Goal: Task Accomplishment & Management: Manage account settings

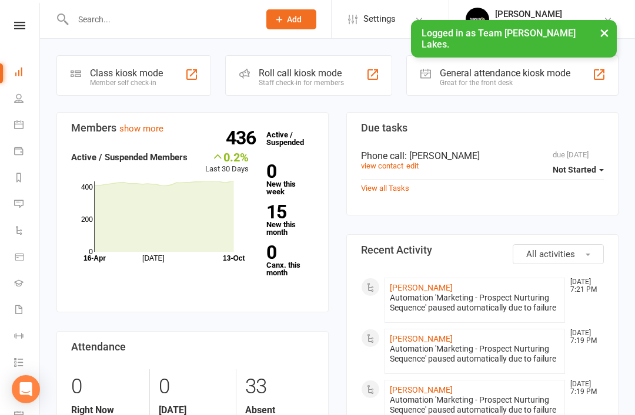
click at [610, 32] on button "×" at bounding box center [603, 32] width 21 height 25
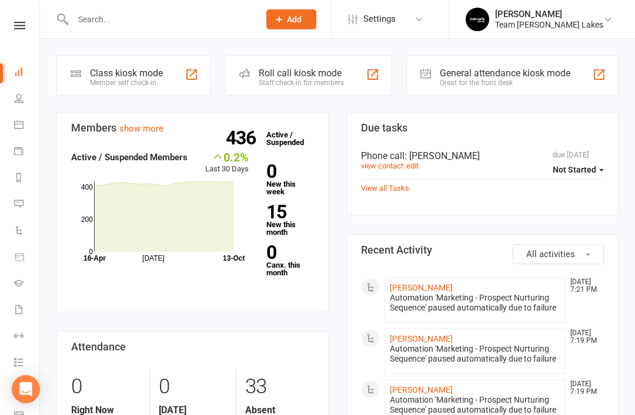
click at [601, 14] on link "Brooke Mollica Team Carlo Taylors Lakes" at bounding box center [540, 20] width 150 height 24
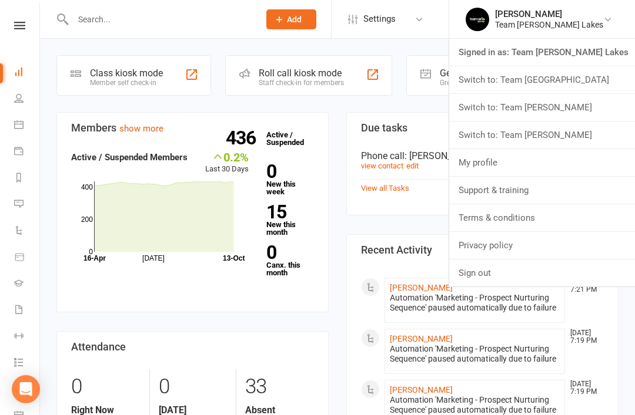
click at [589, 76] on link "Switch to: Team Carlo Airport West" at bounding box center [542, 79] width 186 height 27
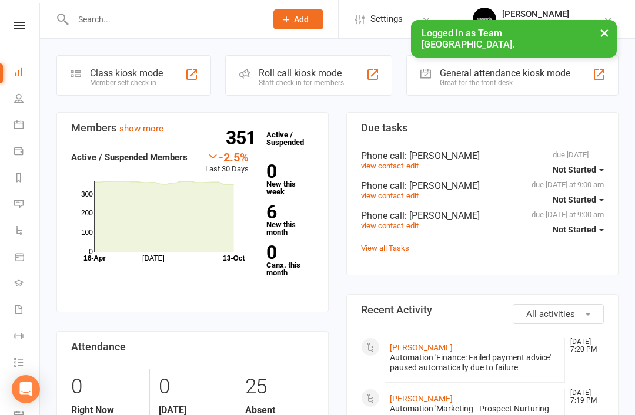
click at [22, 182] on link "Reports" at bounding box center [27, 179] width 26 height 26
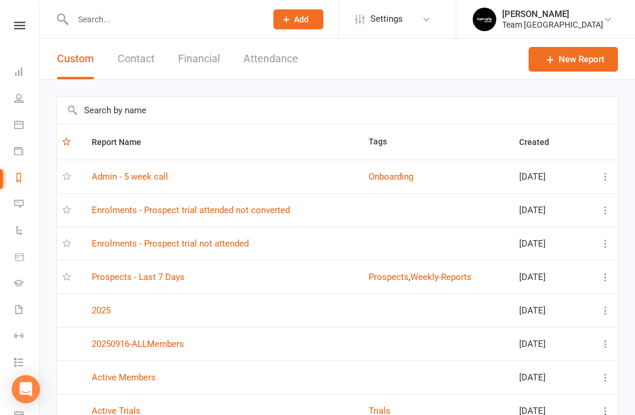
click at [146, 272] on link "Prospects - Last 7 Days" at bounding box center [138, 277] width 93 height 11
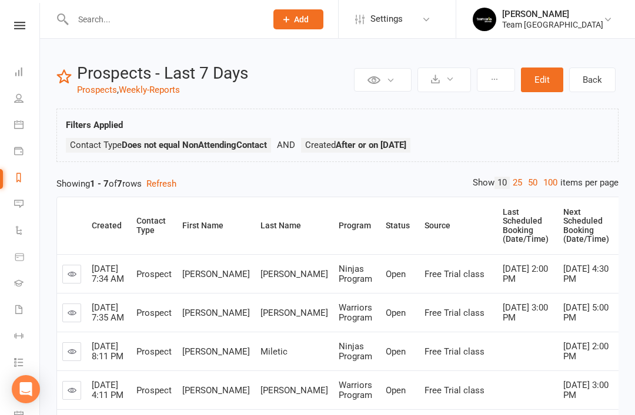
click at [25, 176] on link "Reports" at bounding box center [27, 179] width 26 height 26
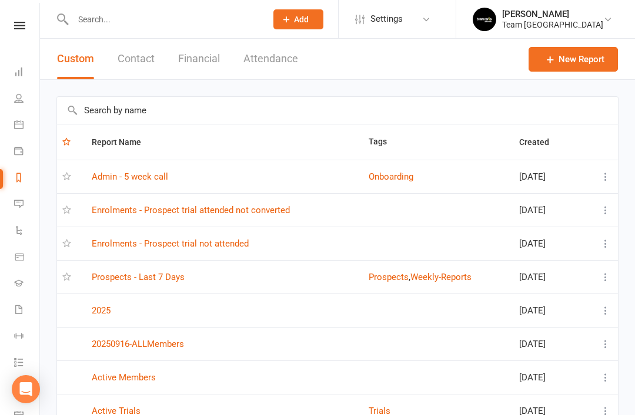
click at [223, 242] on link "Enrolments - Prospect trial not attended" at bounding box center [170, 244] width 157 height 11
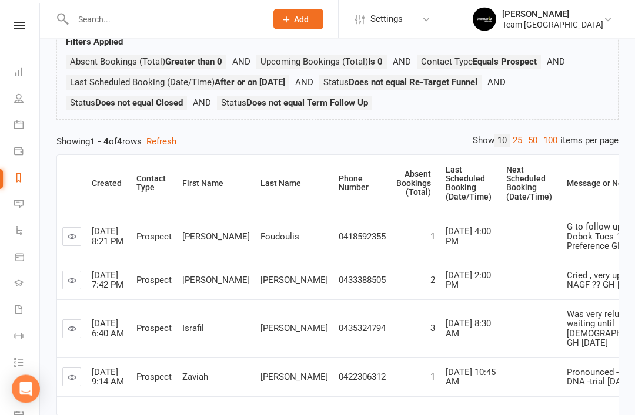
scroll to position [121, 0]
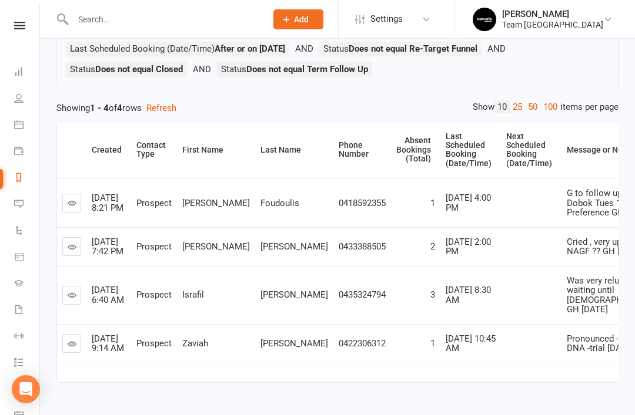
click at [79, 297] on link at bounding box center [71, 295] width 19 height 19
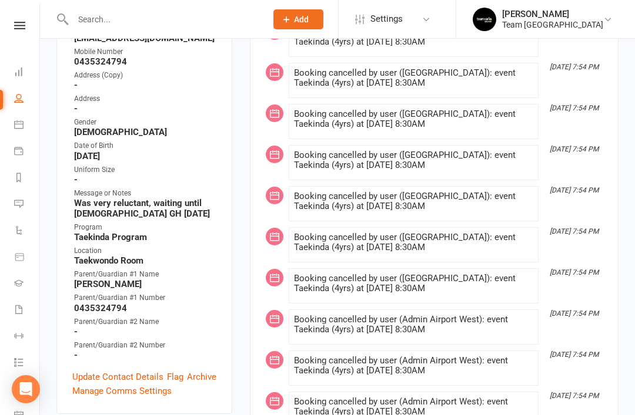
click at [112, 370] on link "Update Contact Details" at bounding box center [117, 377] width 91 height 14
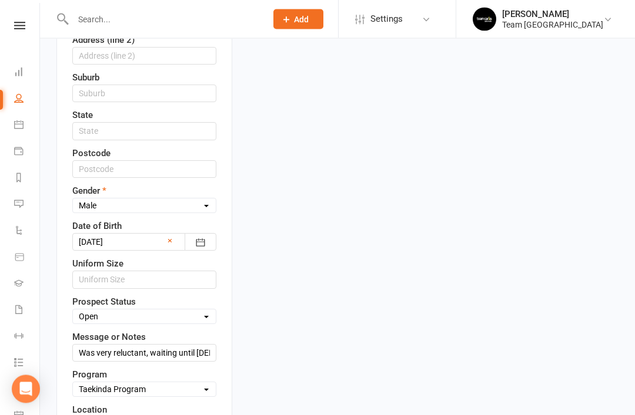
scroll to position [456, 0]
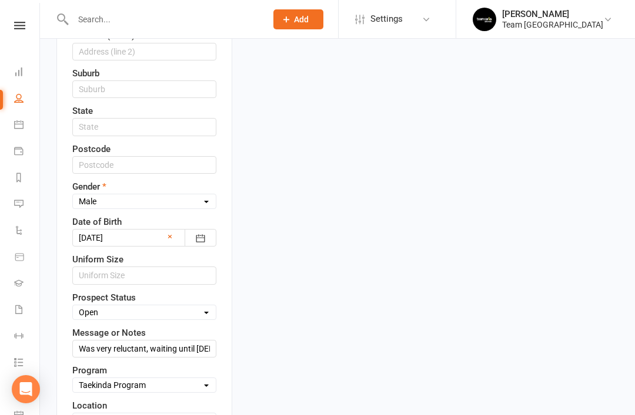
click at [195, 306] on select "Select Open Closed Website Lead Term Follow Up Waiting List Facebook Lead Re-Ta…" at bounding box center [144, 312] width 143 height 13
select select "Term Follow Up"
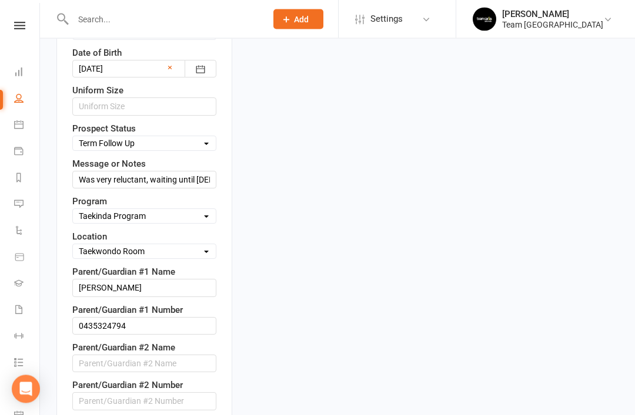
scroll to position [625, 0]
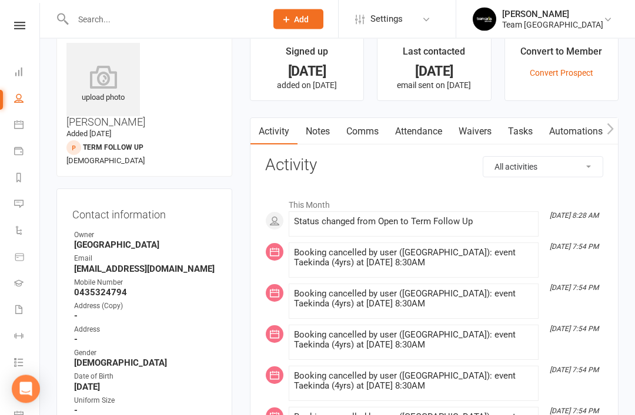
scroll to position [28, 0]
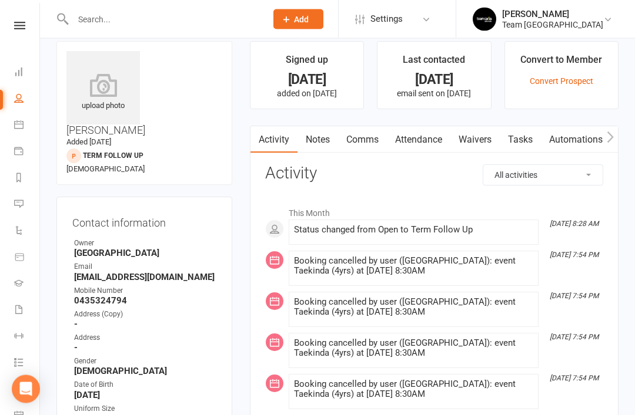
click at [524, 142] on link "Tasks" at bounding box center [519, 140] width 41 height 27
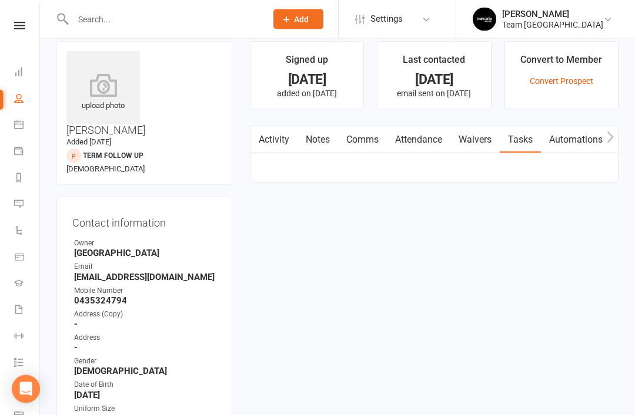
scroll to position [28, 0]
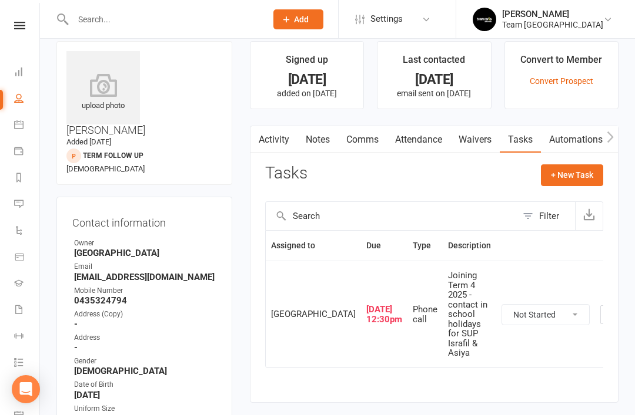
click at [580, 172] on button "+ New Task" at bounding box center [572, 175] width 62 height 21
select select "32968"
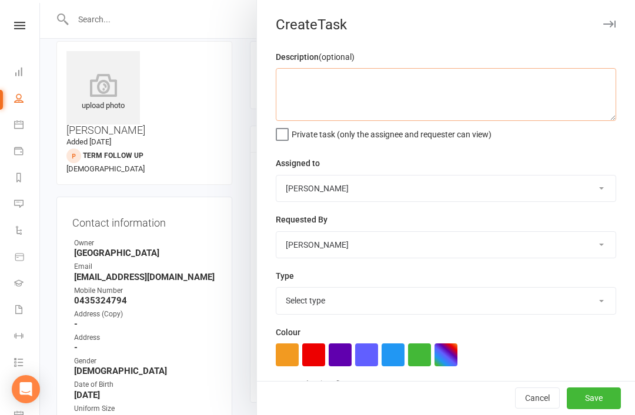
click at [325, 83] on textarea at bounding box center [446, 94] width 340 height 53
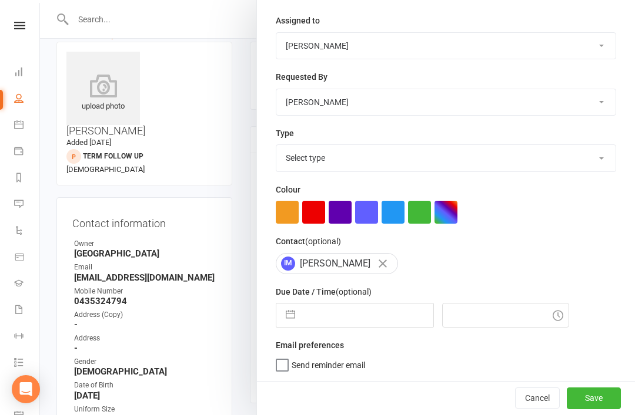
scroll to position [145, 0]
type textarea "Call to book Ninja trial"
click at [294, 315] on button "button" at bounding box center [290, 316] width 21 height 24
select select "8"
select select "2025"
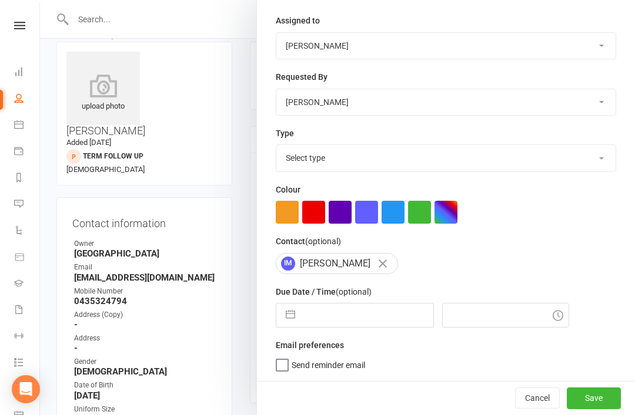
select select "9"
select select "2025"
select select "10"
select select "2025"
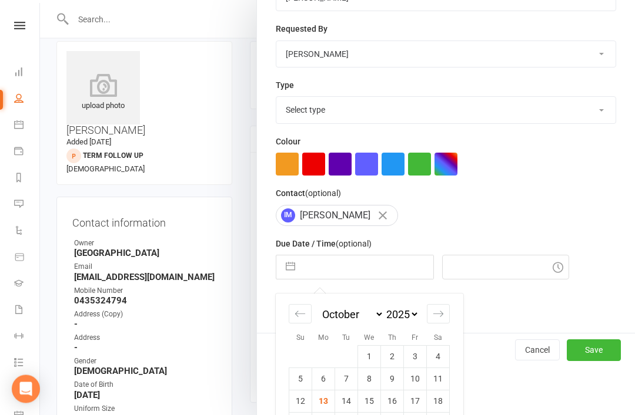
scroll to position [225, 0]
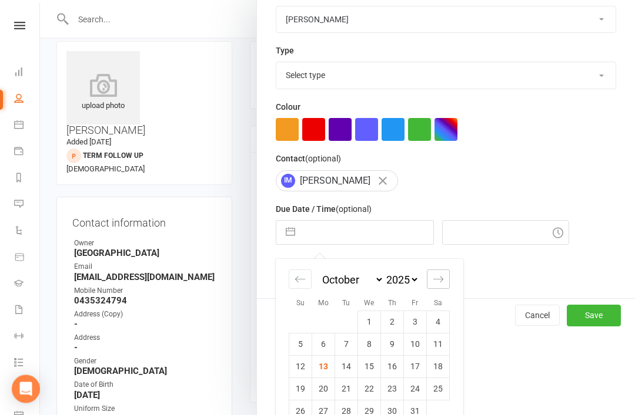
click at [440, 282] on icon "Move forward to switch to the next month." at bounding box center [438, 280] width 10 height 6
select select "11"
select select "2025"
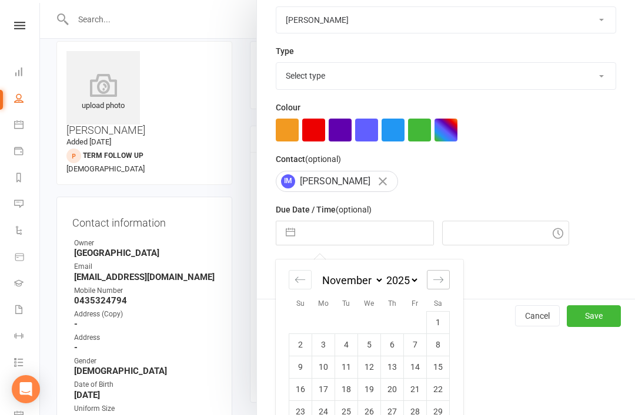
click at [438, 290] on div "Move forward to switch to the next month." at bounding box center [438, 279] width 23 height 19
select select "2026"
click at [437, 290] on div "Move forward to switch to the next month." at bounding box center [438, 279] width 23 height 19
select select "1"
select select "2026"
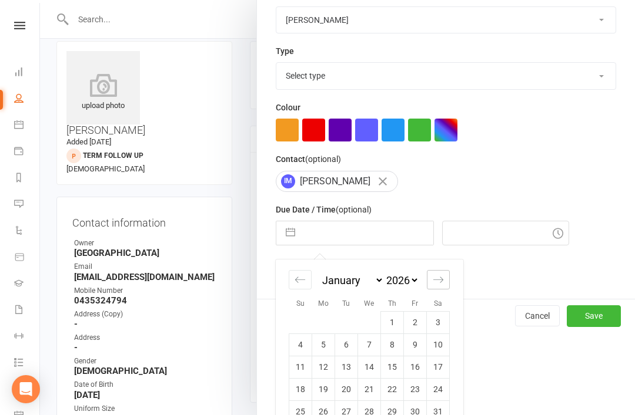
click at [438, 286] on icon "Move forward to switch to the next month." at bounding box center [437, 279] width 11 height 11
select select "2"
select select "2026"
click at [438, 288] on div "Move forward to switch to the next month." at bounding box center [438, 279] width 23 height 19
select select "3"
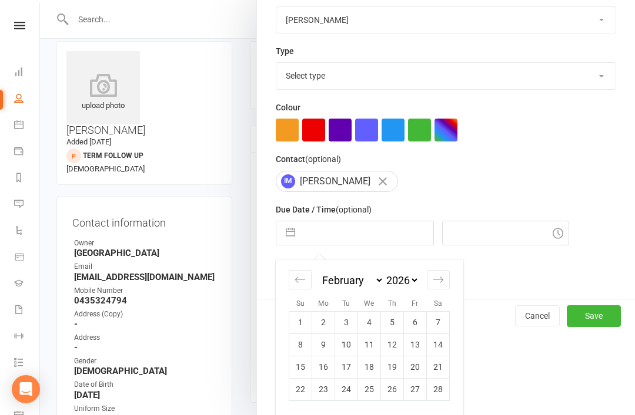
select select "2026"
click at [436, 286] on icon "Move forward to switch to the next month." at bounding box center [437, 279] width 11 height 11
select select "4"
select select "2026"
click at [438, 288] on div "Move forward to switch to the next month." at bounding box center [438, 279] width 23 height 19
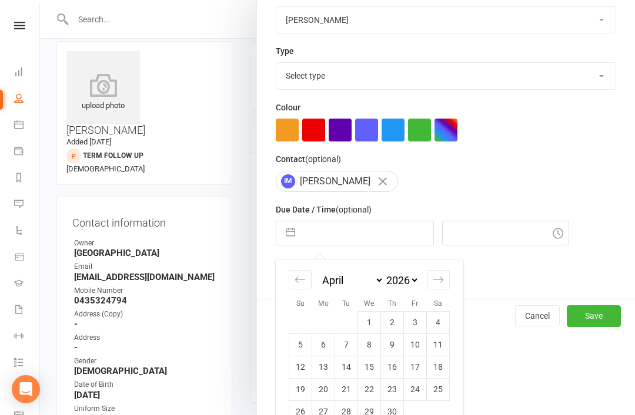
select select "5"
select select "2026"
click at [433, 286] on icon "Move forward to switch to the next month." at bounding box center [437, 279] width 11 height 11
select select "6"
select select "2026"
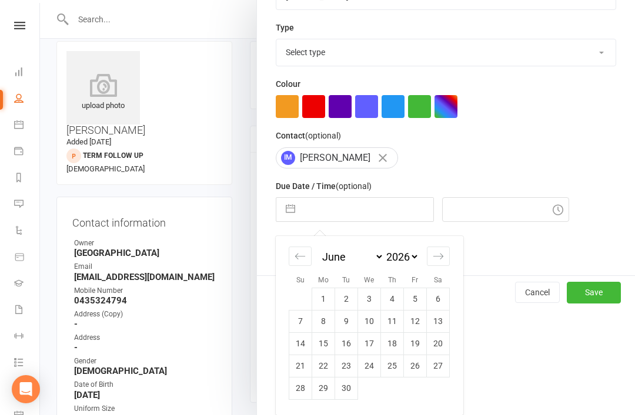
scroll to position [251, 0]
click at [324, 368] on td "22" at bounding box center [323, 366] width 23 height 22
type input "22 Jun 2026"
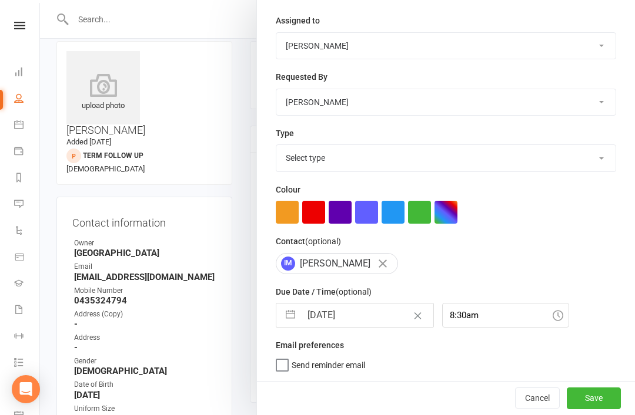
scroll to position [145, 0]
click at [514, 310] on input "8:30am" at bounding box center [505, 315] width 127 height 25
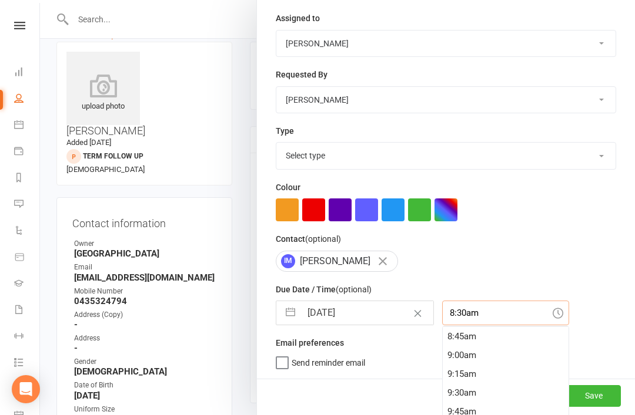
scroll to position [667, 0]
click at [453, 348] on div "9:00am" at bounding box center [505, 345] width 126 height 19
type input "9:00am"
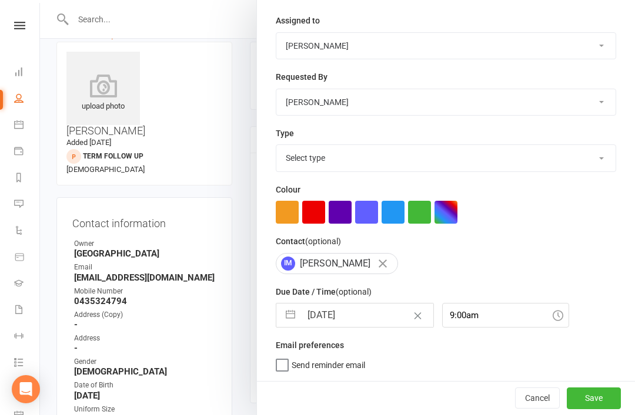
click at [281, 368] on label "Send reminder email" at bounding box center [320, 363] width 89 height 12
click at [281, 357] on input "Send reminder email" at bounding box center [320, 357] width 89 height 0
checkbox input "true"
click at [585, 398] on button "Save" at bounding box center [593, 398] width 54 height 21
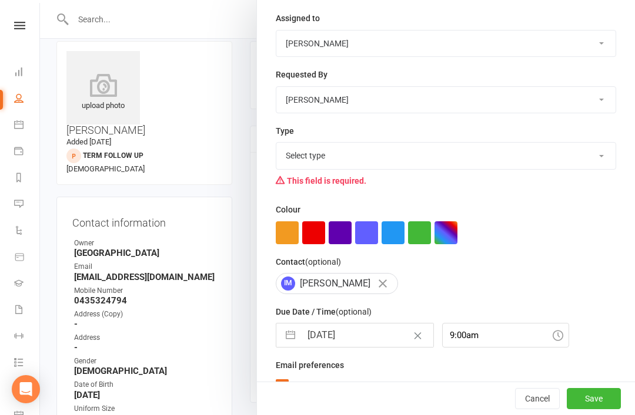
click at [546, 163] on select "Select type 6 month contact Action E-mail Meeting Phone call Add new task type" at bounding box center [445, 156] width 339 height 26
select select "8169"
click at [595, 407] on button "Save" at bounding box center [593, 398] width 54 height 21
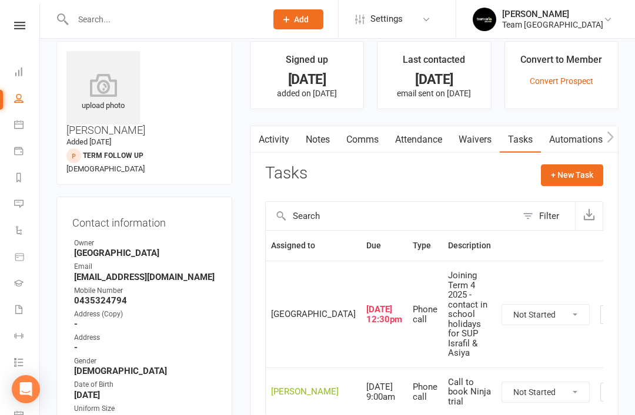
scroll to position [0, 0]
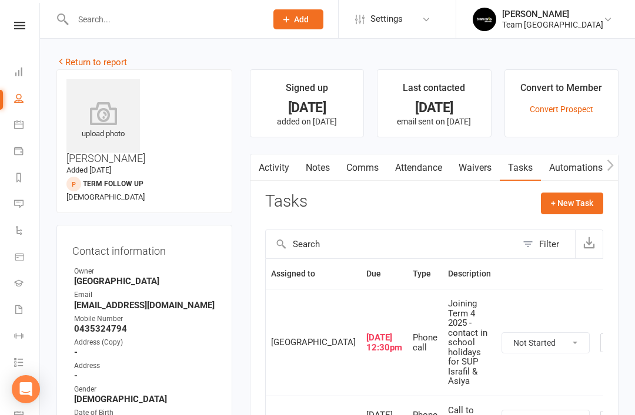
click at [71, 60] on link "Return to report" at bounding box center [91, 62] width 71 height 11
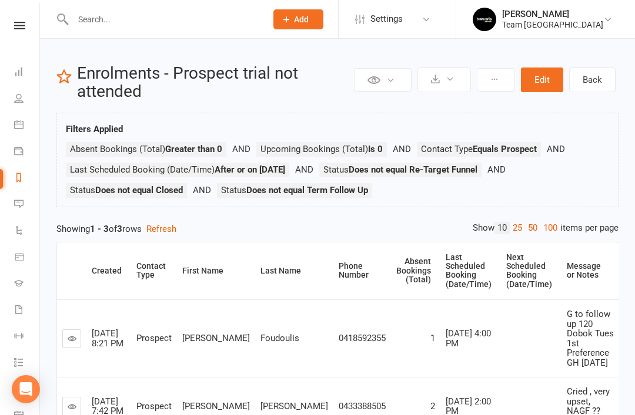
click at [605, 377] on td "Cried , very upset, NAGF ?? GH 11/10/25" at bounding box center [590, 406] width 58 height 58
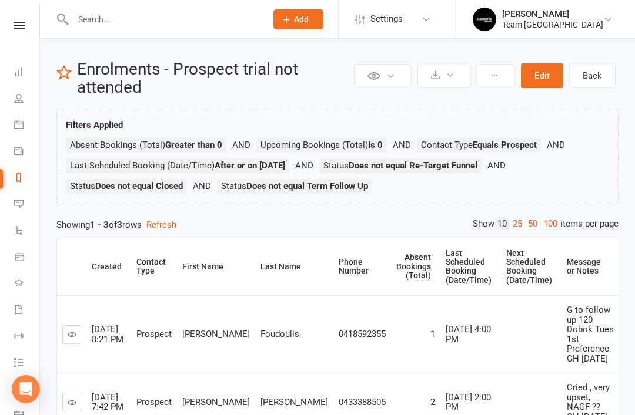
scroll to position [73, 0]
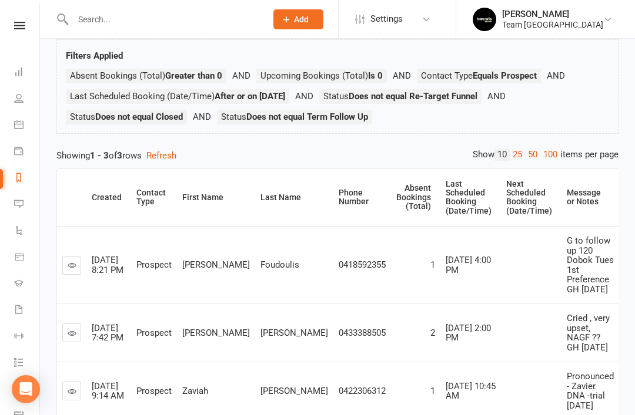
click at [73, 387] on icon at bounding box center [72, 391] width 9 height 9
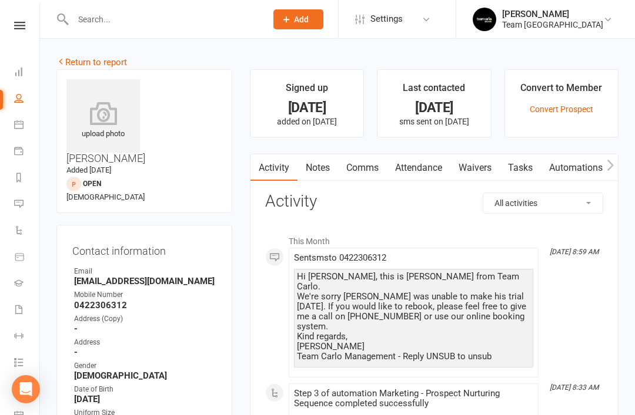
click at [321, 172] on link "Notes" at bounding box center [317, 168] width 41 height 27
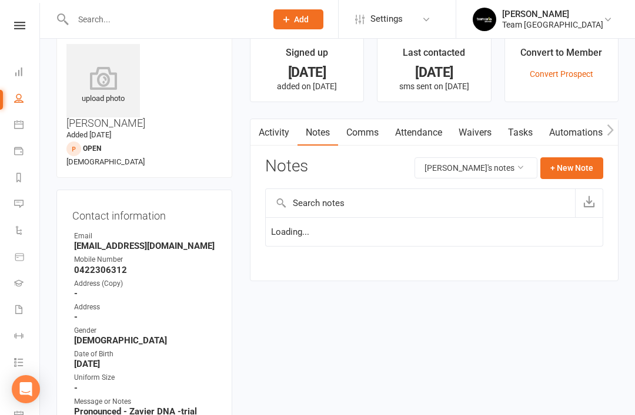
scroll to position [38, 0]
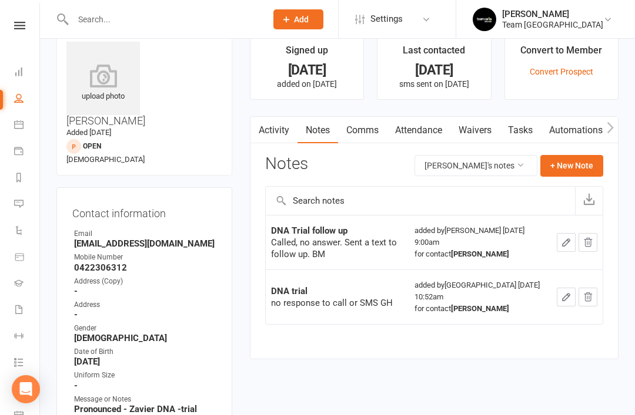
click at [272, 133] on link "Activity" at bounding box center [273, 130] width 47 height 27
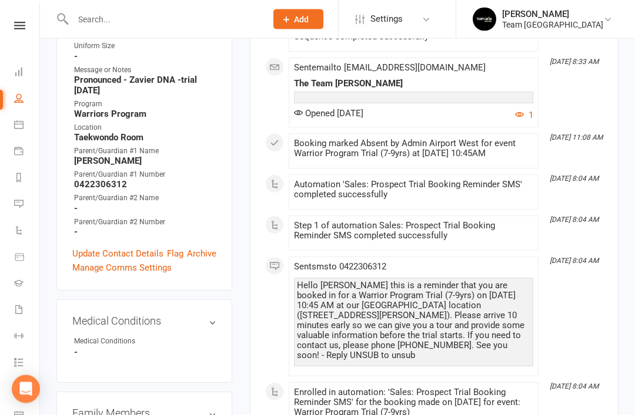
scroll to position [370, 0]
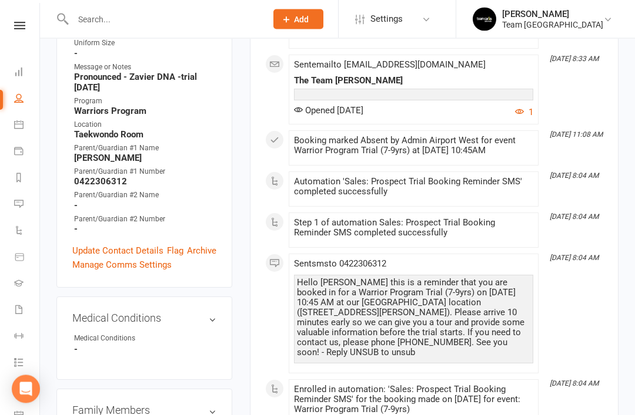
click at [116, 244] on link "Update Contact Details" at bounding box center [117, 251] width 91 height 14
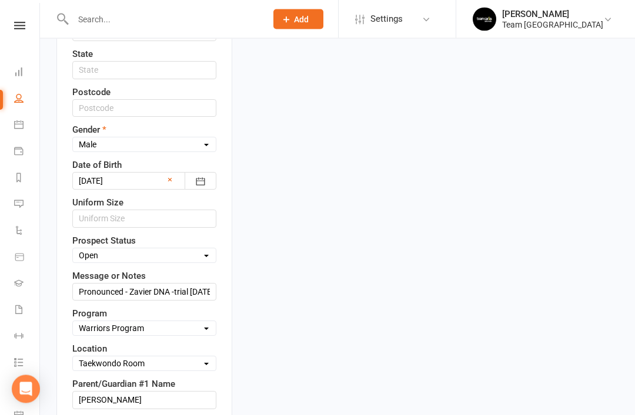
click at [198, 250] on select "Select Open Closed Website Lead Term Follow Up Waiting List Facebook Lead Re-Ta…" at bounding box center [144, 256] width 143 height 13
select select "Re-Target Funnel"
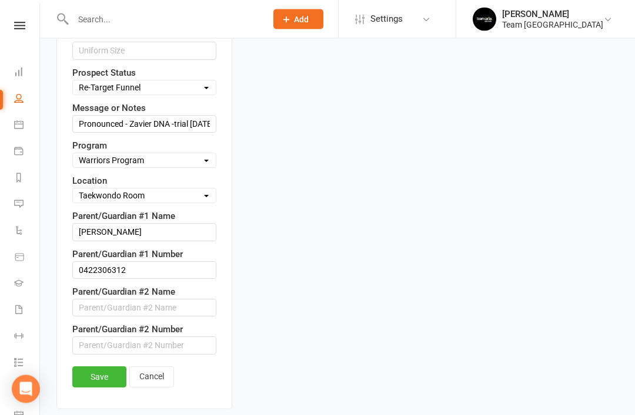
scroll to position [681, 0]
click at [106, 367] on link "Save" at bounding box center [99, 377] width 54 height 21
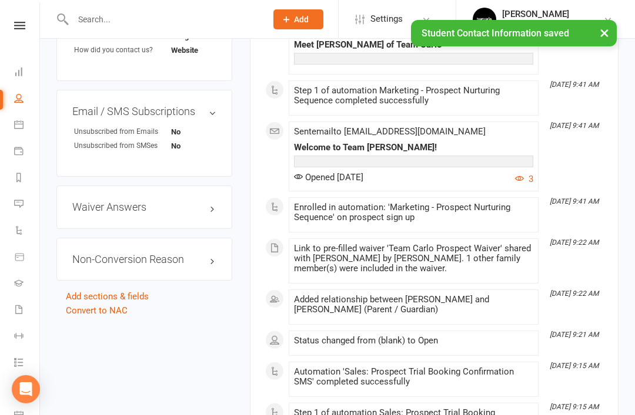
scroll to position [890, 0]
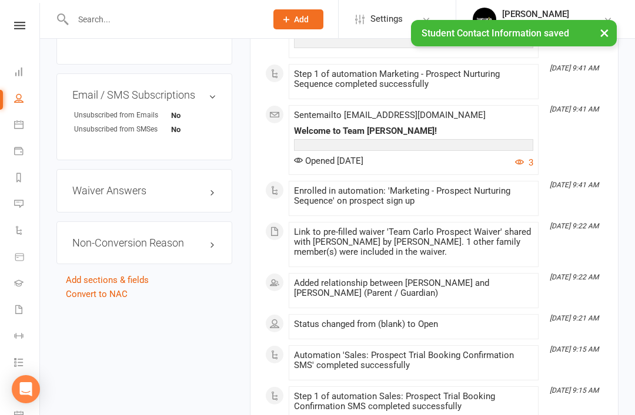
click at [0, 0] on link "edit" at bounding box center [0, 0] width 0 height 0
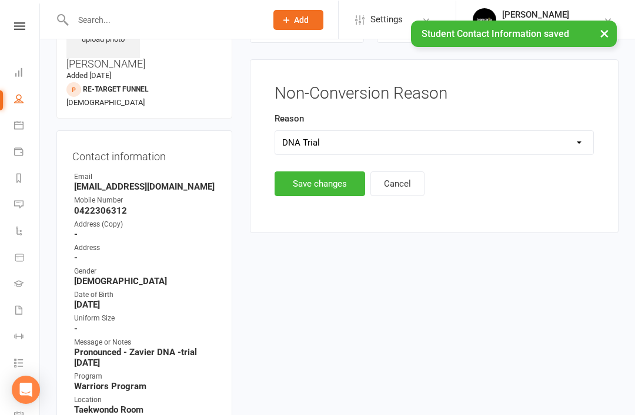
scroll to position [95, 0]
click at [321, 187] on button "Save changes" at bounding box center [319, 184] width 90 height 25
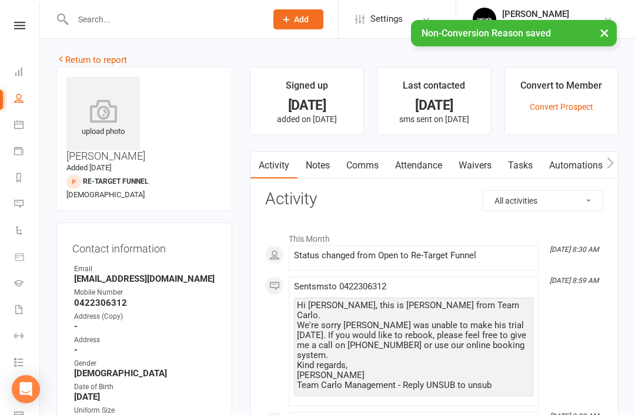
scroll to position [0, 0]
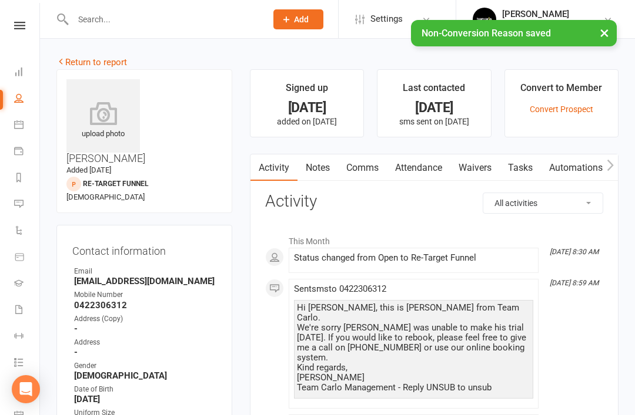
click at [83, 59] on link "Return to report" at bounding box center [91, 62] width 71 height 11
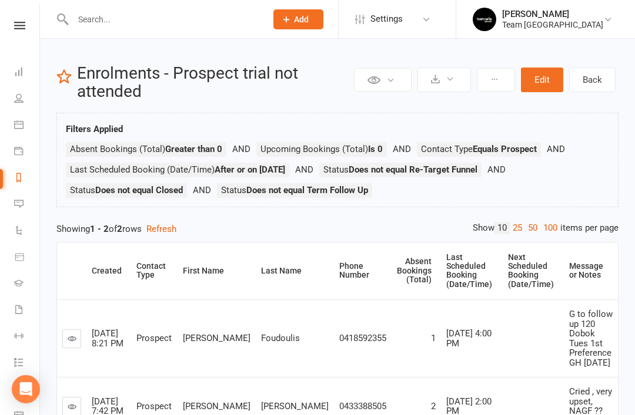
click at [24, 183] on link "Reports" at bounding box center [27, 179] width 26 height 26
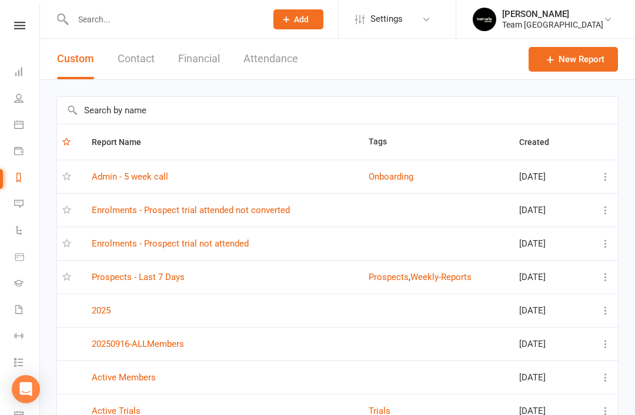
click at [253, 212] on link "Enrolments - Prospect trial attended not converted" at bounding box center [191, 210] width 198 height 11
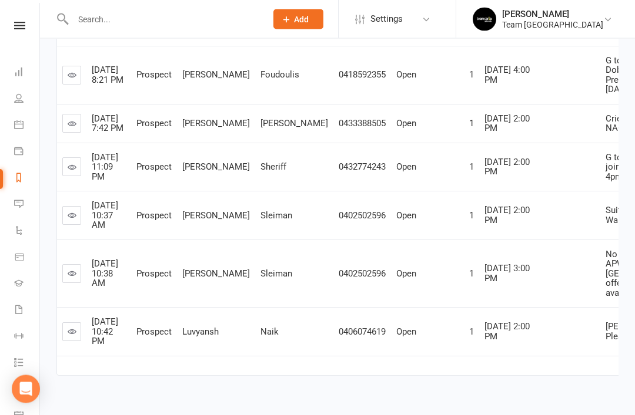
scroll to position [324, 0]
click at [74, 127] on icon at bounding box center [72, 123] width 9 height 9
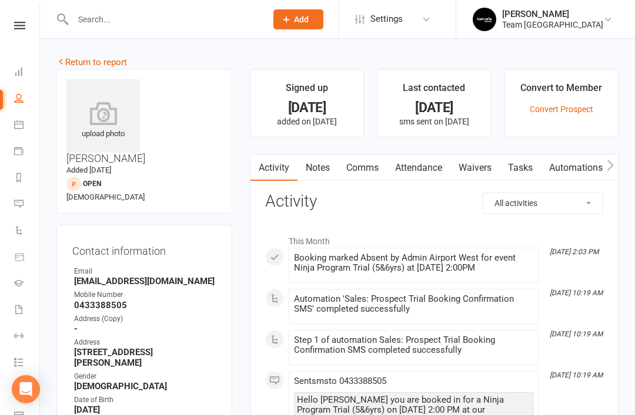
click at [315, 171] on link "Notes" at bounding box center [317, 168] width 41 height 27
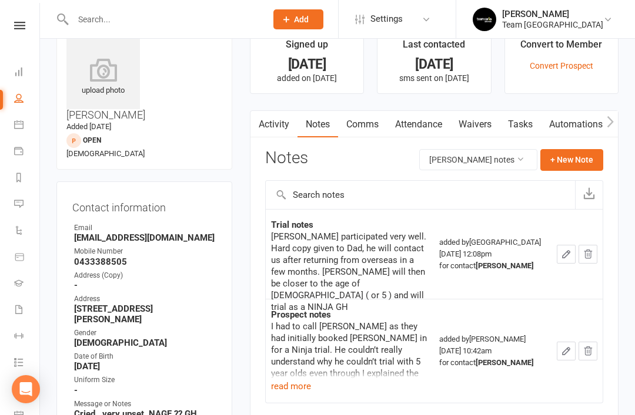
scroll to position [45, 0]
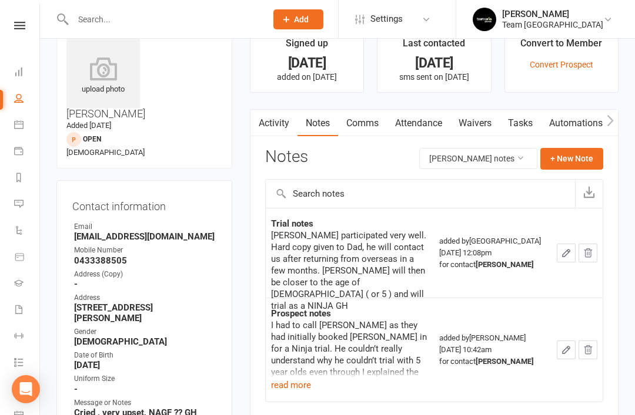
click at [289, 386] on button "read more" at bounding box center [291, 385] width 40 height 14
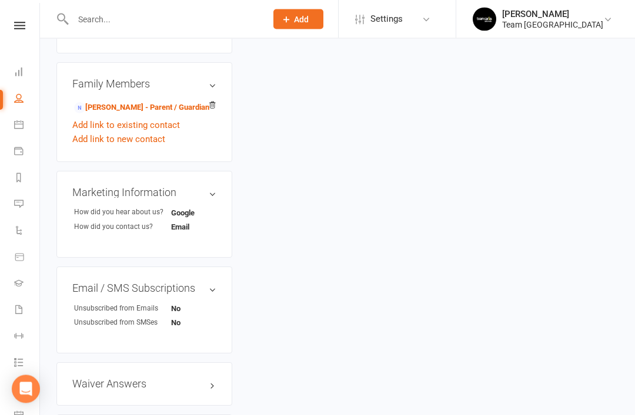
scroll to position [750, 0]
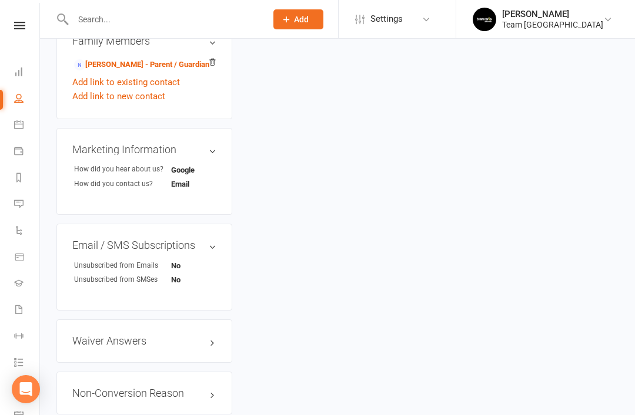
click at [0, 0] on link "edit" at bounding box center [0, 0] width 0 height 0
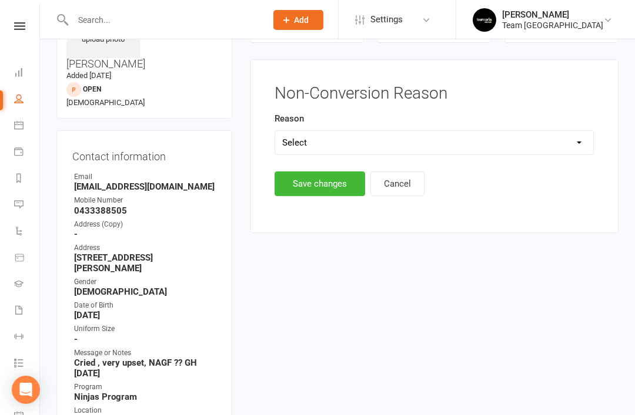
scroll to position [95, 0]
click at [468, 140] on select "Select Timetable Financial Location Not TC Fit No Response DNA Trial Not ready …" at bounding box center [434, 143] width 318 height 24
select select "Not TC Fit"
click at [327, 184] on button "Save changes" at bounding box center [319, 184] width 90 height 25
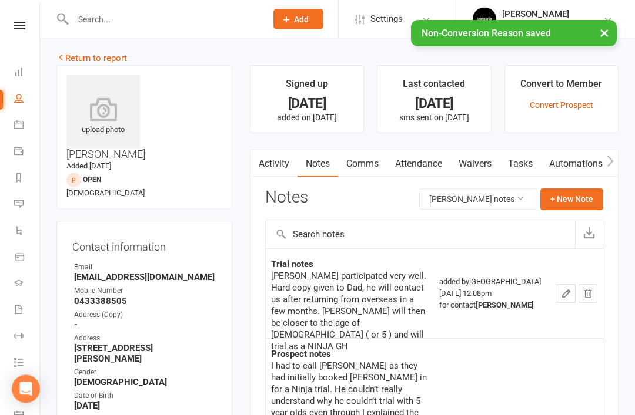
scroll to position [0, 0]
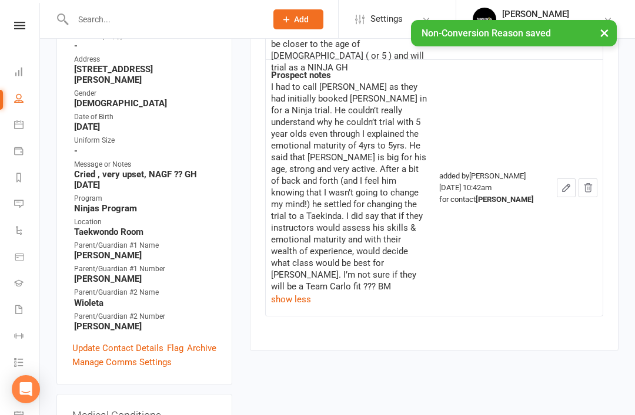
click at [118, 341] on link "Update Contact Details" at bounding box center [117, 348] width 91 height 14
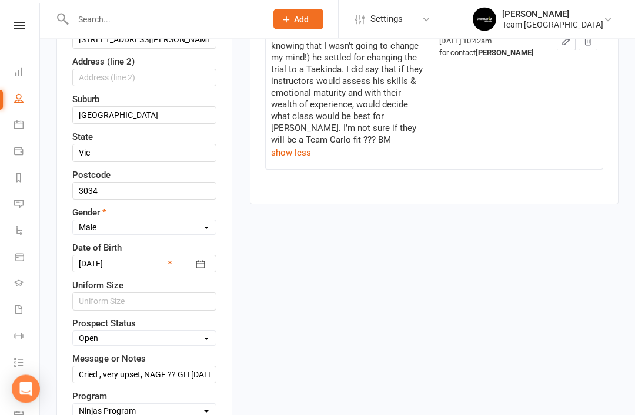
click at [204, 333] on select "Select Open Closed Website Lead Term Follow Up Waiting List Facebook Lead Re-Ta…" at bounding box center [144, 339] width 143 height 13
select select "Re-Target Funnel"
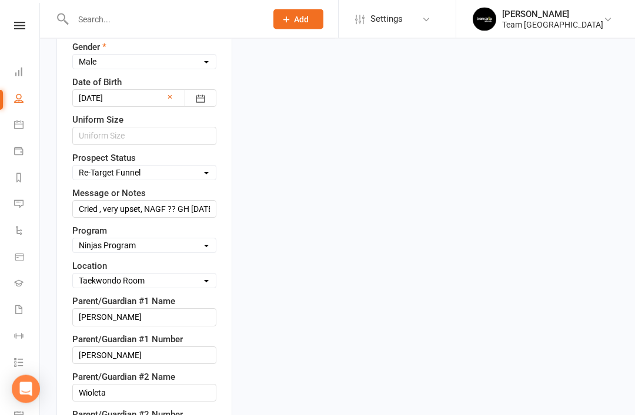
scroll to position [596, 0]
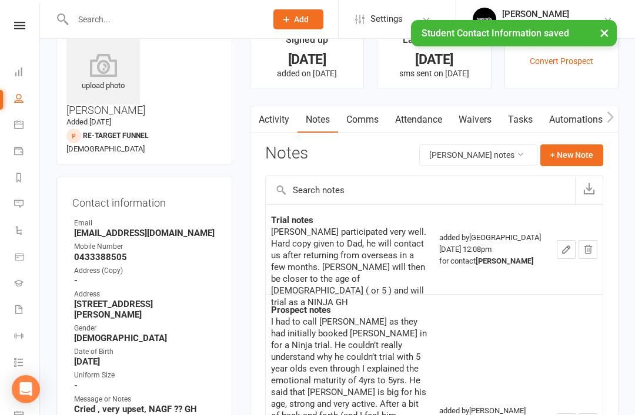
scroll to position [0, 0]
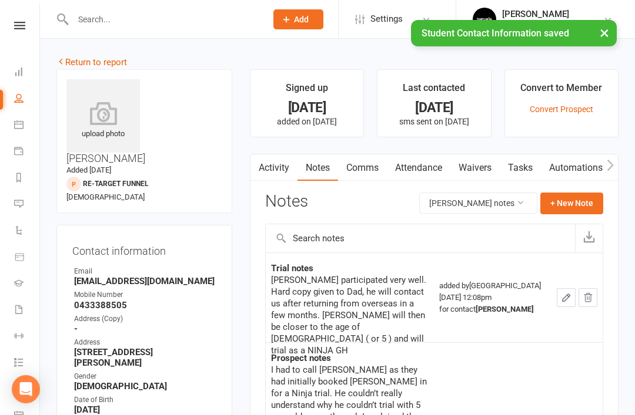
click at [85, 58] on link "Return to report" at bounding box center [91, 62] width 71 height 11
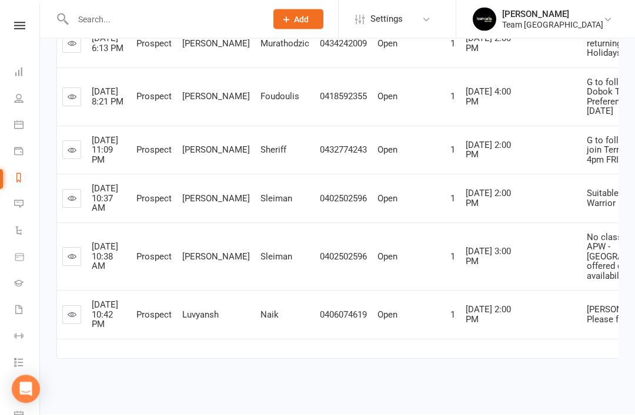
scroll to position [359, 0]
click at [72, 203] on icon at bounding box center [72, 198] width 9 height 9
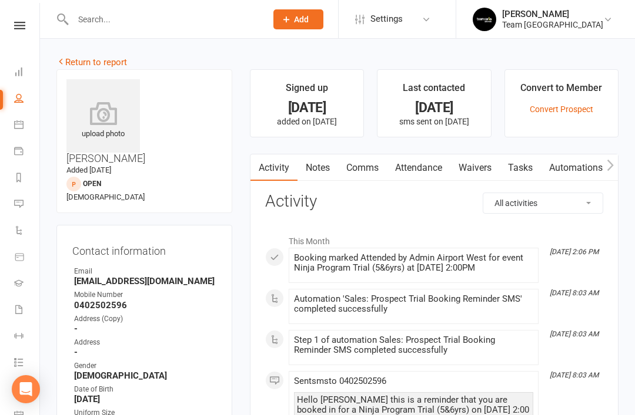
click at [320, 179] on link "Notes" at bounding box center [317, 168] width 41 height 27
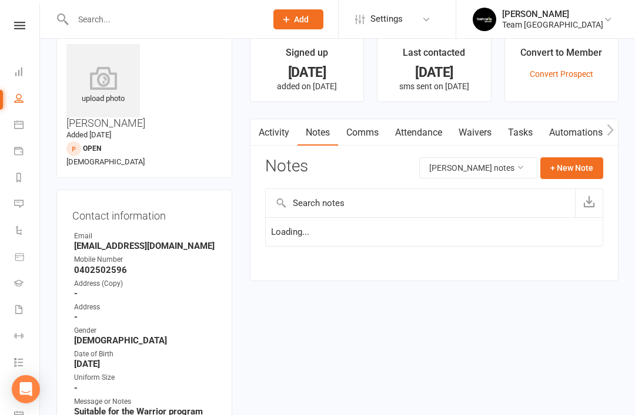
scroll to position [38, 0]
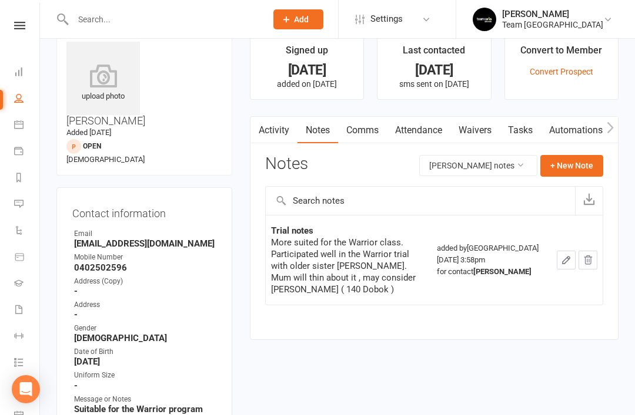
click at [24, 176] on link "Reports" at bounding box center [27, 179] width 26 height 26
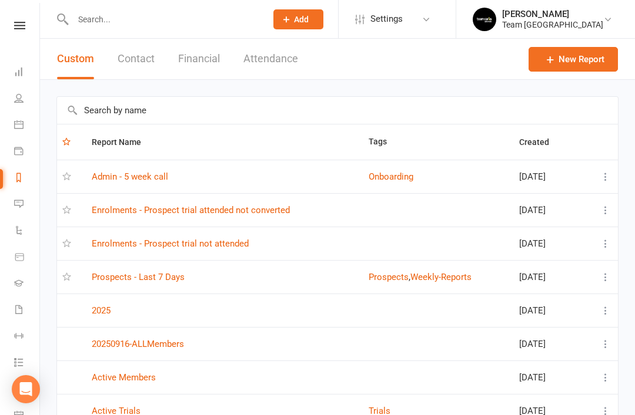
click at [177, 275] on link "Prospects - Last 7 Days" at bounding box center [138, 277] width 93 height 11
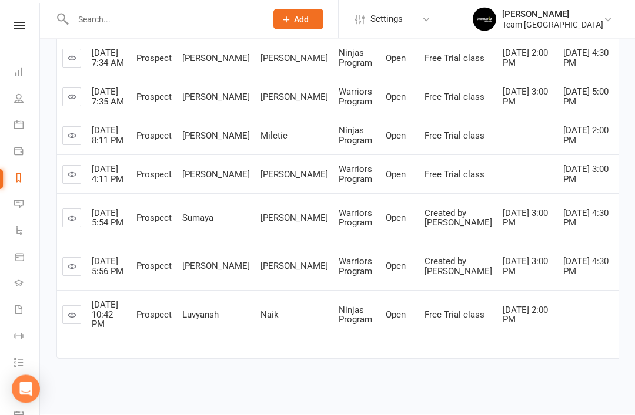
scroll to position [276, 0]
click at [76, 320] on icon at bounding box center [72, 315] width 9 height 9
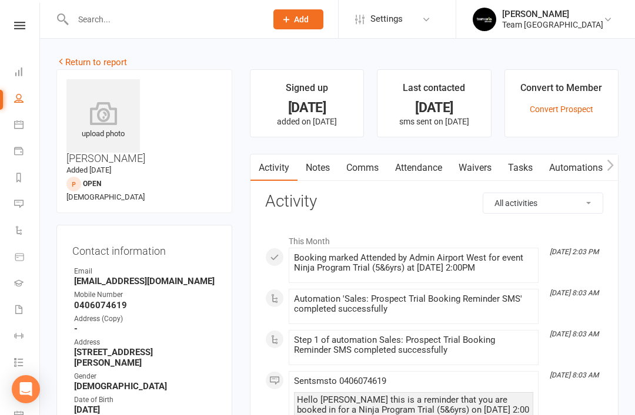
click at [320, 170] on link "Notes" at bounding box center [317, 168] width 41 height 27
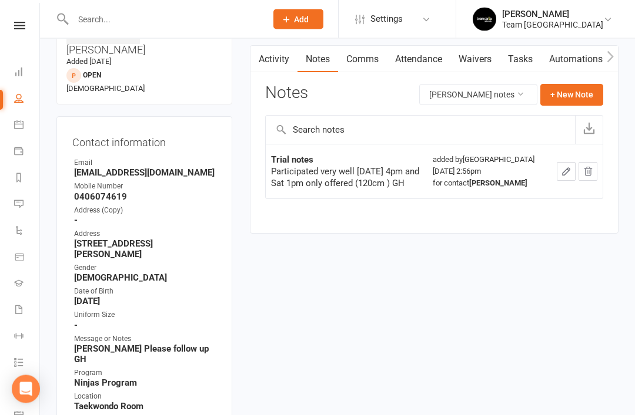
scroll to position [109, 0]
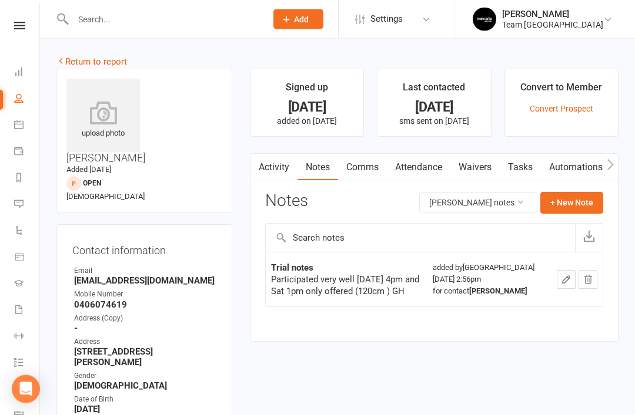
scroll to position [0, 0]
click at [85, 61] on link "Return to report" at bounding box center [91, 62] width 71 height 11
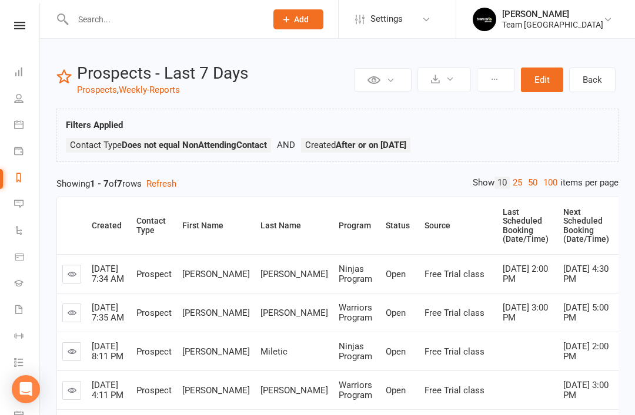
click at [164, 19] on input "text" at bounding box center [163, 19] width 189 height 16
click at [21, 177] on icon at bounding box center [18, 177] width 9 height 9
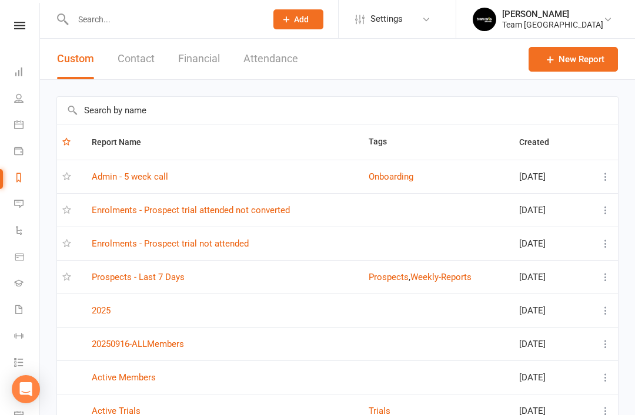
click at [227, 111] on input "text" at bounding box center [337, 110] width 561 height 27
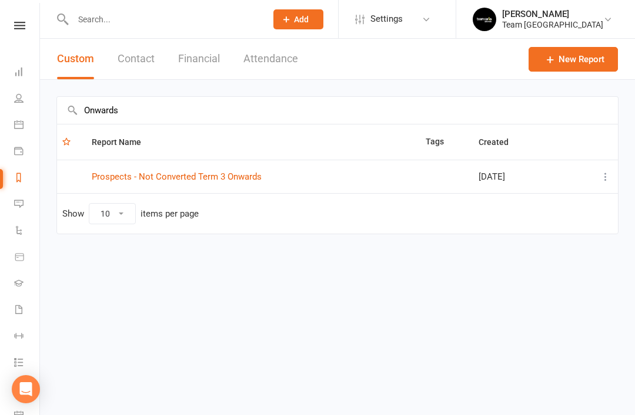
type input "Onwards"
click at [217, 177] on link "Prospects - Not Converted Term 3 Onwards" at bounding box center [177, 177] width 170 height 11
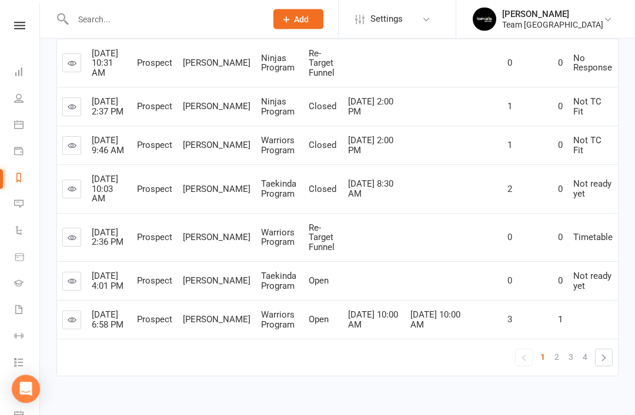
scroll to position [424, 0]
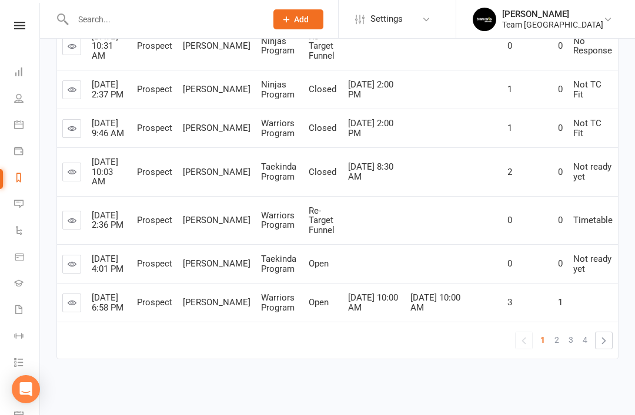
click at [72, 307] on icon at bounding box center [72, 302] width 9 height 9
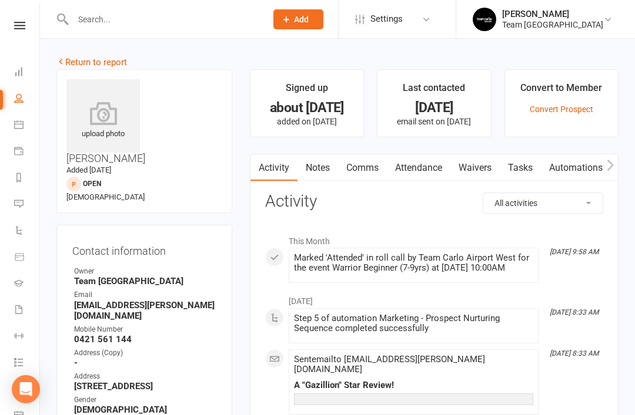
click at [68, 62] on link "Return to report" at bounding box center [91, 62] width 71 height 11
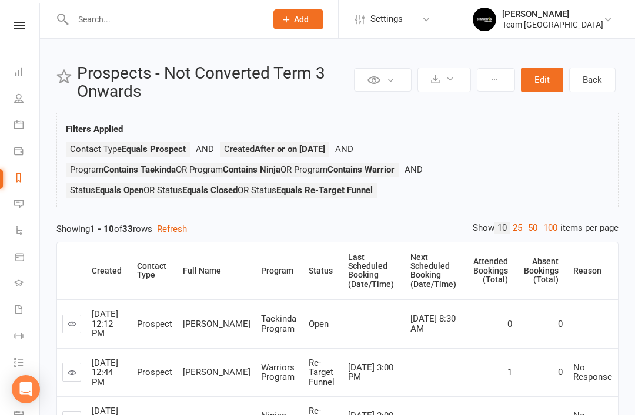
click at [69, 324] on icon at bounding box center [72, 324] width 9 height 9
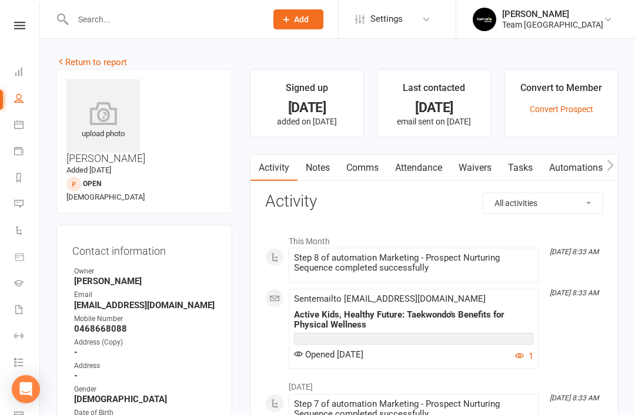
click at [322, 172] on link "Notes" at bounding box center [317, 168] width 41 height 27
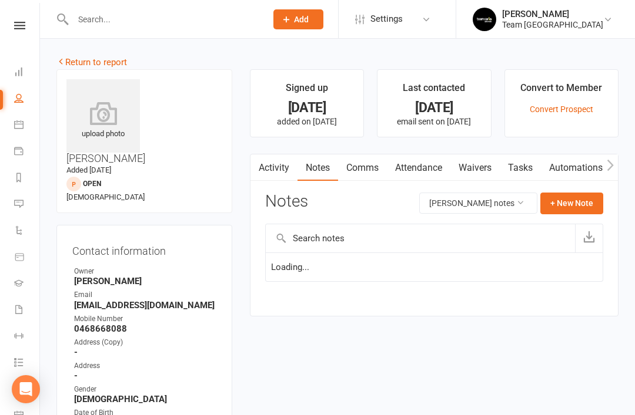
scroll to position [38, 0]
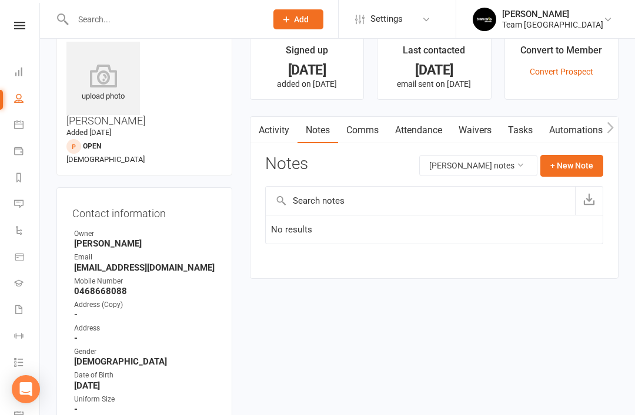
click at [274, 133] on link "Activity" at bounding box center [273, 130] width 47 height 27
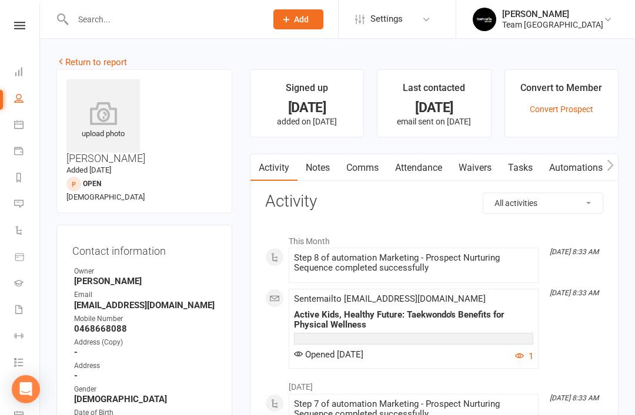
click at [84, 65] on link "Return to report" at bounding box center [91, 62] width 71 height 11
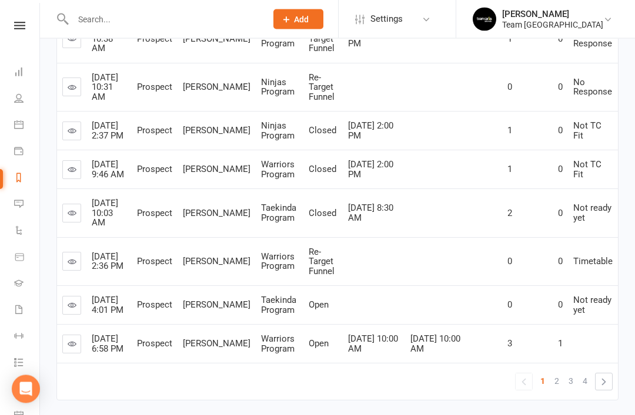
scroll to position [382, 0]
click at [607, 390] on link "»" at bounding box center [603, 382] width 16 height 16
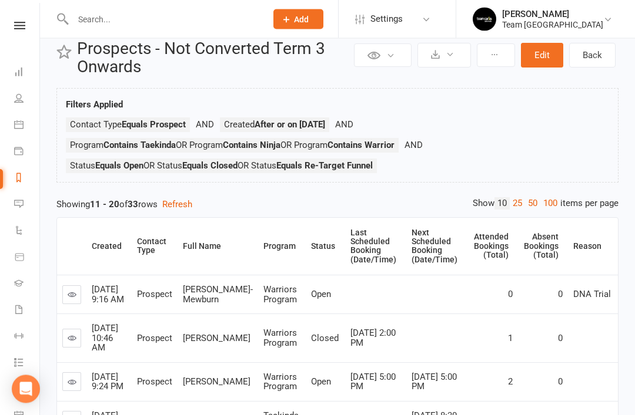
scroll to position [16, 0]
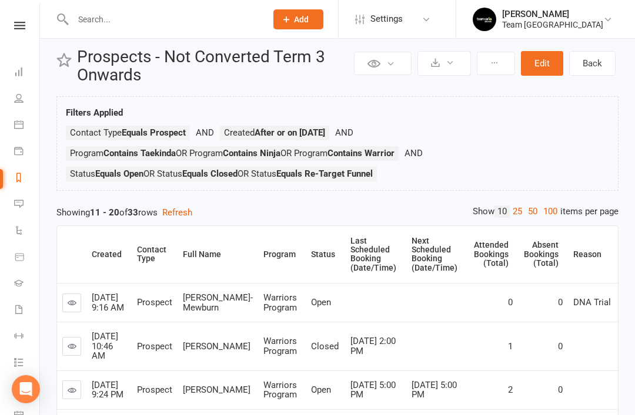
click at [15, 127] on icon at bounding box center [18, 124] width 9 height 9
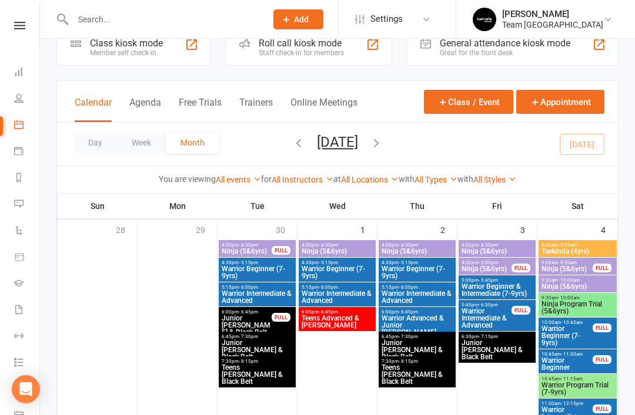
scroll to position [28, 0]
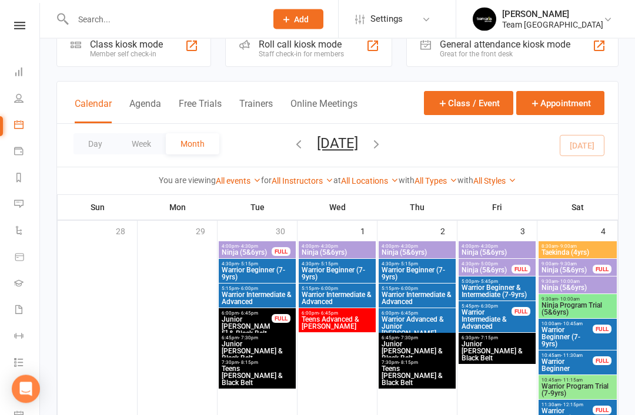
click at [576, 303] on span "Ninja Program Trial (5&6yrs)" at bounding box center [577, 310] width 73 height 14
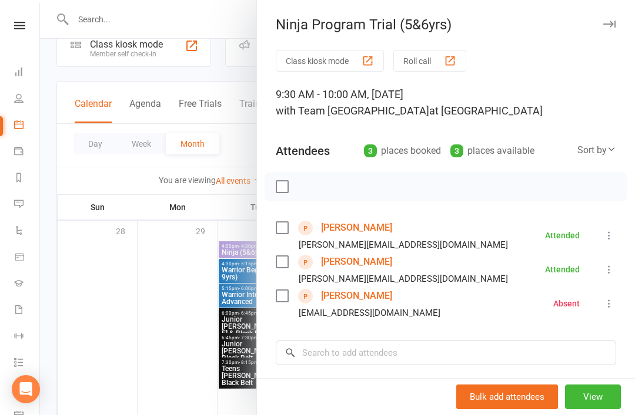
click at [366, 259] on link "Thomas Scholz" at bounding box center [356, 262] width 71 height 19
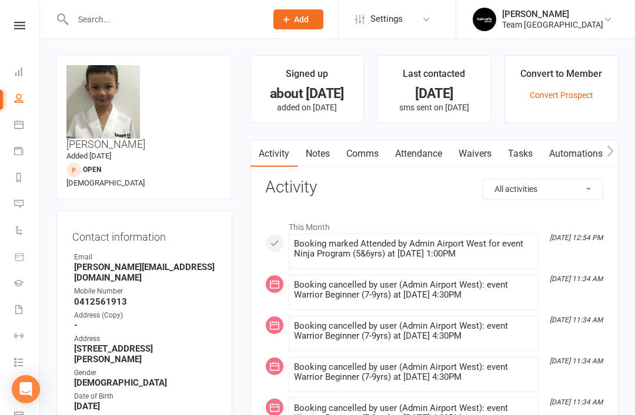
click at [22, 151] on icon at bounding box center [18, 150] width 9 height 9
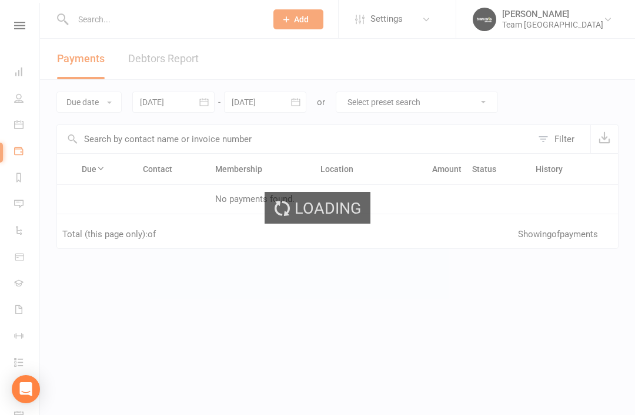
scroll to position [11, 0]
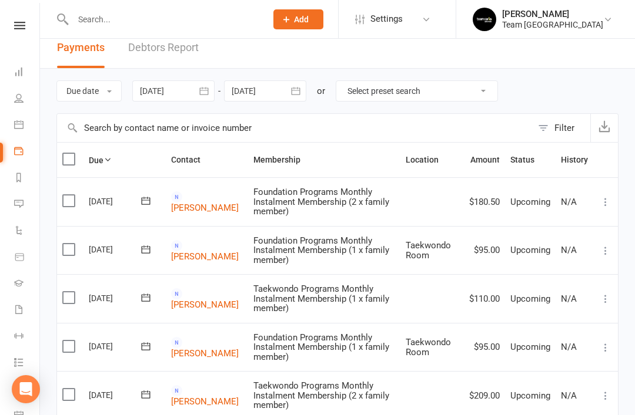
click at [9, 124] on li "Calendar" at bounding box center [19, 126] width 39 height 26
click at [24, 122] on link "Calendar" at bounding box center [27, 126] width 26 height 26
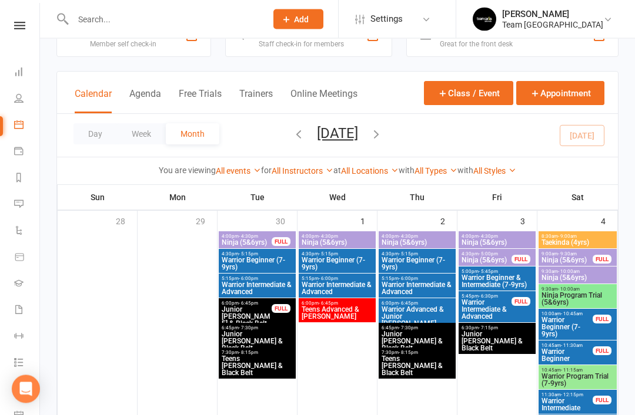
click at [575, 301] on span "Ninja Program Trial (5&6yrs)" at bounding box center [577, 300] width 73 height 14
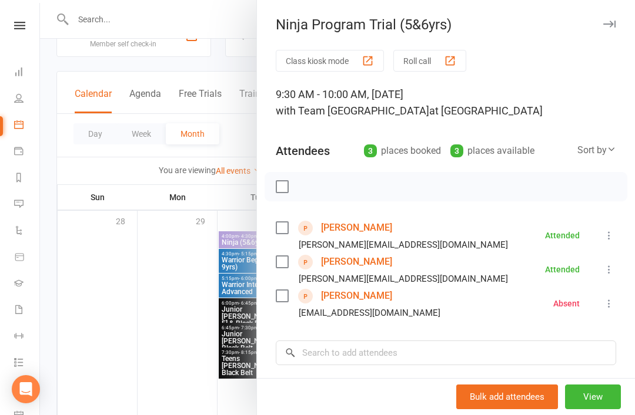
click at [371, 228] on link "Emmanuel Saeed" at bounding box center [356, 228] width 71 height 19
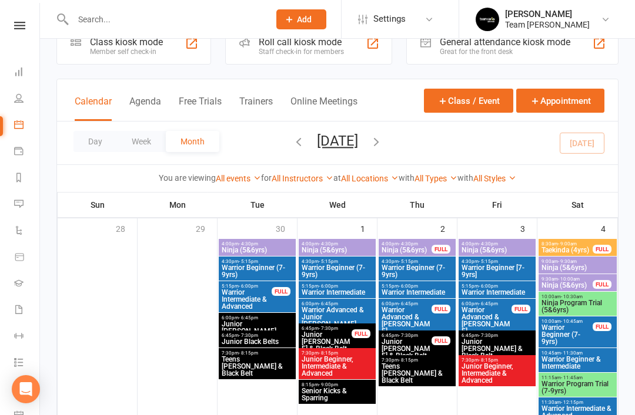
click at [14, 178] on icon at bounding box center [18, 177] width 9 height 9
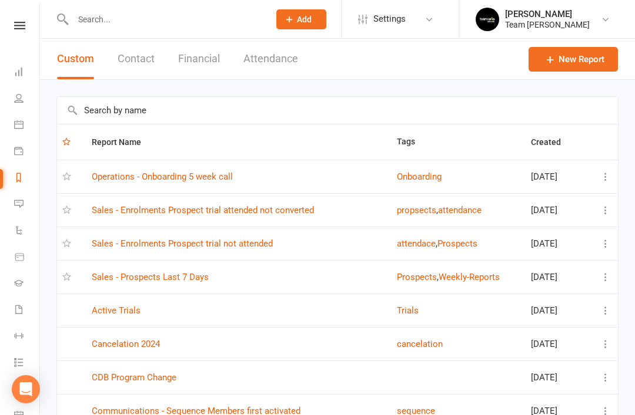
click at [182, 281] on link "Sales - Prospects Last 7 Days" at bounding box center [150, 277] width 117 height 11
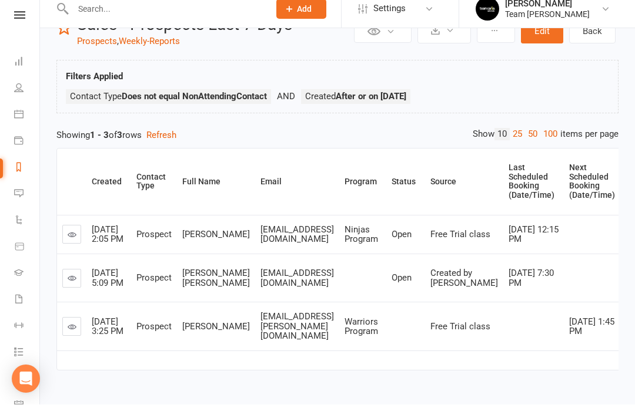
scroll to position [38, 0]
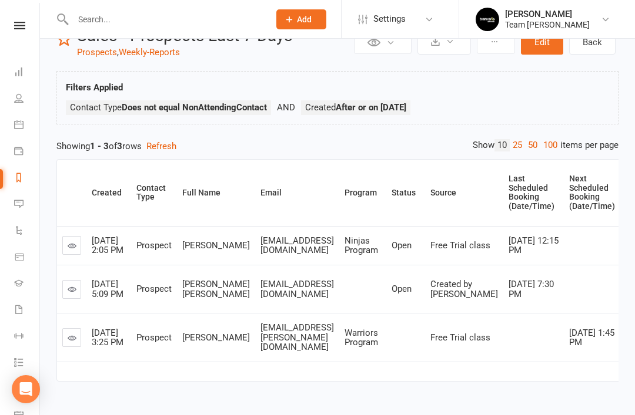
click at [78, 293] on link at bounding box center [71, 289] width 19 height 19
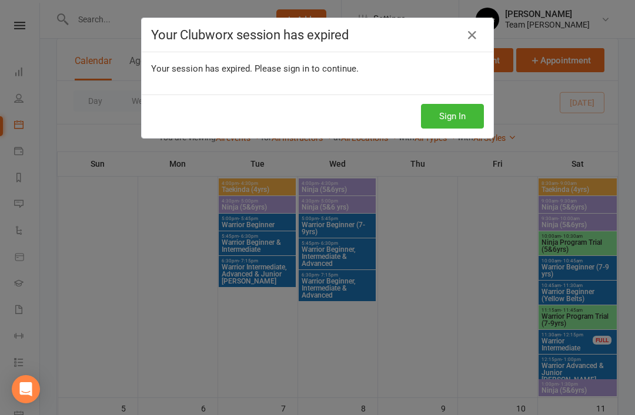
click at [463, 113] on button "Sign In" at bounding box center [452, 116] width 63 height 25
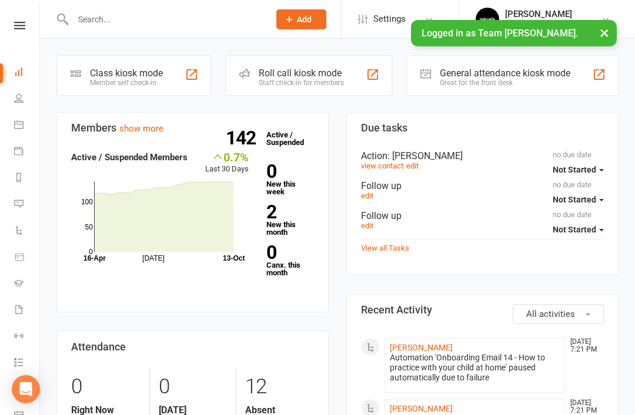
click at [18, 176] on icon at bounding box center [18, 177] width 9 height 9
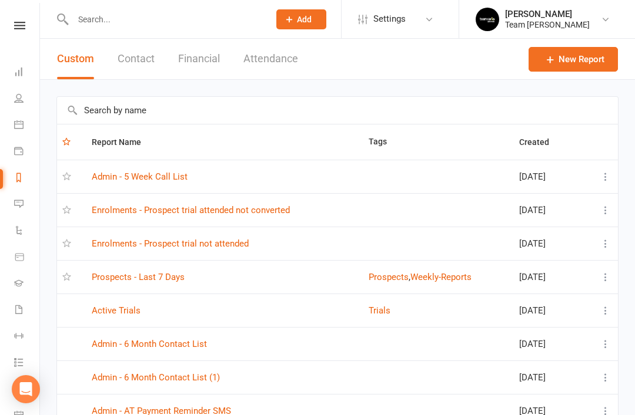
click at [174, 277] on link "Prospects - Last 7 Days" at bounding box center [138, 277] width 93 height 11
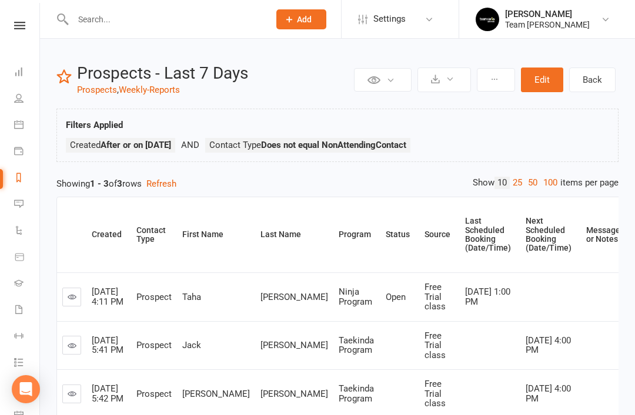
click at [18, 176] on icon at bounding box center [18, 177] width 9 height 9
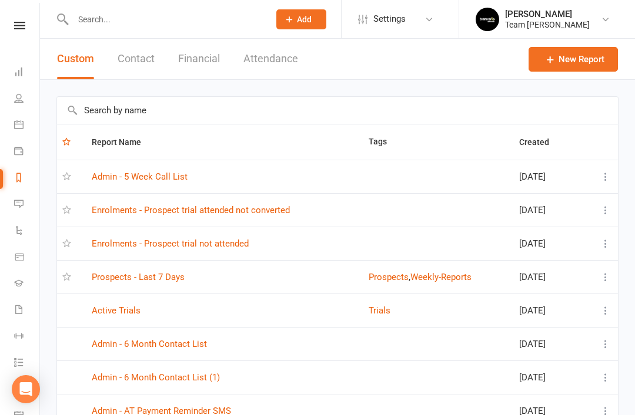
click at [233, 236] on td "Enrolments - Prospect trial not attended" at bounding box center [224, 243] width 277 height 33
click at [227, 239] on link "Enrolments - Prospect trial not attended" at bounding box center [170, 244] width 157 height 11
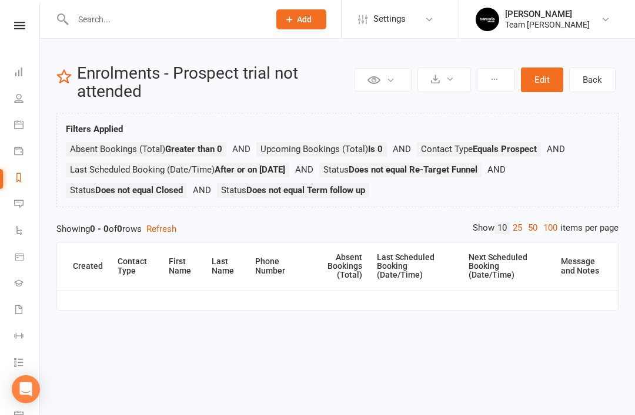
click at [21, 177] on icon at bounding box center [18, 177] width 9 height 9
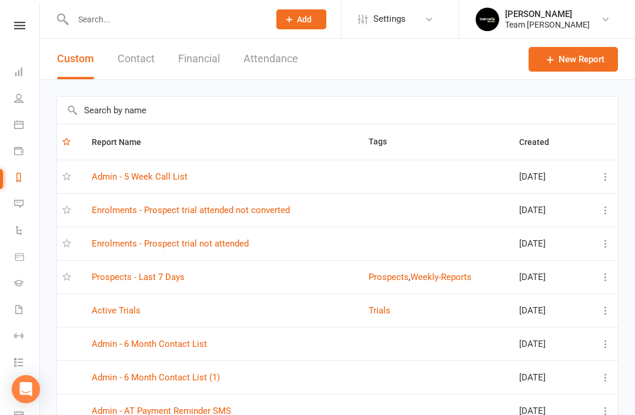
click at [258, 210] on link "Enrolments - Prospect trial attended not converted" at bounding box center [191, 210] width 198 height 11
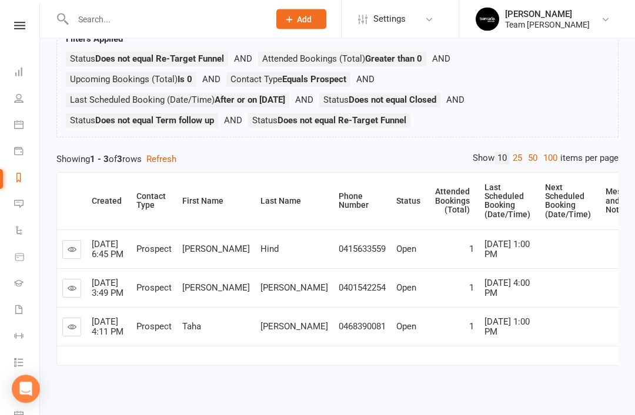
scroll to position [94, 0]
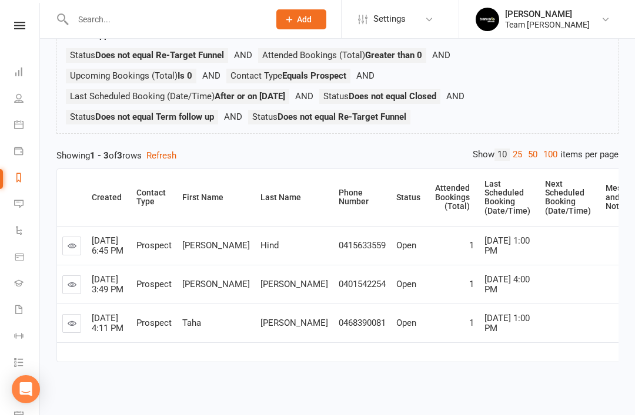
click at [76, 294] on link at bounding box center [71, 285] width 19 height 19
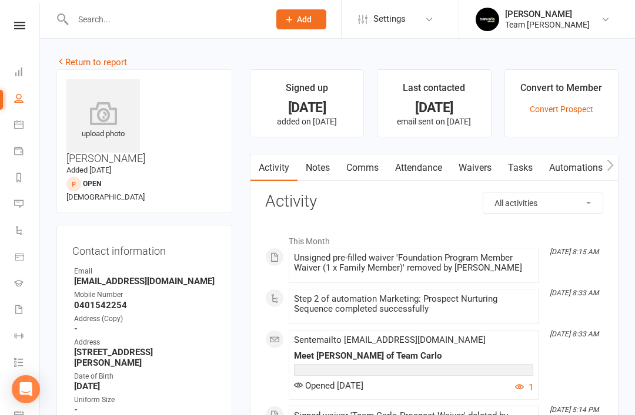
click at [323, 167] on link "Notes" at bounding box center [317, 168] width 41 height 27
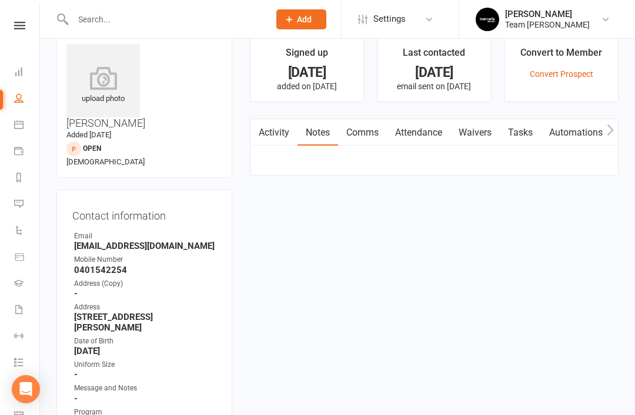
scroll to position [38, 0]
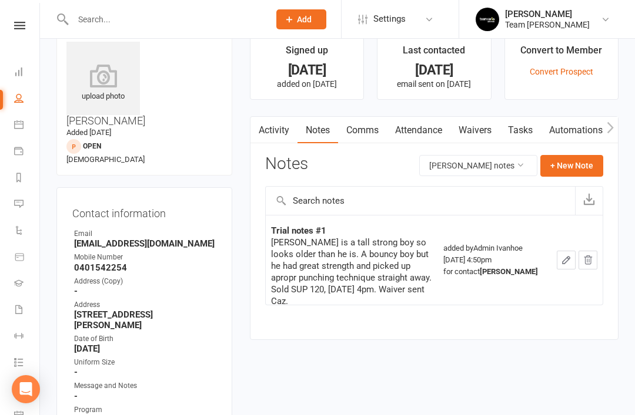
click at [24, 182] on link "Reports" at bounding box center [27, 179] width 26 height 26
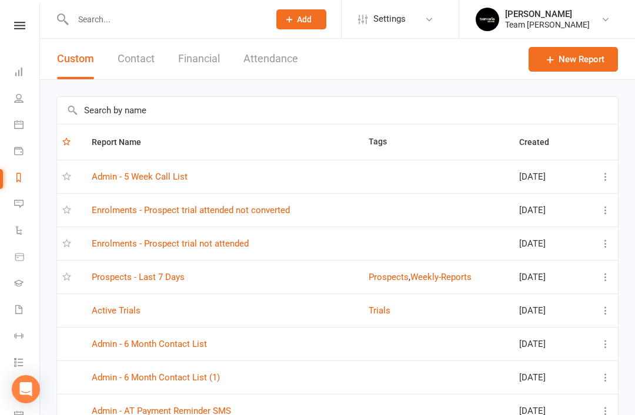
click at [259, 215] on link "Enrolments - Prospect trial attended not converted" at bounding box center [191, 210] width 198 height 11
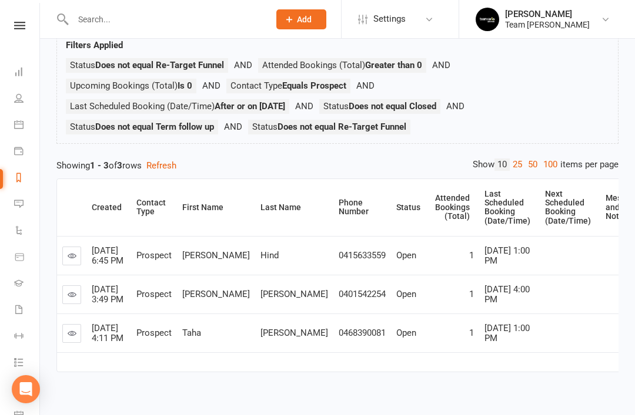
scroll to position [94, 0]
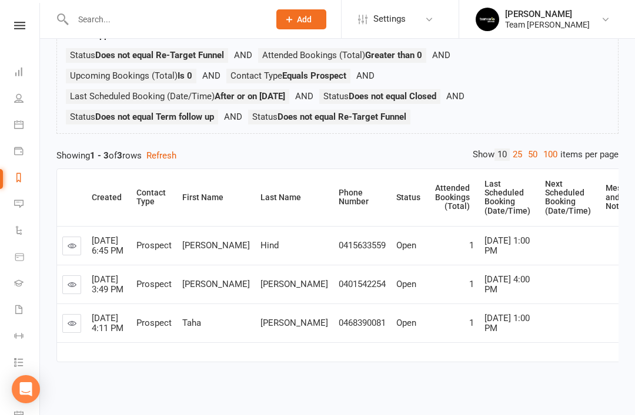
click at [69, 247] on icon at bounding box center [72, 245] width 9 height 9
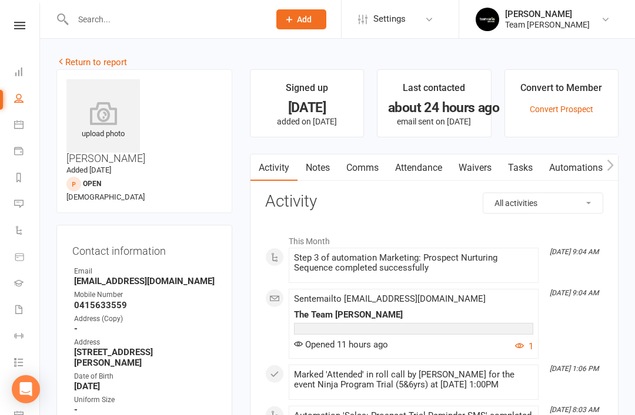
click at [317, 167] on link "Notes" at bounding box center [317, 168] width 41 height 27
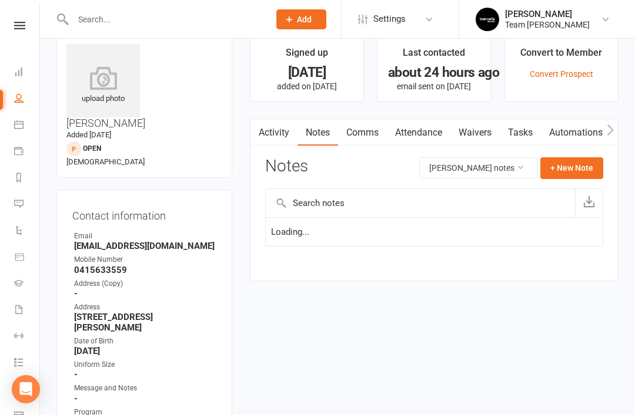
scroll to position [38, 0]
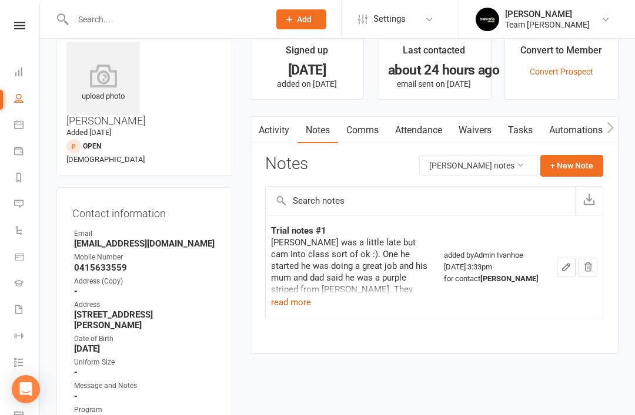
click at [286, 306] on button "read more" at bounding box center [291, 303] width 40 height 14
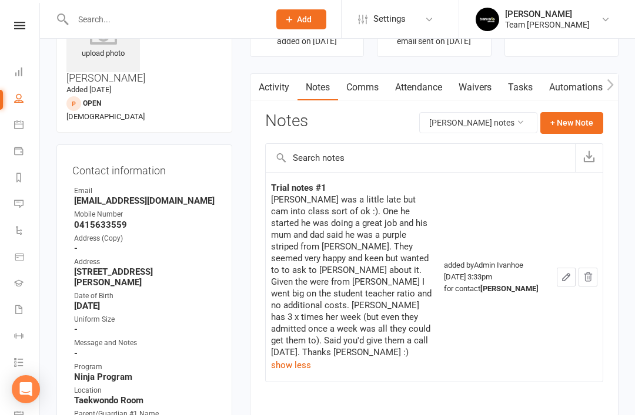
scroll to position [0, 0]
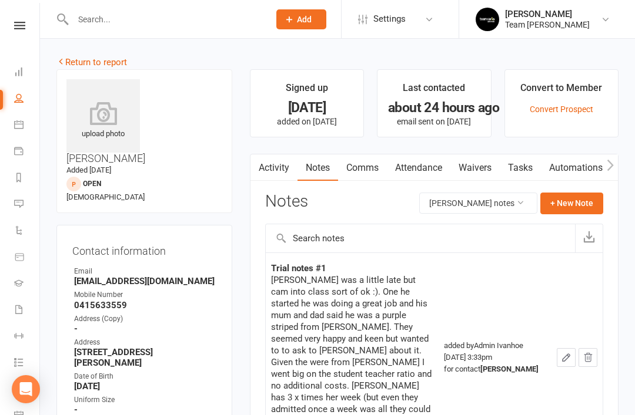
click at [76, 61] on link "Return to report" at bounding box center [91, 62] width 71 height 11
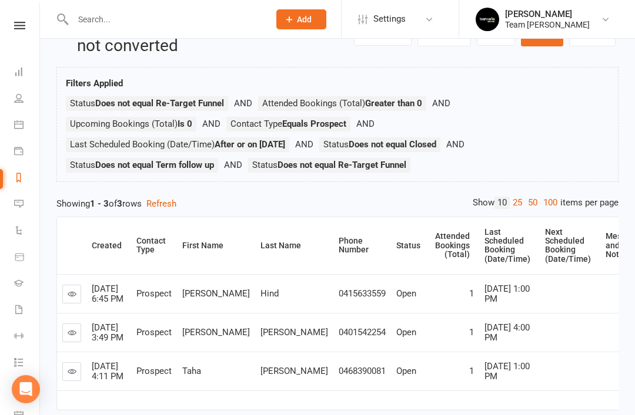
scroll to position [94, 0]
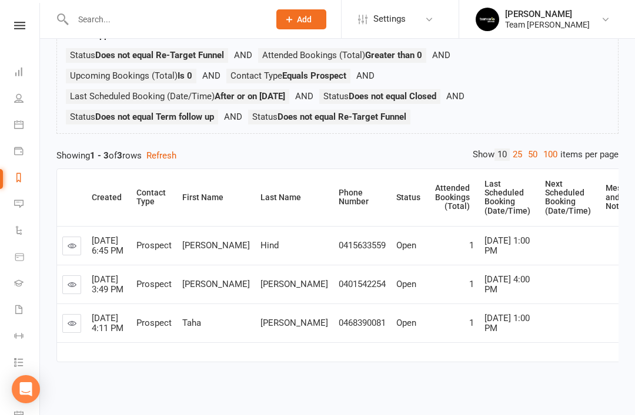
click at [70, 328] on icon at bounding box center [72, 323] width 9 height 9
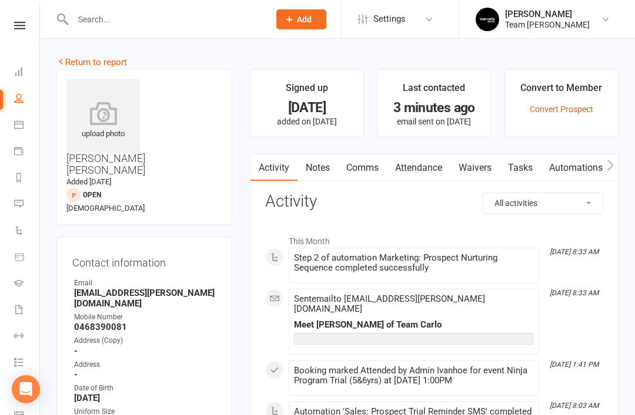
click at [326, 167] on link "Notes" at bounding box center [317, 168] width 41 height 27
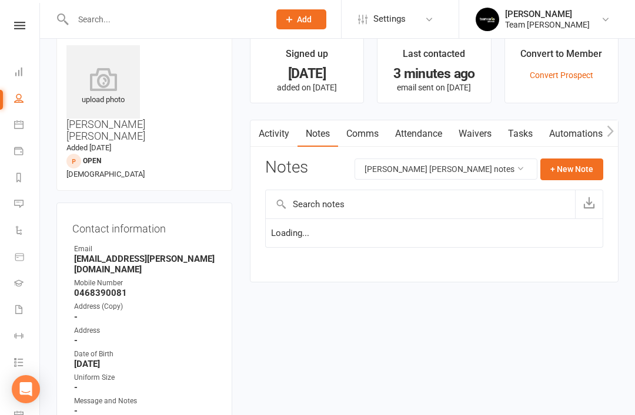
scroll to position [38, 0]
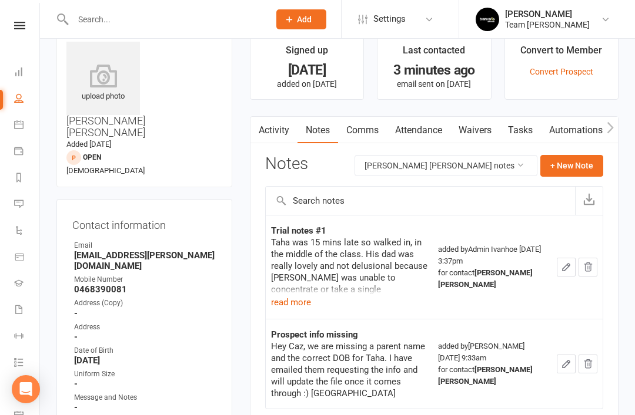
click at [298, 297] on button "read more" at bounding box center [291, 303] width 40 height 14
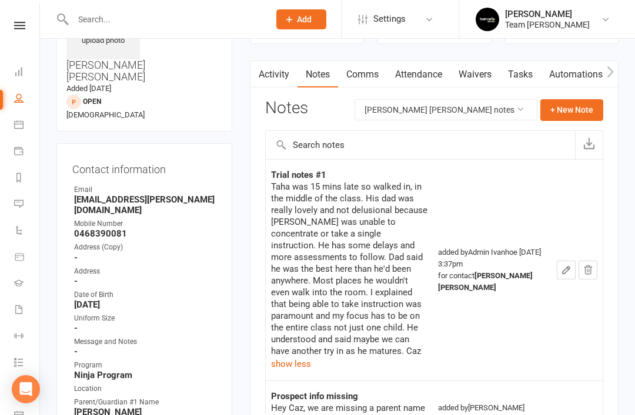
scroll to position [0, 0]
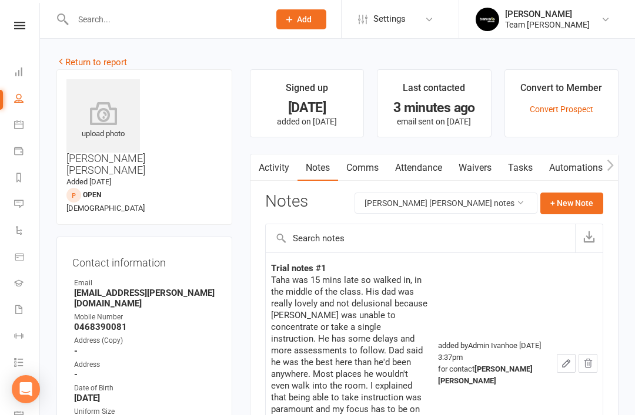
click at [21, 128] on icon at bounding box center [18, 124] width 9 height 9
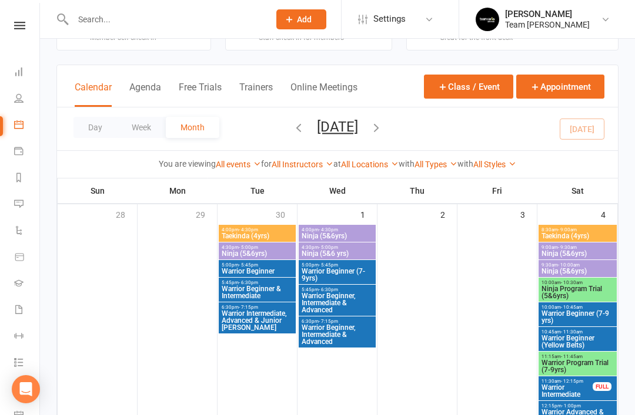
scroll to position [47, 0]
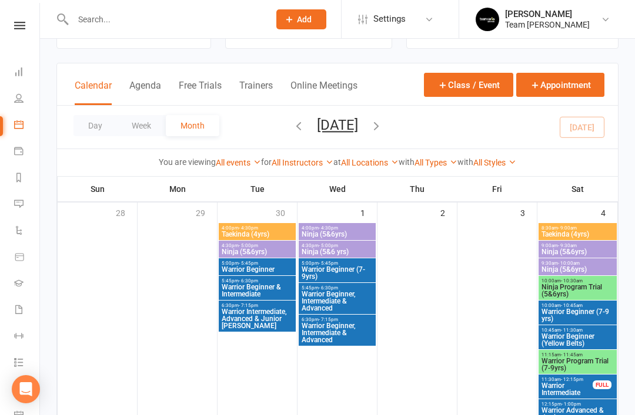
click at [586, 288] on span "Ninja Program Trial (5&6yrs)" at bounding box center [577, 291] width 73 height 14
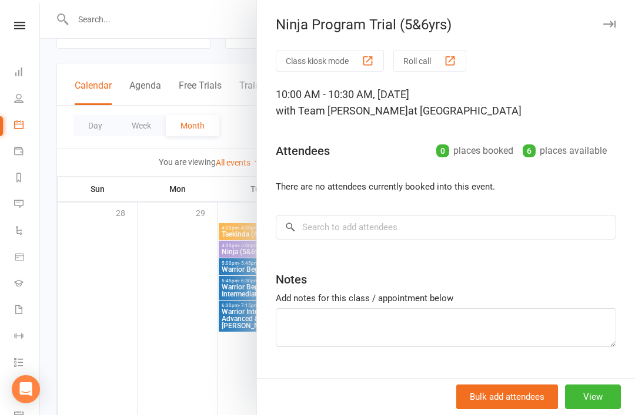
click at [609, 24] on icon "button" at bounding box center [609, 24] width 12 height 7
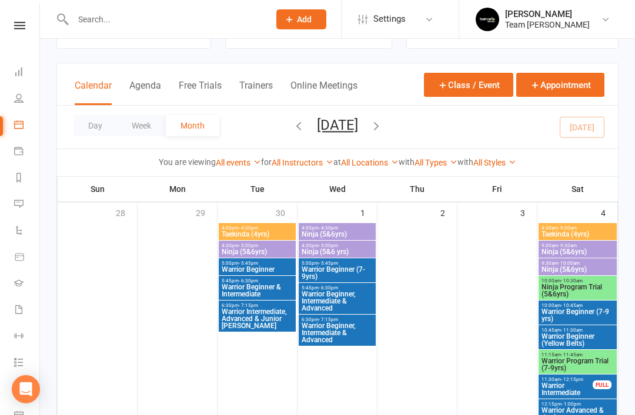
click at [570, 361] on span "Warrior Program Trial (7-9yrs)" at bounding box center [577, 365] width 73 height 14
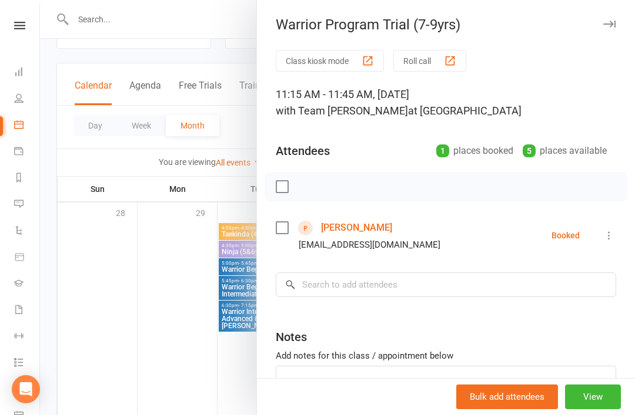
click at [357, 229] on link "Clara Haines" at bounding box center [356, 228] width 71 height 19
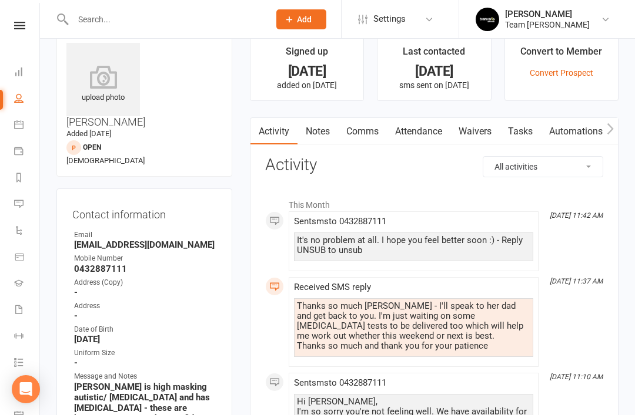
scroll to position [24, 0]
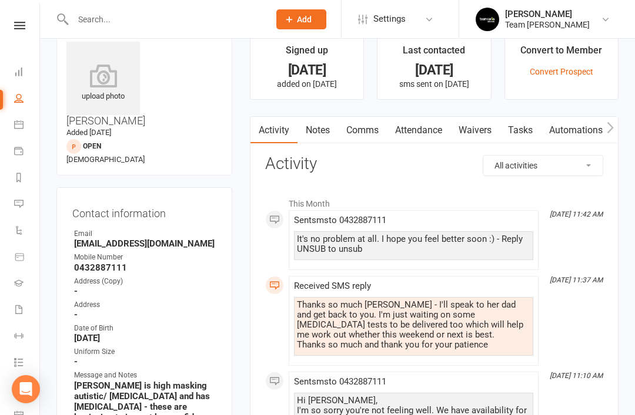
click at [19, 126] on icon at bounding box center [18, 124] width 9 height 9
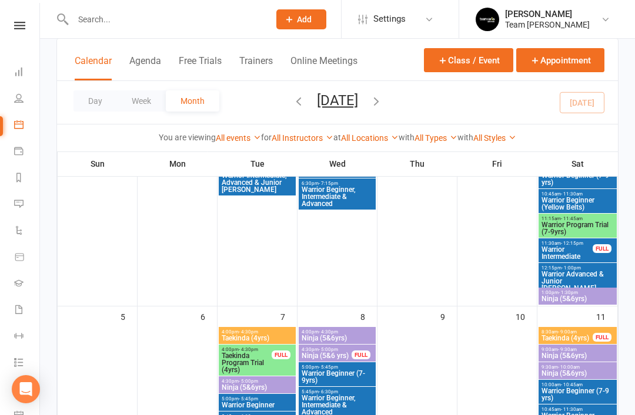
scroll to position [179, 0]
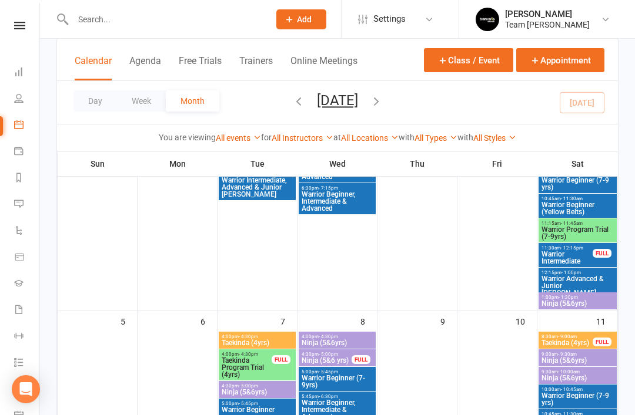
click at [572, 229] on span "Warrior Program Trial (7-9yrs)" at bounding box center [577, 233] width 73 height 14
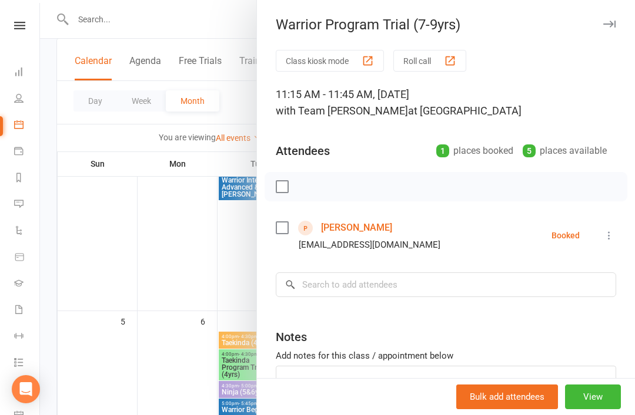
click at [611, 239] on icon at bounding box center [609, 236] width 12 height 12
click at [570, 327] on link "Mark absent" at bounding box center [557, 329] width 116 height 24
click at [612, 21] on icon "button" at bounding box center [609, 24] width 12 height 7
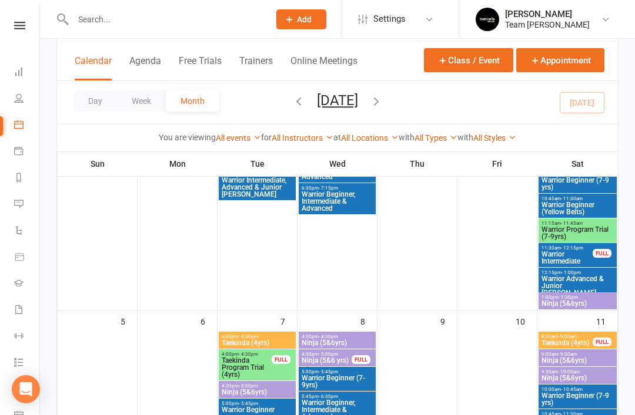
scroll to position [0, 0]
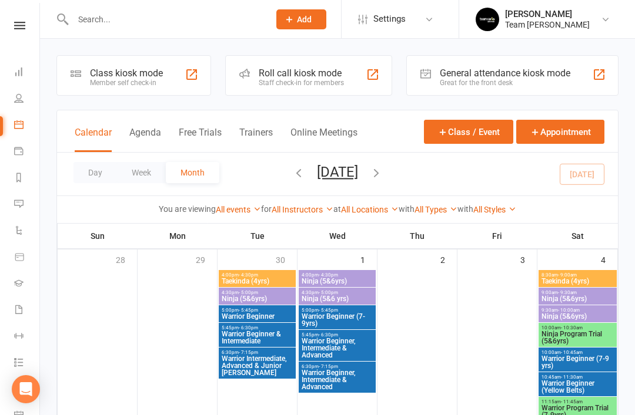
click at [211, 26] on input "text" at bounding box center [165, 19] width 192 height 16
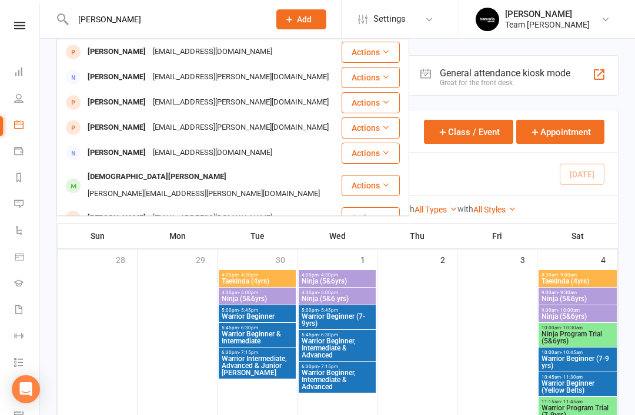
type input "Christine"
click at [132, 75] on div "Christine Dawson" at bounding box center [116, 77] width 65 height 17
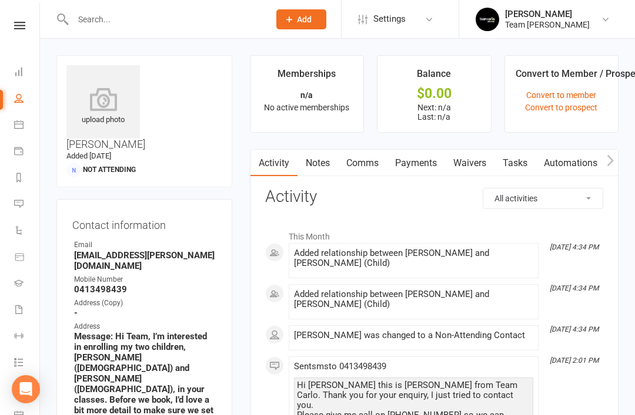
click at [369, 170] on link "Comms" at bounding box center [362, 163] width 49 height 27
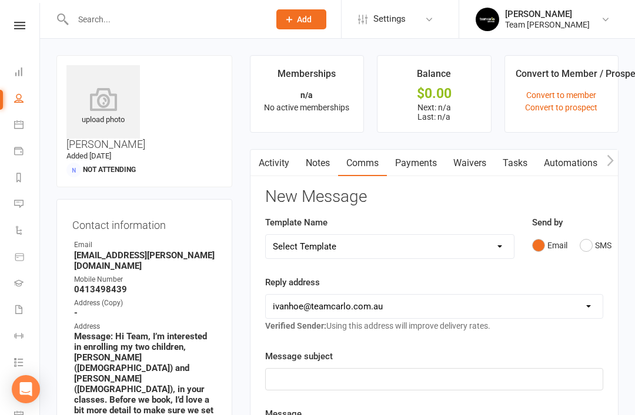
click at [498, 242] on select "Select Template [Email] Delivery - Black Belt options advice [SMS] Direct Debit…" at bounding box center [390, 247] width 248 height 24
select select "33"
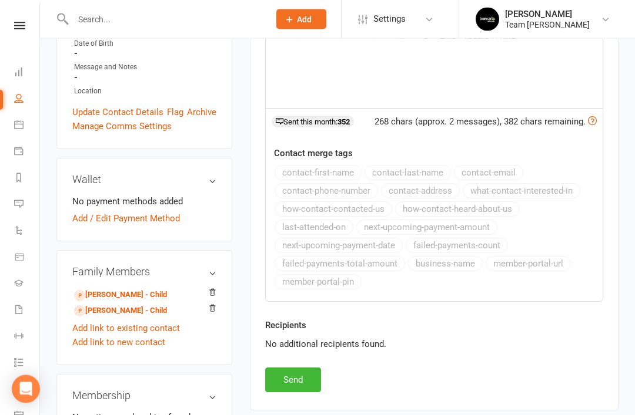
scroll to position [423, 0]
click at [292, 381] on button "Send" at bounding box center [293, 380] width 56 height 25
select select
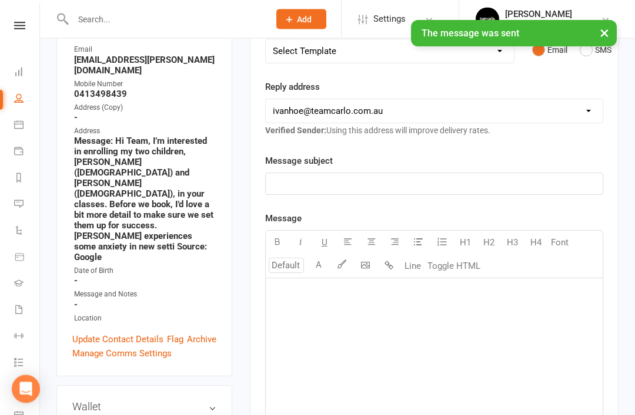
scroll to position [196, 0]
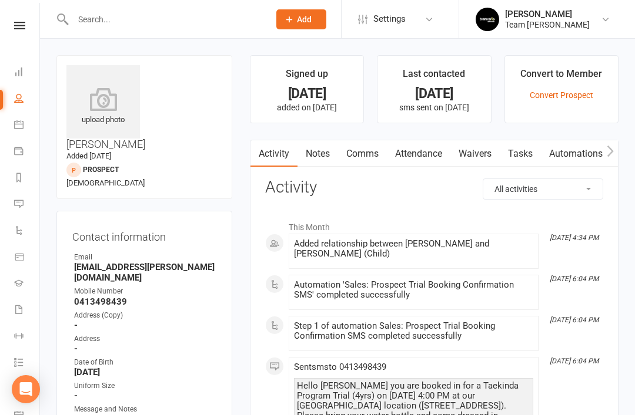
click at [317, 149] on link "Notes" at bounding box center [317, 153] width 41 height 27
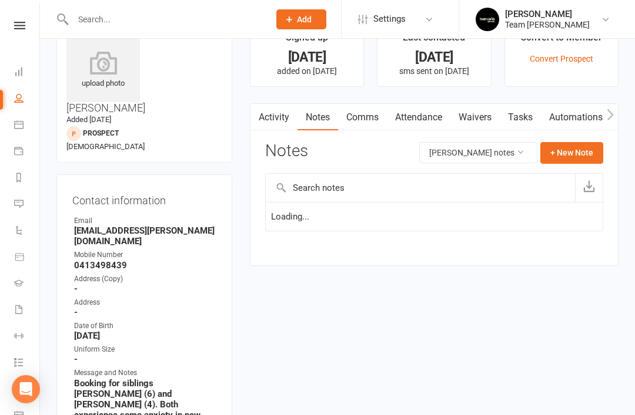
scroll to position [38, 0]
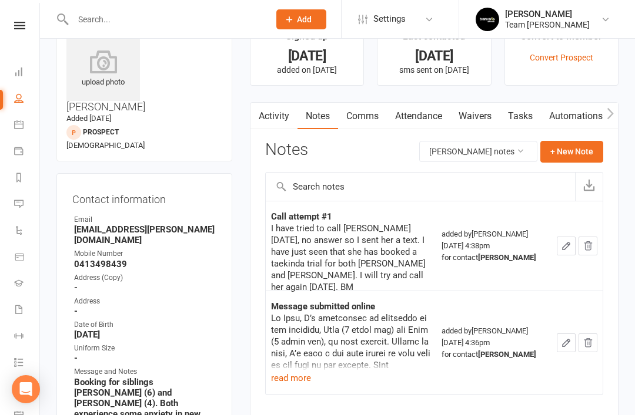
click at [579, 152] on button "+ New Note" at bounding box center [571, 151] width 63 height 21
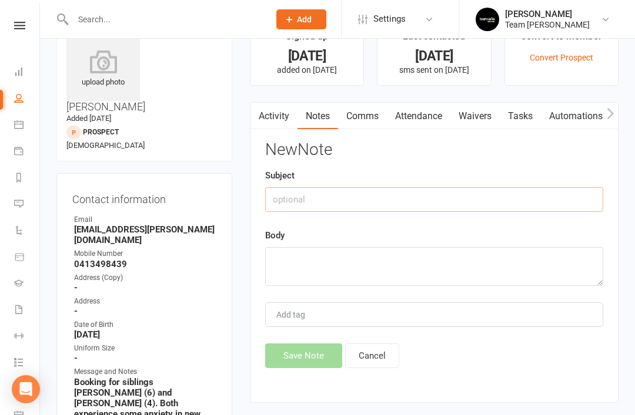
click at [384, 197] on input "text" at bounding box center [434, 199] width 338 height 25
type input "Call attempt #2"
click at [324, 266] on textarea at bounding box center [434, 266] width 338 height 39
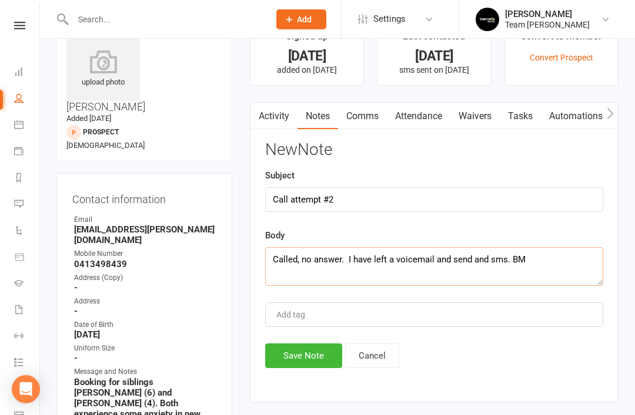
type textarea "Called, no answer. I have left a voicemail and send and sms. BM"
click at [298, 363] on button "Save Note" at bounding box center [303, 356] width 77 height 25
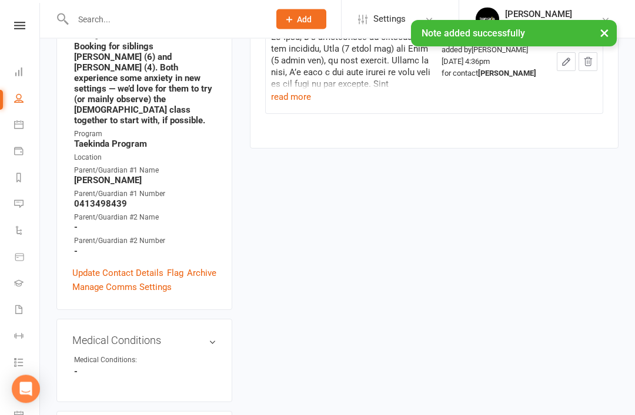
scroll to position [374, 0]
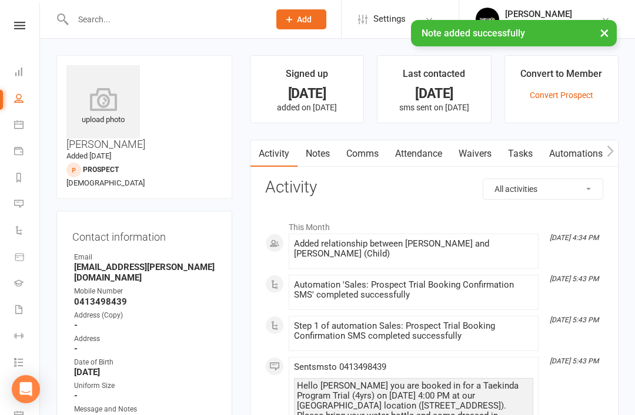
click at [322, 155] on link "Notes" at bounding box center [317, 153] width 41 height 27
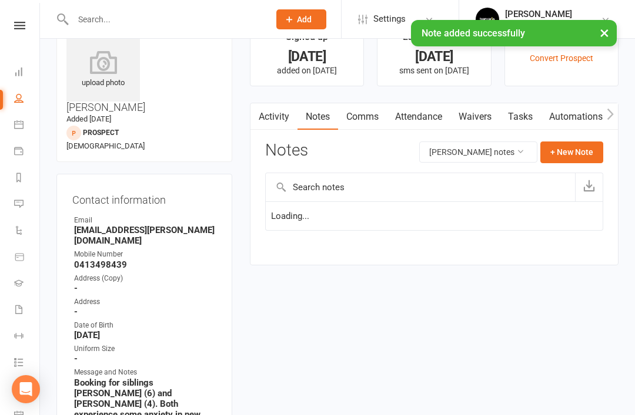
scroll to position [38, 0]
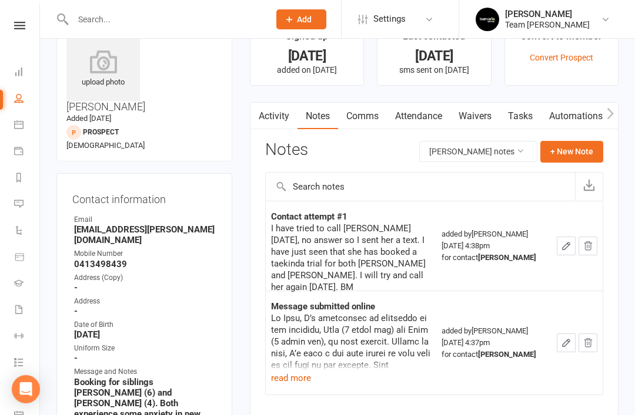
click at [575, 150] on button "+ New Note" at bounding box center [571, 151] width 63 height 21
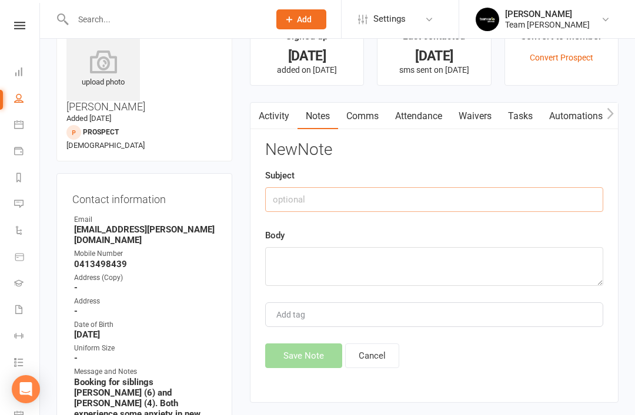
click at [394, 197] on input "text" at bounding box center [434, 199] width 338 height 25
type input "Call attempt #2"
click at [317, 263] on textarea at bounding box center [434, 266] width 338 height 39
paste textarea "Called, no answer. I have left a voicemail and send and sms. BM"
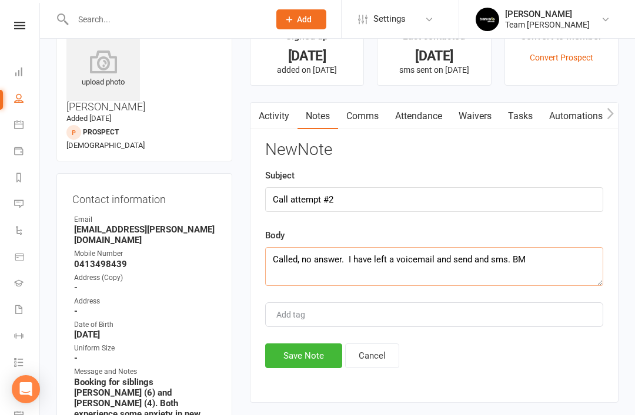
type textarea "Called, no answer. I have left a voicemail and send and sms. BM"
click at [310, 364] on button "Save Note" at bounding box center [303, 356] width 77 height 25
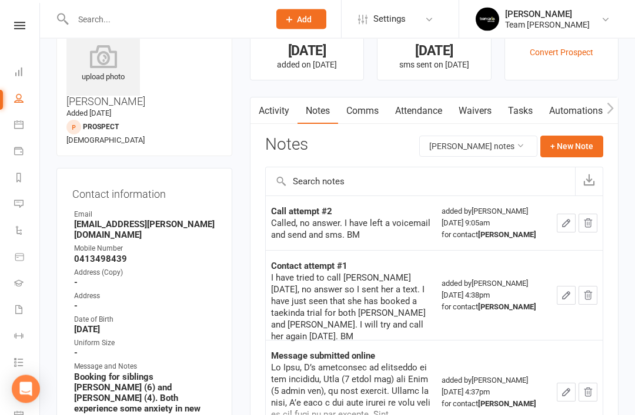
scroll to position [0, 0]
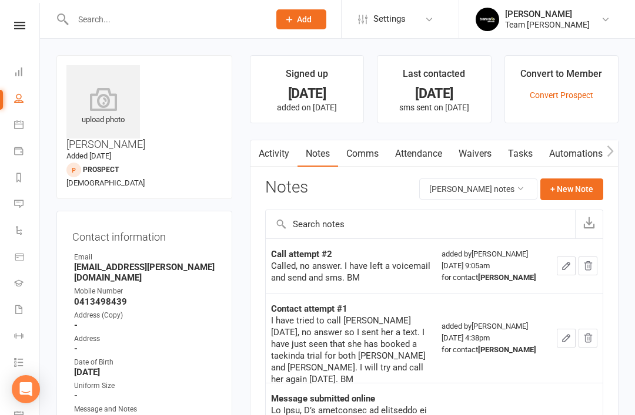
click at [197, 16] on input "text" at bounding box center [165, 19] width 192 height 16
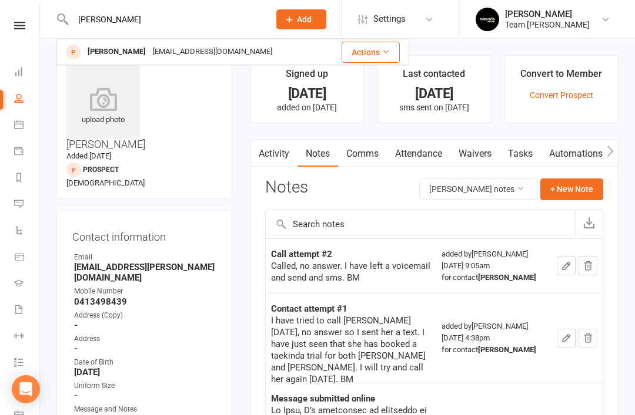
type input "Rory"
click at [173, 52] on div "oslemgun@hotmail.com" at bounding box center [212, 51] width 126 height 17
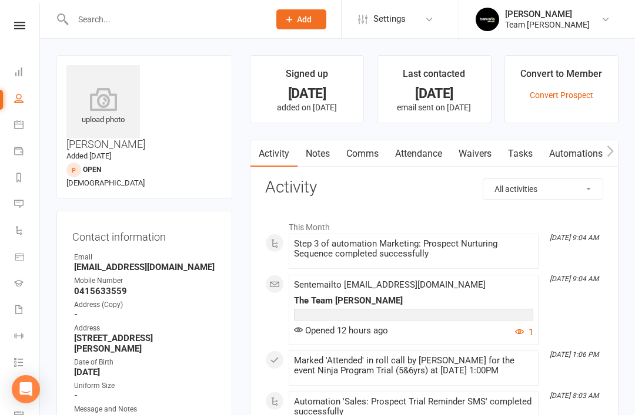
click at [320, 159] on link "Notes" at bounding box center [317, 153] width 41 height 27
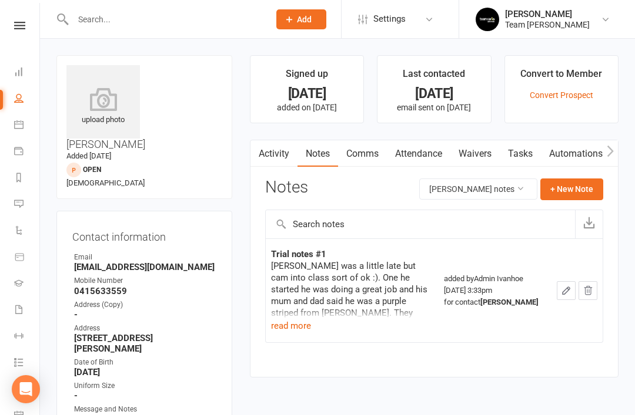
click at [300, 324] on button "read more" at bounding box center [291, 326] width 40 height 14
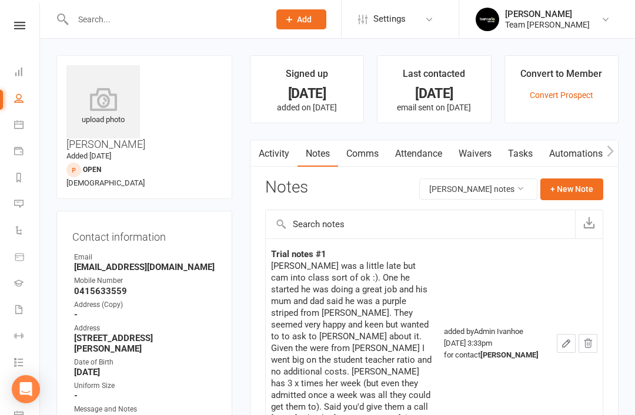
click at [166, 25] on input "text" at bounding box center [165, 19] width 192 height 16
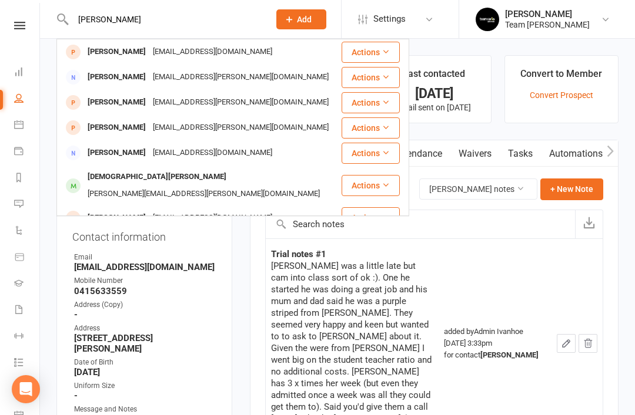
type input "Christine"
click at [135, 76] on div "Christine Dawson" at bounding box center [116, 77] width 65 height 17
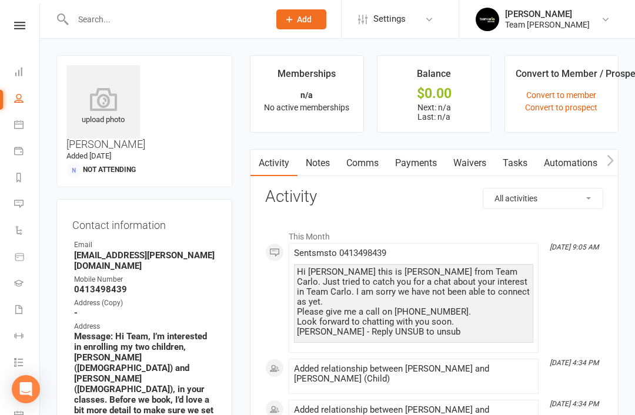
click at [320, 170] on link "Notes" at bounding box center [317, 163] width 41 height 27
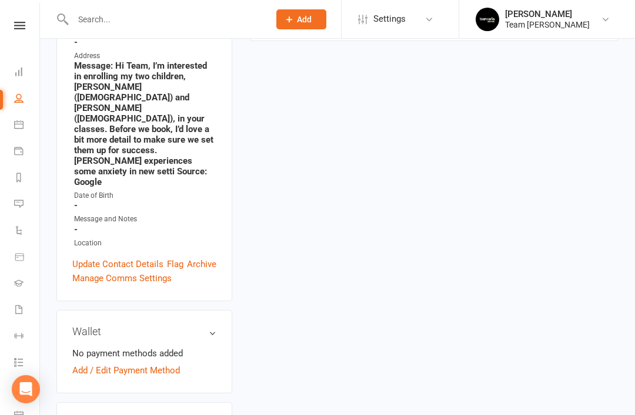
scroll to position [274, 0]
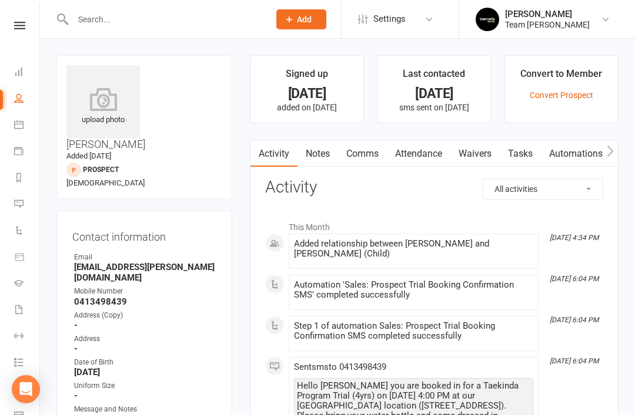
click at [323, 157] on link "Notes" at bounding box center [317, 153] width 41 height 27
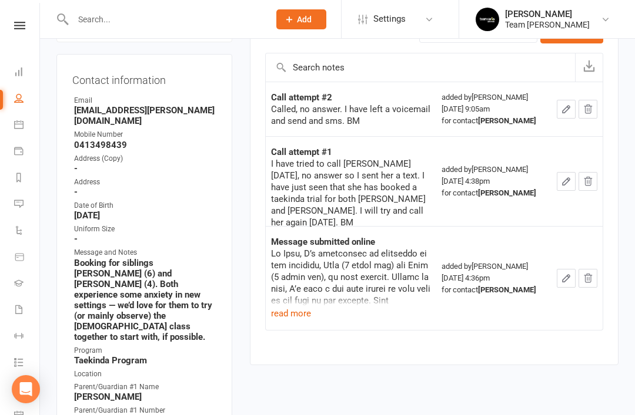
scroll to position [169, 0]
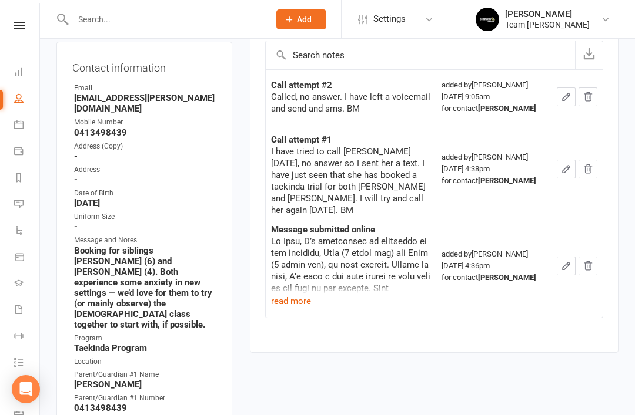
click at [286, 297] on button "read more" at bounding box center [291, 301] width 40 height 14
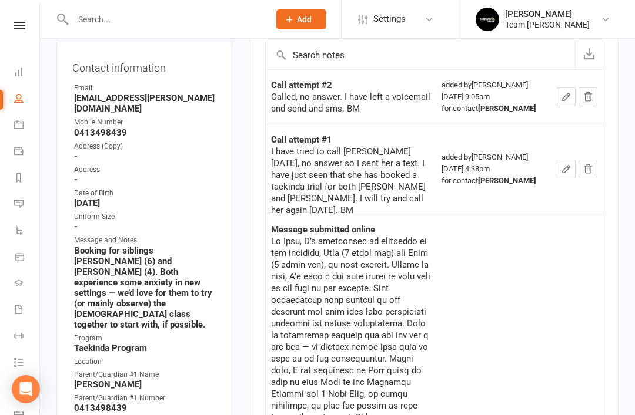
click at [19, 129] on link "Calendar" at bounding box center [27, 126] width 26 height 26
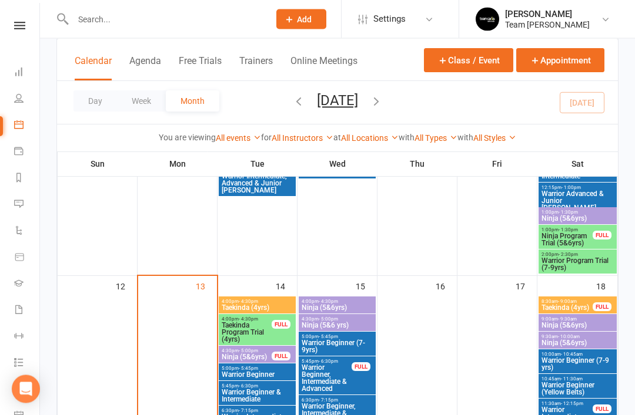
scroll to position [457, 0]
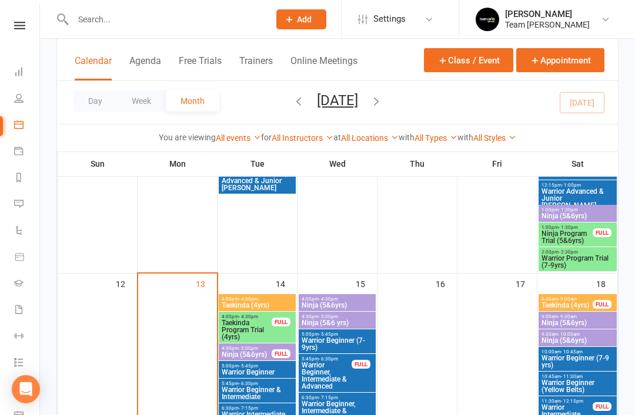
click at [258, 302] on span "Taekinda (4yrs)" at bounding box center [257, 305] width 72 height 7
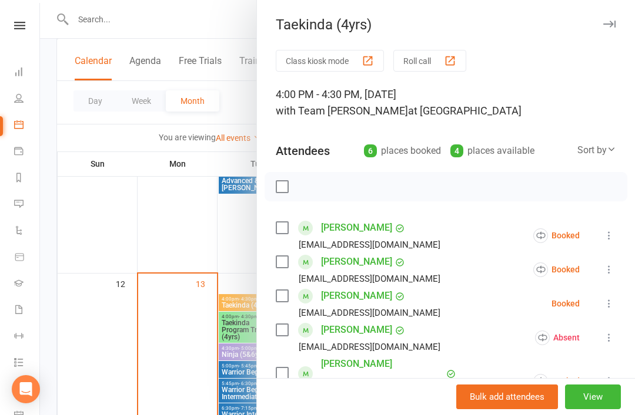
click at [609, 26] on icon "button" at bounding box center [609, 24] width 12 height 7
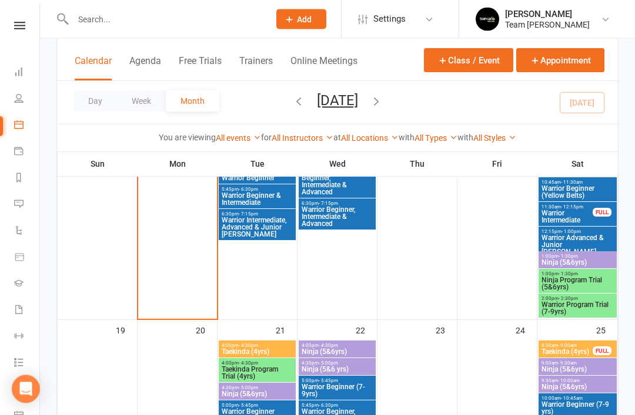
scroll to position [667, 0]
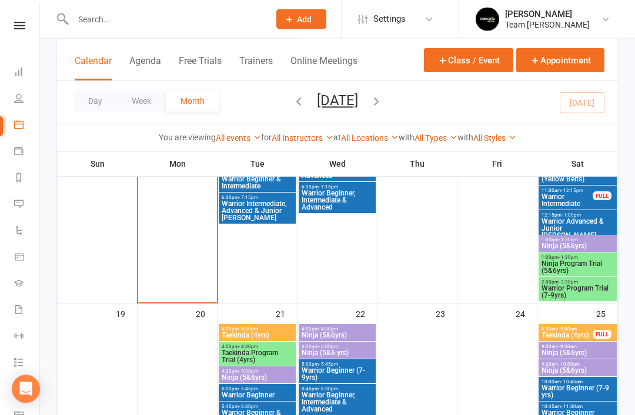
click at [582, 267] on span "Ninja Program Trial (5&6yrs)" at bounding box center [577, 268] width 73 height 14
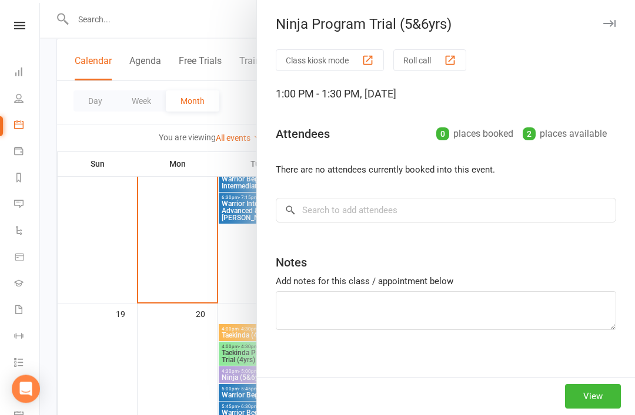
scroll to position [668, 0]
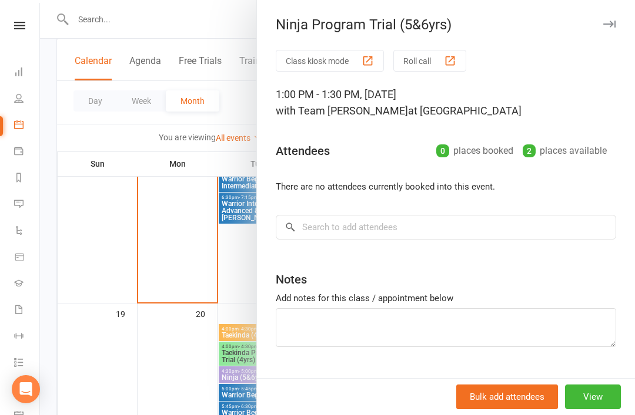
click at [615, 26] on button "button" at bounding box center [609, 24] width 14 height 14
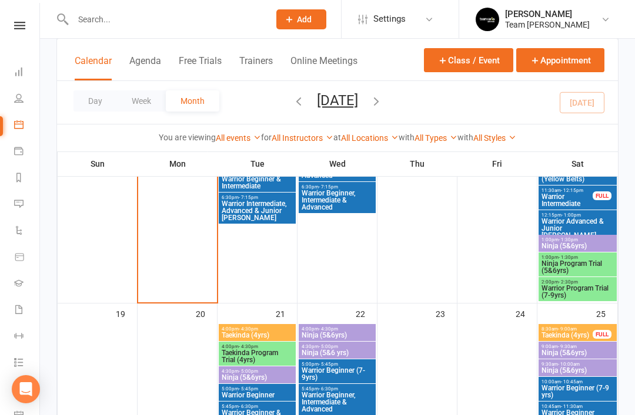
click at [577, 244] on span "Ninja (5&6yrs)" at bounding box center [577, 246] width 73 height 7
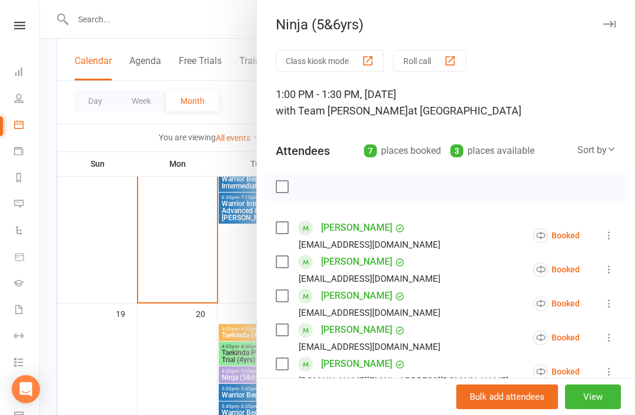
click at [609, 26] on icon "button" at bounding box center [609, 24] width 12 height 7
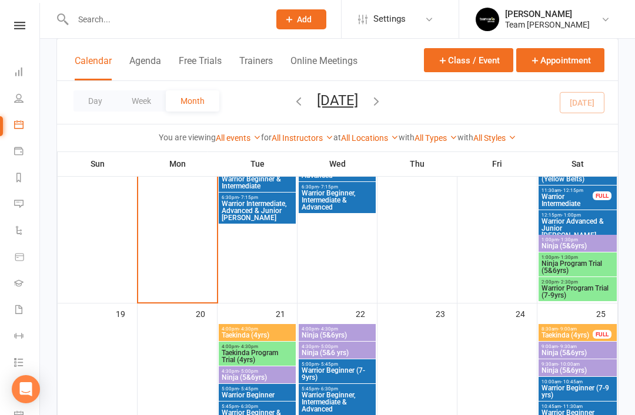
click at [562, 263] on span "Ninja Program Trial (5&6yrs)" at bounding box center [577, 267] width 73 height 14
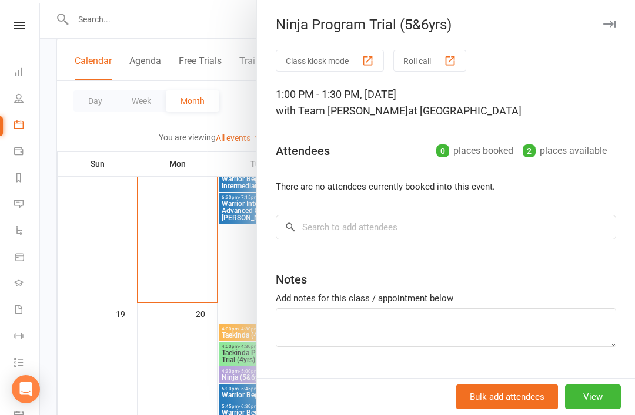
click at [609, 25] on icon "button" at bounding box center [609, 24] width 12 height 7
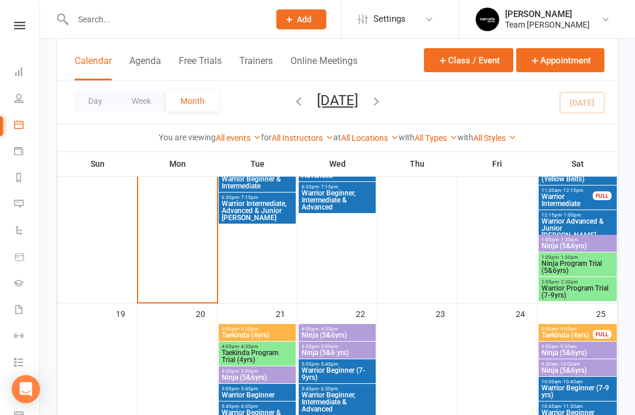
click at [572, 261] on span "Ninja Program Trial (5&6yrs)" at bounding box center [577, 267] width 73 height 14
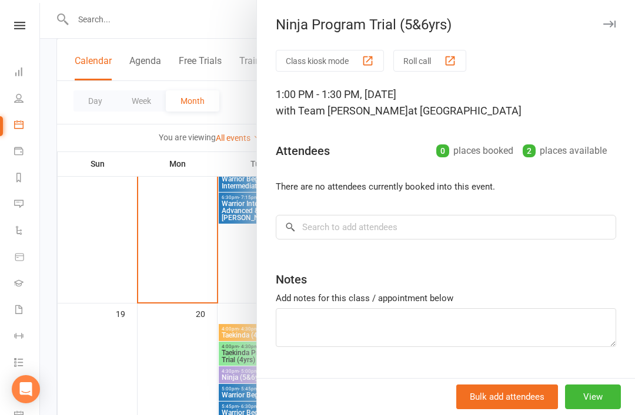
click at [614, 23] on icon "button" at bounding box center [609, 24] width 12 height 7
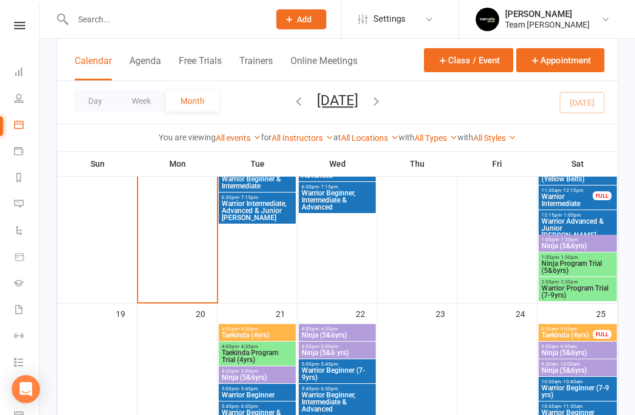
click at [569, 246] on span "Ninja (5&6yrs)" at bounding box center [577, 246] width 73 height 7
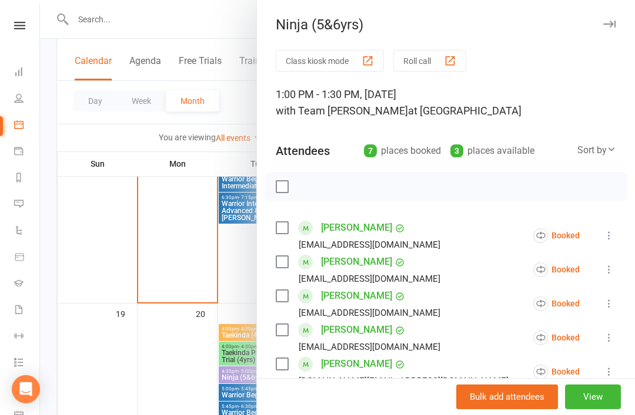
click at [434, 64] on button "Roll call" at bounding box center [429, 61] width 73 height 22
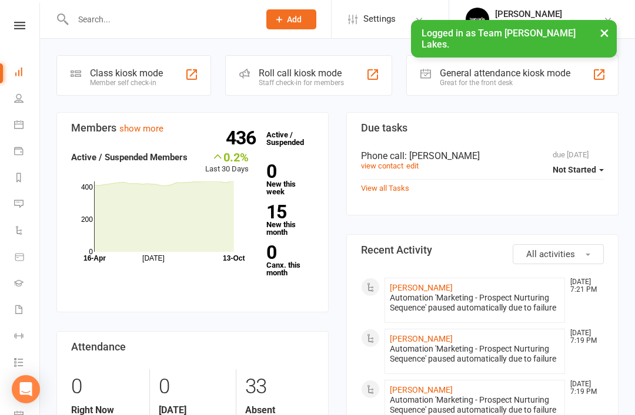
click at [22, 176] on icon at bounding box center [18, 177] width 9 height 9
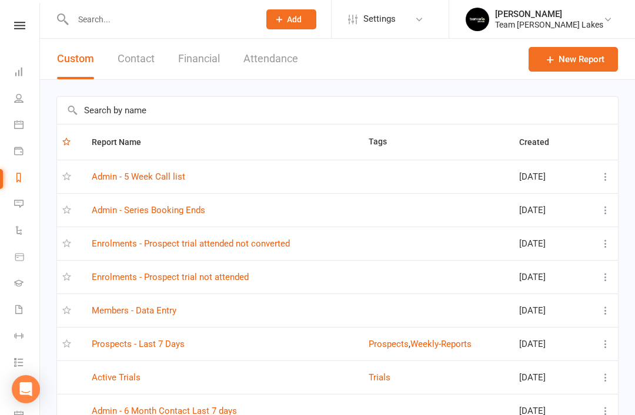
click at [168, 341] on link "Prospects - Last 7 Days" at bounding box center [138, 344] width 93 height 11
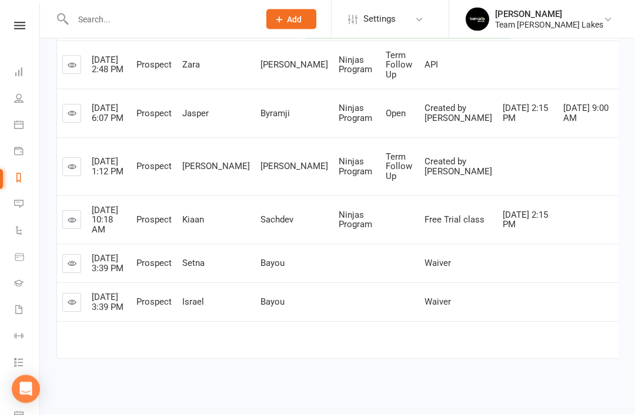
scroll to position [425, 0]
click at [75, 225] on icon at bounding box center [72, 220] width 9 height 9
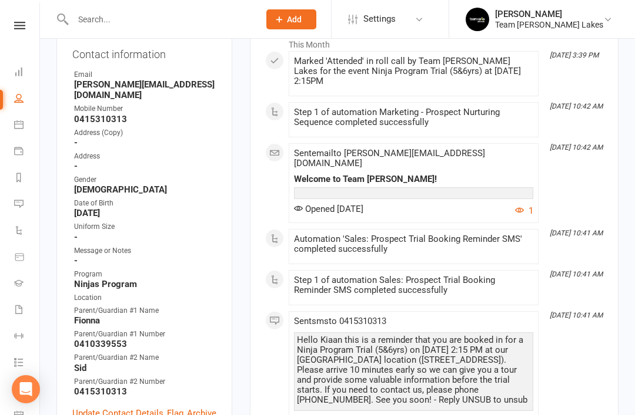
scroll to position [207, 0]
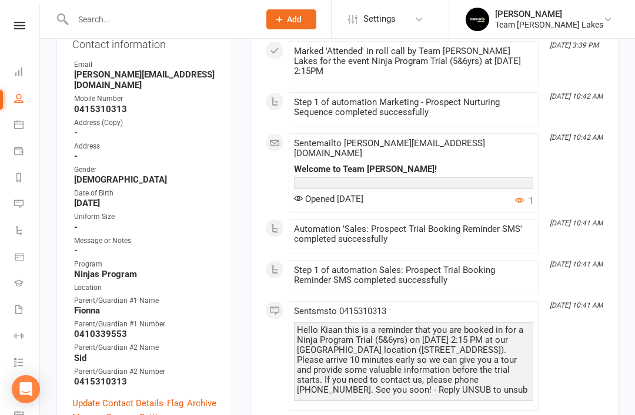
click at [117, 397] on link "Update Contact Details" at bounding box center [117, 404] width 91 height 14
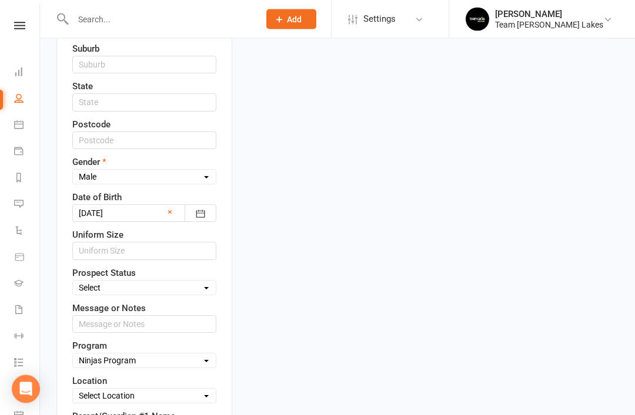
scroll to position [481, 0]
click at [193, 281] on select "Select Open Closed Website Lead Term Follow Up Waiting List Re-Target Funnel 1s…" at bounding box center [144, 287] width 143 height 13
select select "Open"
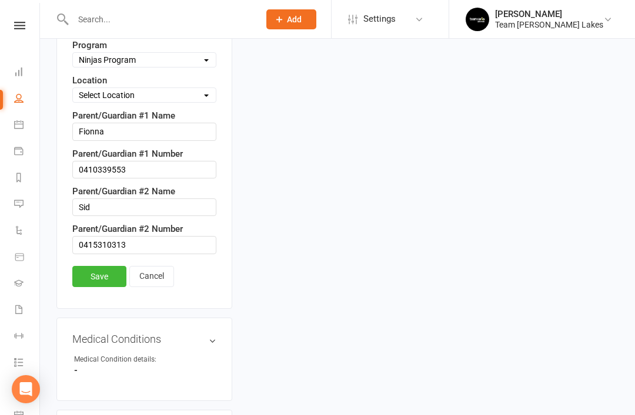
scroll to position [783, 0]
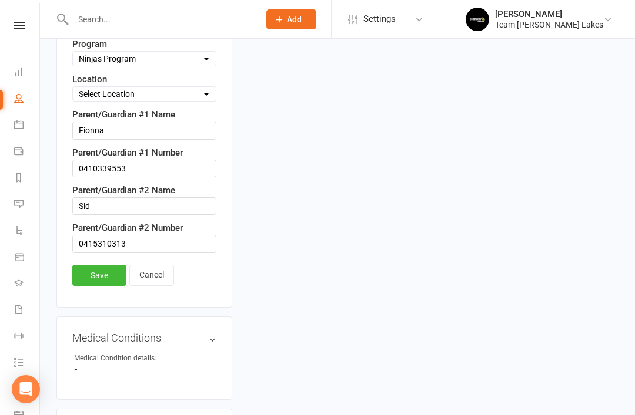
click at [98, 265] on link "Save" at bounding box center [99, 275] width 54 height 21
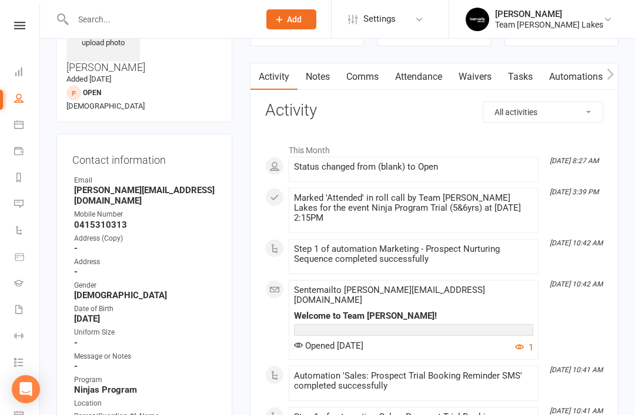
scroll to position [90, 0]
click at [330, 73] on link "Notes" at bounding box center [317, 77] width 41 height 27
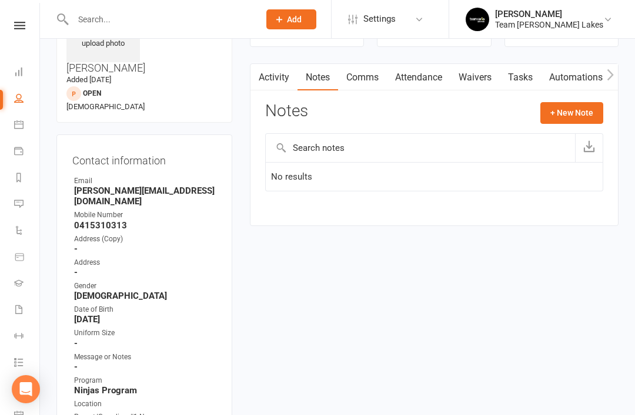
click at [285, 80] on link "Activity" at bounding box center [273, 77] width 47 height 27
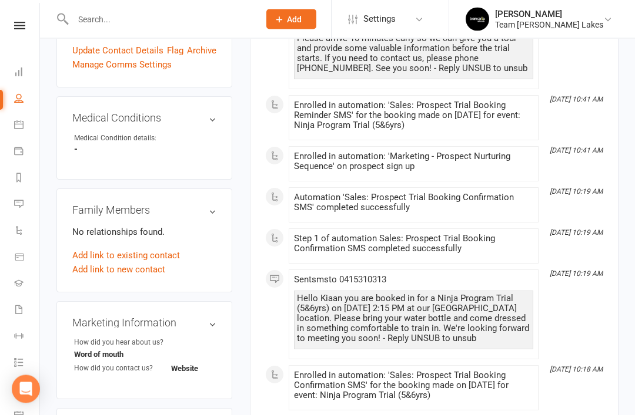
scroll to position [560, 0]
click at [120, 263] on link "Add link to new contact" at bounding box center [118, 270] width 93 height 14
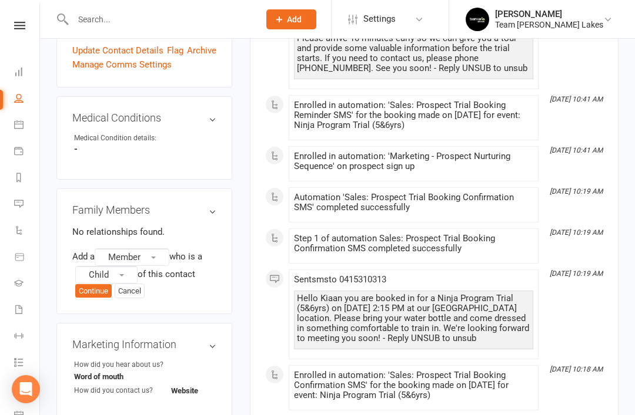
click at [159, 249] on button "Member" at bounding box center [132, 258] width 75 height 18
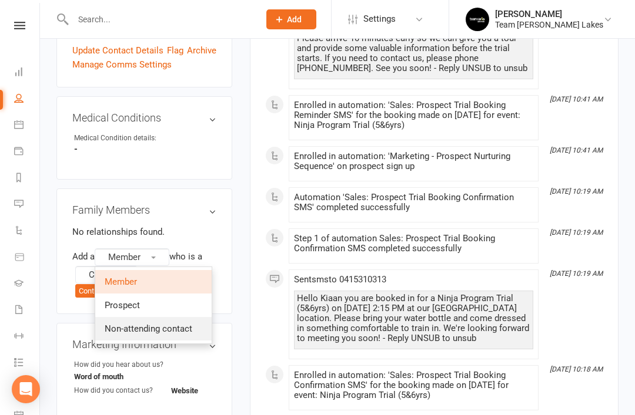
click at [166, 324] on span "Non-attending contact" at bounding box center [149, 329] width 88 height 11
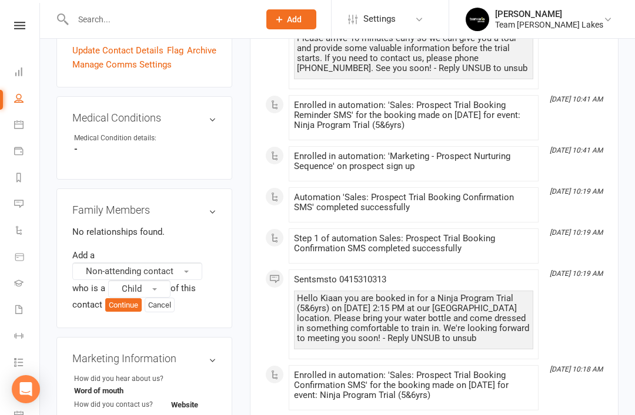
click at [155, 288] on span "button" at bounding box center [154, 289] width 5 height 2
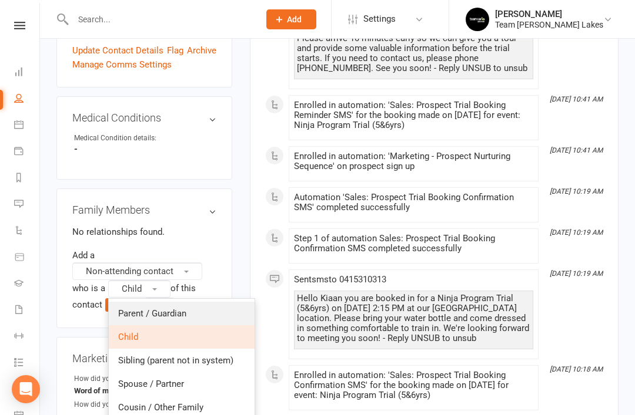
click at [176, 302] on link "Parent / Guardian" at bounding box center [182, 314] width 146 height 24
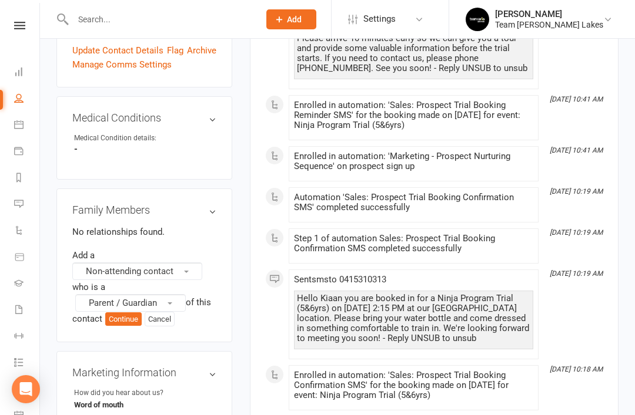
click at [133, 313] on button "Continue" at bounding box center [123, 320] width 36 height 14
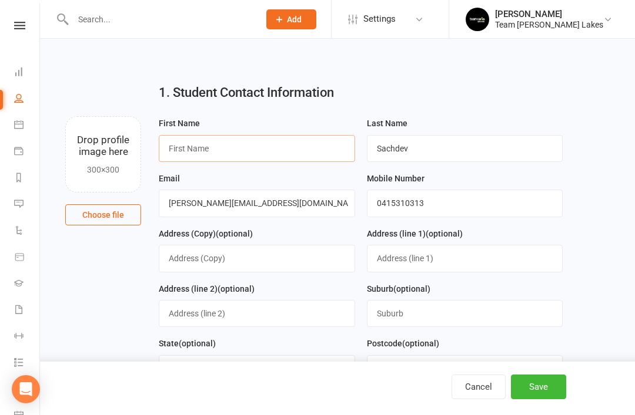
click at [263, 152] on input "text" at bounding box center [257, 148] width 196 height 27
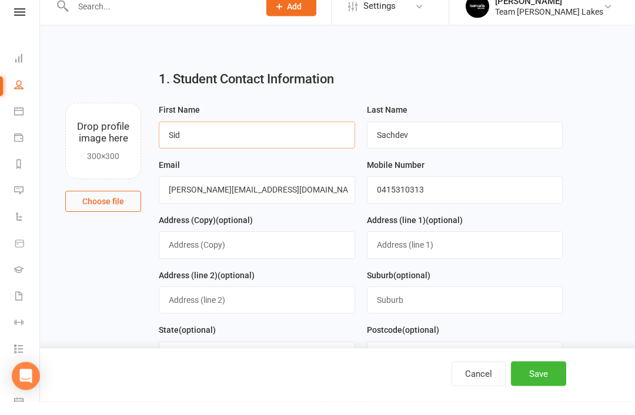
scroll to position [17, 0]
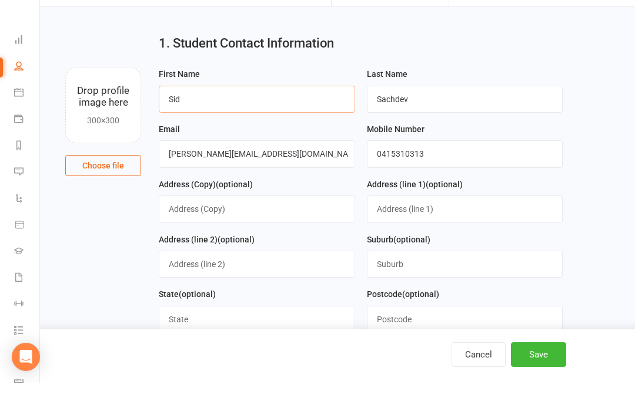
type input "Sid"
click at [552, 384] on button "Save" at bounding box center [538, 387] width 55 height 25
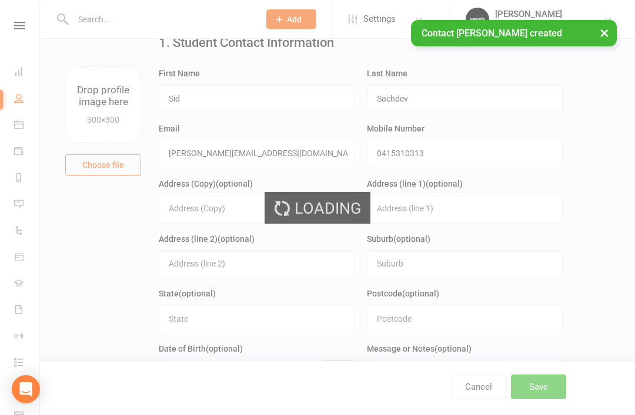
scroll to position [0, 0]
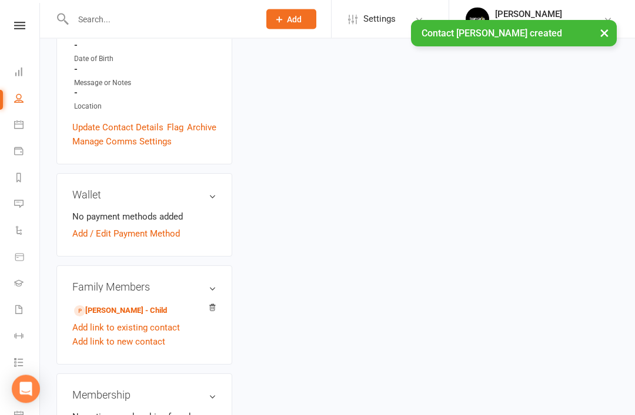
scroll to position [316, 0]
click at [140, 304] on link "Kiaan Sachdev - Child" at bounding box center [120, 310] width 93 height 12
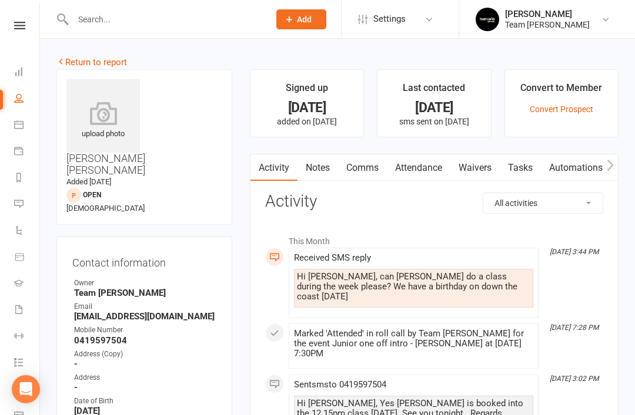
click at [19, 178] on icon at bounding box center [18, 177] width 9 height 9
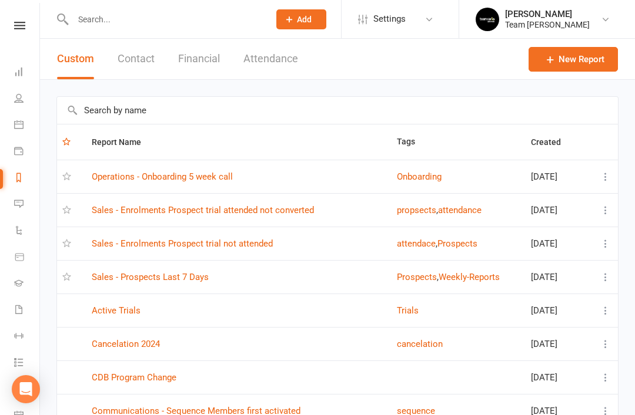
click at [246, 244] on link "Sales - Enrolments Prospect trial not attended" at bounding box center [182, 244] width 181 height 11
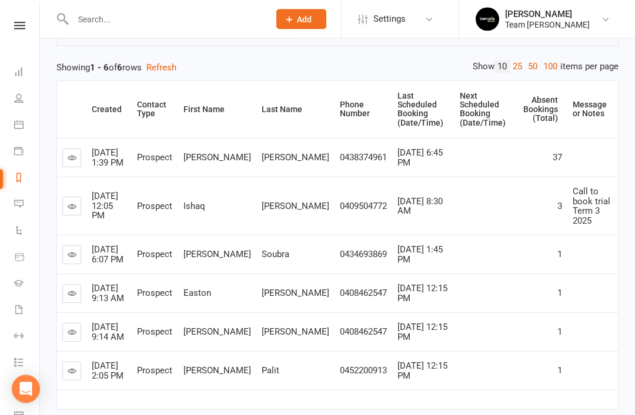
scroll to position [177, 0]
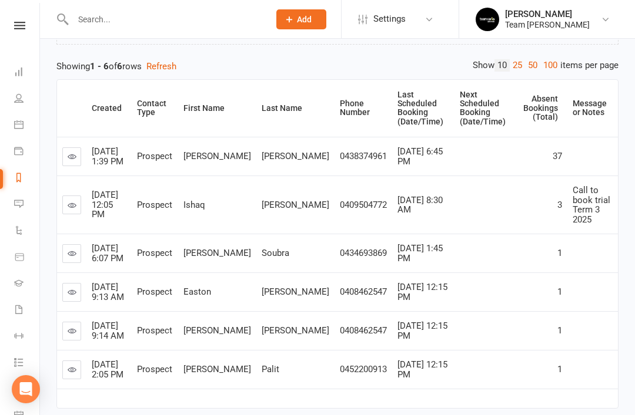
click at [76, 196] on link at bounding box center [71, 205] width 19 height 19
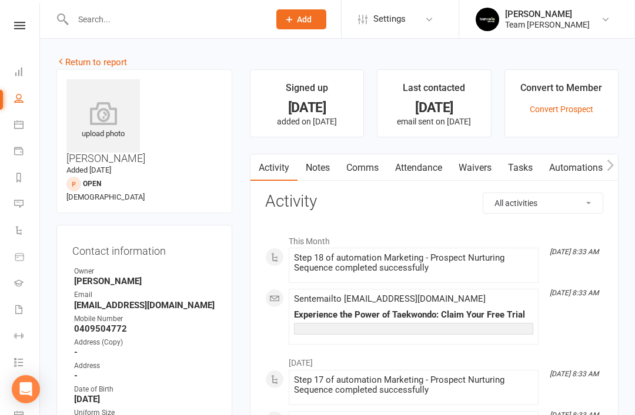
click at [319, 169] on link "Notes" at bounding box center [317, 168] width 41 height 27
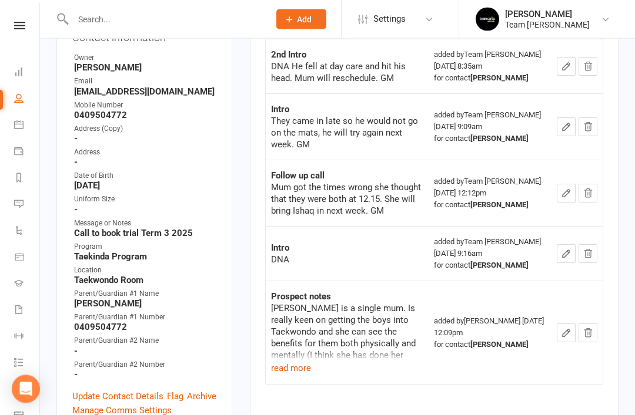
scroll to position [219, 0]
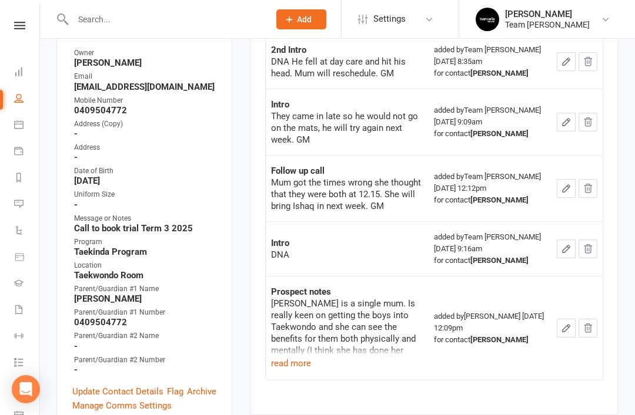
click at [117, 385] on link "Update Contact Details" at bounding box center [117, 392] width 91 height 14
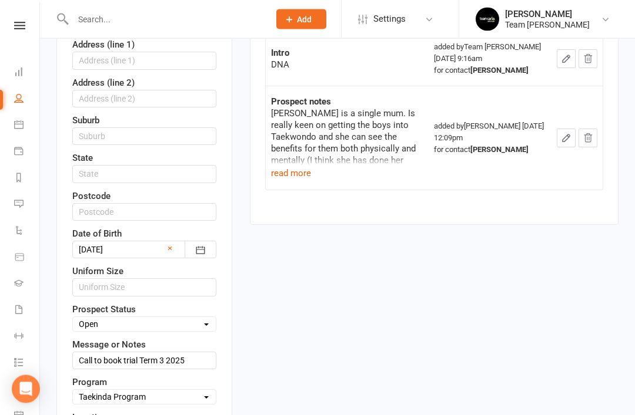
click at [193, 318] on select "Select Open Closed Website Lead Term Follow Up Waiting List Re-Target Funnel 1s…" at bounding box center [144, 324] width 143 height 13
select select "Re-Target Funnel"
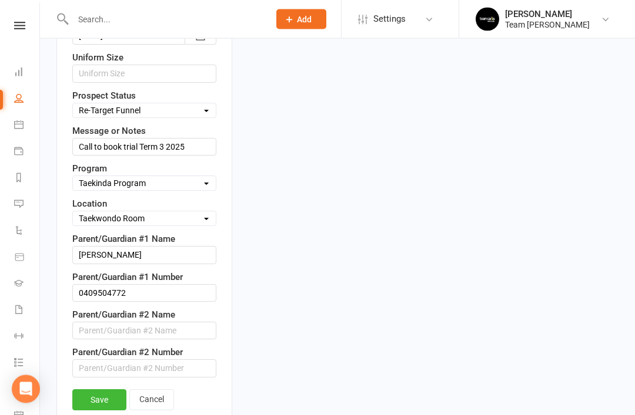
scroll to position [623, 0]
click at [104, 390] on link "Save" at bounding box center [99, 400] width 54 height 21
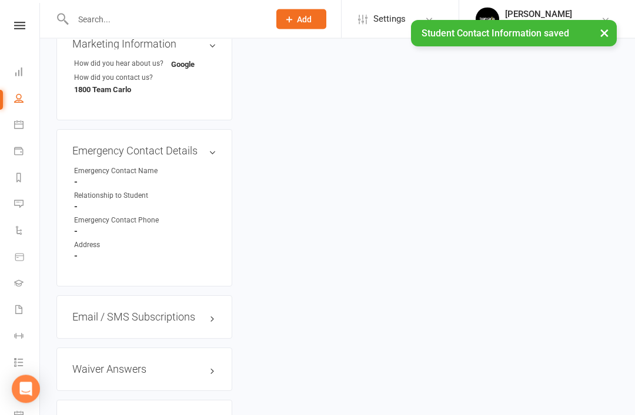
scroll to position [878, 0]
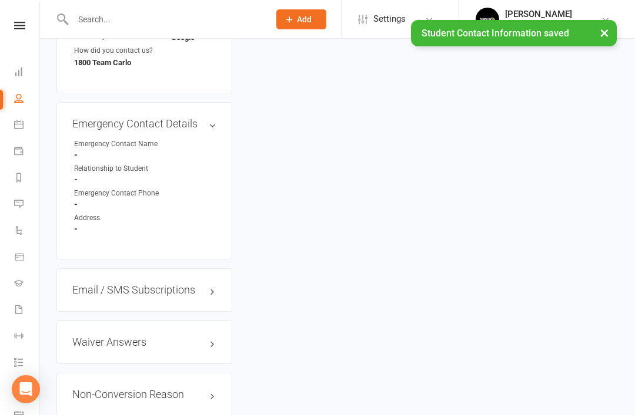
click at [0, 0] on link "edit" at bounding box center [0, 0] width 0 height 0
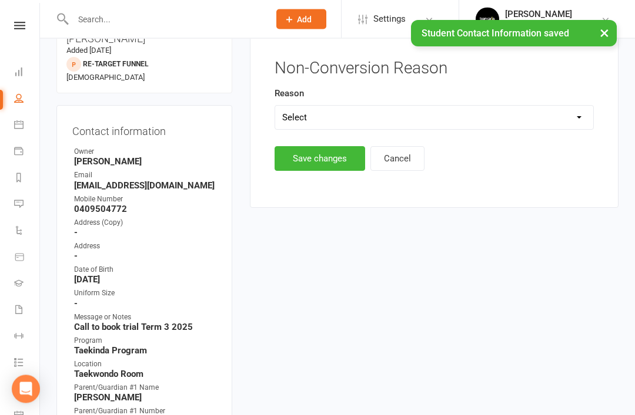
scroll to position [95, 0]
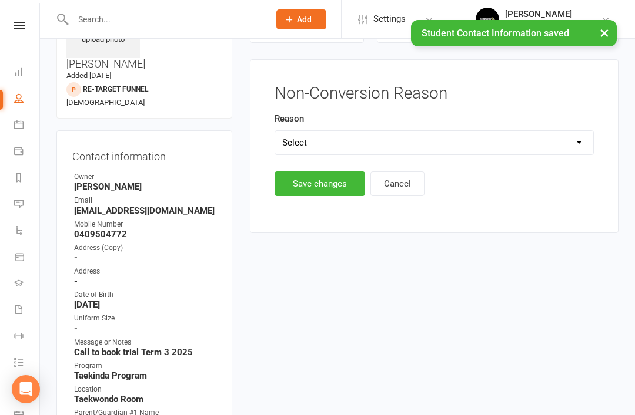
click at [505, 142] on select "Select Timetable Financial Location Not TC fit No response DNA Trial Not ready …" at bounding box center [434, 143] width 318 height 24
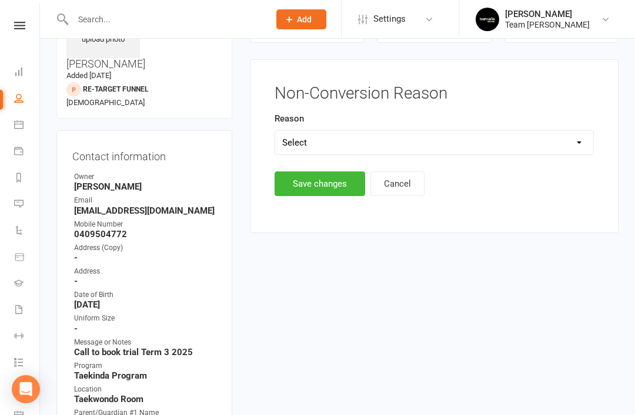
select select "No response"
click at [323, 178] on button "Save changes" at bounding box center [319, 184] width 90 height 25
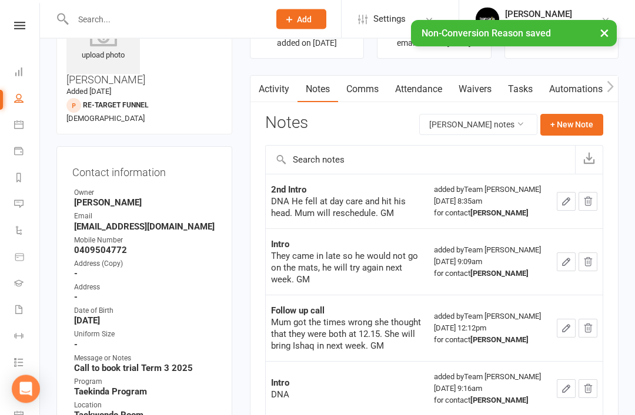
scroll to position [0, 0]
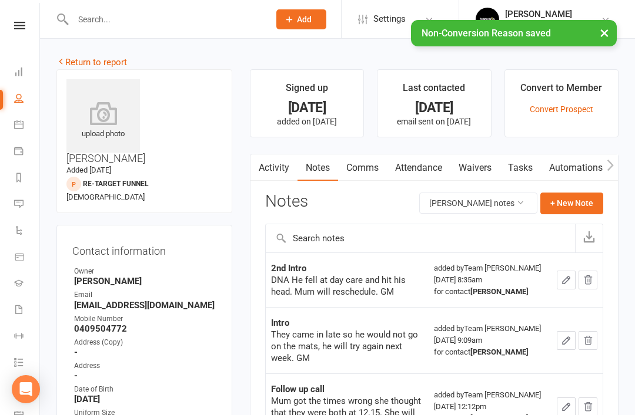
click at [71, 60] on link "Return to report" at bounding box center [91, 62] width 71 height 11
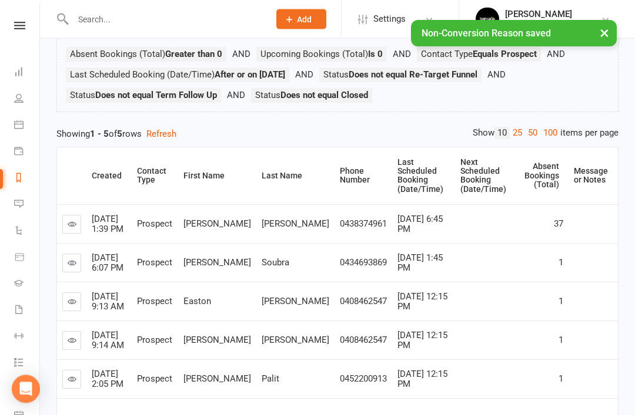
scroll to position [136, 0]
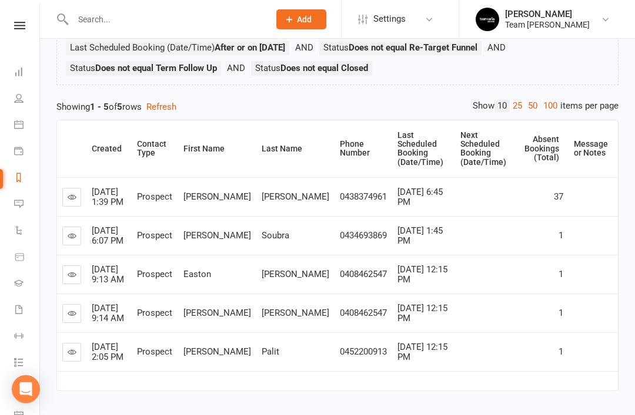
click at [75, 231] on icon at bounding box center [72, 235] width 9 height 9
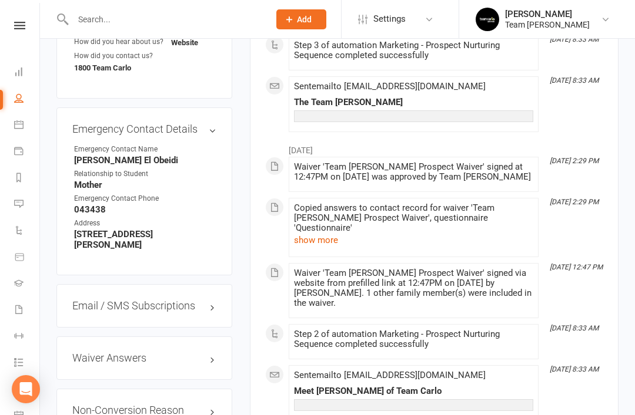
click at [0, 0] on link "edit" at bounding box center [0, 0] width 0 height 0
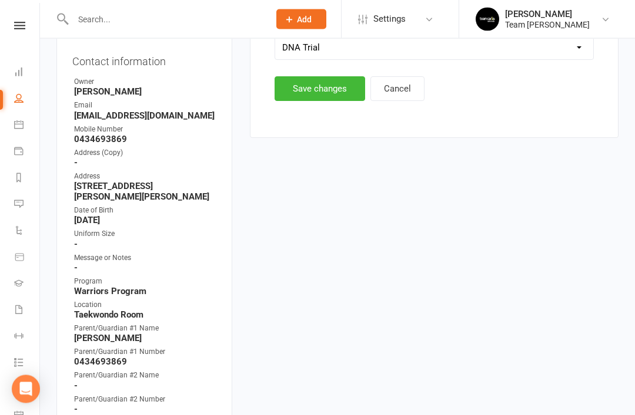
scroll to position [95, 0]
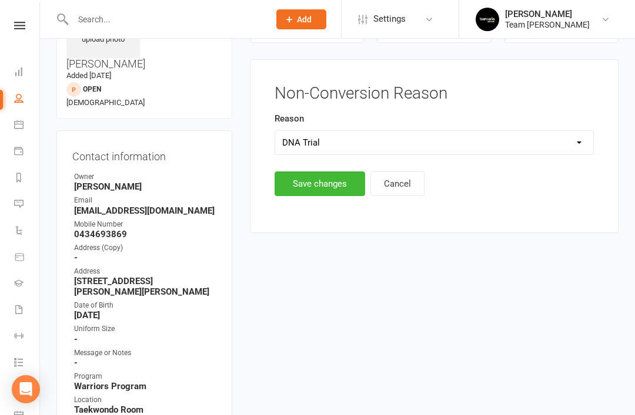
click at [324, 185] on button "Save changes" at bounding box center [319, 184] width 90 height 25
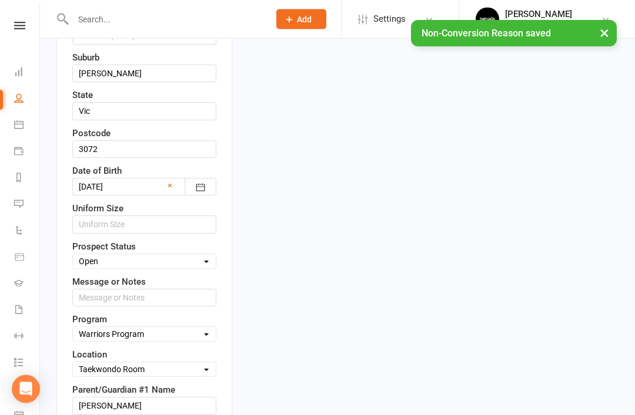
click at [203, 256] on select "Select Open Closed Website Lead Term Follow Up Waiting List Re-Target Funnel 1s…" at bounding box center [144, 262] width 143 height 13
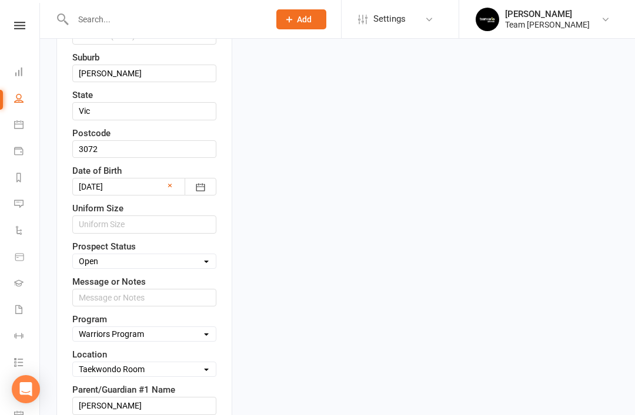
select select "Re-Target Funnel"
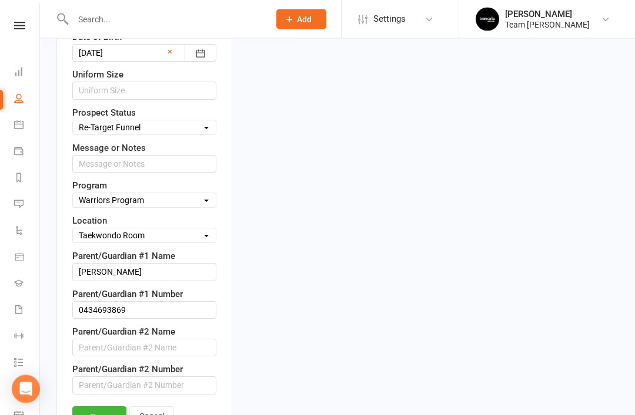
scroll to position [610, 0]
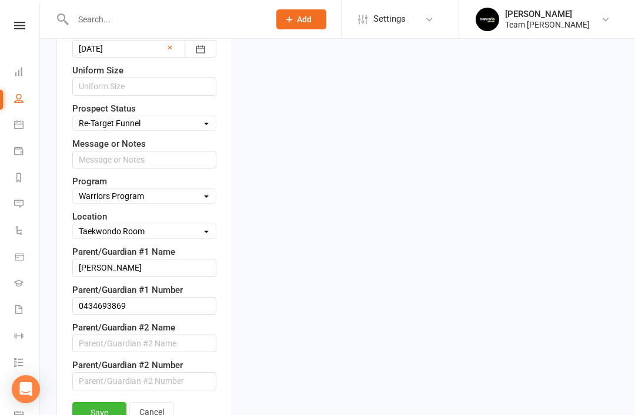
click at [99, 402] on link "Save" at bounding box center [99, 412] width 54 height 21
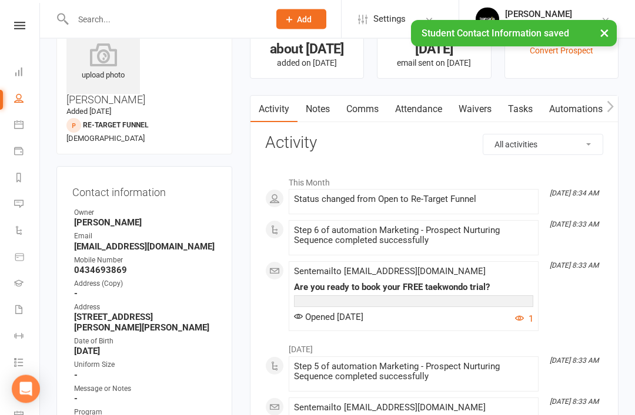
scroll to position [0, 0]
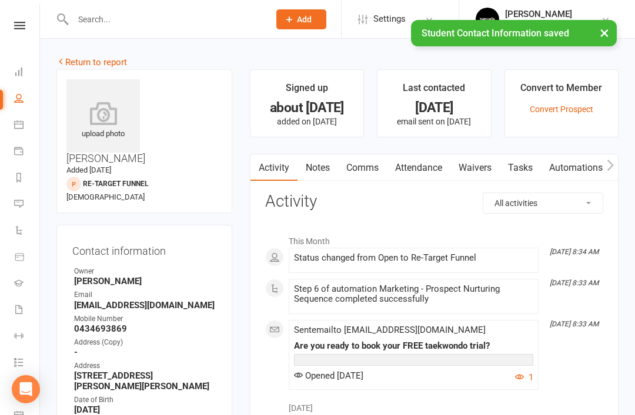
click at [77, 58] on link "Return to report" at bounding box center [91, 62] width 71 height 11
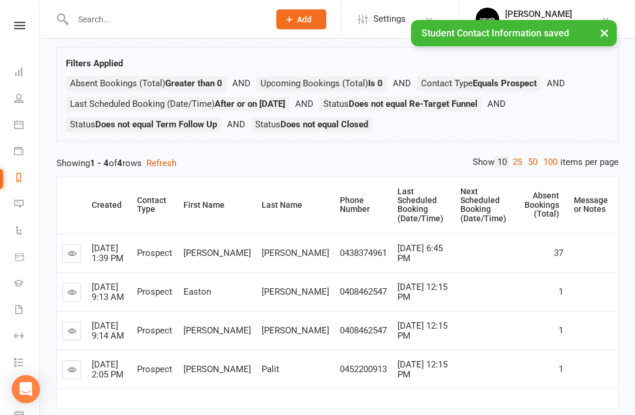
scroll to position [89, 0]
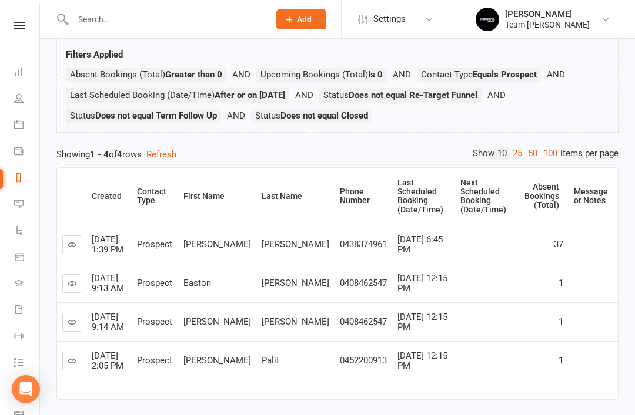
click at [72, 279] on icon at bounding box center [72, 283] width 9 height 9
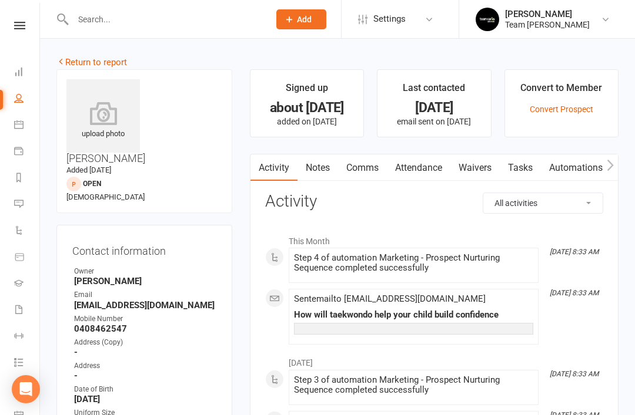
click at [327, 167] on link "Notes" at bounding box center [317, 168] width 41 height 27
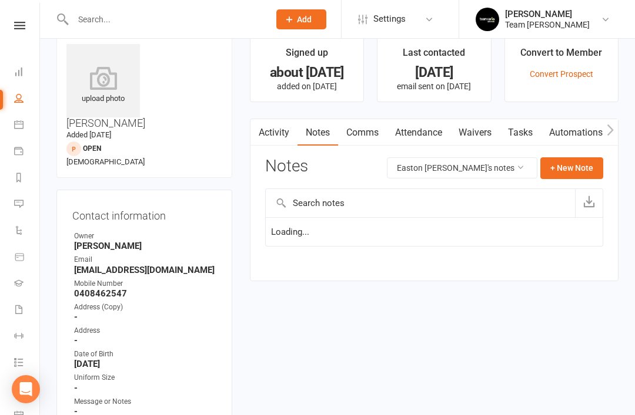
scroll to position [38, 0]
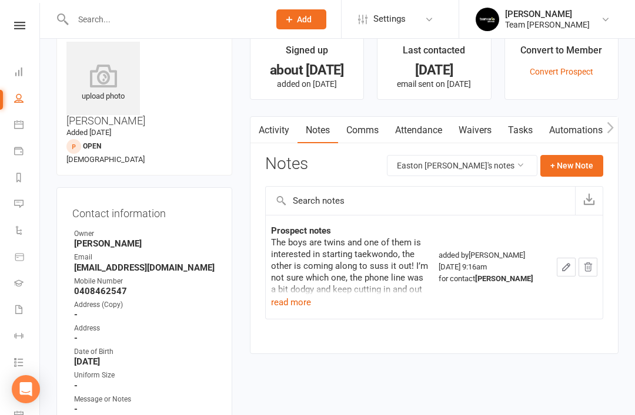
click at [291, 296] on button "read more" at bounding box center [291, 303] width 40 height 14
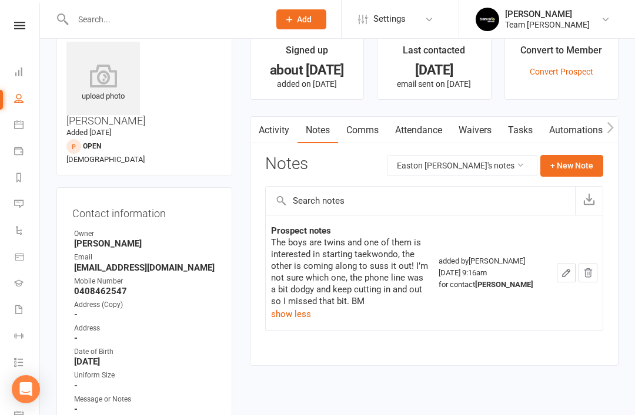
click at [276, 136] on link "Activity" at bounding box center [273, 130] width 47 height 27
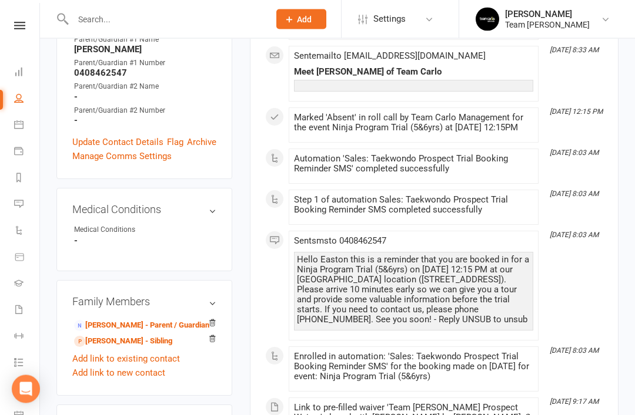
scroll to position [468, 0]
click at [146, 320] on link "[PERSON_NAME] - Parent / Guardian" at bounding box center [141, 326] width 135 height 12
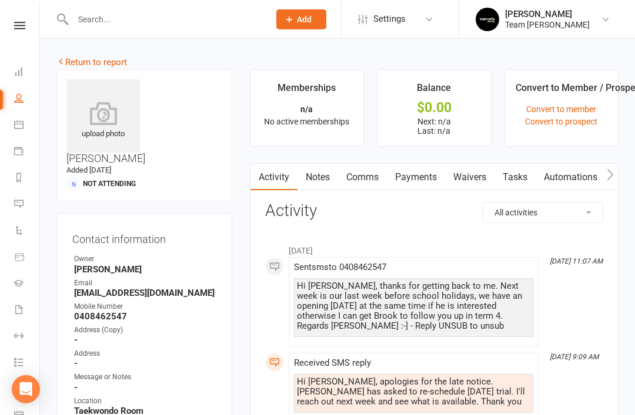
click at [77, 61] on link "Return to report" at bounding box center [91, 62] width 71 height 11
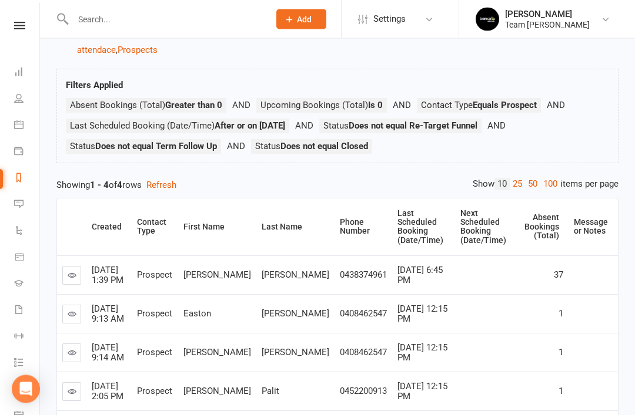
scroll to position [89, 0]
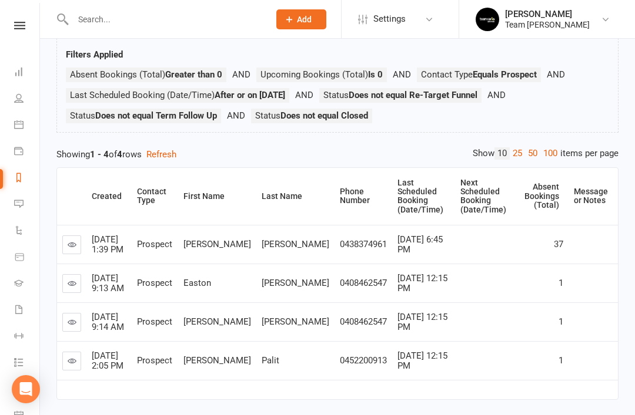
click at [73, 357] on icon at bounding box center [72, 361] width 9 height 9
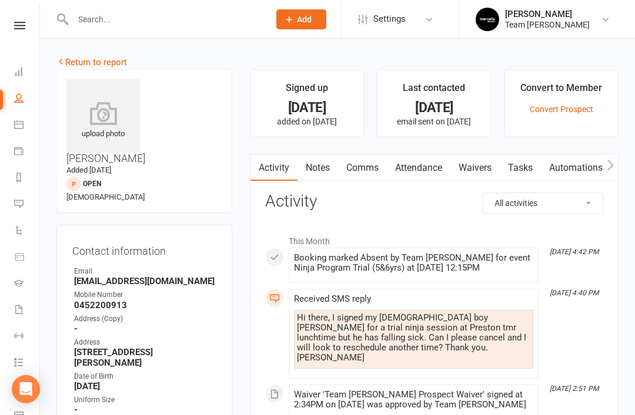
click at [75, 62] on link "Return to report" at bounding box center [91, 62] width 71 height 11
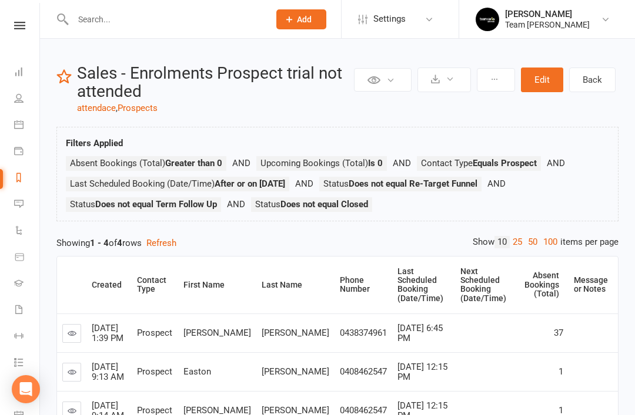
click at [17, 182] on link "Reports" at bounding box center [27, 179] width 26 height 26
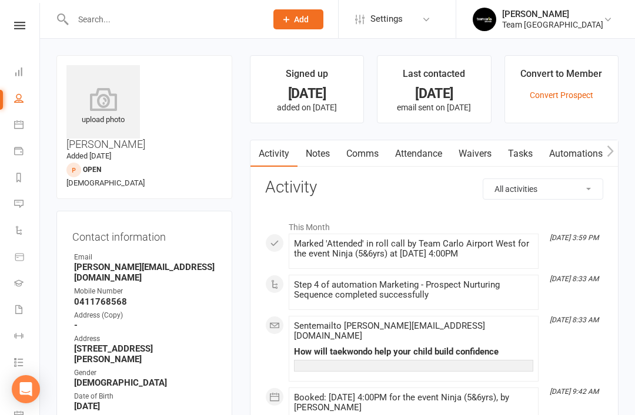
click at [24, 179] on link "Reports" at bounding box center [27, 179] width 26 height 26
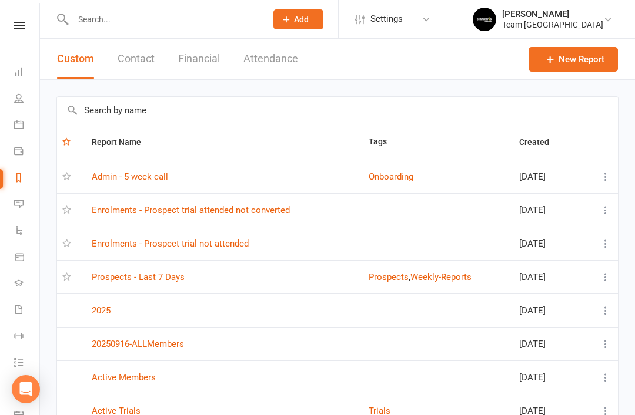
click at [177, 280] on link "Prospects - Last 7 Days" at bounding box center [138, 277] width 93 height 11
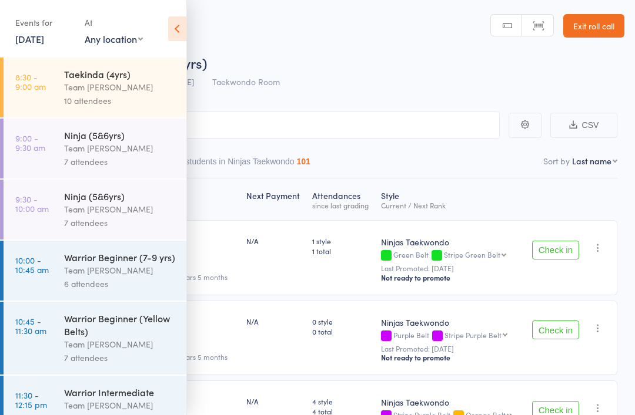
click at [177, 35] on icon at bounding box center [177, 28] width 18 height 25
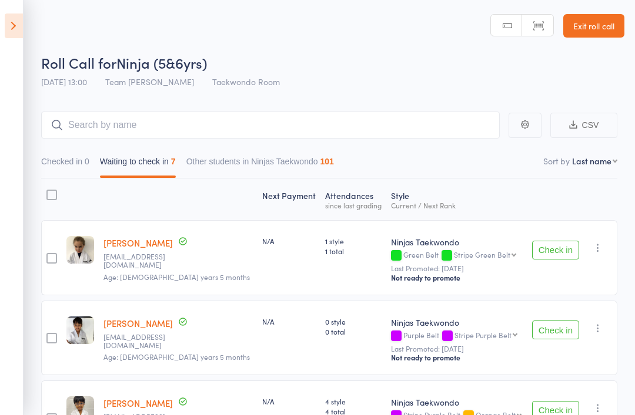
click at [592, 32] on link "Exit roll call" at bounding box center [593, 26] width 61 height 24
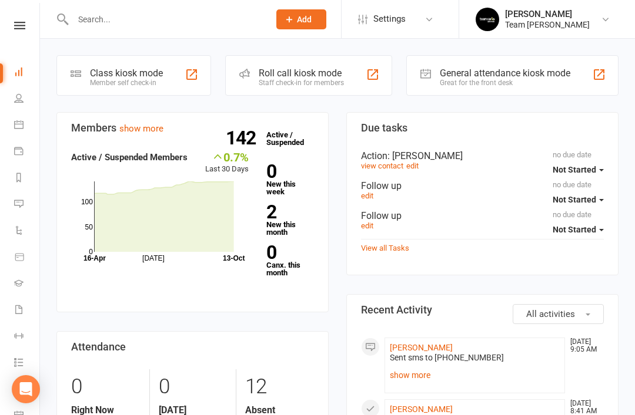
click at [24, 132] on link "Calendar" at bounding box center [27, 126] width 26 height 26
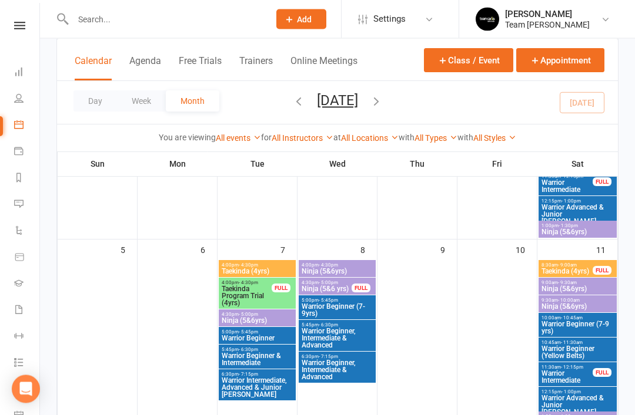
scroll to position [250, 0]
click at [249, 318] on span "Ninja (5&6yrs)" at bounding box center [257, 320] width 72 height 7
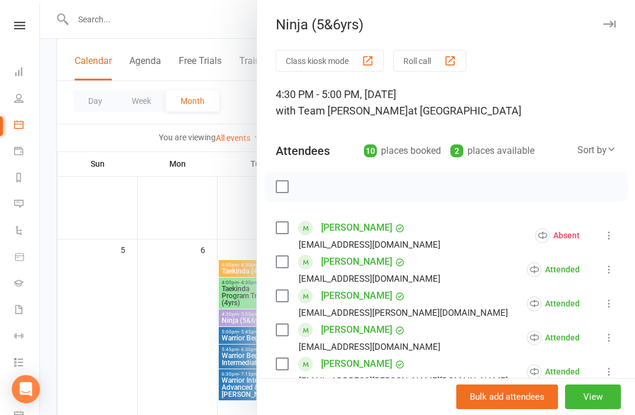
click at [615, 18] on button "button" at bounding box center [609, 24] width 14 height 14
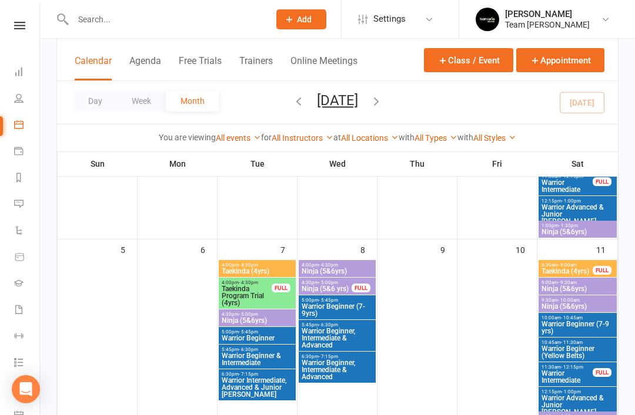
click at [160, 27] on input "text" at bounding box center [165, 19] width 192 height 16
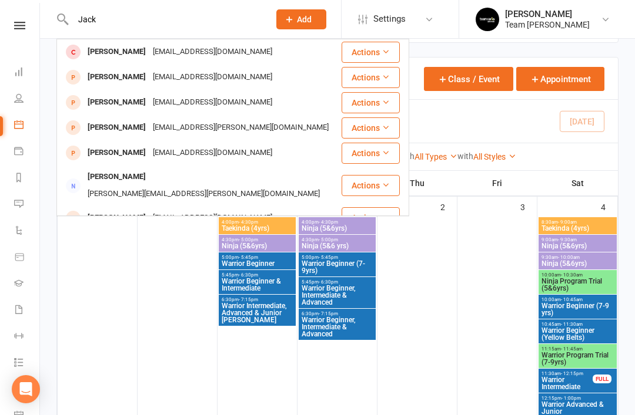
scroll to position [52, 0]
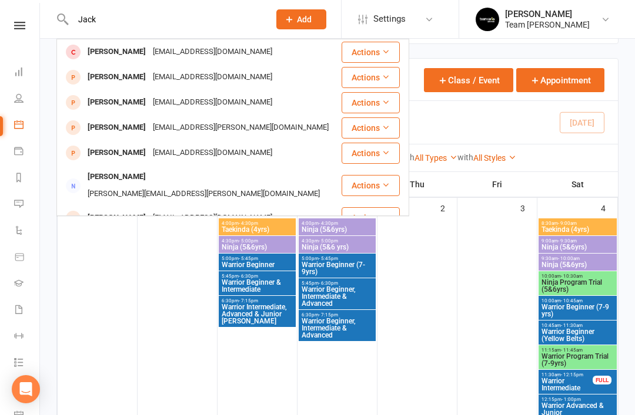
type input "Jack"
click at [25, 128] on link "Calendar" at bounding box center [27, 126] width 26 height 26
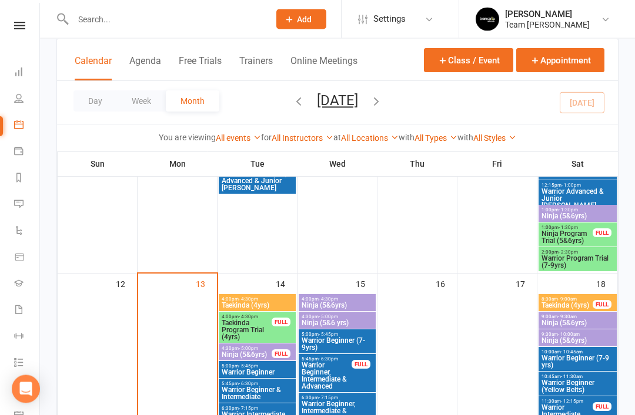
click at [248, 325] on span "Taekinda Program Trial (4yrs)" at bounding box center [246, 330] width 51 height 21
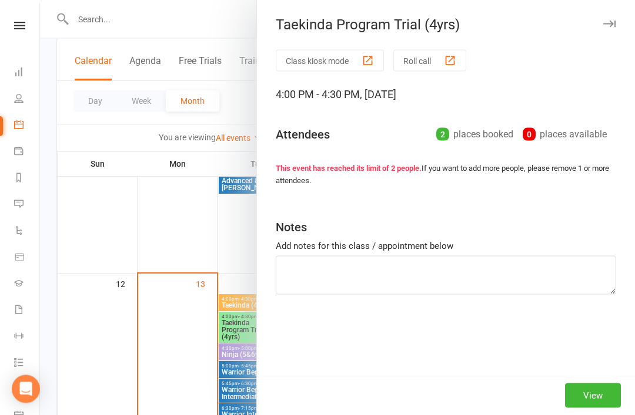
scroll to position [457, 0]
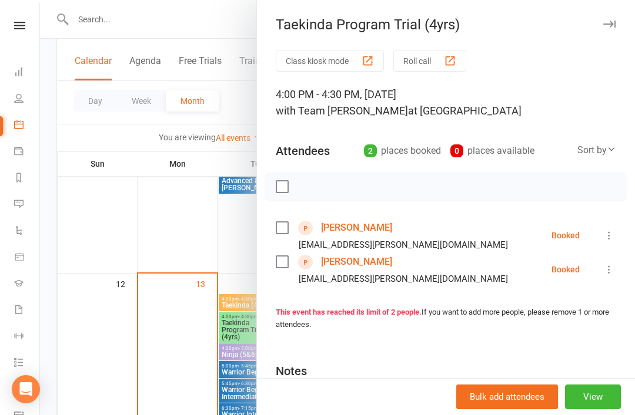
click at [609, 238] on icon at bounding box center [609, 236] width 12 height 12
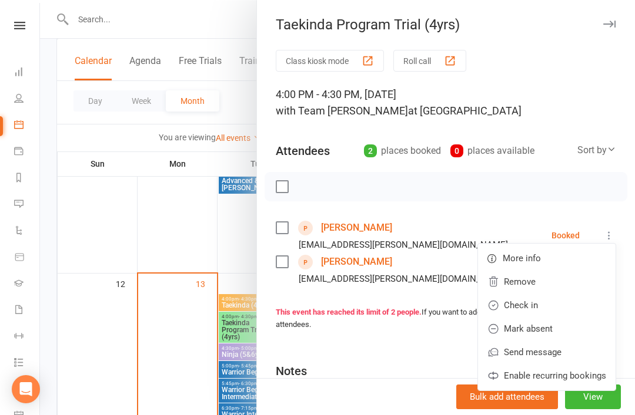
click at [525, 283] on link "Remove" at bounding box center [546, 282] width 137 height 24
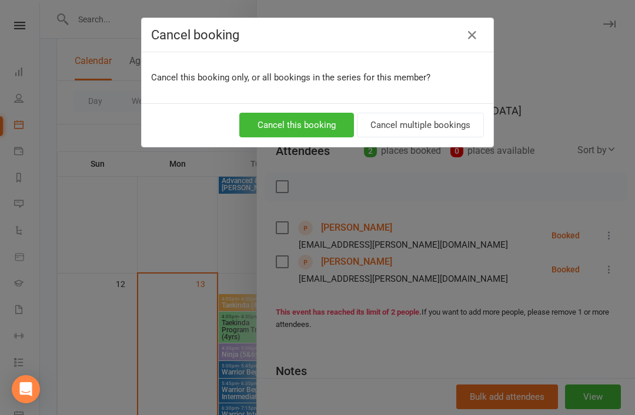
click at [317, 130] on button "Cancel this booking" at bounding box center [296, 125] width 115 height 25
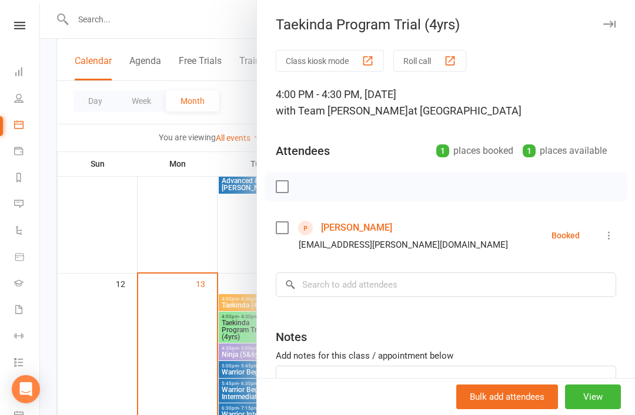
click at [350, 231] on link "Leah Dawson" at bounding box center [356, 228] width 71 height 19
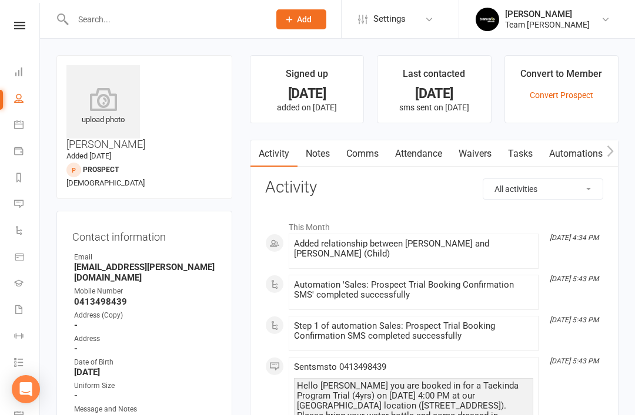
click at [331, 152] on link "Notes" at bounding box center [317, 153] width 41 height 27
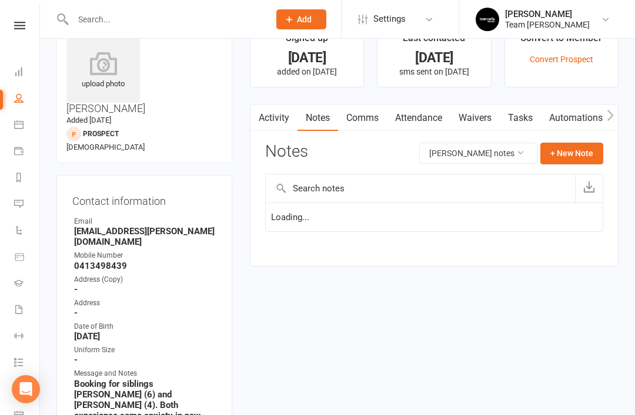
scroll to position [38, 0]
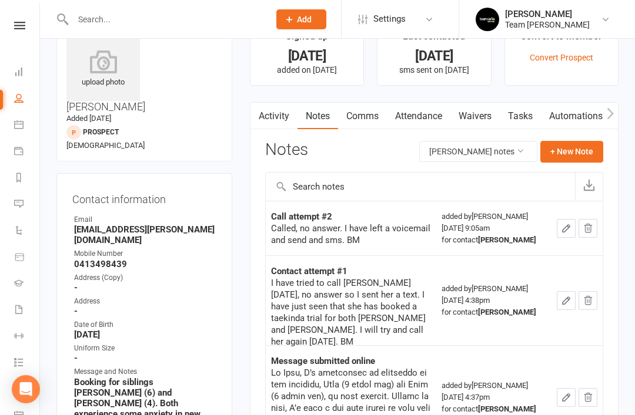
click at [576, 155] on button "+ New Note" at bounding box center [571, 151] width 63 height 21
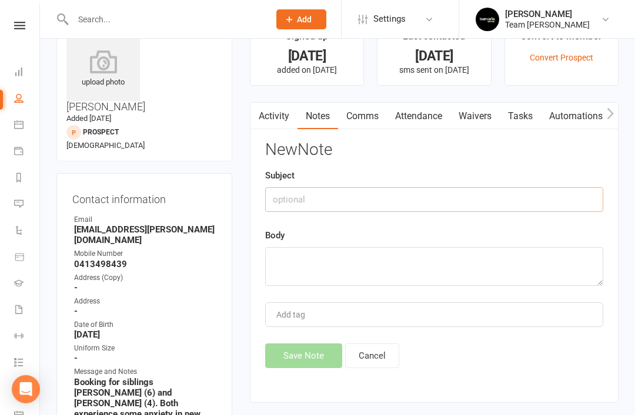
click at [375, 202] on input "text" at bounding box center [434, 199] width 338 height 25
type input "Prospect notes"
click at [321, 258] on textarea at bounding box center [434, 266] width 338 height 39
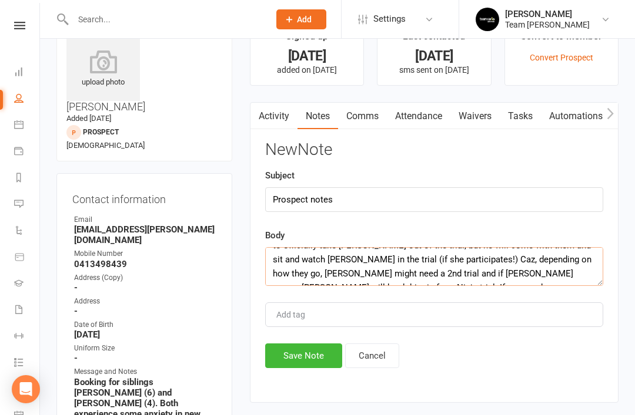
scroll to position [92, 0]
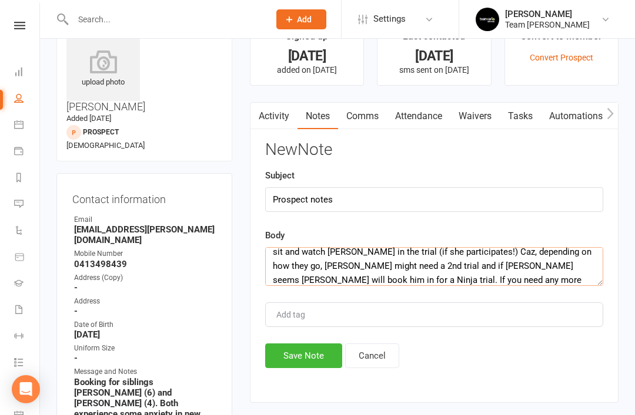
type textarea "Christine called back and was lovely on the phone. I answered all her questions…"
click at [306, 363] on button "Save Note" at bounding box center [303, 356] width 77 height 25
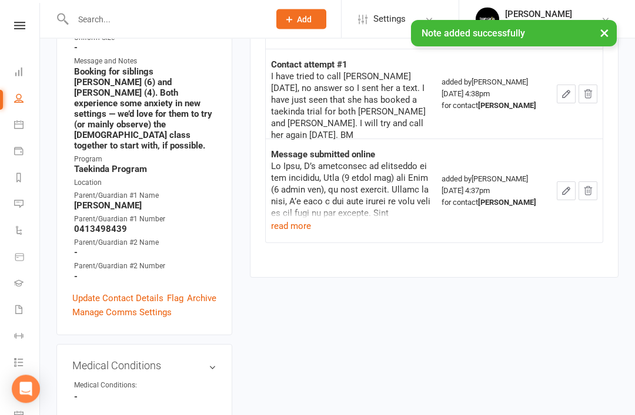
scroll to position [348, 0]
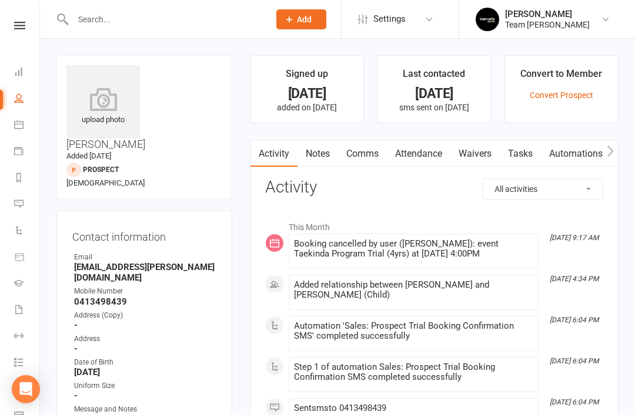
click at [323, 152] on link "Notes" at bounding box center [317, 153] width 41 height 27
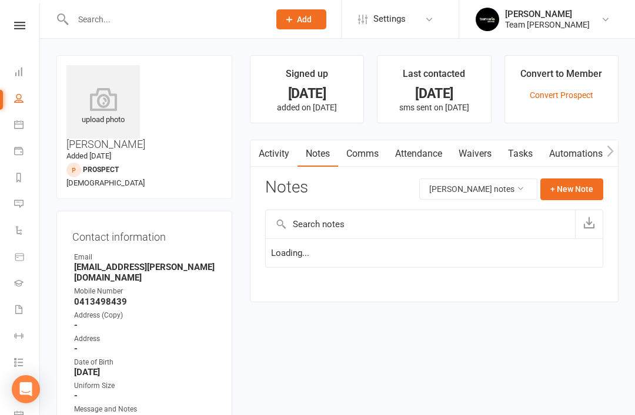
scroll to position [38, 0]
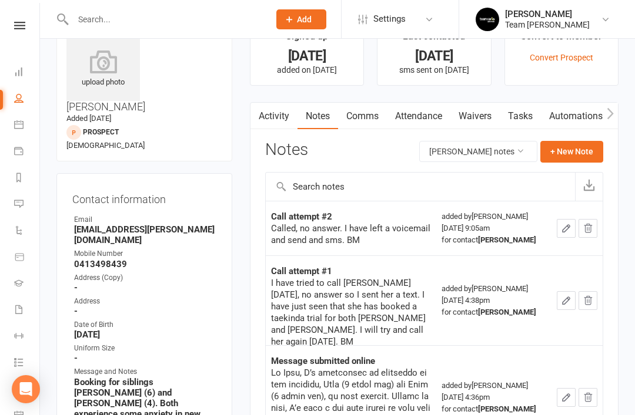
click at [576, 154] on button "+ New Note" at bounding box center [571, 151] width 63 height 21
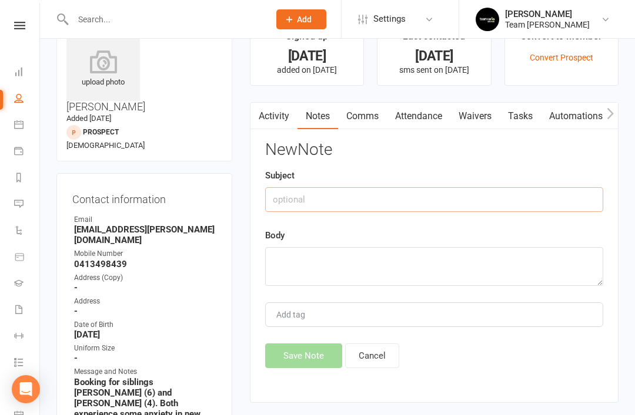
click at [385, 206] on input "text" at bounding box center [434, 199] width 338 height 25
type input "Prospect notes"
click at [333, 271] on textarea at bounding box center [434, 266] width 338 height 39
paste textarea "Christine called back and was lovely on the phone. I answered all her questions…"
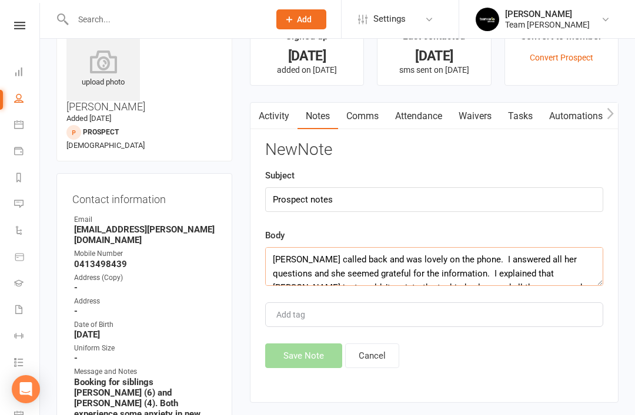
scroll to position [99, 0]
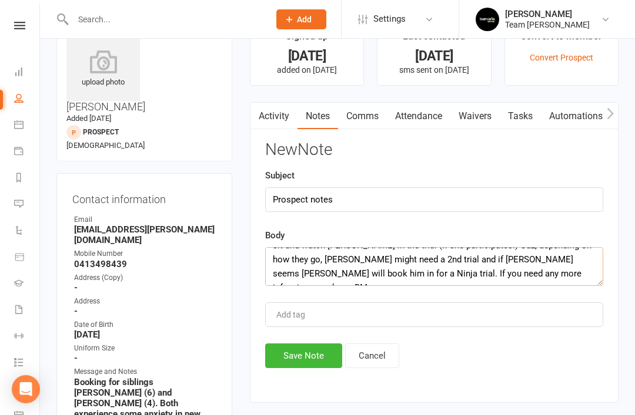
type textarea "Christine called back and was lovely on the phone. I answered all her questions…"
click at [314, 355] on button "Save Note" at bounding box center [303, 356] width 77 height 25
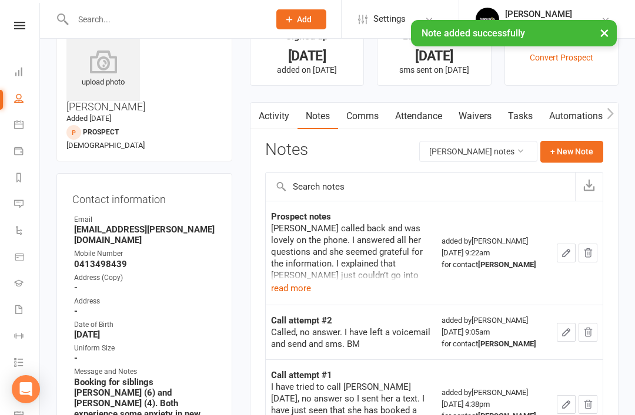
click at [297, 288] on button "read more" at bounding box center [291, 288] width 40 height 14
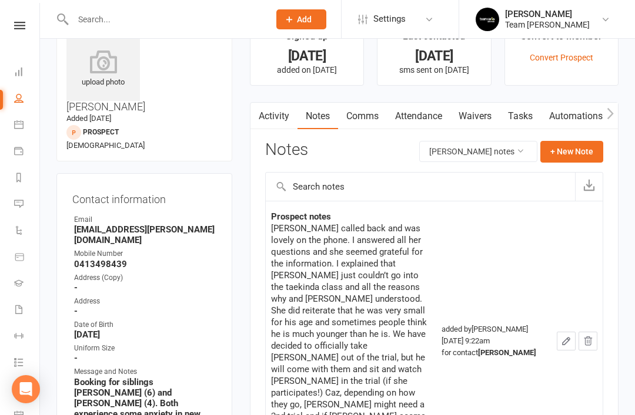
click at [24, 179] on link "Reports" at bounding box center [27, 179] width 26 height 26
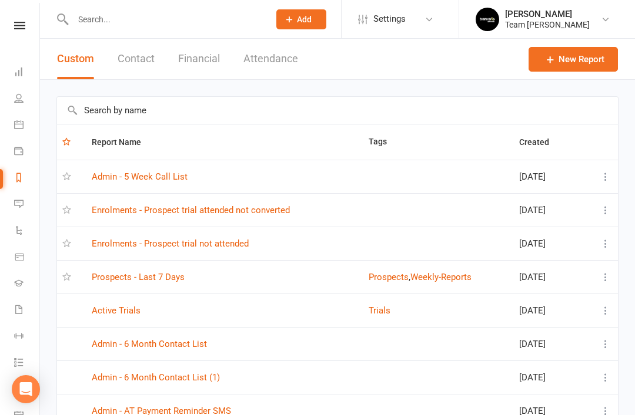
click at [130, 272] on link "Prospects - Last 7 Days" at bounding box center [138, 277] width 93 height 11
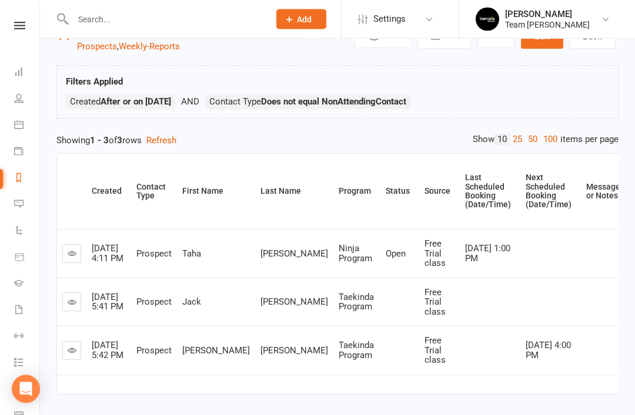
scroll to position [46, 0]
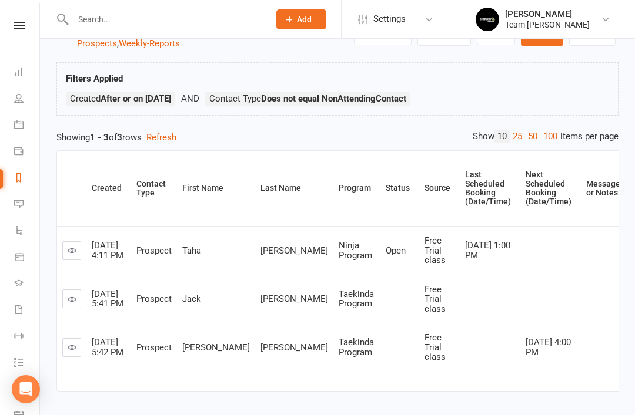
click at [76, 300] on icon at bounding box center [72, 299] width 9 height 9
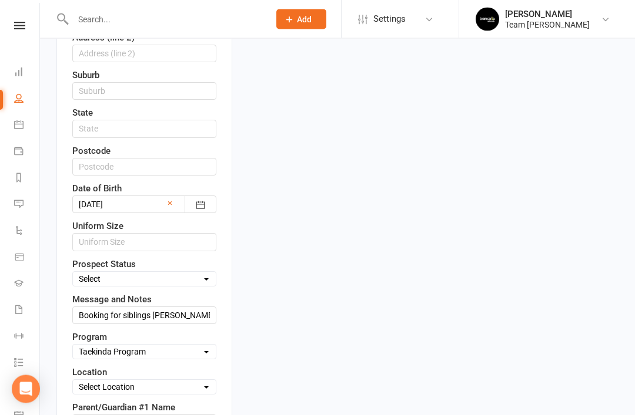
scroll to position [454, 0]
click at [203, 273] on select "Select Open Closed Website Lead Term follow up Waitlist Re-Target Funnel 1st co…" at bounding box center [144, 279] width 143 height 13
select select "Open"
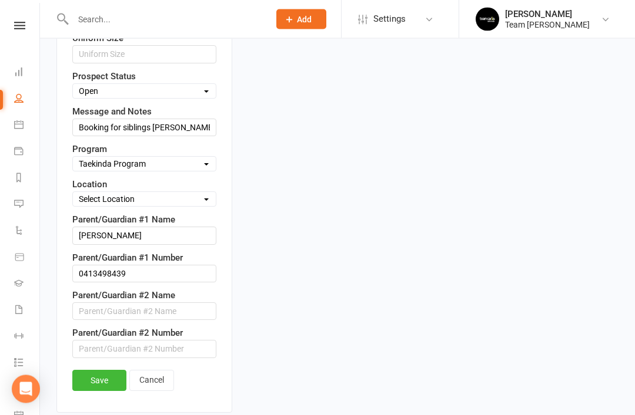
scroll to position [643, 0]
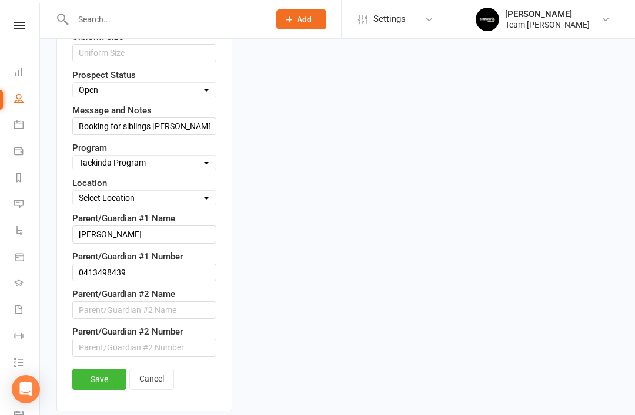
click at [104, 369] on link "Save" at bounding box center [99, 379] width 54 height 21
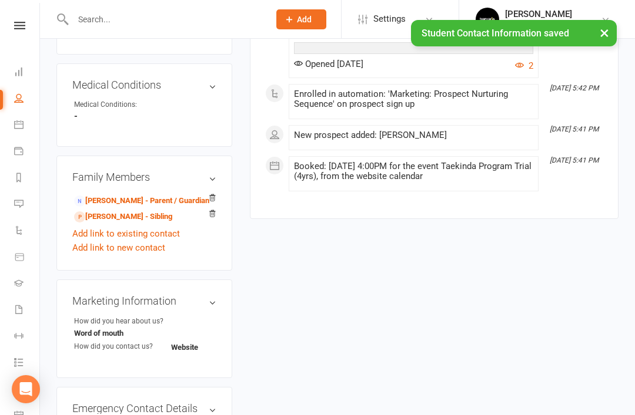
click at [146, 211] on link "Leah Dawson - Sibling" at bounding box center [123, 217] width 98 height 12
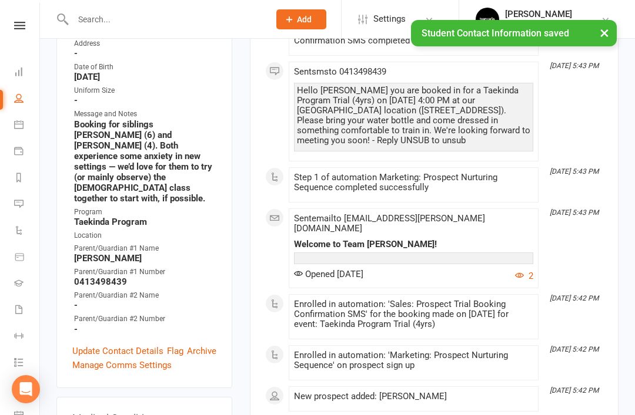
click at [129, 344] on link "Update Contact Details" at bounding box center [117, 351] width 91 height 14
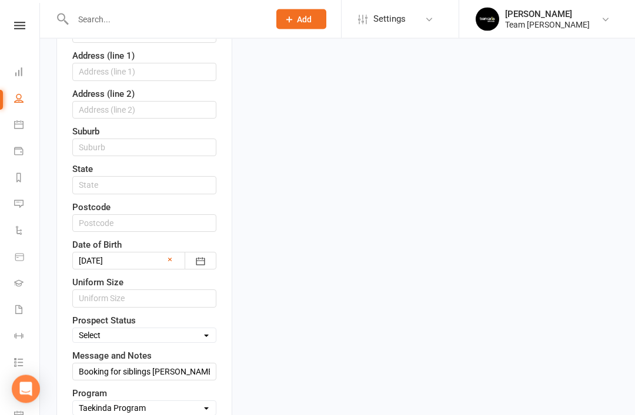
click at [199, 330] on select "Select Open Closed Website Lead Term follow up Waitlist Re-Target Funnel 1st co…" at bounding box center [144, 336] width 143 height 13
select select "Open"
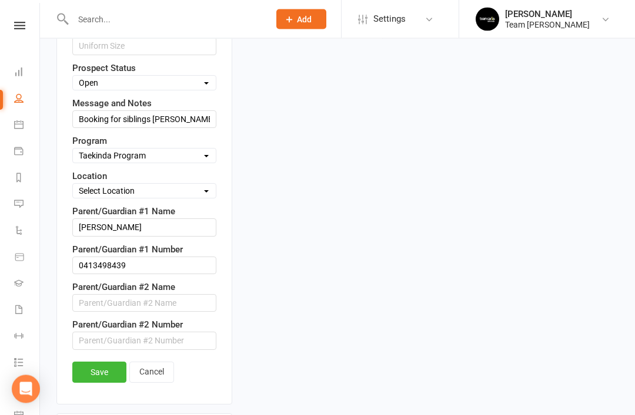
scroll to position [650, 0]
click at [98, 362] on link "Save" at bounding box center [99, 372] width 54 height 21
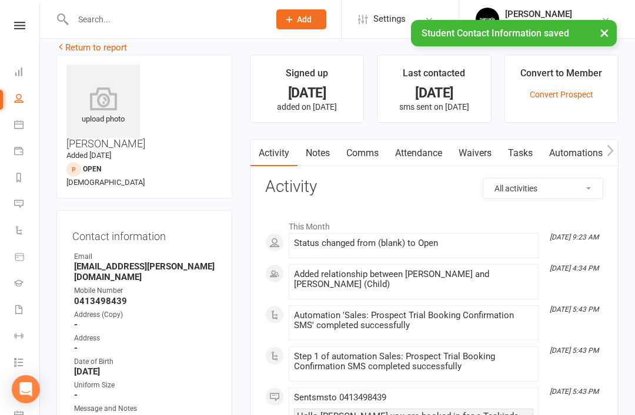
scroll to position [0, 0]
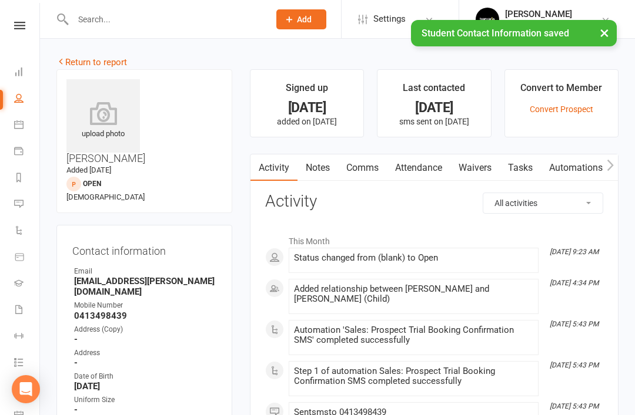
click at [100, 66] on link "Return to report" at bounding box center [91, 62] width 71 height 11
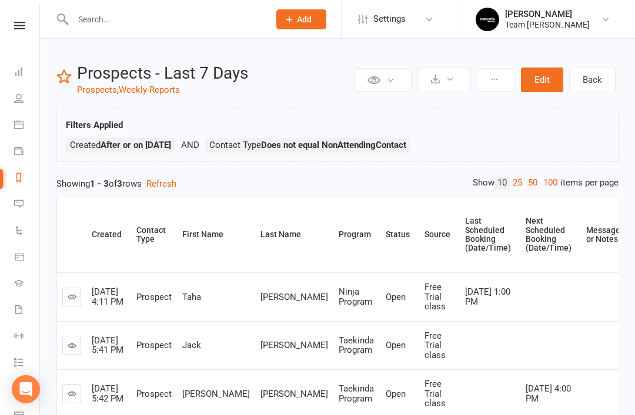
click at [21, 174] on icon at bounding box center [18, 177] width 9 height 9
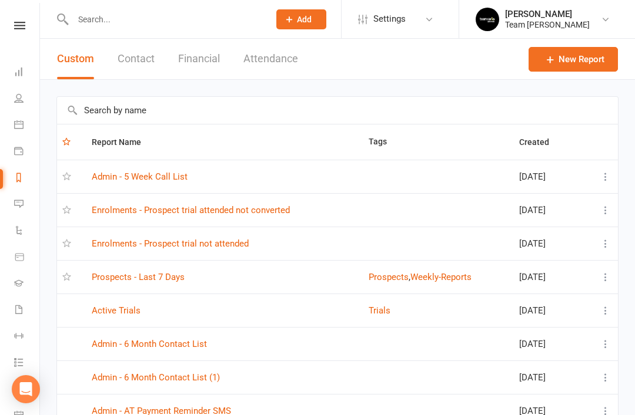
click at [263, 209] on link "Enrolments - Prospect trial attended not converted" at bounding box center [191, 210] width 198 height 11
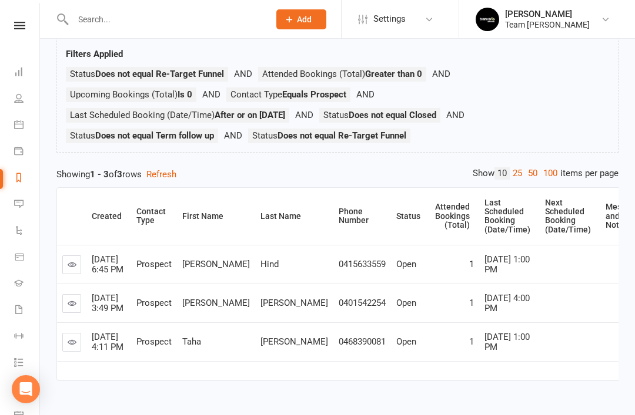
scroll to position [94, 0]
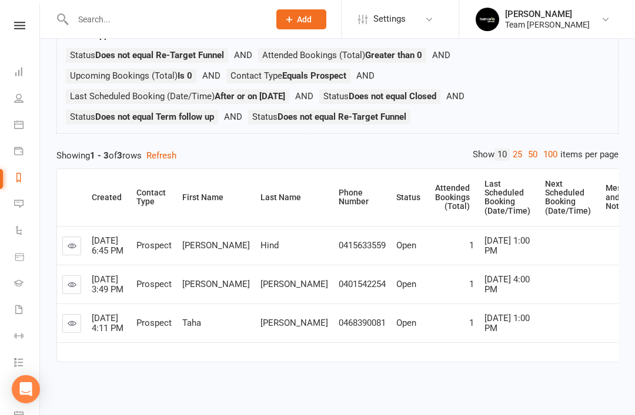
click at [76, 294] on link at bounding box center [71, 285] width 19 height 19
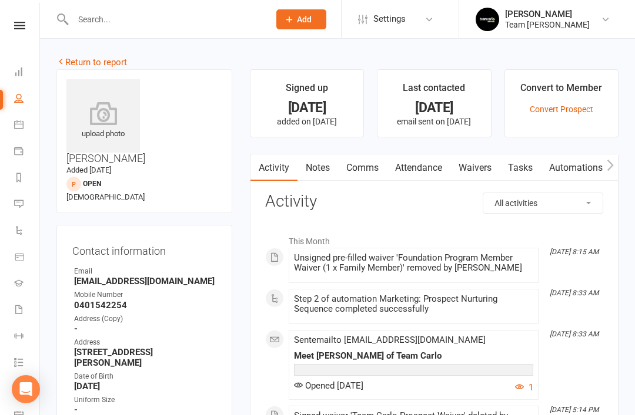
click at [333, 176] on link "Notes" at bounding box center [317, 168] width 41 height 27
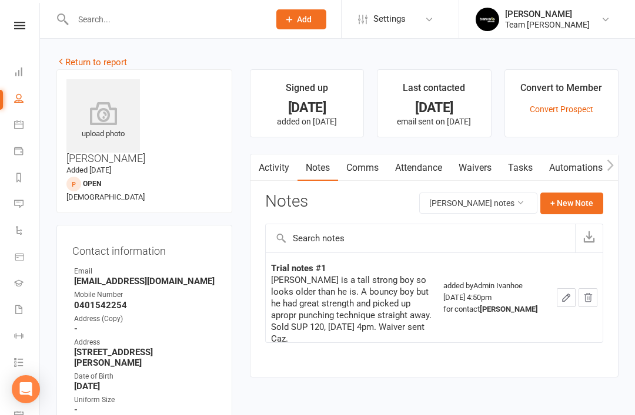
click at [79, 60] on link "Return to report" at bounding box center [91, 62] width 71 height 11
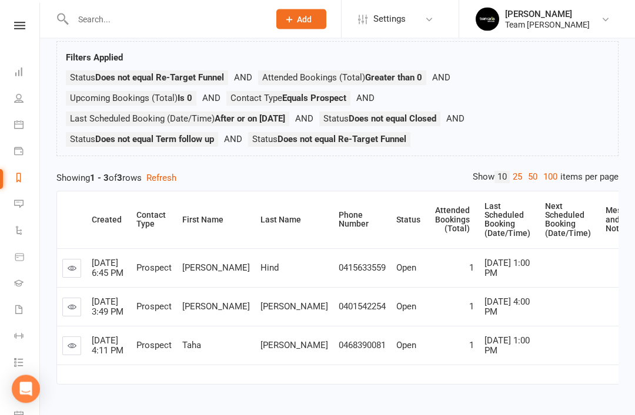
scroll to position [94, 0]
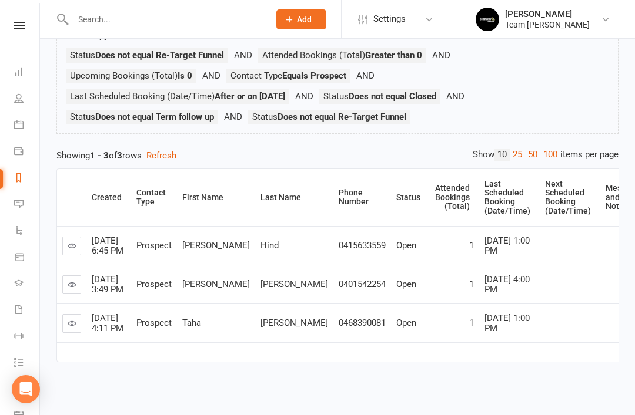
click at [73, 328] on icon at bounding box center [72, 323] width 9 height 9
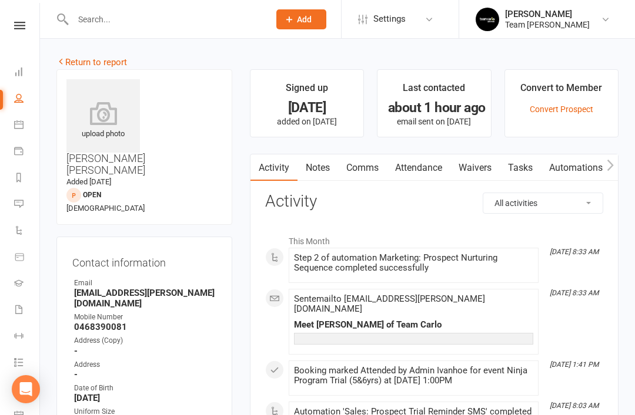
click at [317, 172] on link "Notes" at bounding box center [317, 168] width 41 height 27
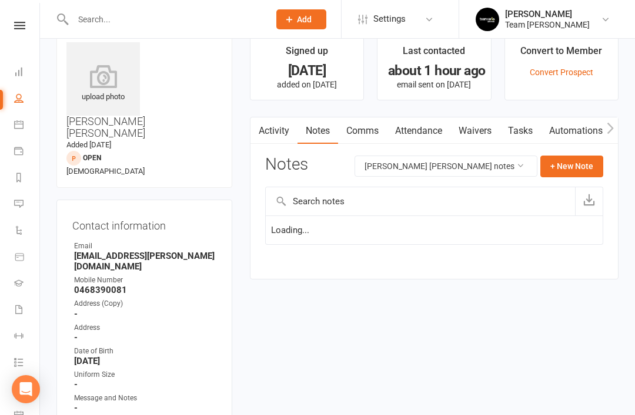
scroll to position [38, 0]
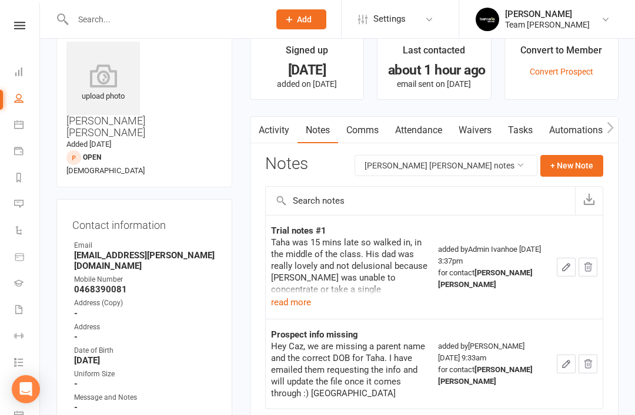
click at [290, 303] on button "read more" at bounding box center [291, 303] width 40 height 14
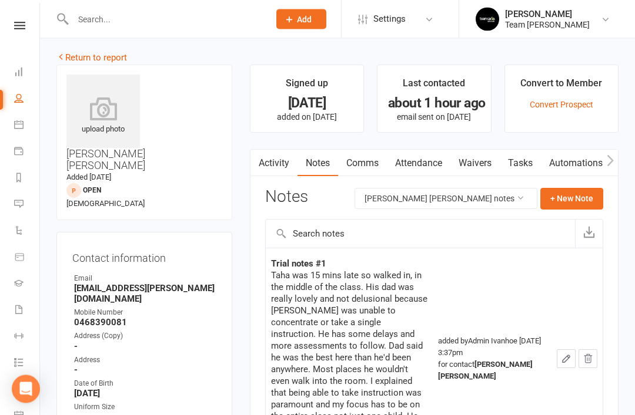
scroll to position [0, 0]
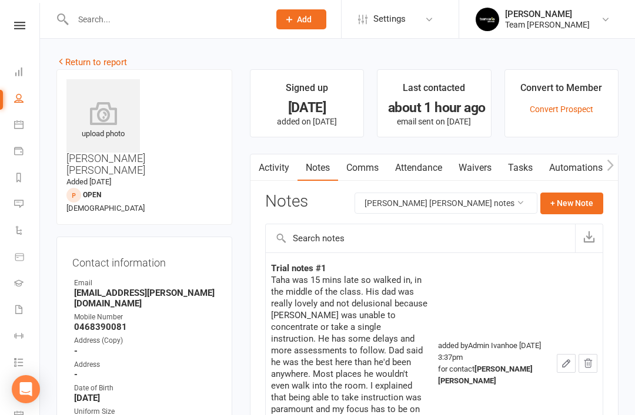
click at [81, 59] on link "Return to report" at bounding box center [91, 62] width 71 height 11
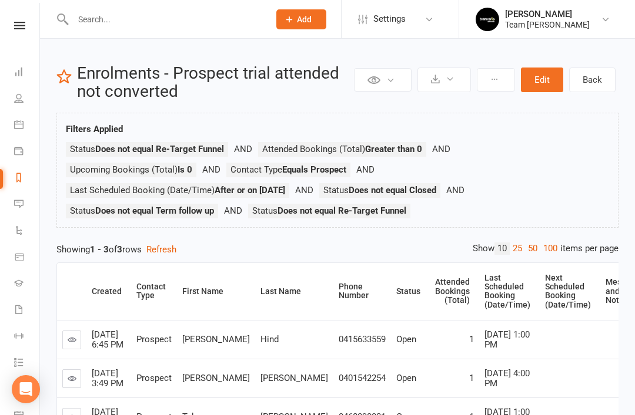
click at [75, 344] on icon at bounding box center [72, 339] width 9 height 9
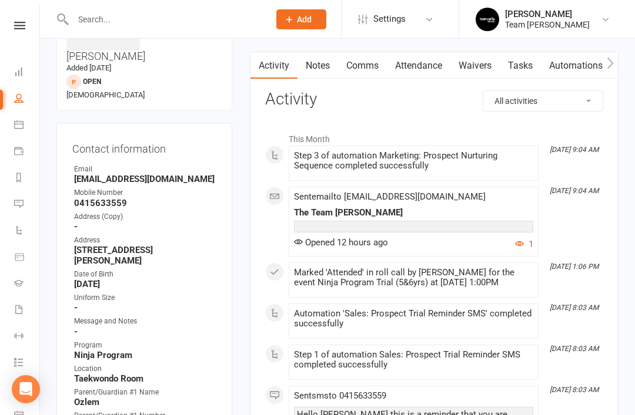
scroll to position [93, 0]
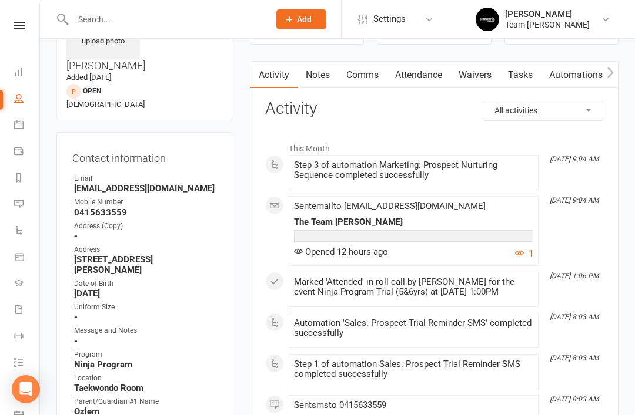
click at [322, 71] on link "Notes" at bounding box center [317, 75] width 41 height 27
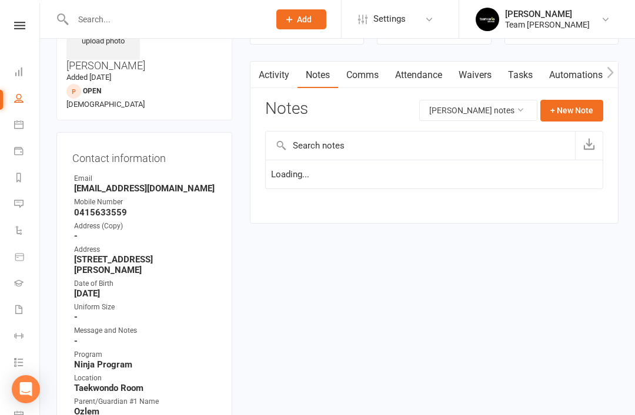
scroll to position [130, 0]
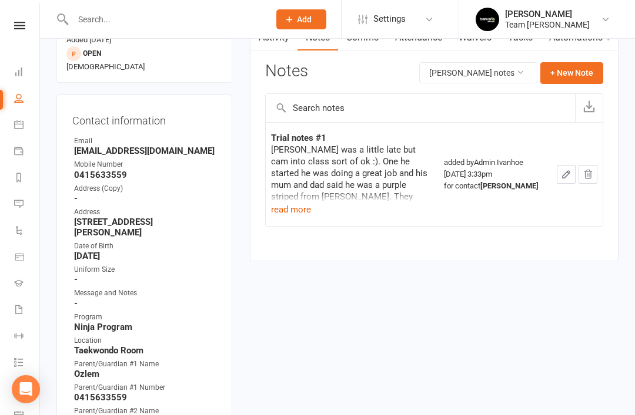
click at [297, 210] on button "read more" at bounding box center [291, 210] width 40 height 14
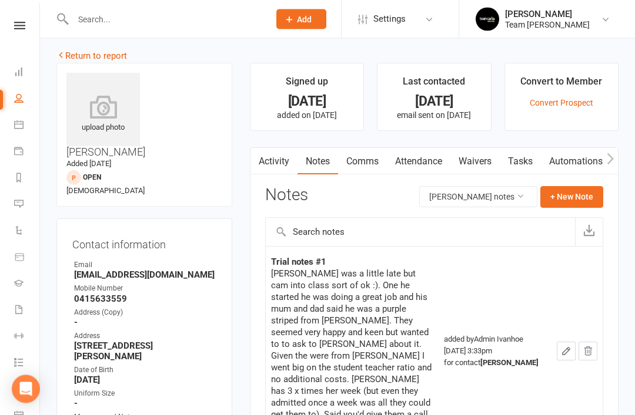
scroll to position [0, 0]
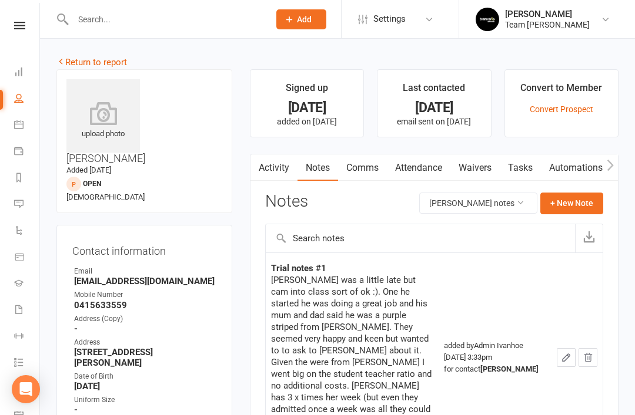
click at [582, 204] on button "+ New Note" at bounding box center [571, 203] width 63 height 21
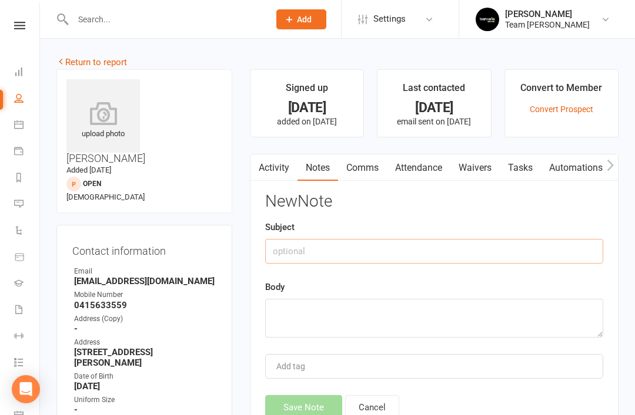
click at [395, 254] on input "text" at bounding box center [434, 251] width 338 height 25
type input "Trial follow up"
click at [326, 324] on textarea at bounding box center [434, 318] width 338 height 39
type textarea "c"
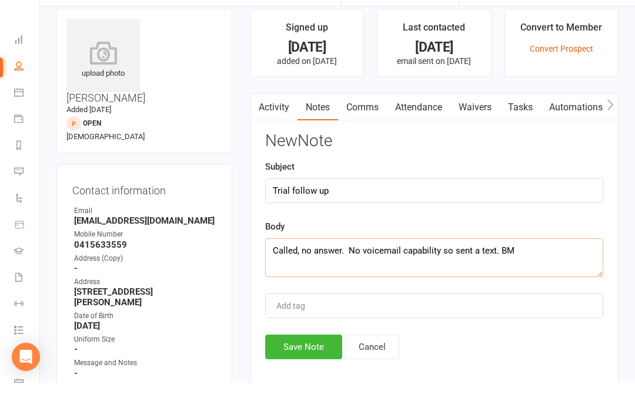
scroll to position [29, 0]
type textarea "Called, no answer. No voicemail capability so sent a text. BM"
click at [299, 367] on button "Save Note" at bounding box center [303, 379] width 77 height 25
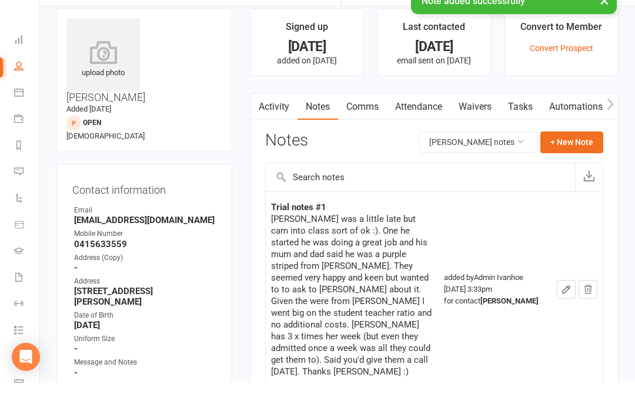
scroll to position [61, 0]
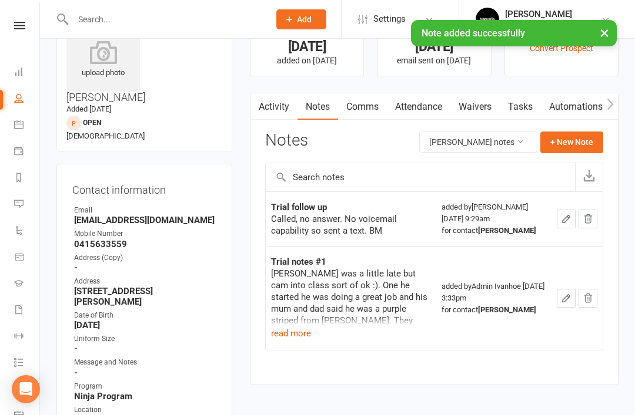
click at [364, 113] on link "Comms" at bounding box center [362, 106] width 49 height 27
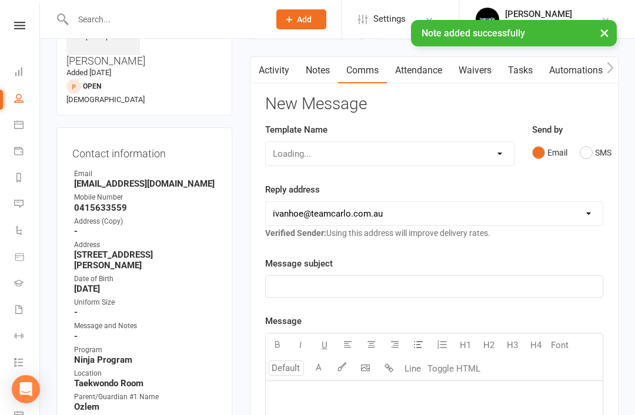
scroll to position [99, 0]
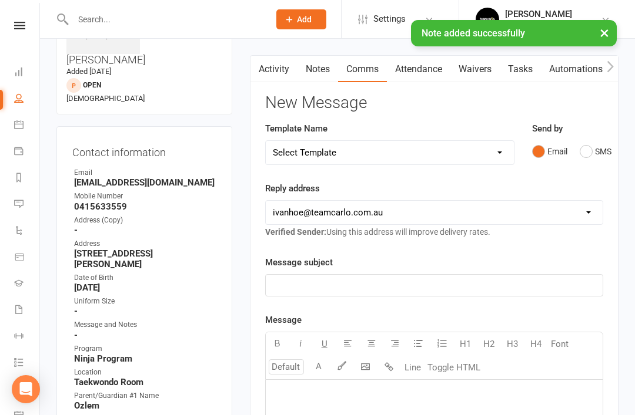
click at [491, 157] on select "Select Template [Email] Delivery - Black Belt options advice [SMS] Direct Debit…" at bounding box center [390, 153] width 248 height 24
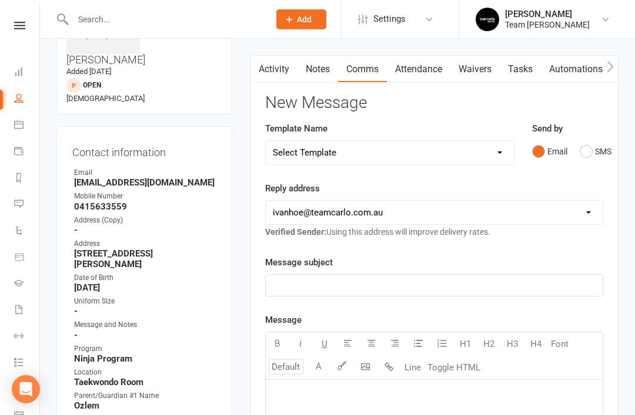
select select "38"
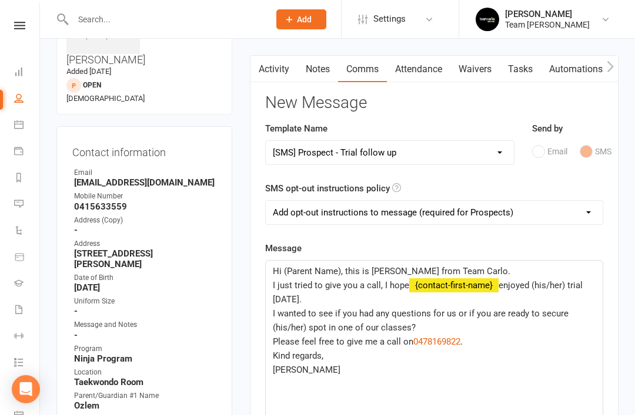
click at [333, 273] on span "Hi (Parent Name), this is Brooke from Team Carlo." at bounding box center [391, 271] width 237 height 11
click at [562, 284] on span "enjoyed (his/her) trial on Saturday." at bounding box center [429, 292] width 312 height 25
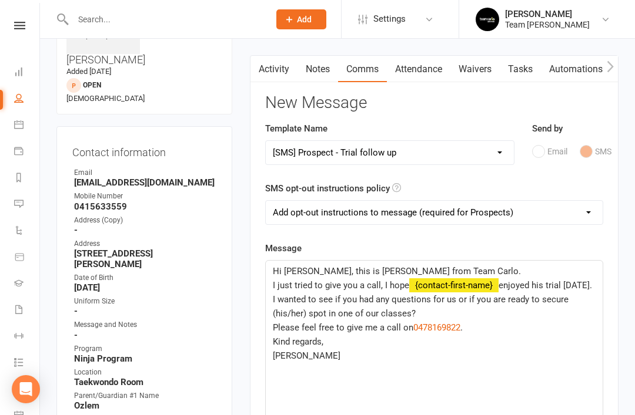
click at [305, 319] on span "I wanted to see if you had any questions for us or if you are ready to secure (…" at bounding box center [422, 306] width 298 height 25
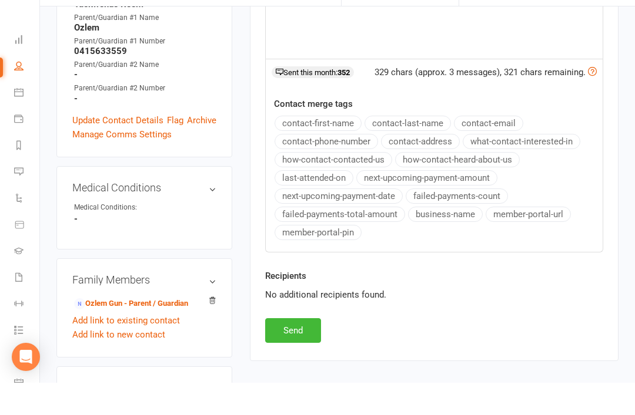
scroll to position [448, 0]
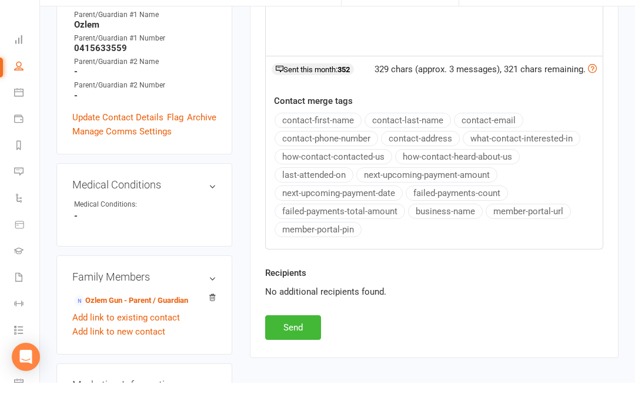
click at [292, 348] on button "Send" at bounding box center [293, 360] width 56 height 25
select select
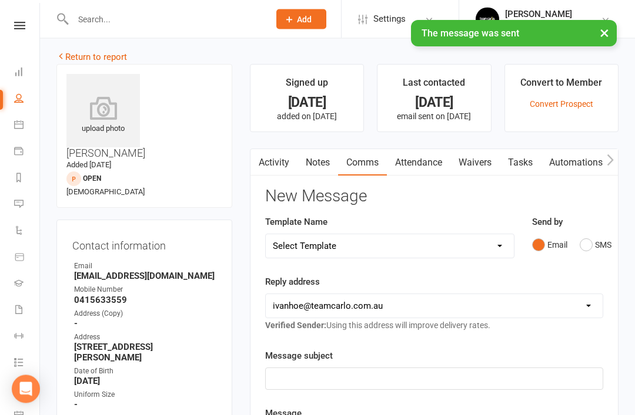
scroll to position [0, 0]
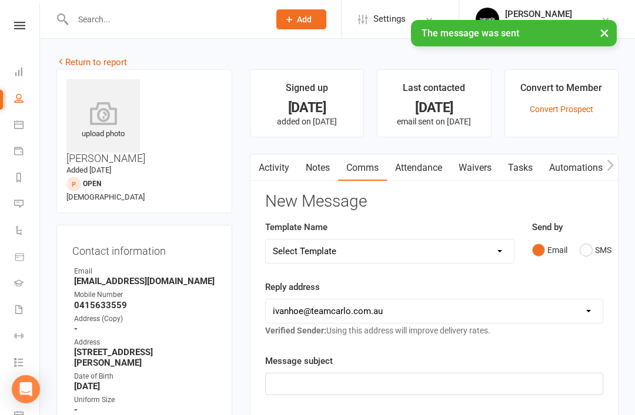
click at [318, 166] on link "Notes" at bounding box center [317, 168] width 41 height 27
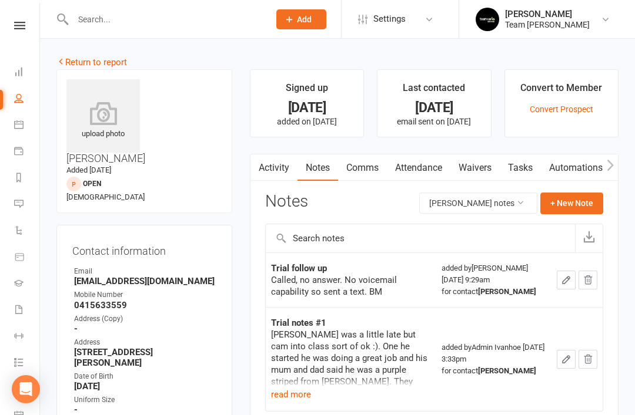
click at [25, 205] on link "Messages 1" at bounding box center [27, 205] width 26 height 26
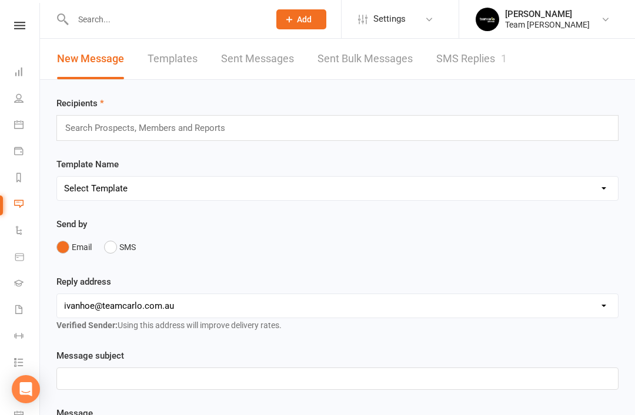
click at [472, 54] on link "SMS Replies 1" at bounding box center [471, 59] width 71 height 41
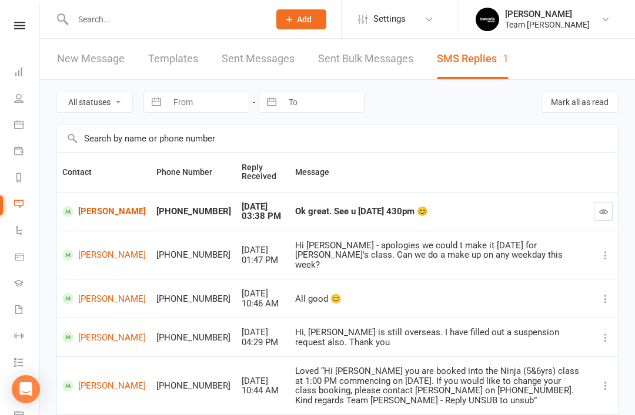
click at [19, 183] on link "Reports" at bounding box center [27, 179] width 26 height 26
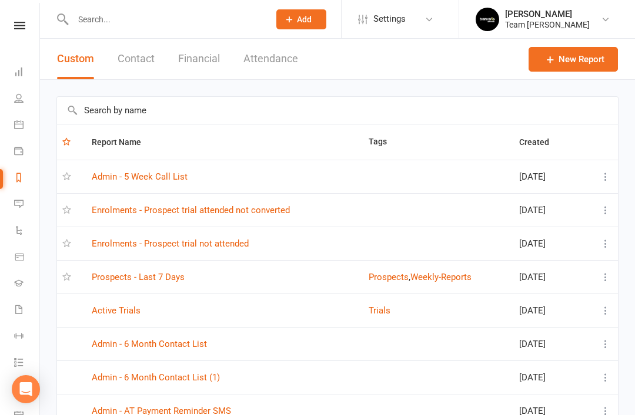
click at [170, 275] on link "Prospects - Last 7 Days" at bounding box center [138, 277] width 93 height 11
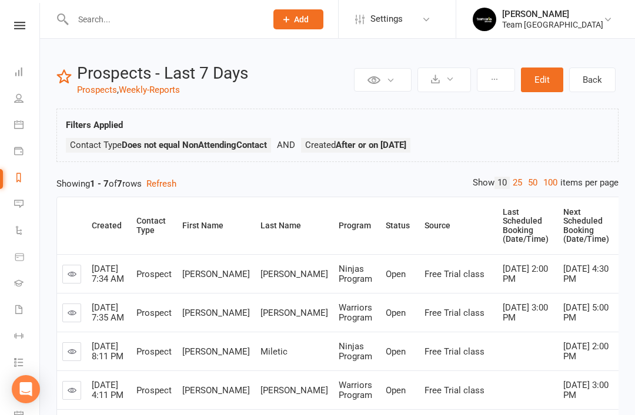
click at [21, 205] on icon at bounding box center [18, 203] width 9 height 9
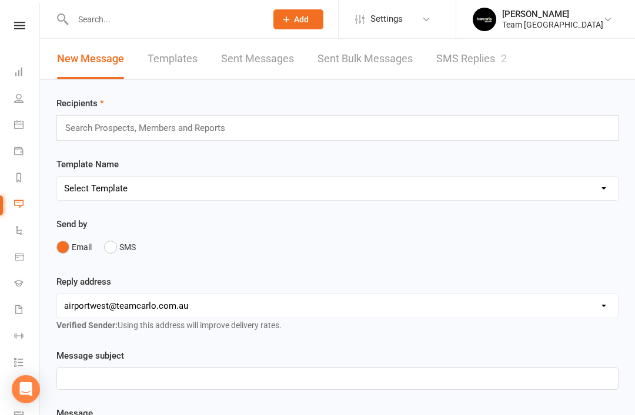
click at [474, 56] on link "SMS Replies 2" at bounding box center [471, 59] width 71 height 41
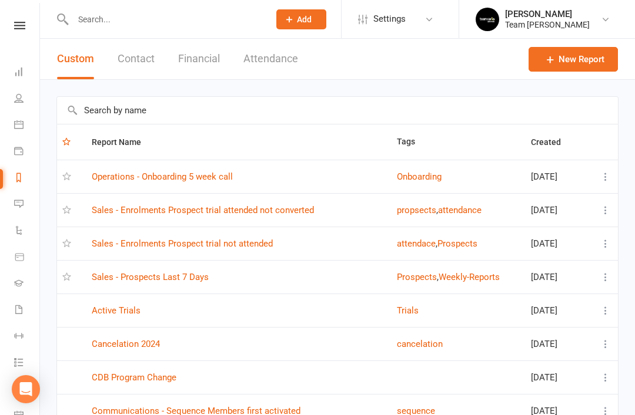
click at [180, 277] on link "Sales - Prospects Last 7 Days" at bounding box center [150, 277] width 117 height 11
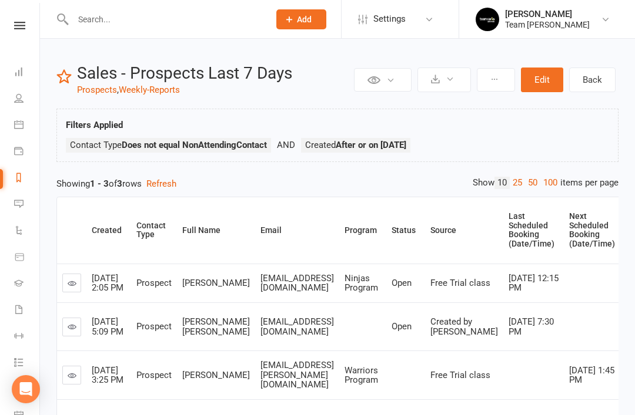
click at [17, 195] on link "Messages 1" at bounding box center [27, 205] width 26 height 26
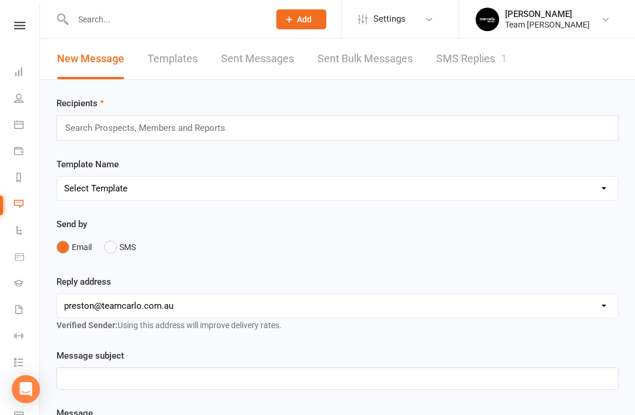
click at [478, 68] on link "SMS Replies 1" at bounding box center [471, 59] width 71 height 41
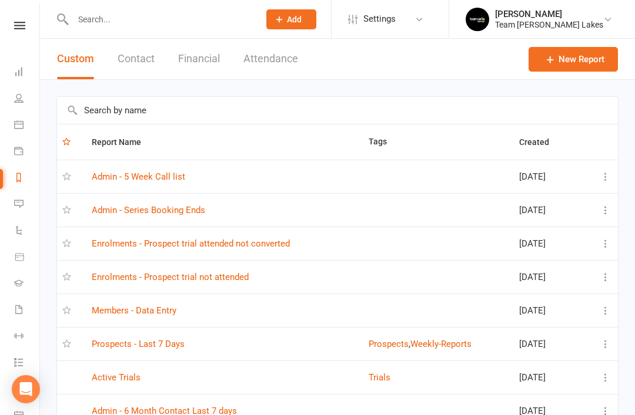
click at [163, 343] on link "Prospects - Last 7 Days" at bounding box center [138, 344] width 93 height 11
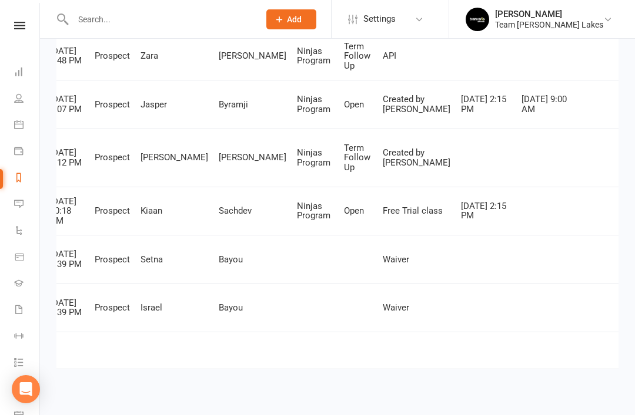
scroll to position [0, 42]
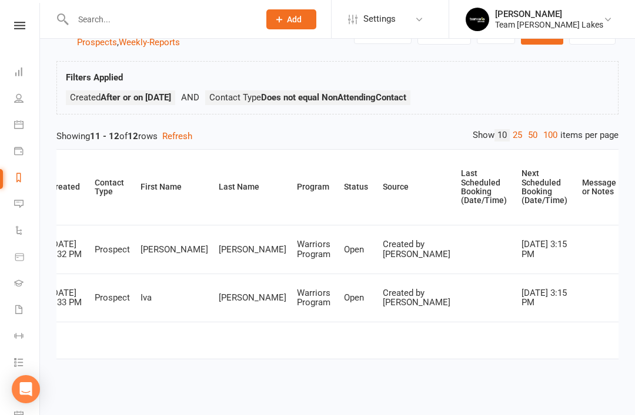
scroll to position [0, 5]
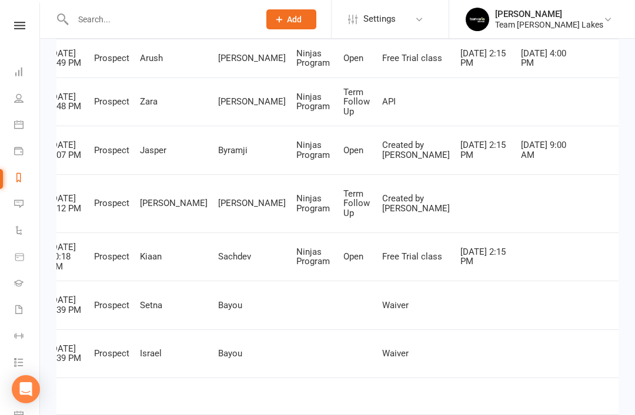
scroll to position [0, 42]
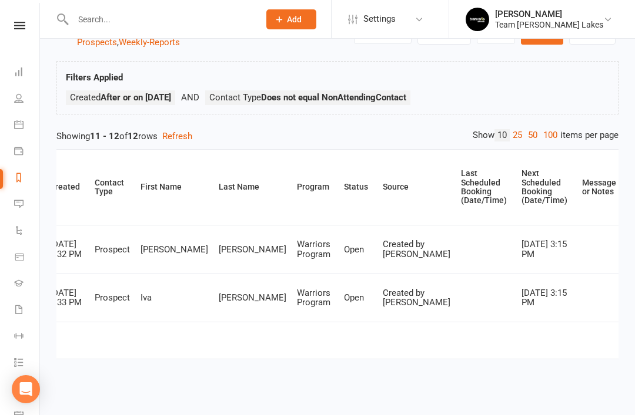
scroll to position [16, 0]
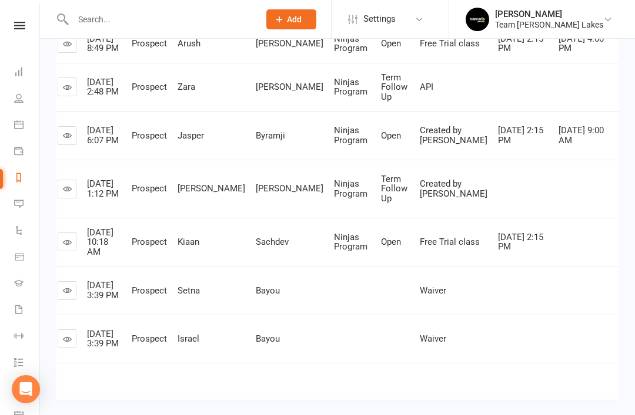
scroll to position [425, 0]
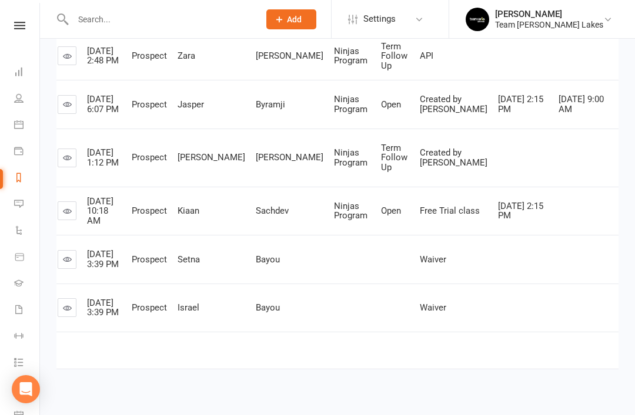
click at [71, 264] on icon at bounding box center [67, 259] width 9 height 9
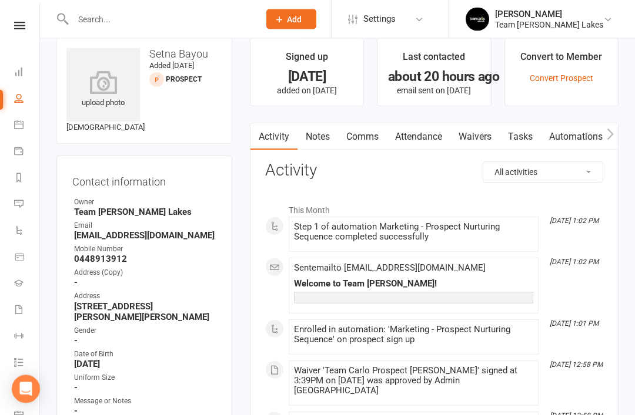
click at [314, 135] on link "Notes" at bounding box center [317, 137] width 41 height 27
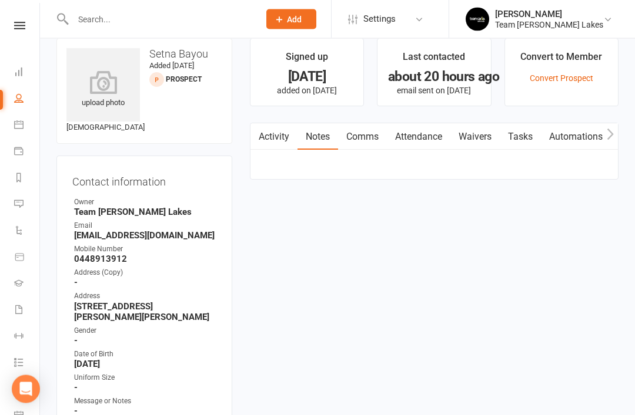
scroll to position [31, 0]
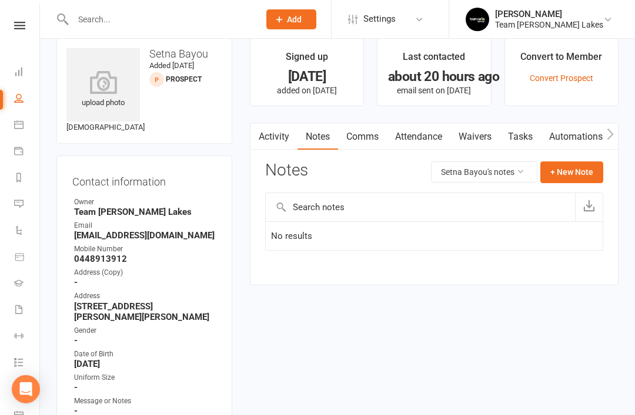
click at [283, 137] on link "Activity" at bounding box center [273, 136] width 47 height 27
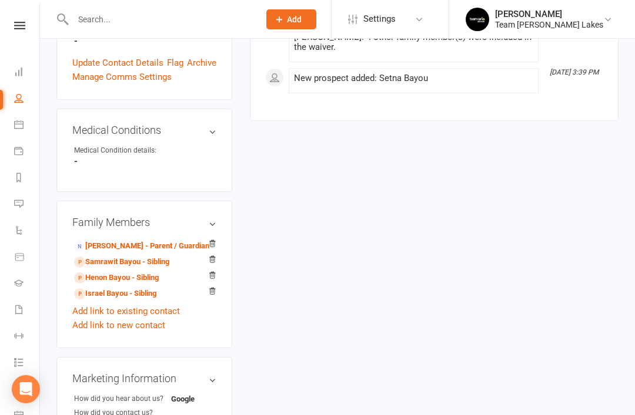
scroll to position [530, 0]
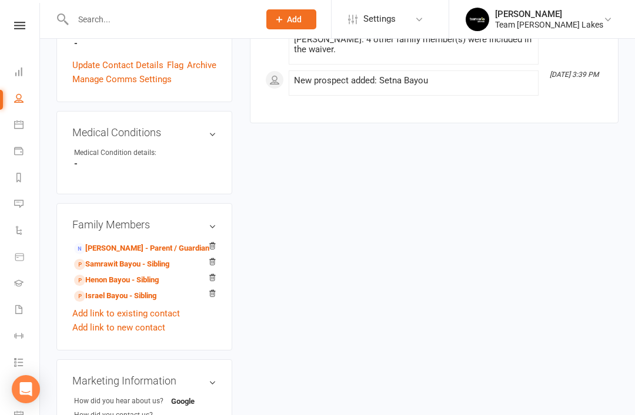
click at [109, 290] on link "Israel Bayou - Sibling" at bounding box center [115, 296] width 82 height 12
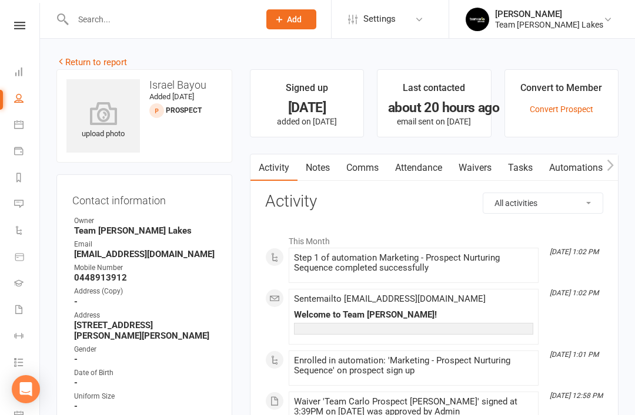
click at [320, 172] on link "Notes" at bounding box center [317, 168] width 41 height 27
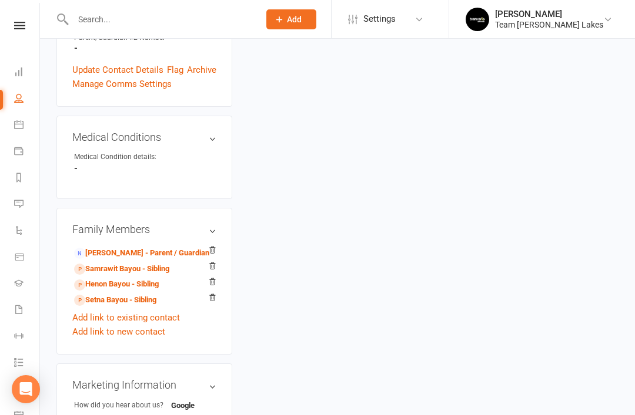
scroll to position [514, 0]
click at [140, 282] on link "Henon Bayou - Sibling" at bounding box center [116, 284] width 85 height 12
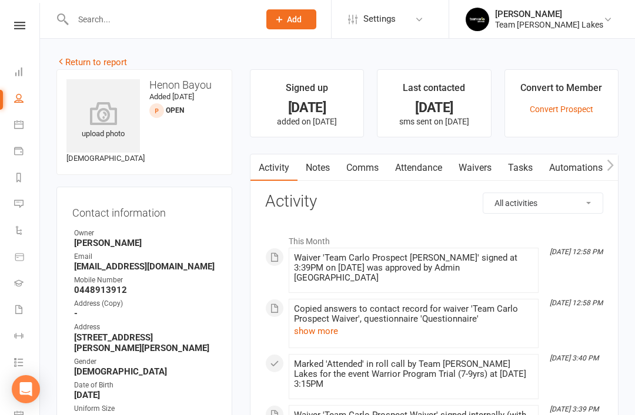
click at [324, 176] on link "Notes" at bounding box center [317, 168] width 41 height 27
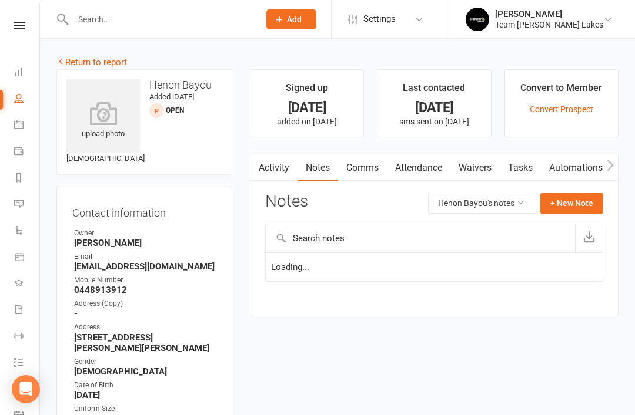
scroll to position [38, 0]
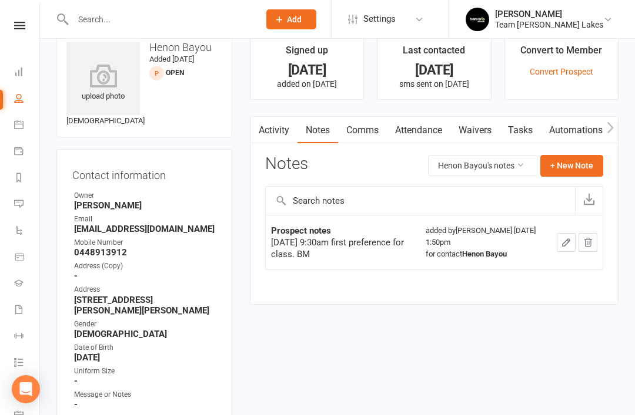
click at [282, 136] on link "Activity" at bounding box center [273, 130] width 47 height 27
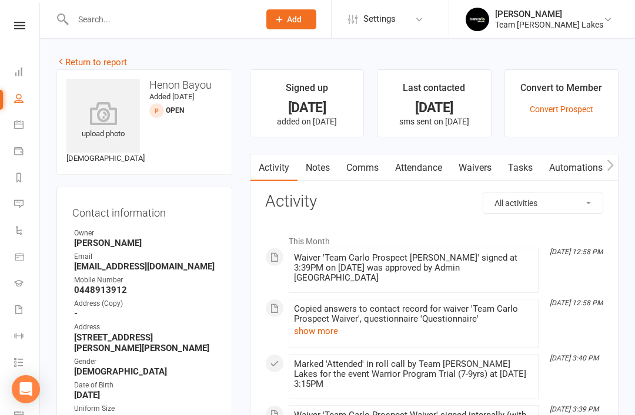
click at [19, 206] on icon at bounding box center [18, 203] width 9 height 9
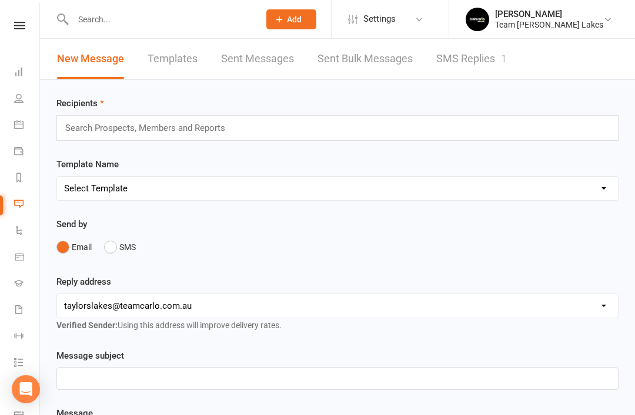
click at [486, 62] on link "SMS Replies 1" at bounding box center [471, 59] width 71 height 41
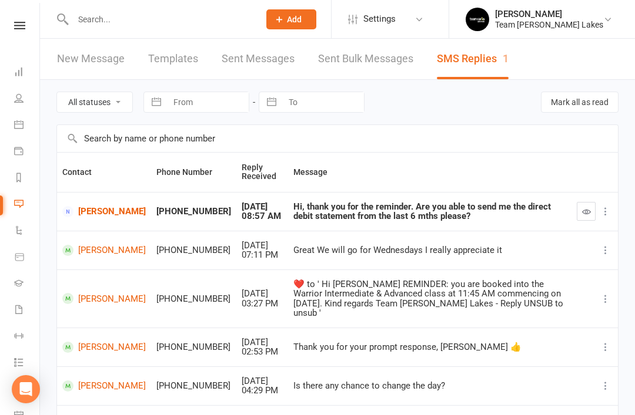
click at [102, 208] on link "[PERSON_NAME]" at bounding box center [103, 211] width 83 height 11
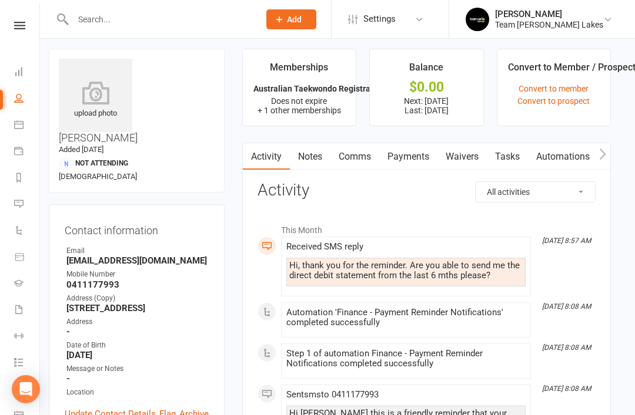
scroll to position [6, 8]
click at [19, 175] on icon at bounding box center [18, 177] width 9 height 9
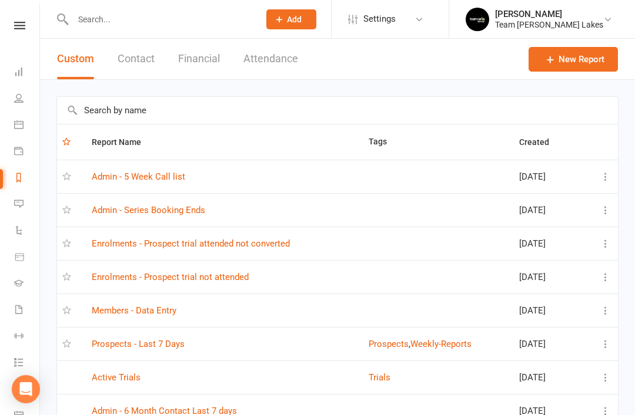
click at [271, 248] on link "Enrolments - Prospect trial attended not converted" at bounding box center [191, 244] width 198 height 11
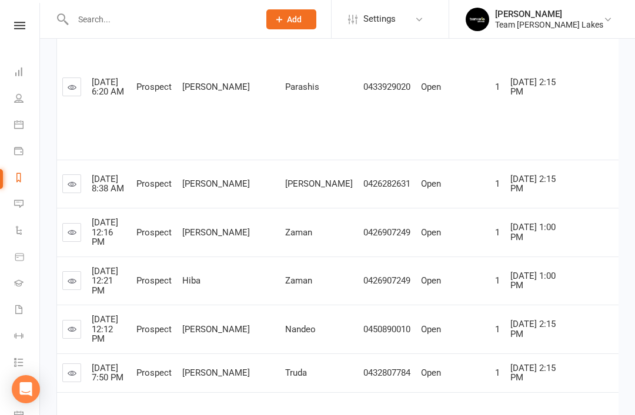
scroll to position [480, 0]
click at [73, 189] on icon at bounding box center [72, 184] width 9 height 9
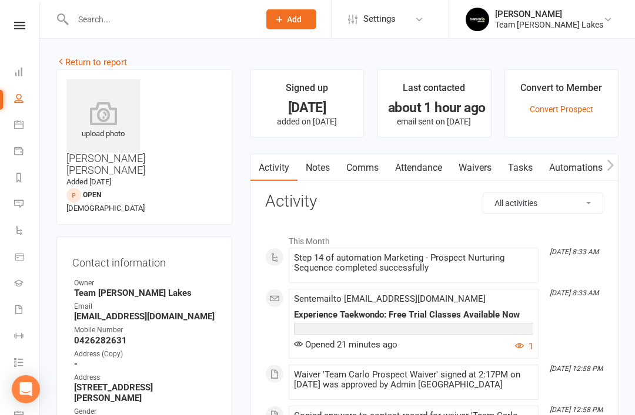
click at [323, 173] on link "Notes" at bounding box center [317, 168] width 41 height 27
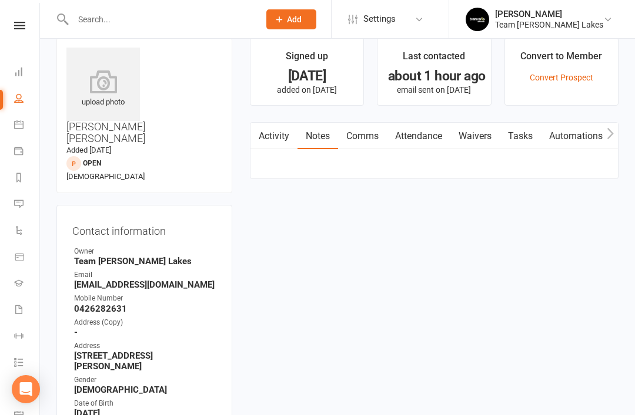
scroll to position [38, 0]
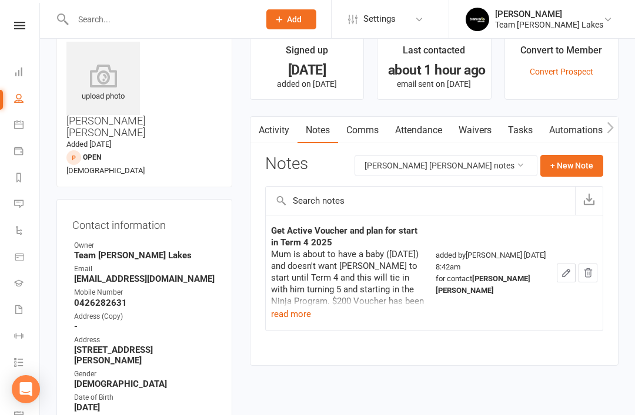
click at [283, 130] on link "Activity" at bounding box center [273, 130] width 47 height 27
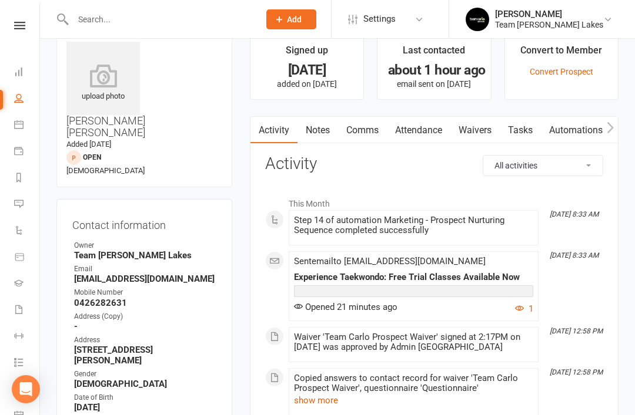
scroll to position [8, 0]
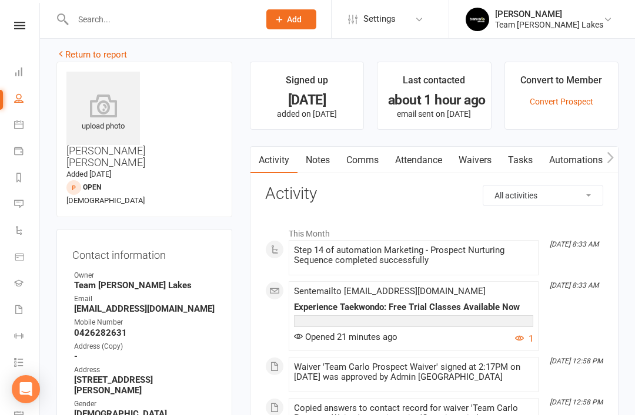
click at [202, 25] on input "text" at bounding box center [160, 19] width 182 height 16
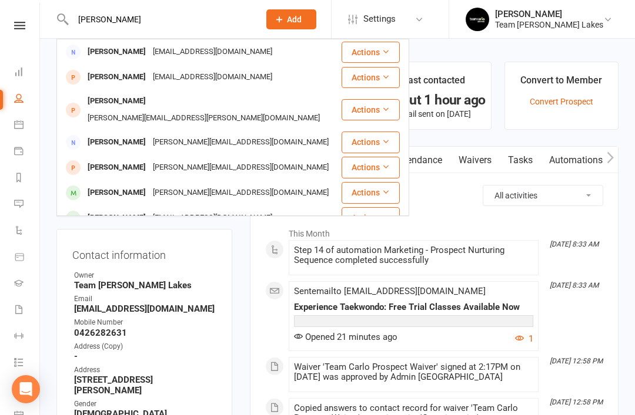
type input "Jennifer bar"
click at [126, 57] on div "Jennifer Barker" at bounding box center [116, 51] width 65 height 17
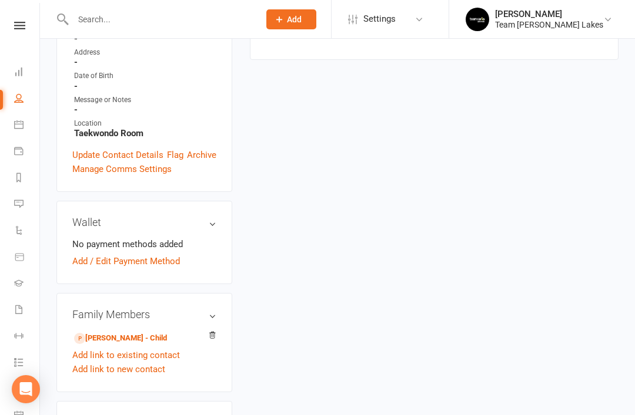
scroll to position [303, 0]
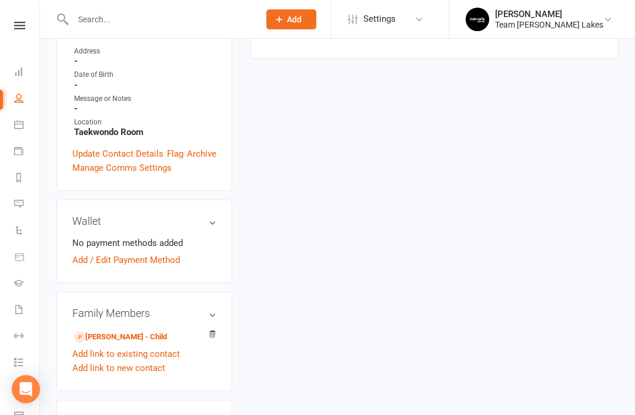
click at [116, 331] on link "Joshua Barker - Child" at bounding box center [120, 337] width 93 height 12
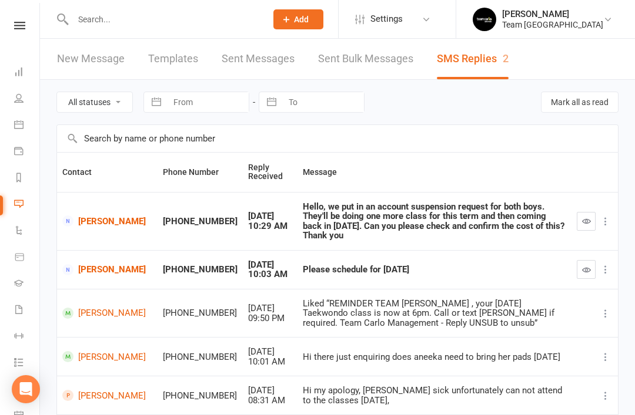
click at [191, 20] on input "text" at bounding box center [163, 19] width 189 height 16
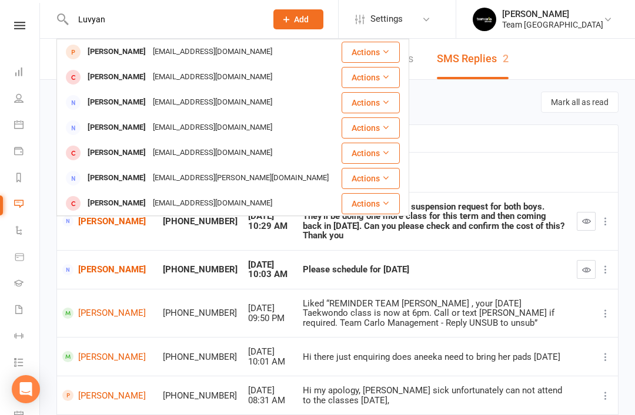
type input "Luvyan"
click at [149, 52] on div "[EMAIL_ADDRESS][DOMAIN_NAME]" at bounding box center [212, 51] width 126 height 17
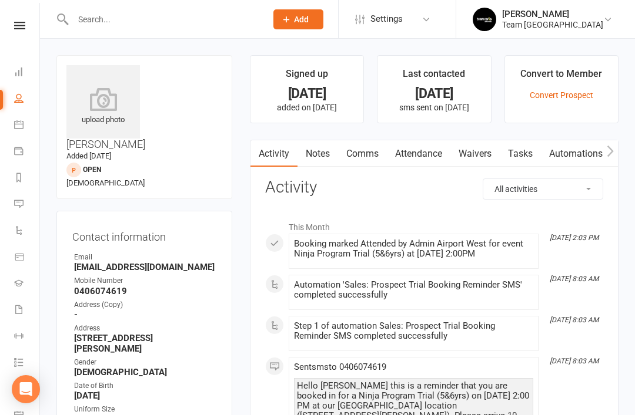
click at [324, 154] on link "Notes" at bounding box center [317, 153] width 41 height 27
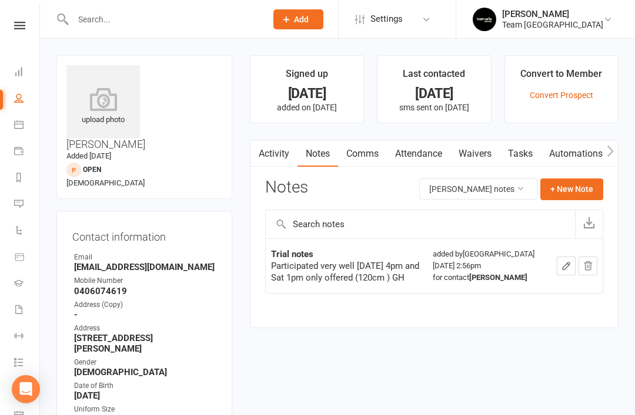
click at [172, 12] on input "text" at bounding box center [163, 19] width 189 height 16
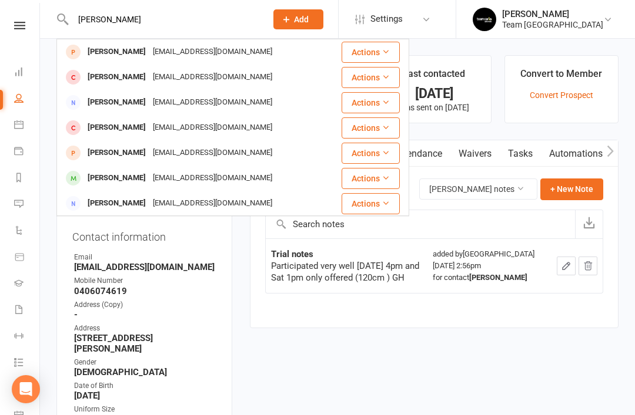
type input "[PERSON_NAME]"
click at [119, 48] on div "[PERSON_NAME]" at bounding box center [116, 51] width 65 height 17
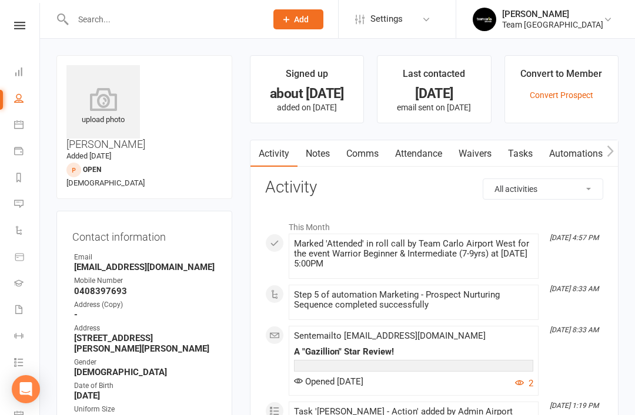
click at [325, 158] on link "Notes" at bounding box center [317, 153] width 41 height 27
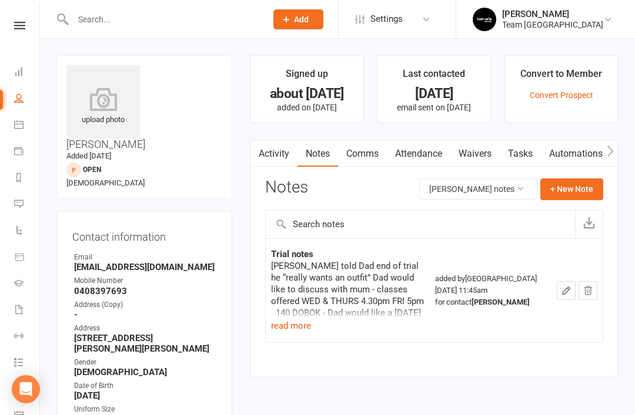
click at [19, 69] on icon at bounding box center [18, 71] width 9 height 9
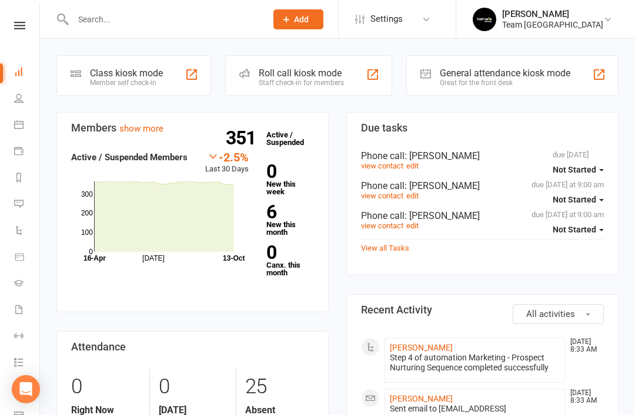
click at [441, 184] on span ": Noah Scerri" at bounding box center [441, 185] width 75 height 11
click at [383, 199] on link "view contact" at bounding box center [382, 196] width 42 height 9
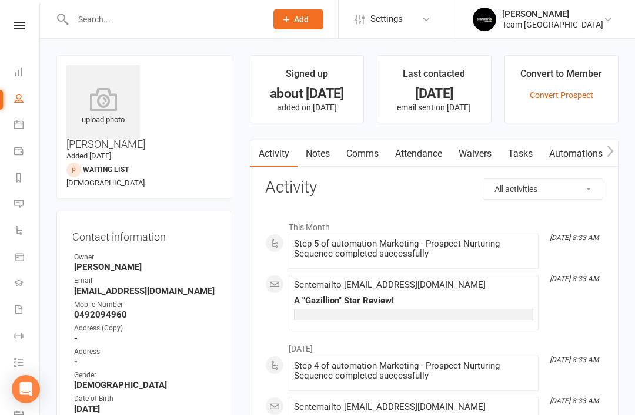
click at [540, 151] on link "Tasks" at bounding box center [519, 153] width 41 height 27
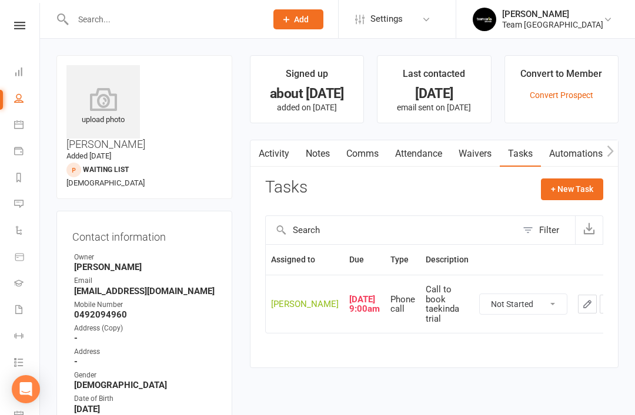
click at [322, 159] on link "Notes" at bounding box center [317, 153] width 41 height 27
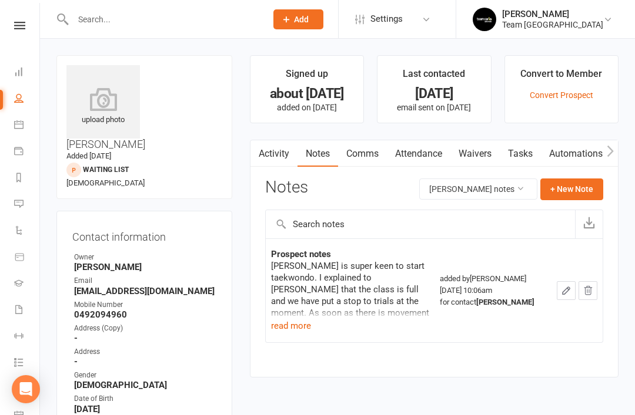
click at [28, 122] on link "Calendar" at bounding box center [27, 126] width 26 height 26
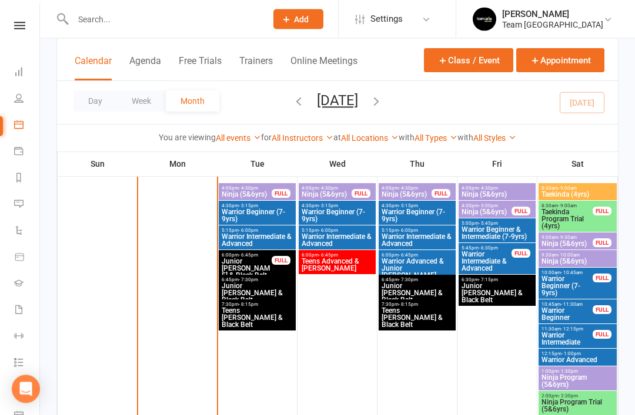
click at [573, 215] on span "Taekinda Program Trial (4yrs)" at bounding box center [567, 219] width 52 height 21
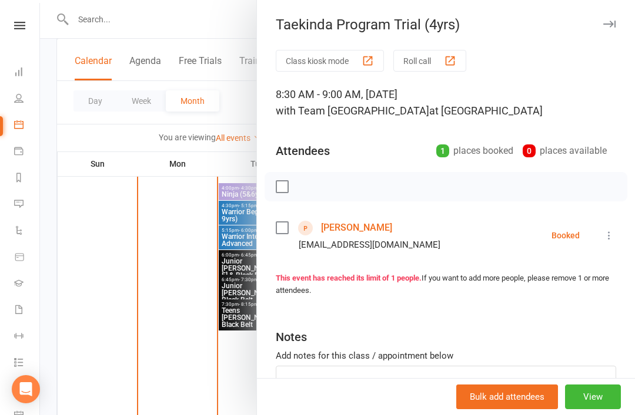
click at [607, 26] on icon "button" at bounding box center [609, 24] width 12 height 7
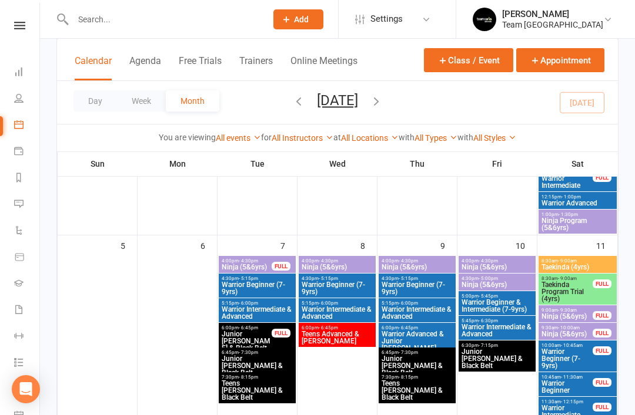
scroll to position [257, 0]
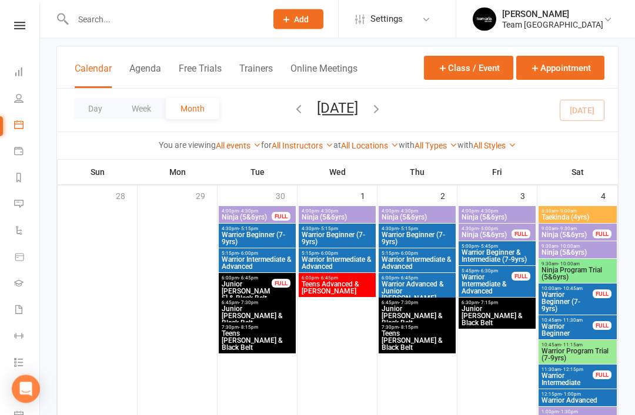
click at [574, 268] on span "Ninja Program Trial (5&6yrs)" at bounding box center [577, 274] width 73 height 14
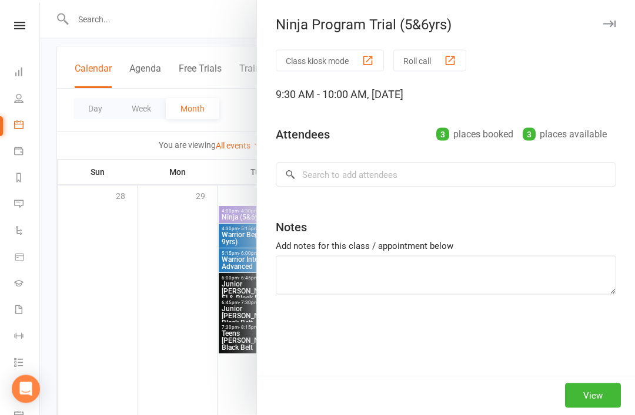
scroll to position [64, 0]
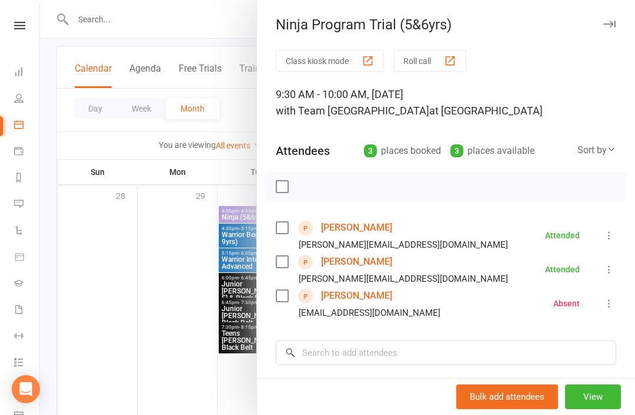
click at [612, 22] on icon "button" at bounding box center [609, 24] width 12 height 7
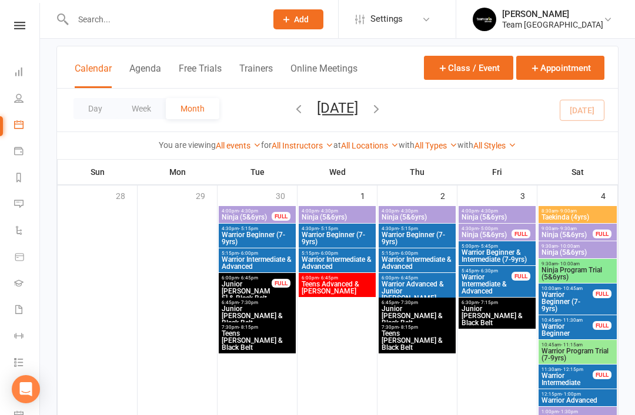
click at [577, 353] on span "Warrior Program Trial (7-9yrs)" at bounding box center [577, 355] width 73 height 14
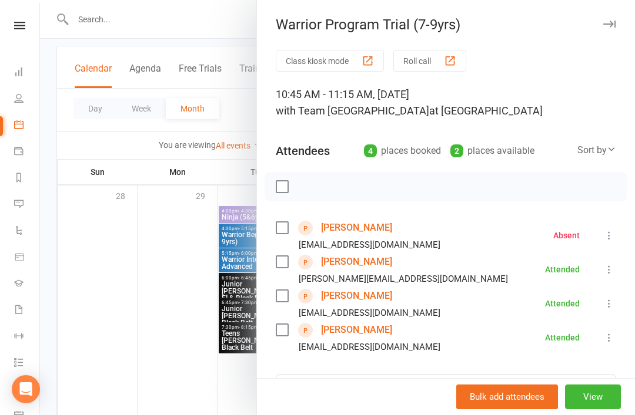
click at [369, 270] on link "Mia Cuschieri" at bounding box center [356, 262] width 71 height 19
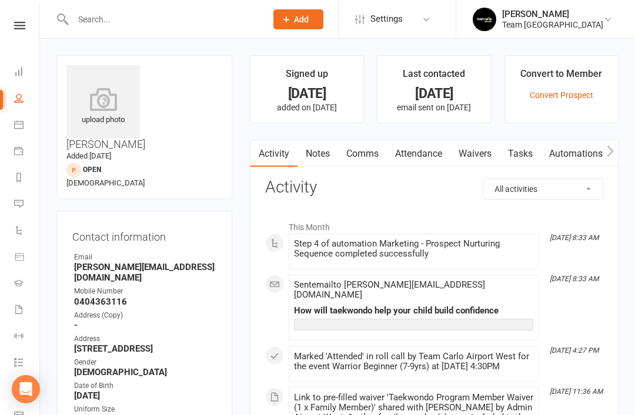
click at [22, 131] on link "Calendar" at bounding box center [27, 126] width 26 height 26
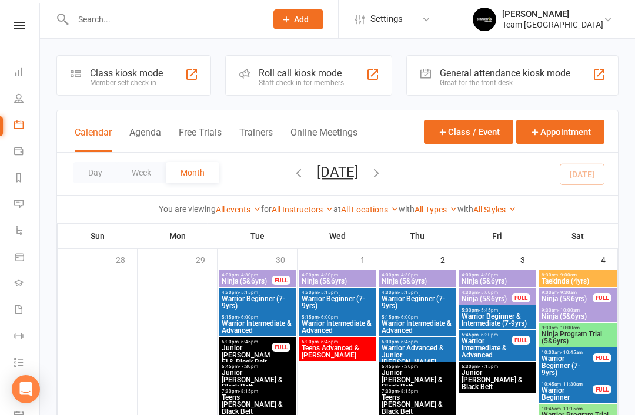
click at [20, 101] on icon at bounding box center [18, 97] width 9 height 9
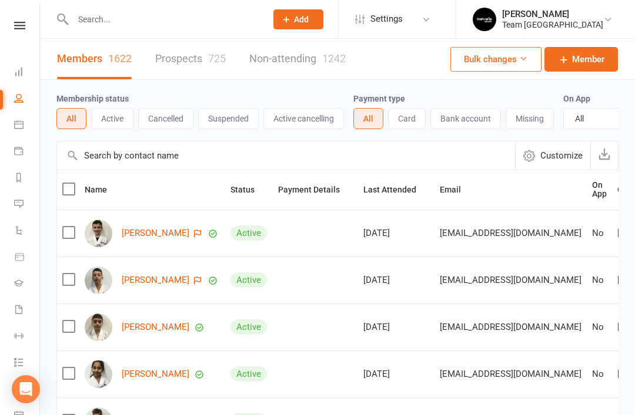
click at [221, 53] on div "725" at bounding box center [217, 58] width 18 height 12
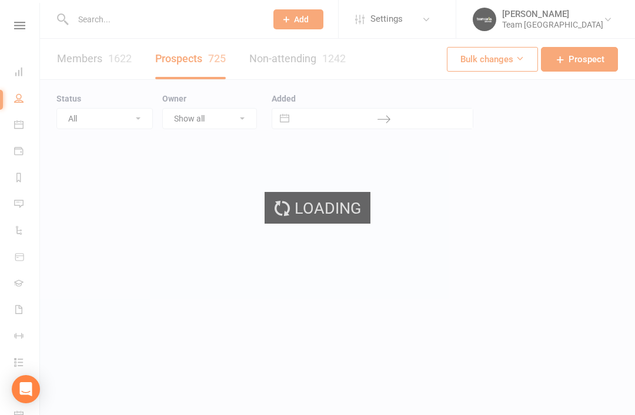
select select "50"
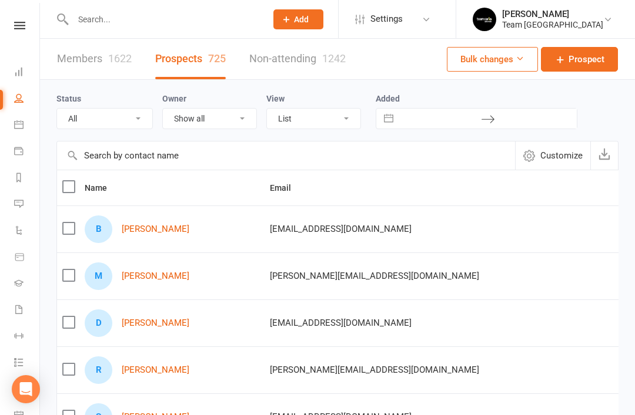
click at [143, 123] on select "All (No status set) (Invalid status) Open Closed Website Lead Term Follow Up Wa…" at bounding box center [104, 119] width 95 height 20
select select "Open"
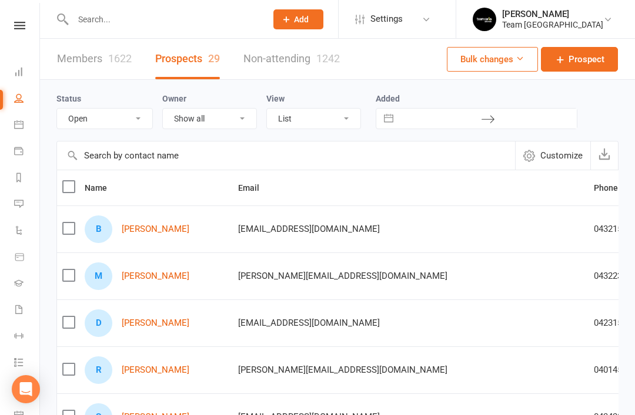
click at [19, 172] on link "Reports" at bounding box center [27, 179] width 26 height 26
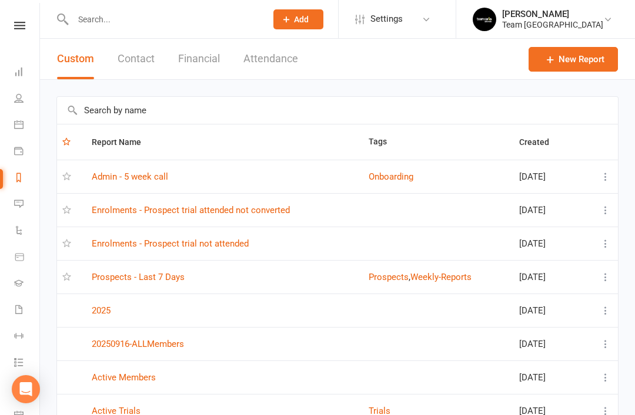
click at [226, 209] on link "Enrolments - Prospect trial attended not converted" at bounding box center [191, 210] width 198 height 11
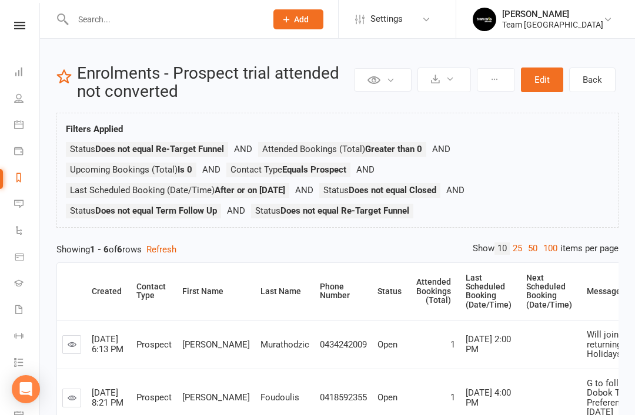
click at [163, 17] on input "text" at bounding box center [163, 19] width 189 height 16
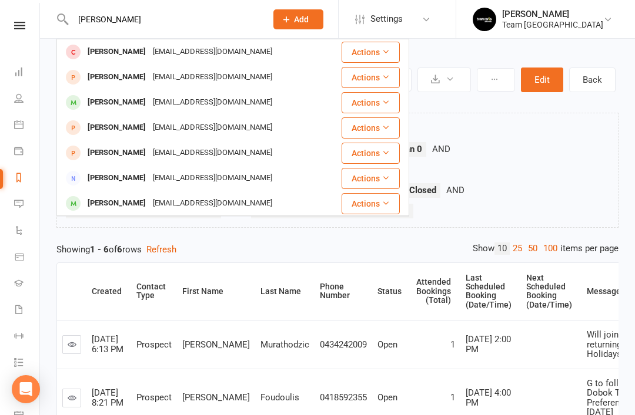
type input "Samuel"
click at [126, 129] on div "Samuel Parker" at bounding box center [116, 127] width 65 height 17
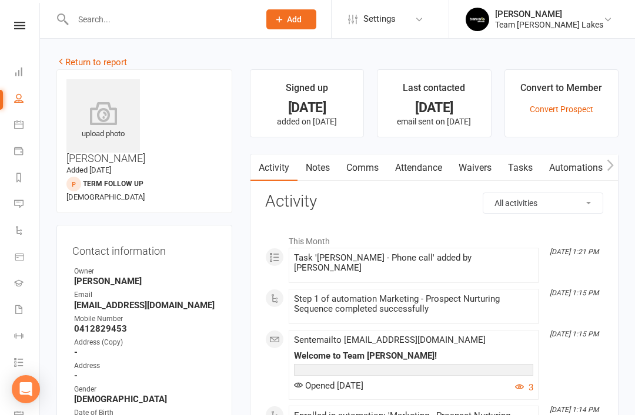
click at [22, 180] on icon at bounding box center [18, 177] width 9 height 9
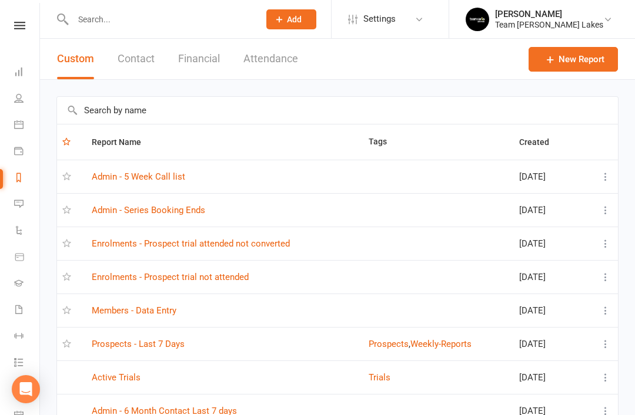
click at [165, 346] on link "Prospects - Last 7 Days" at bounding box center [138, 344] width 93 height 11
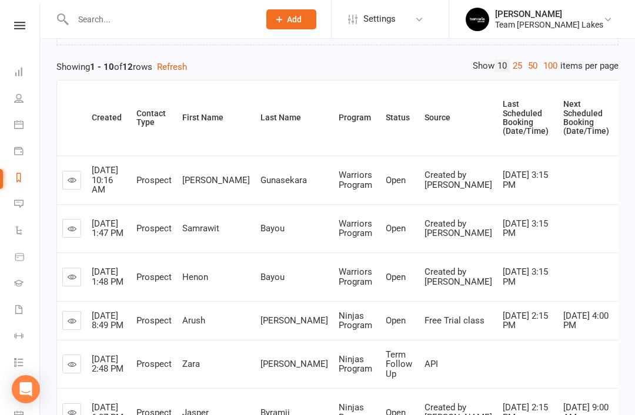
scroll to position [118, 0]
click at [68, 182] on icon at bounding box center [72, 179] width 9 height 9
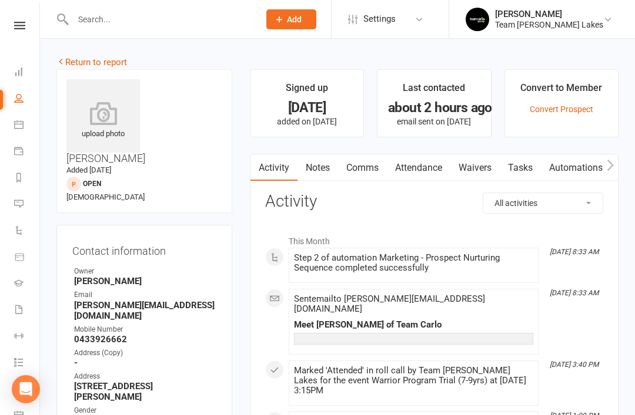
click at [327, 169] on link "Notes" at bounding box center [317, 168] width 41 height 27
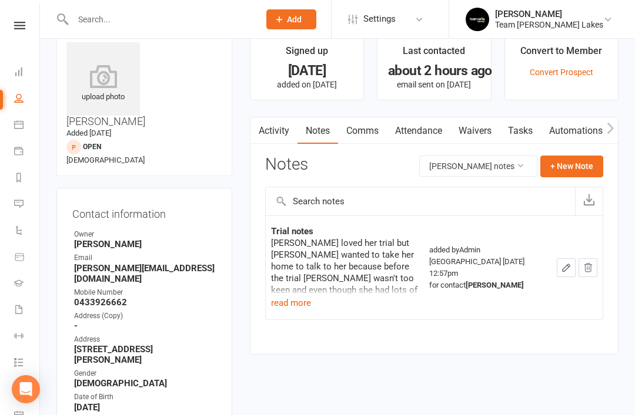
scroll to position [38, 0]
click at [293, 300] on button "read more" at bounding box center [291, 303] width 40 height 14
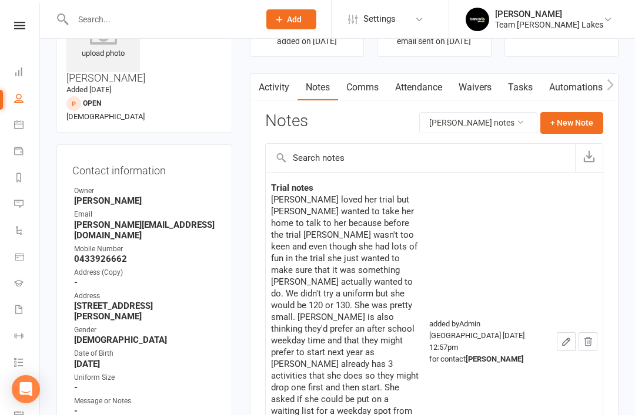
scroll to position [73, 0]
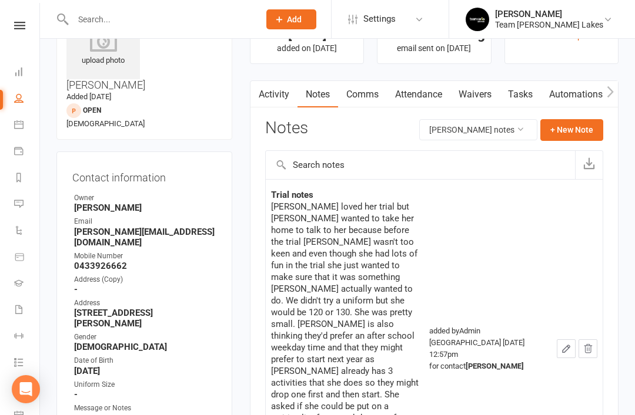
click at [527, 89] on link "Tasks" at bounding box center [519, 94] width 41 height 27
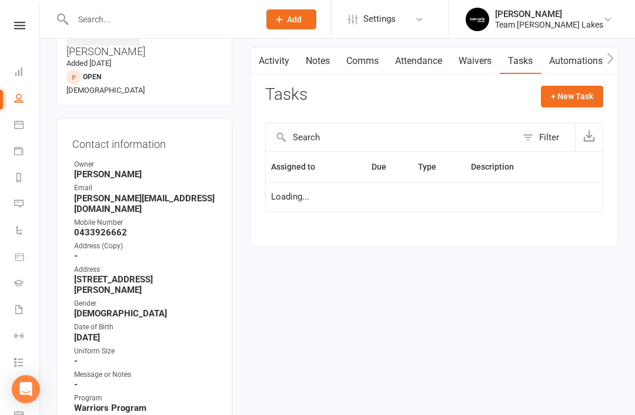
scroll to position [111, 0]
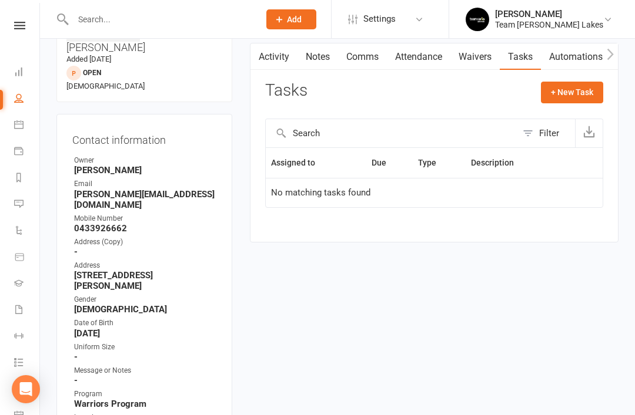
click at [575, 93] on button "+ New Task" at bounding box center [572, 92] width 62 height 21
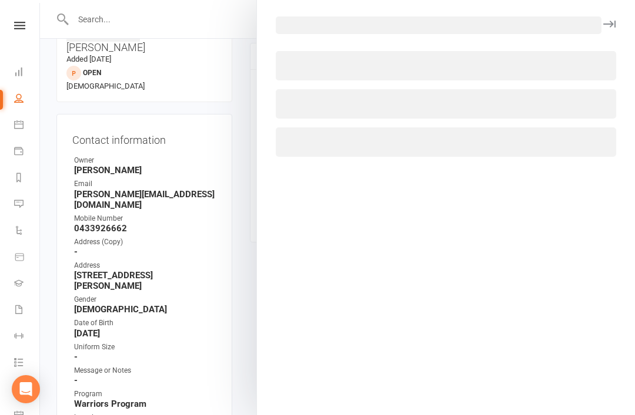
select select "32968"
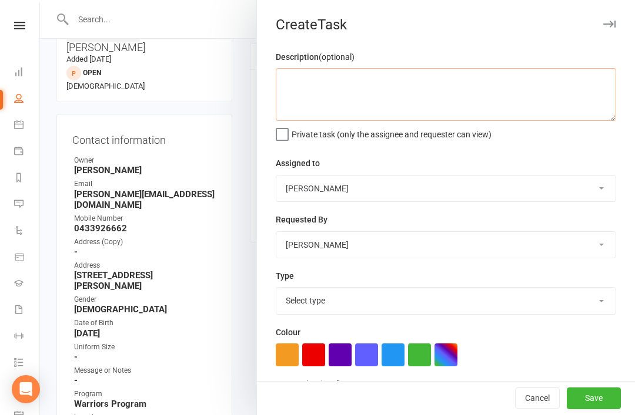
click at [395, 84] on textarea at bounding box center [446, 94] width 340 height 53
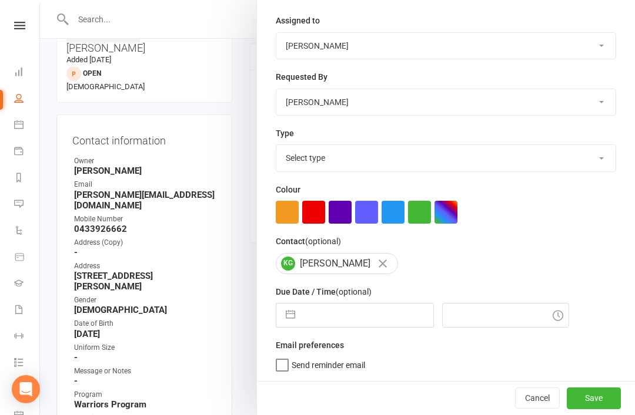
scroll to position [145, 0]
type textarea "Call to follow up on trial"
click at [536, 152] on select "Select type 6 month contact Action Data entry E-mail Meeting Phone call Add new…" at bounding box center [445, 158] width 339 height 26
select select "2576"
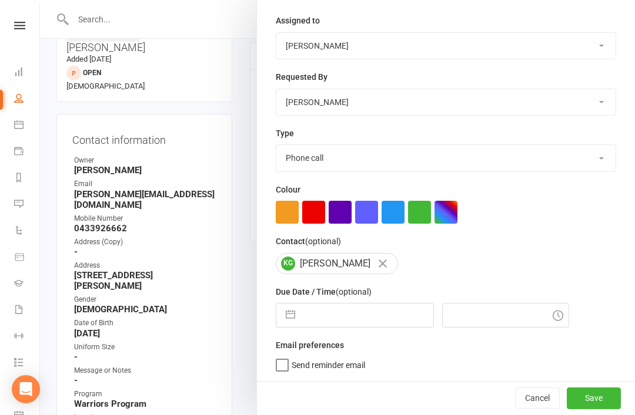
click at [294, 318] on button "button" at bounding box center [290, 316] width 21 height 24
select select "8"
select select "2025"
select select "9"
select select "2025"
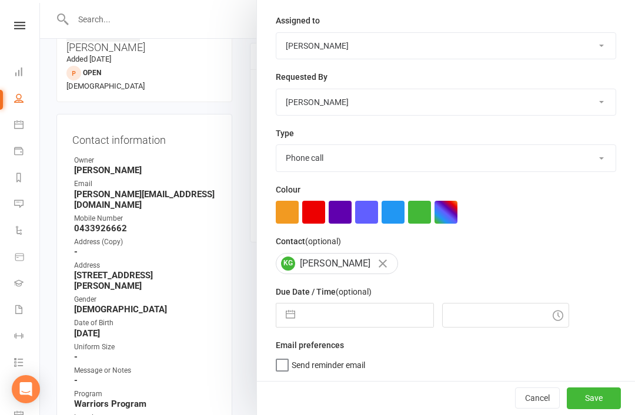
select select "10"
select select "2025"
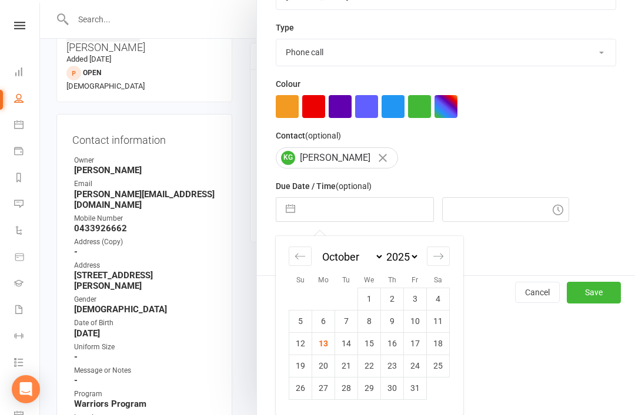
click at [370, 349] on td "15" at bounding box center [369, 344] width 23 height 22
type input "[DATE]"
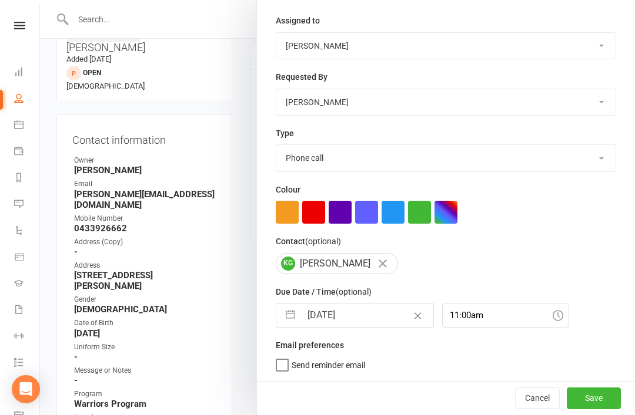
scroll to position [145, 0]
click at [509, 311] on input "11:00am" at bounding box center [505, 315] width 127 height 25
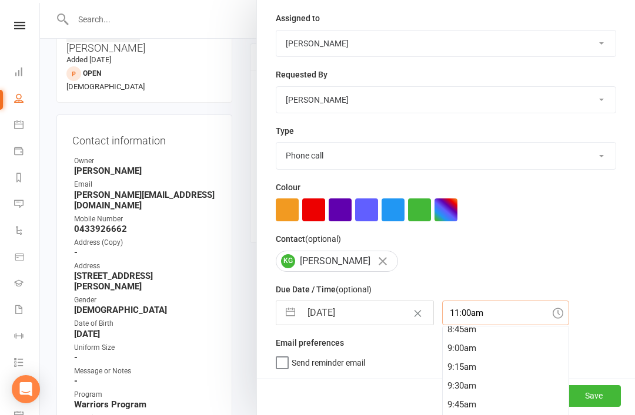
scroll to position [664, 0]
click at [454, 348] on div "9:00am" at bounding box center [505, 349] width 126 height 19
type input "9:00am"
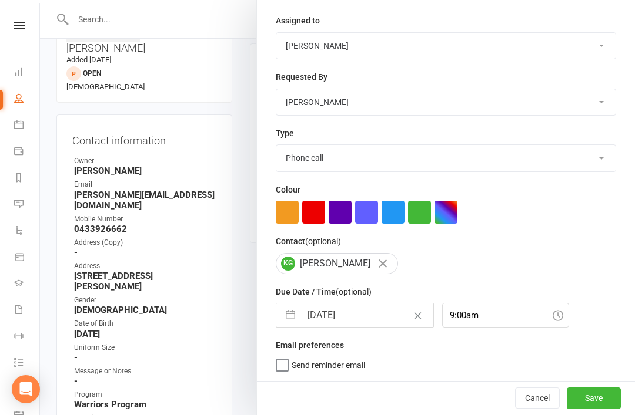
click at [288, 368] on label "Send reminder email" at bounding box center [320, 363] width 89 height 12
click at [288, 357] on input "Send reminder email" at bounding box center [320, 357] width 89 height 0
checkbox input "true"
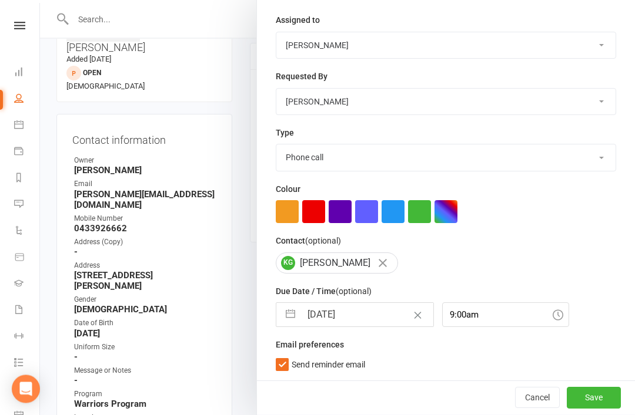
click at [596, 396] on button "Save" at bounding box center [593, 398] width 54 height 21
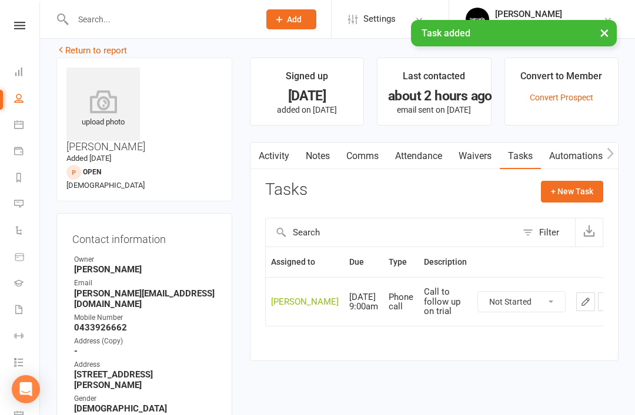
scroll to position [0, 0]
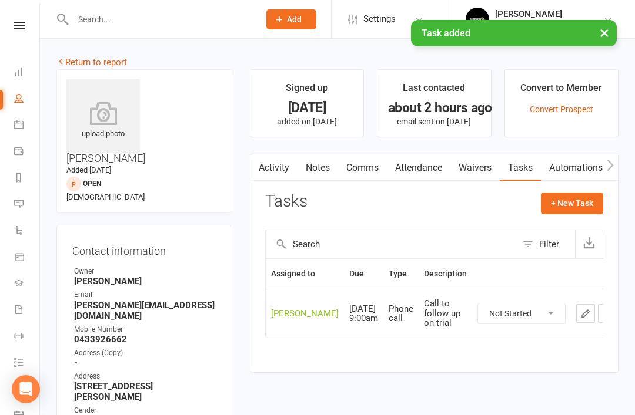
click at [75, 59] on link "Return to report" at bounding box center [91, 62] width 71 height 11
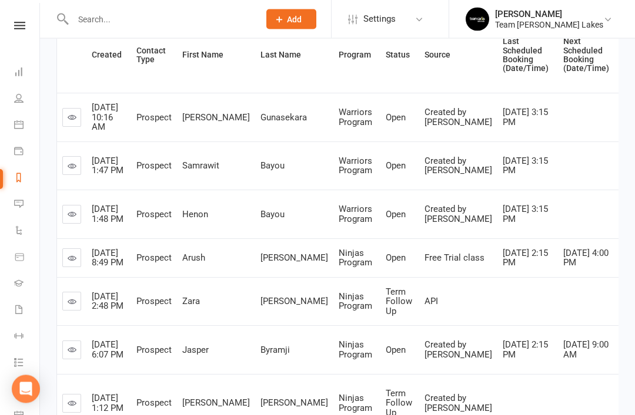
scroll to position [183, 0]
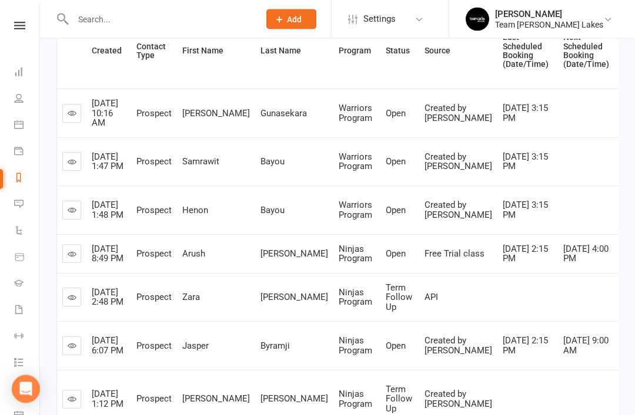
click at [73, 167] on icon at bounding box center [72, 162] width 9 height 9
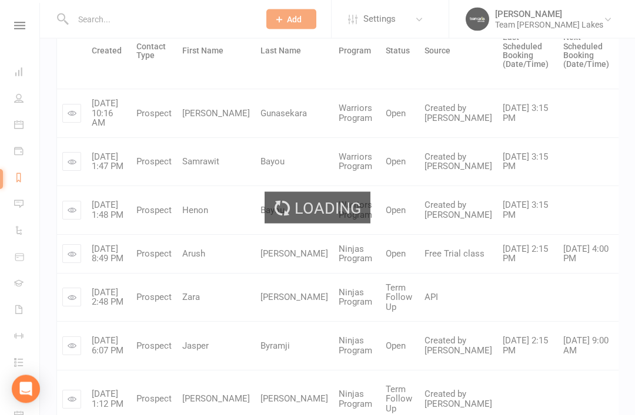
scroll to position [184, 0]
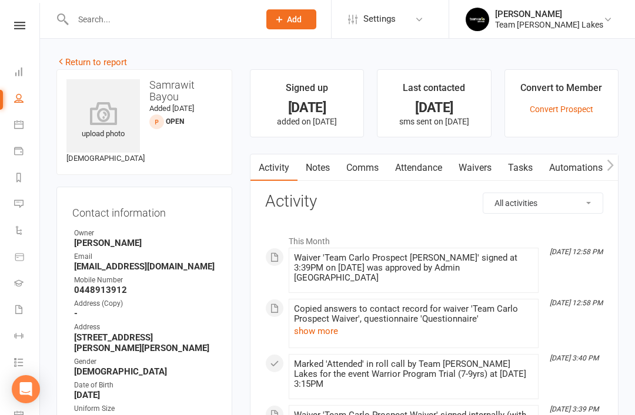
click at [328, 170] on link "Notes" at bounding box center [317, 168] width 41 height 27
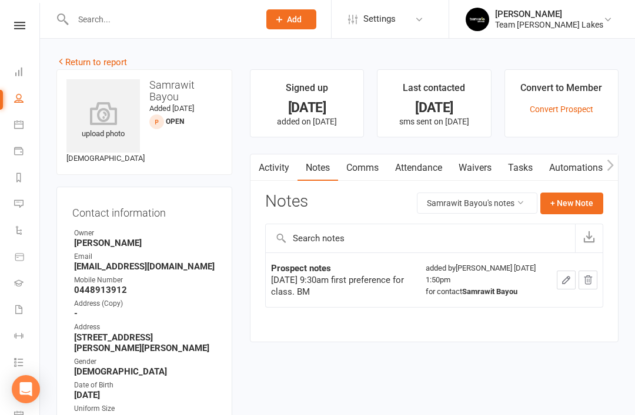
click at [77, 60] on link "Return to report" at bounding box center [91, 62] width 71 height 11
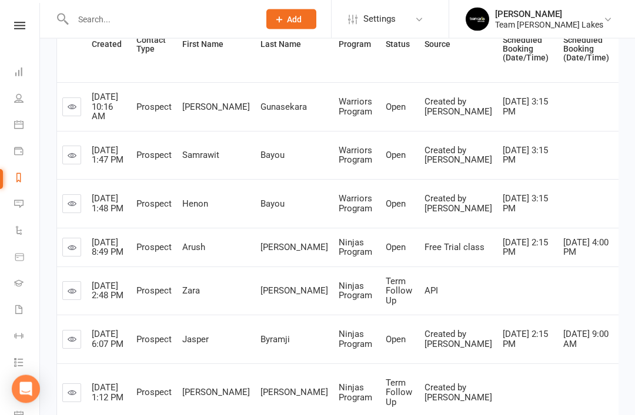
scroll to position [192, 0]
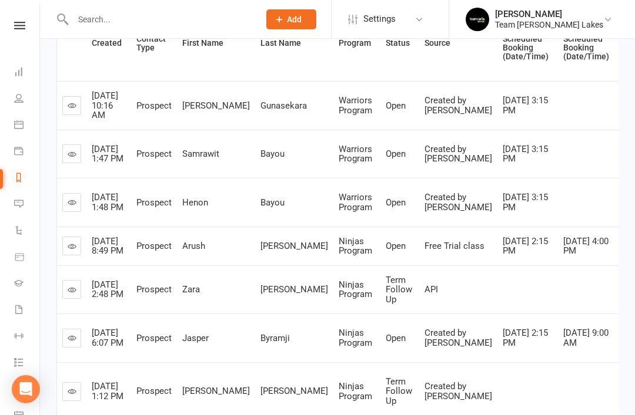
click at [78, 212] on link at bounding box center [71, 202] width 19 height 19
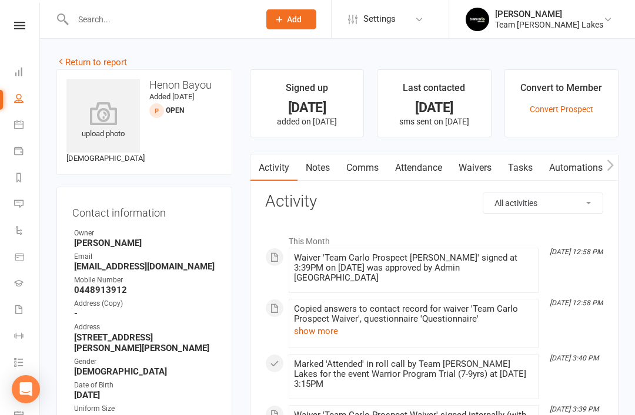
click at [319, 171] on link "Notes" at bounding box center [317, 168] width 41 height 27
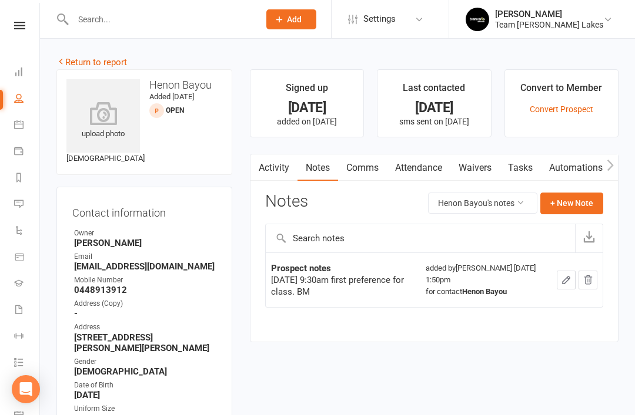
click at [82, 58] on link "Return to report" at bounding box center [91, 62] width 71 height 11
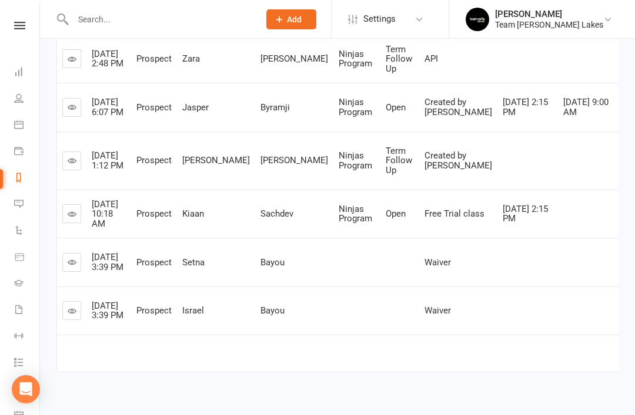
scroll to position [425, 0]
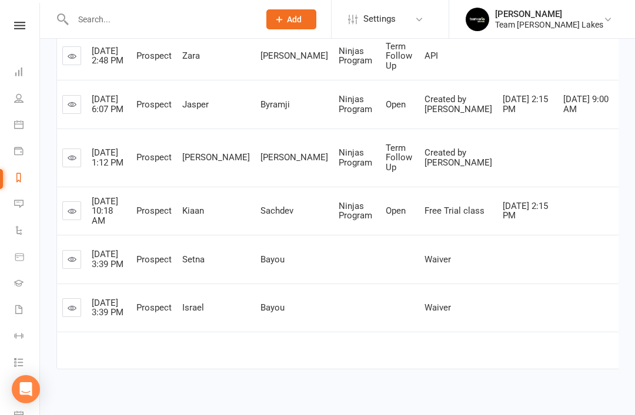
click at [73, 216] on icon at bounding box center [72, 211] width 9 height 9
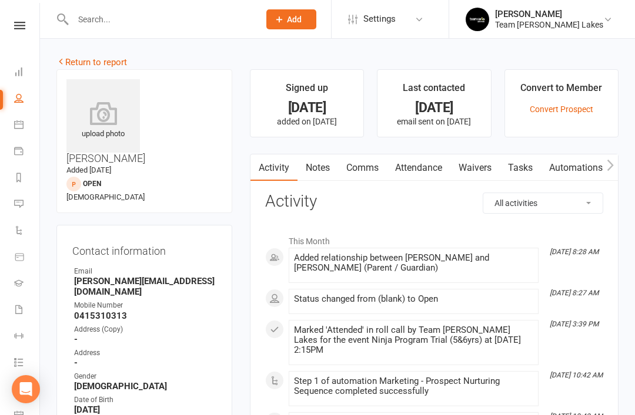
click at [321, 176] on link "Notes" at bounding box center [317, 168] width 41 height 27
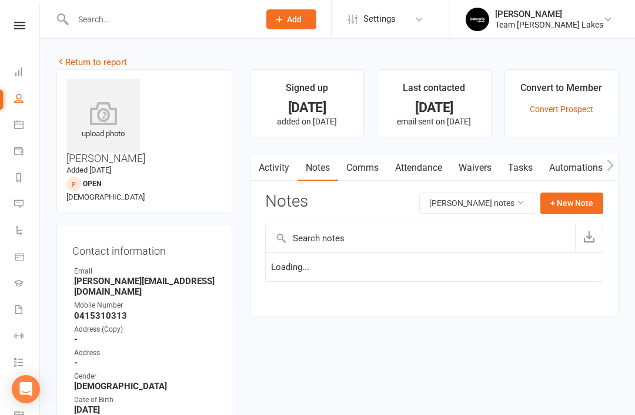
scroll to position [38, 0]
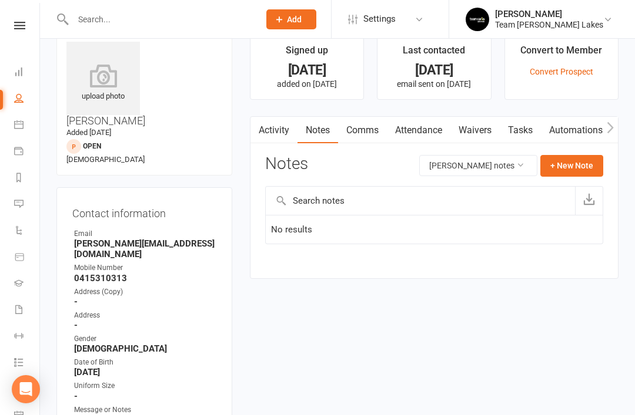
click at [281, 129] on link "Activity" at bounding box center [273, 130] width 47 height 27
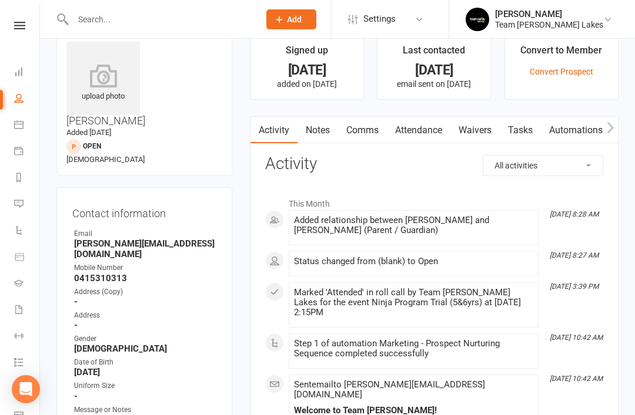
scroll to position [6, 0]
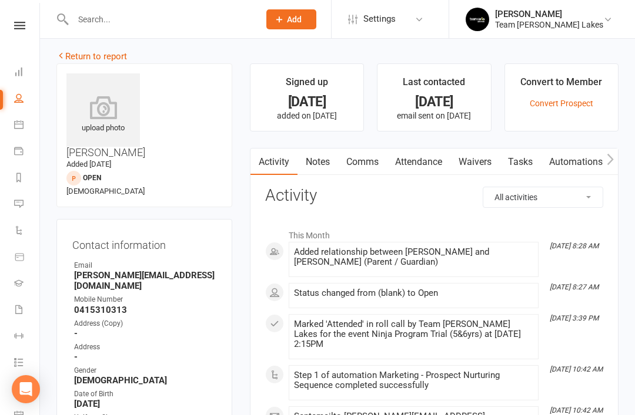
click at [17, 126] on icon at bounding box center [18, 124] width 9 height 9
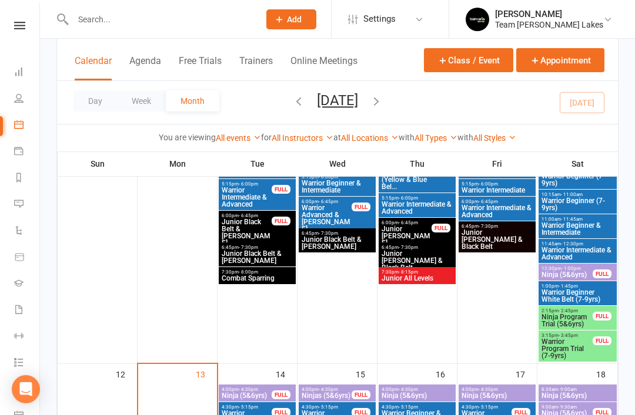
scroll to position [395, 0]
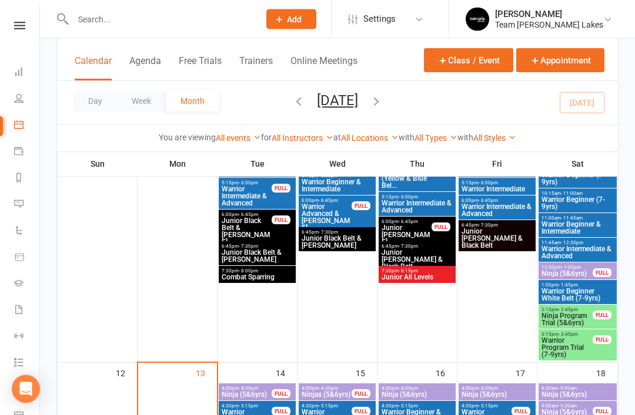
click at [585, 320] on span "Ninja Program Trial (5&6yrs)" at bounding box center [567, 320] width 52 height 14
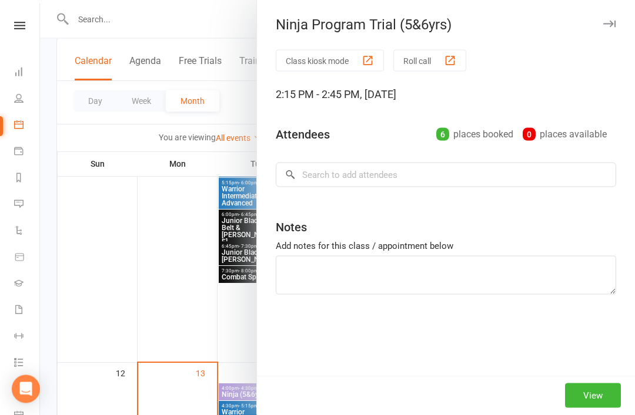
scroll to position [396, 0]
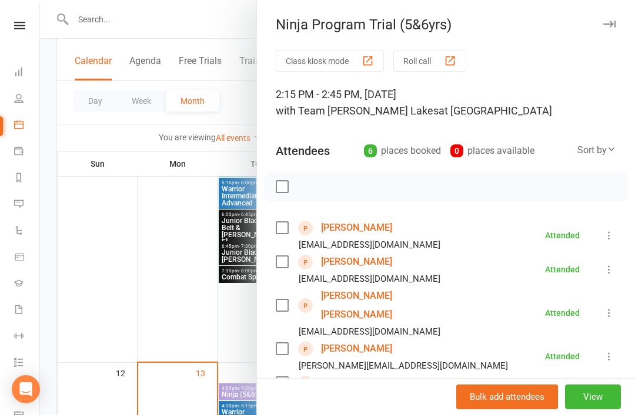
click at [368, 229] on link "Jasper Byramji" at bounding box center [356, 228] width 71 height 19
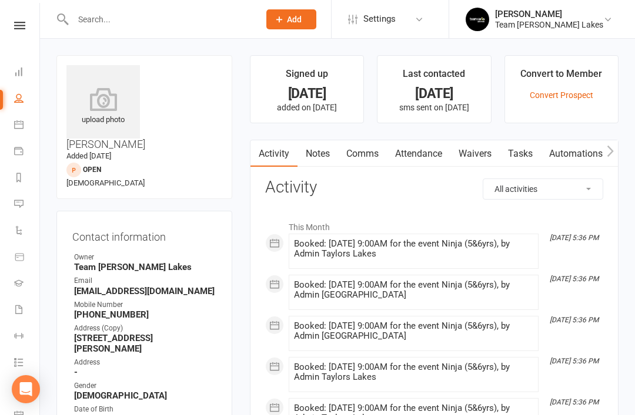
click at [326, 162] on link "Notes" at bounding box center [317, 153] width 41 height 27
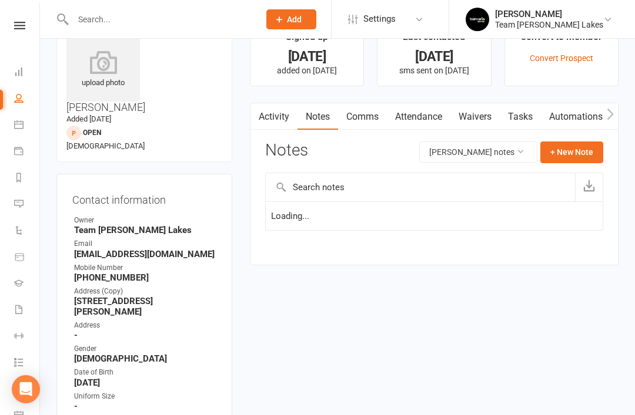
scroll to position [38, 0]
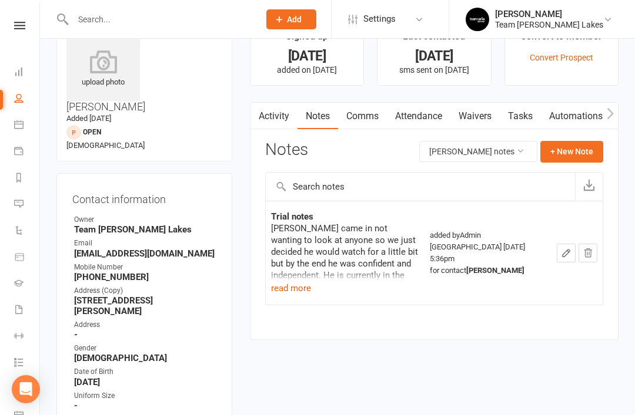
click at [294, 289] on button "read more" at bounding box center [291, 288] width 40 height 14
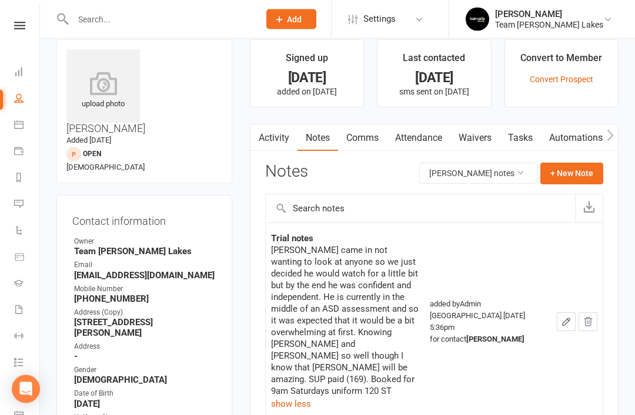
scroll to position [0, 0]
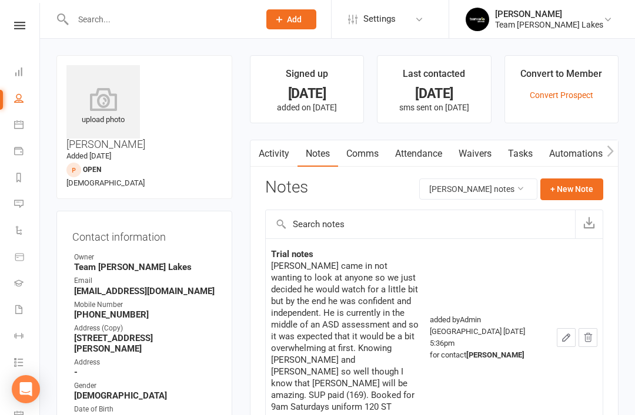
click at [18, 125] on icon at bounding box center [18, 124] width 9 height 9
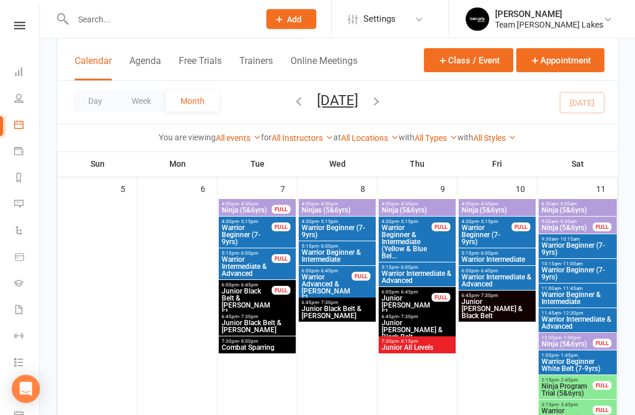
scroll to position [328, 0]
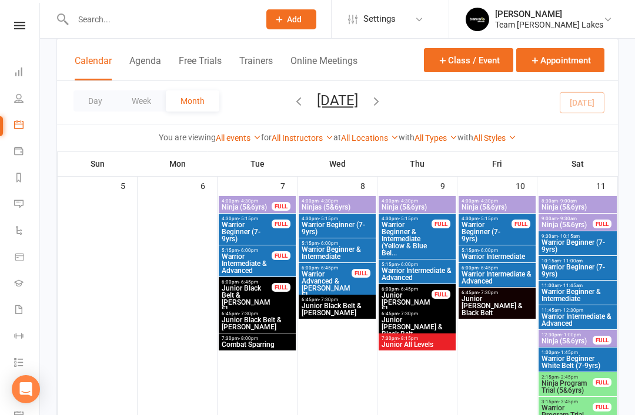
click at [574, 385] on span "Ninja Program Trial (5&6yrs)" at bounding box center [567, 387] width 52 height 14
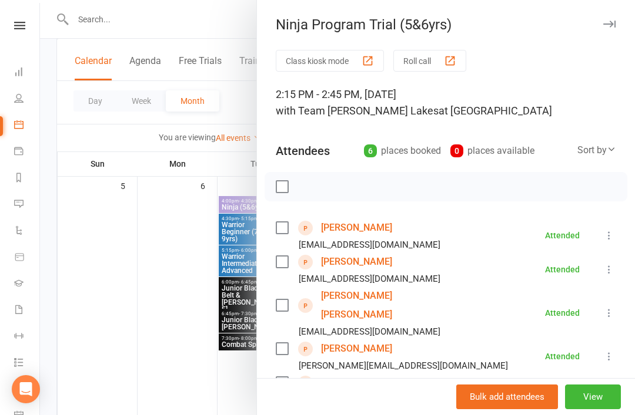
click at [370, 261] on link "Arush Debnath" at bounding box center [356, 262] width 71 height 19
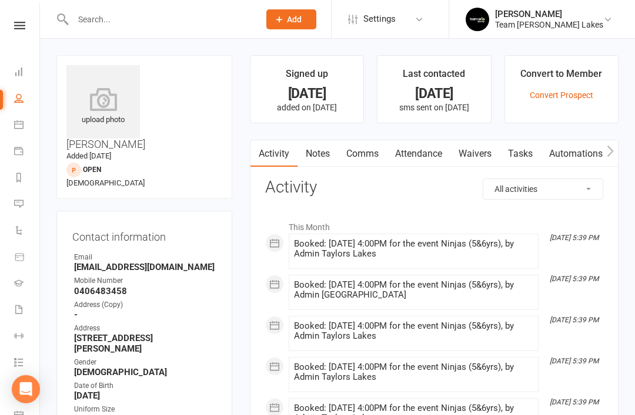
click at [324, 160] on link "Notes" at bounding box center [317, 153] width 41 height 27
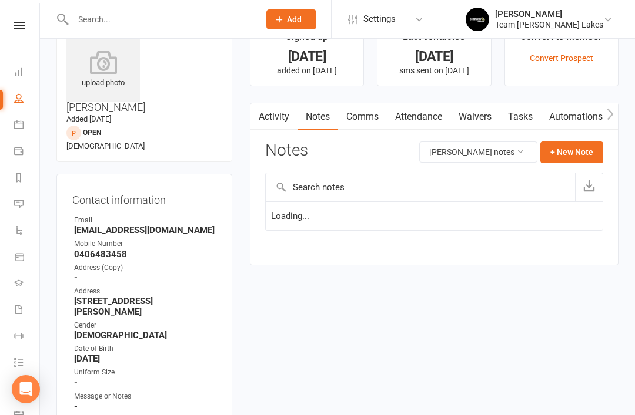
scroll to position [38, 0]
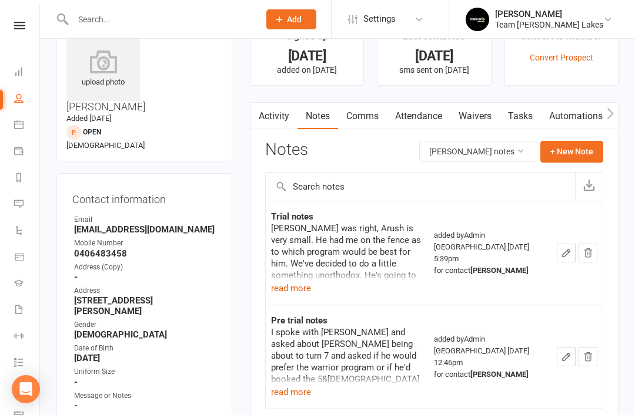
click at [289, 390] on button "read more" at bounding box center [291, 392] width 40 height 14
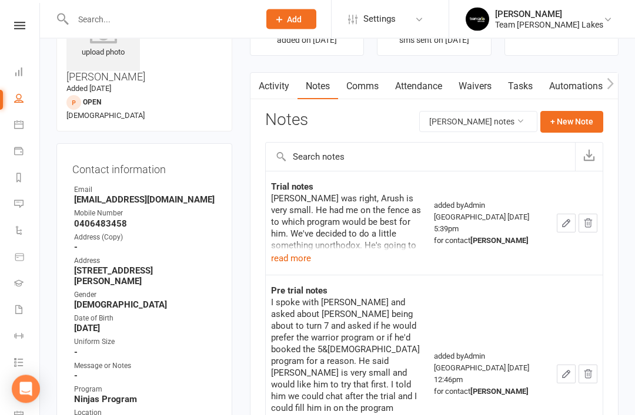
scroll to position [66, 0]
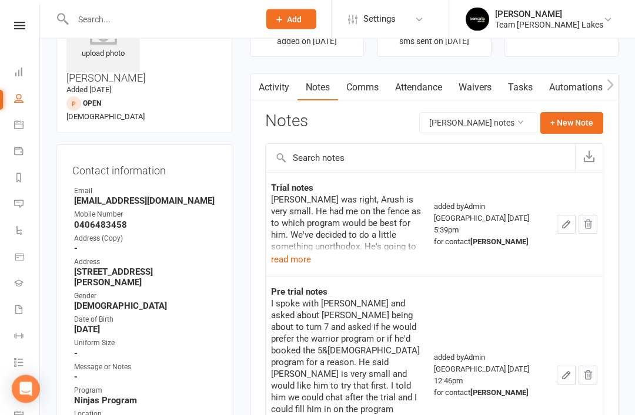
click at [290, 257] on button "read more" at bounding box center [291, 260] width 40 height 14
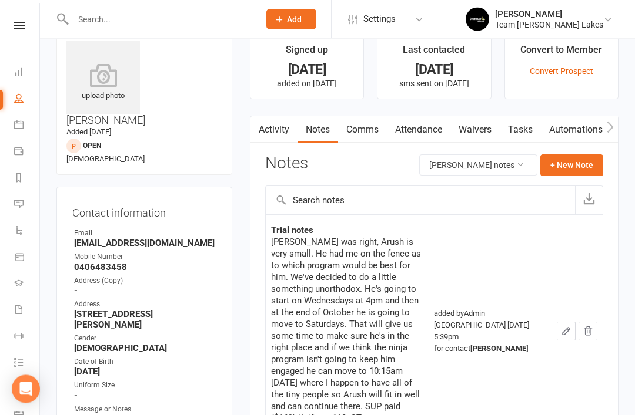
scroll to position [0, 0]
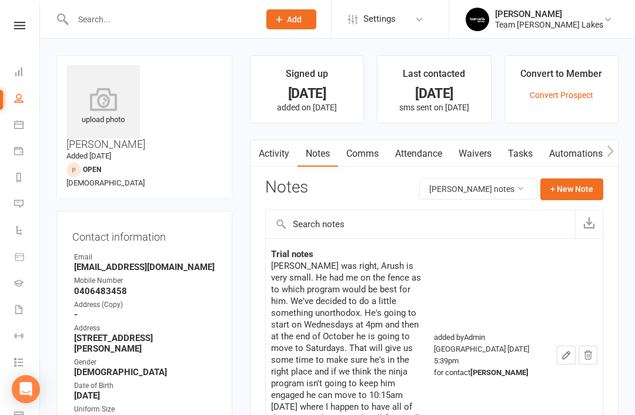
click at [16, 131] on link "Calendar" at bounding box center [27, 126] width 26 height 26
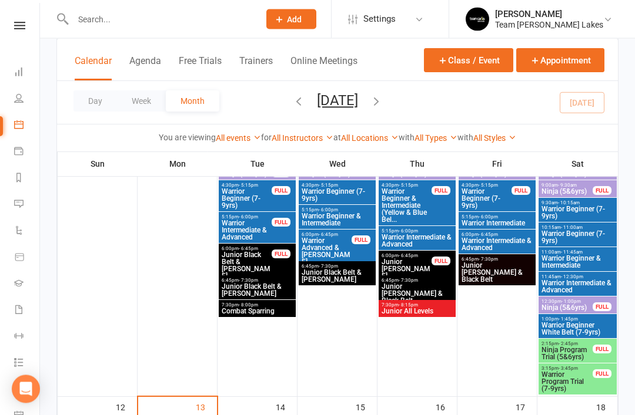
click at [573, 348] on span "Ninja Program Trial (5&6yrs)" at bounding box center [567, 354] width 52 height 14
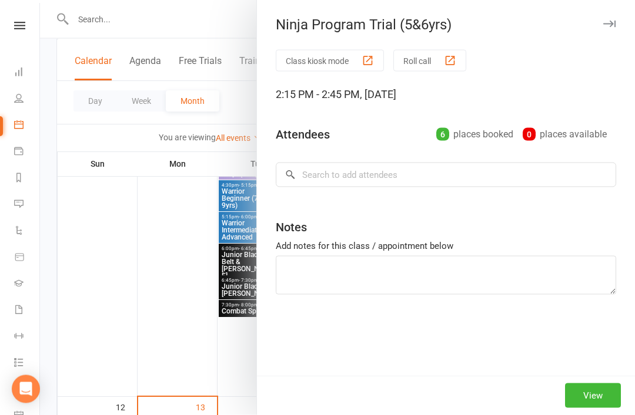
scroll to position [362, 0]
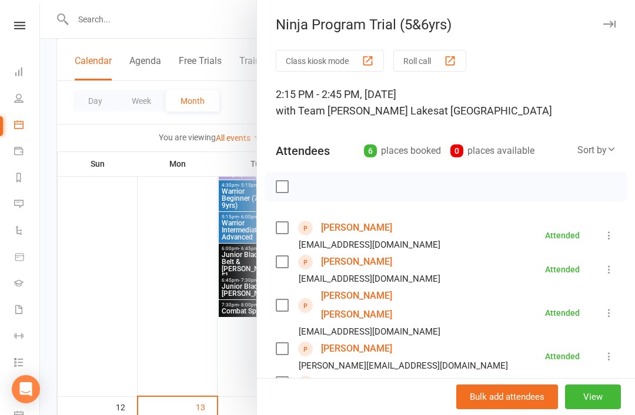
click at [364, 295] on link "Mitchell Minh Dao" at bounding box center [388, 306] width 135 height 38
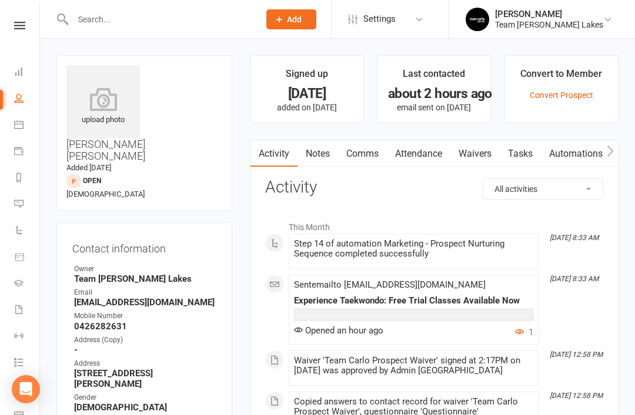
click at [323, 163] on link "Notes" at bounding box center [317, 153] width 41 height 27
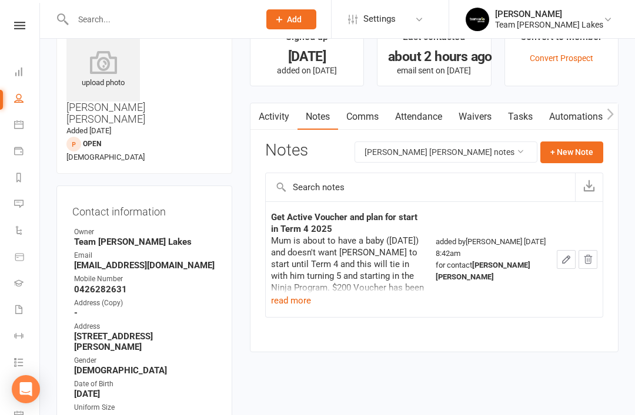
scroll to position [38, 0]
click at [269, 119] on link "Activity" at bounding box center [273, 116] width 47 height 27
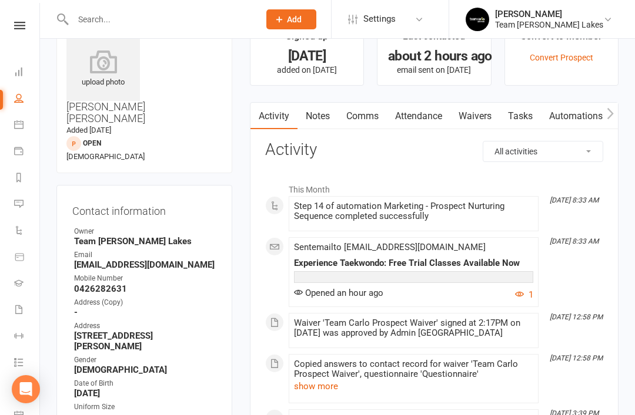
scroll to position [6, 0]
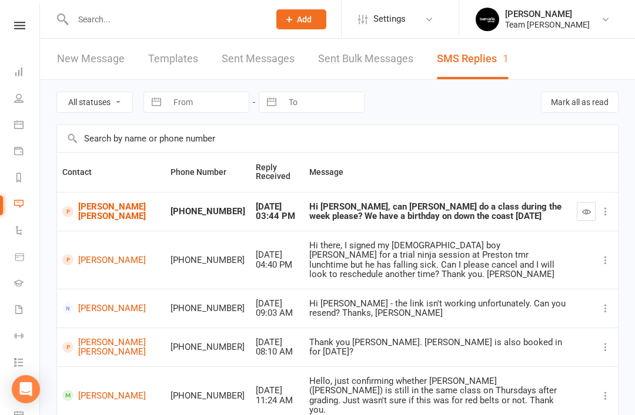
click at [24, 201] on link "Messages 1" at bounding box center [27, 205] width 26 height 26
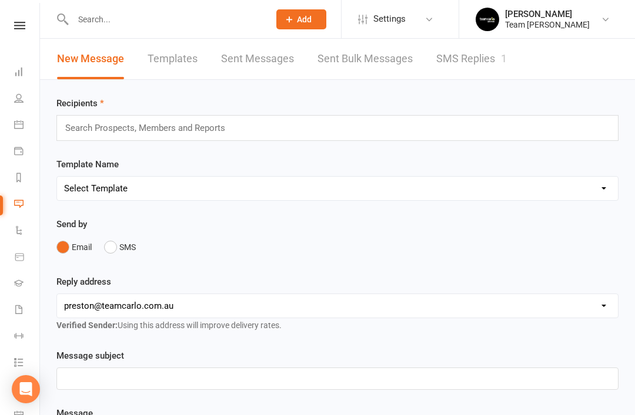
click at [190, 58] on link "Templates" at bounding box center [172, 59] width 50 height 41
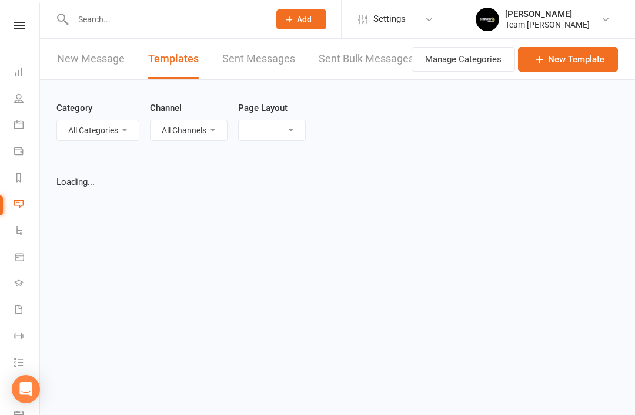
select select "list"
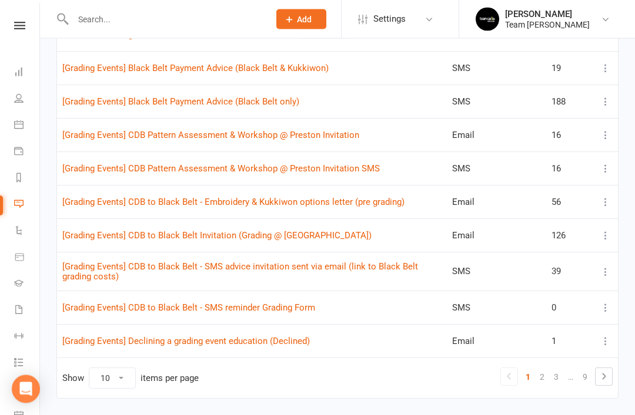
scroll to position [214, 0]
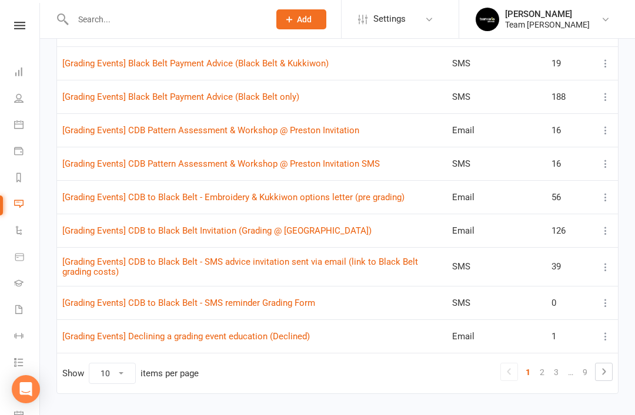
click at [541, 369] on link "2" at bounding box center [542, 372] width 14 height 16
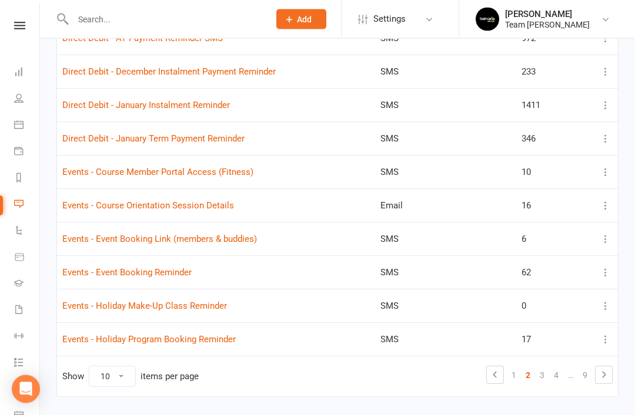
scroll to position [209, 0]
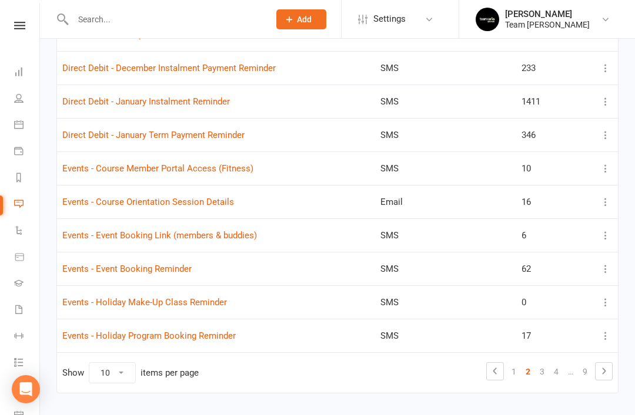
click at [546, 366] on link "3" at bounding box center [542, 372] width 14 height 16
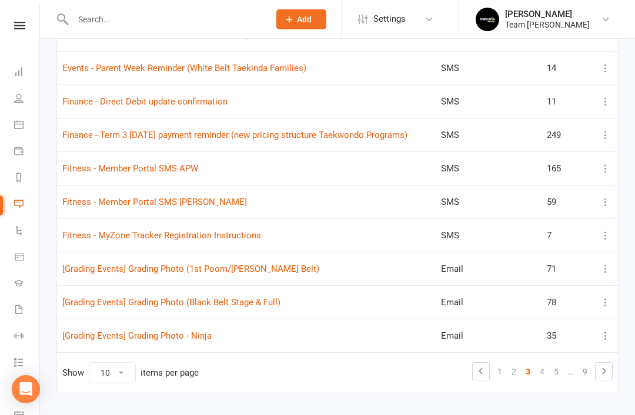
click at [544, 373] on link "4" at bounding box center [542, 372] width 14 height 16
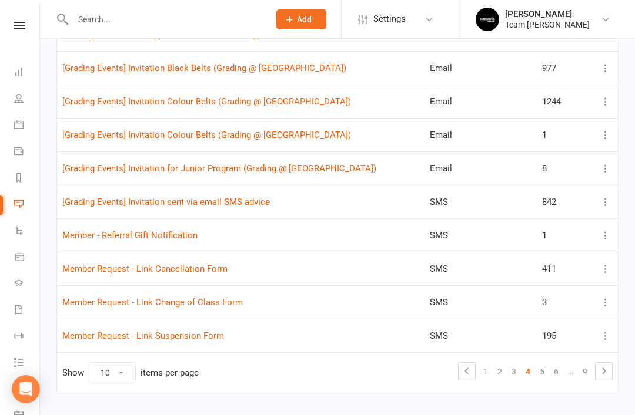
click at [543, 371] on link "5" at bounding box center [542, 372] width 14 height 16
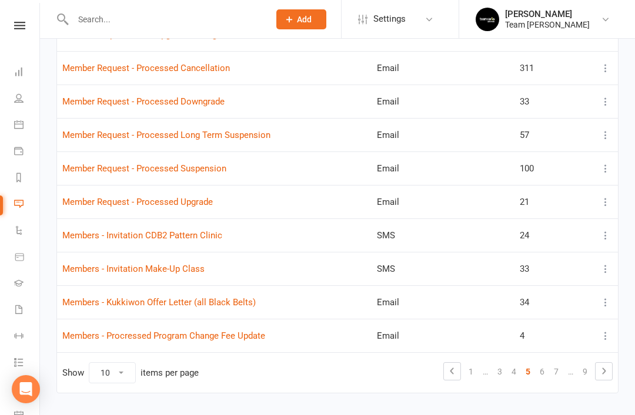
click at [542, 370] on link "6" at bounding box center [542, 372] width 14 height 16
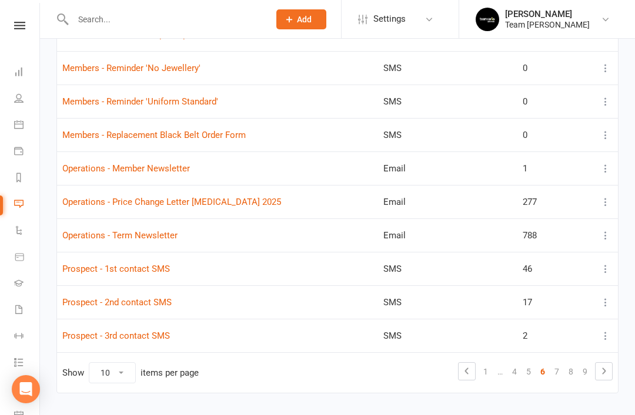
click at [555, 371] on link "7" at bounding box center [556, 372] width 14 height 16
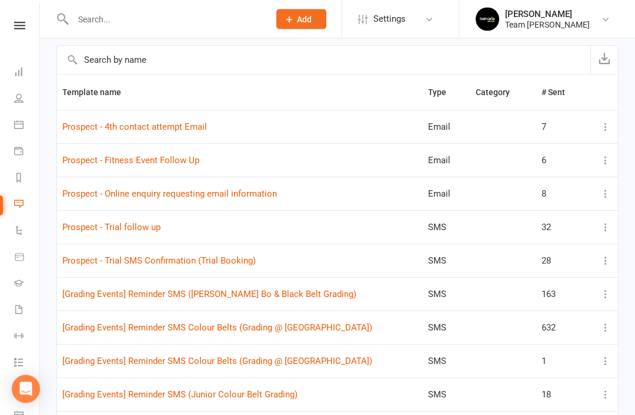
scroll to position [117, 0]
click at [223, 192] on link "Prospect - Online enquiry requesting email information" at bounding box center [169, 194] width 214 height 11
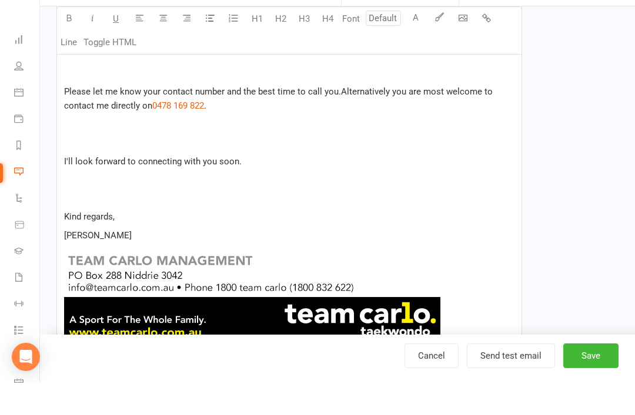
scroll to position [631, 0]
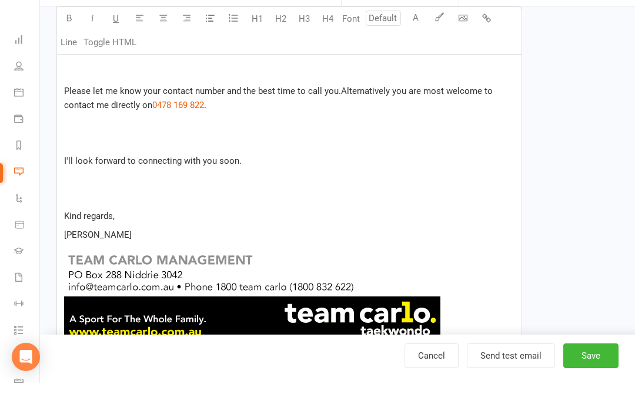
click at [430, 391] on link "Cancel" at bounding box center [431, 388] width 54 height 25
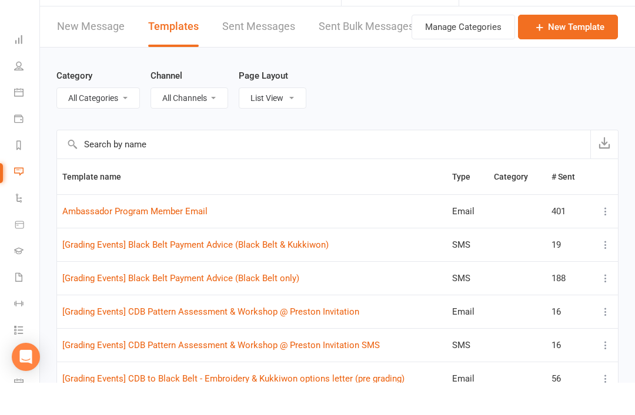
scroll to position [32, 0]
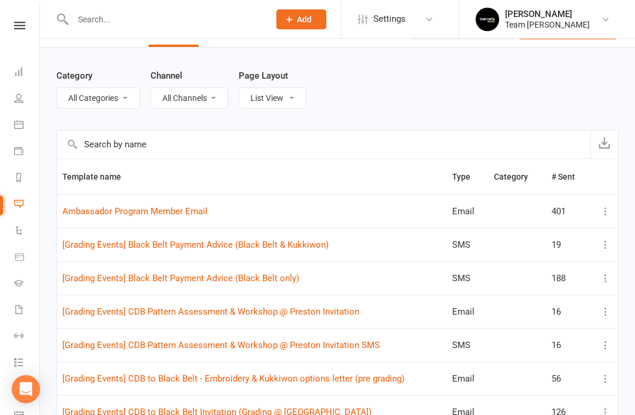
click at [223, 155] on input "text" at bounding box center [323, 144] width 533 height 28
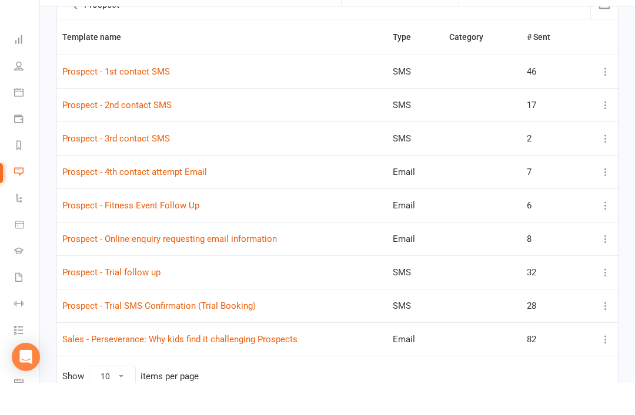
scroll to position [143, 0]
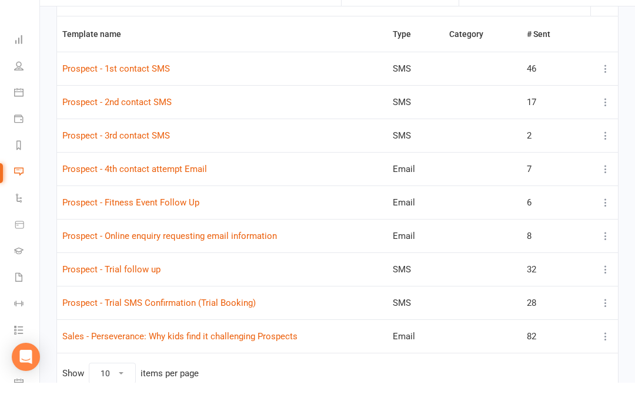
click at [605, 261] on button at bounding box center [605, 268] width 14 height 14
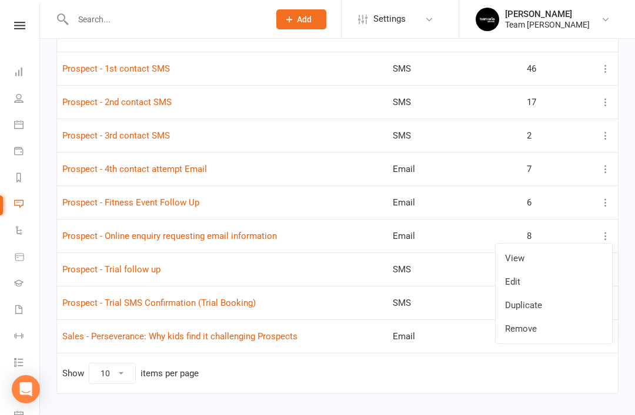
click at [536, 330] on link "Remove" at bounding box center [553, 329] width 116 height 24
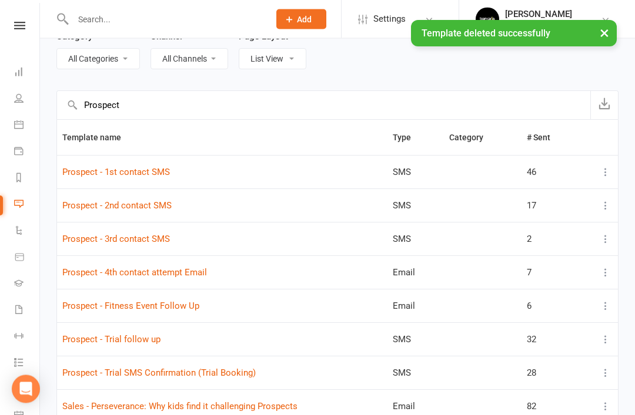
scroll to position [0, 0]
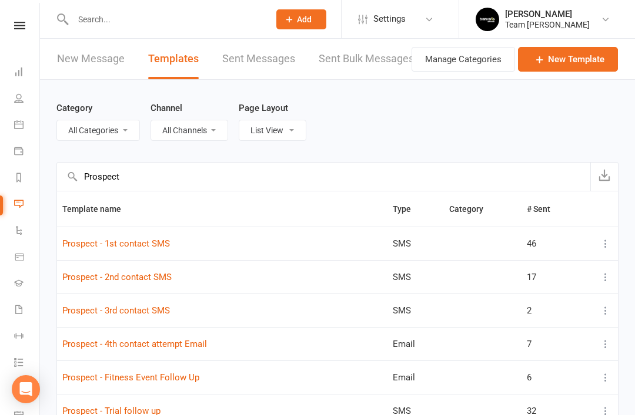
click at [169, 183] on input "Prospect" at bounding box center [323, 177] width 533 height 28
type input "P"
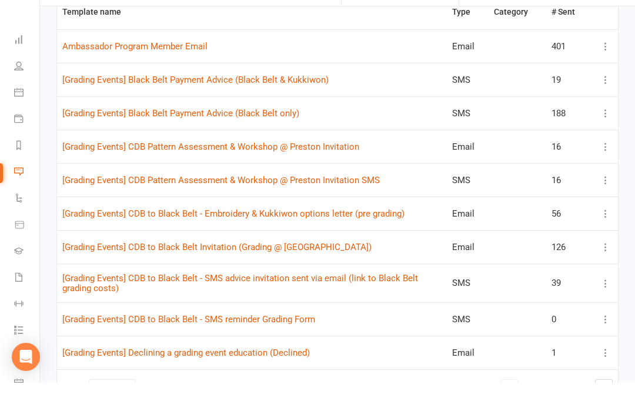
scroll to position [246, 0]
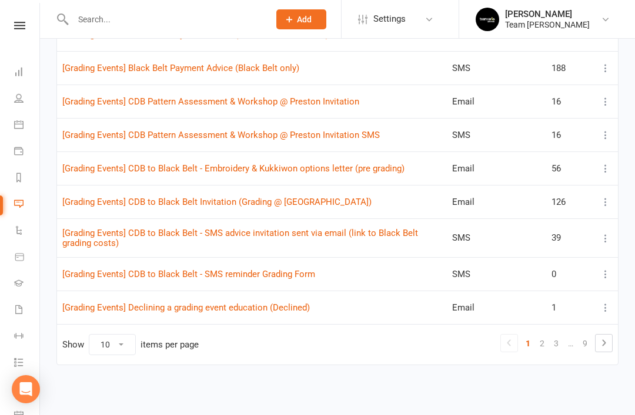
click at [541, 338] on link "2" at bounding box center [542, 343] width 14 height 16
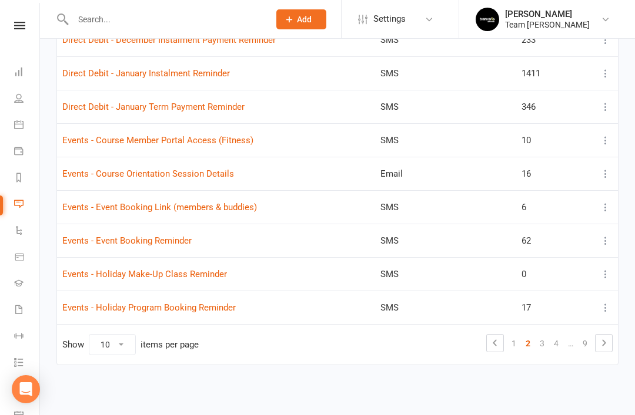
scroll to position [209, 0]
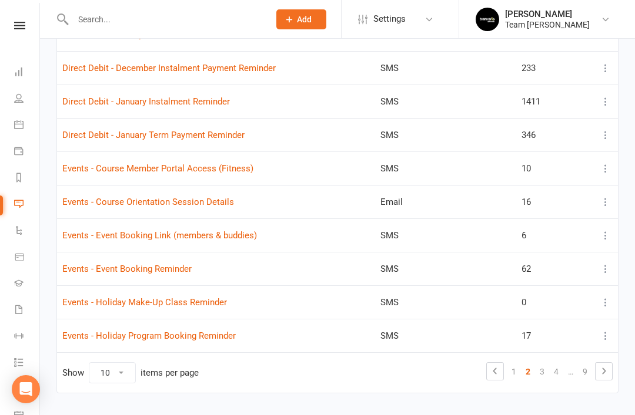
click at [539, 370] on link "3" at bounding box center [542, 372] width 14 height 16
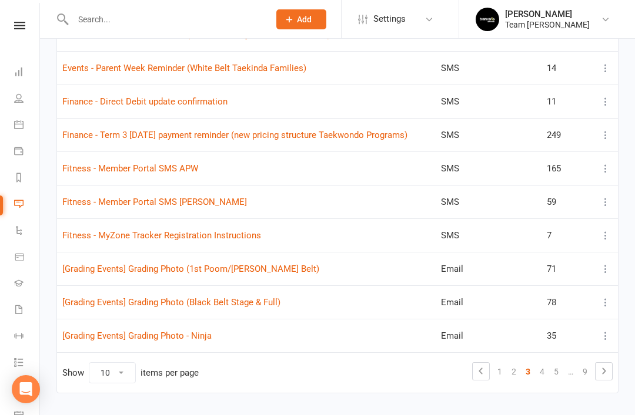
click at [543, 371] on link "4" at bounding box center [542, 372] width 14 height 16
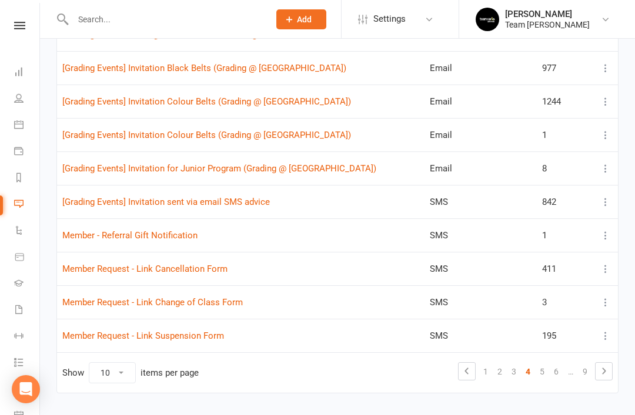
click at [540, 376] on link "5" at bounding box center [542, 372] width 14 height 16
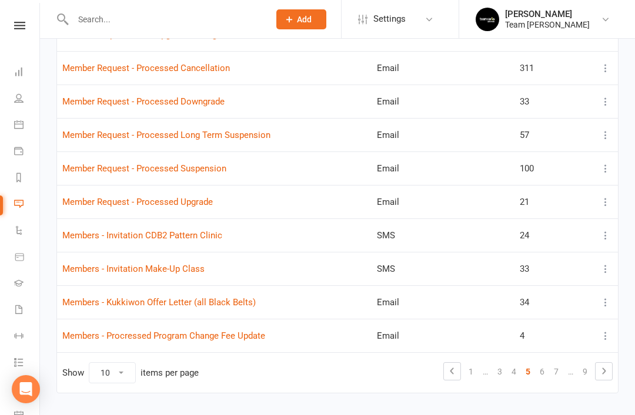
click at [540, 371] on link "6" at bounding box center [542, 372] width 14 height 16
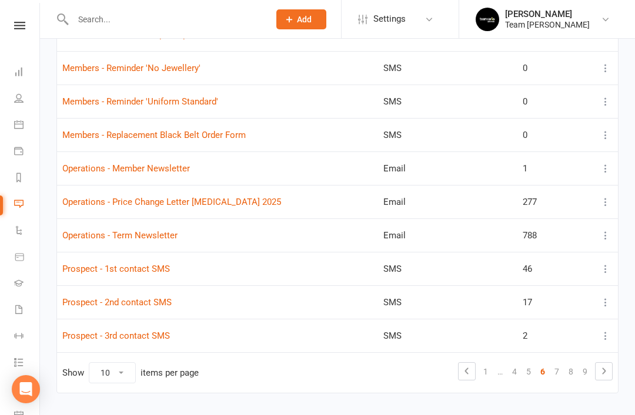
click at [559, 371] on link "7" at bounding box center [556, 372] width 14 height 16
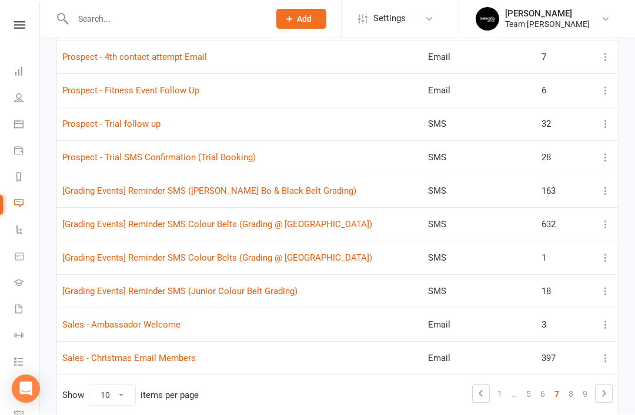
scroll to position [187, 0]
click at [153, 328] on link "Sales - Ambassador Welcome" at bounding box center [121, 325] width 118 height 11
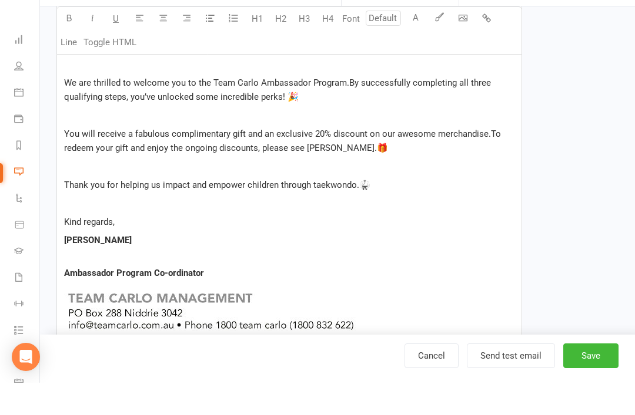
scroll to position [366, 0]
click at [430, 395] on link "Cancel" at bounding box center [431, 388] width 54 height 25
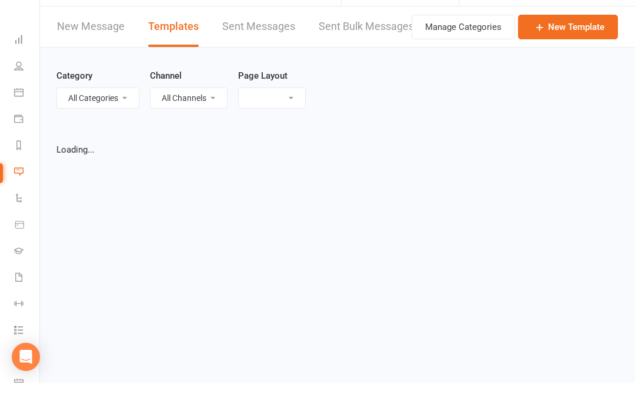
select select "list"
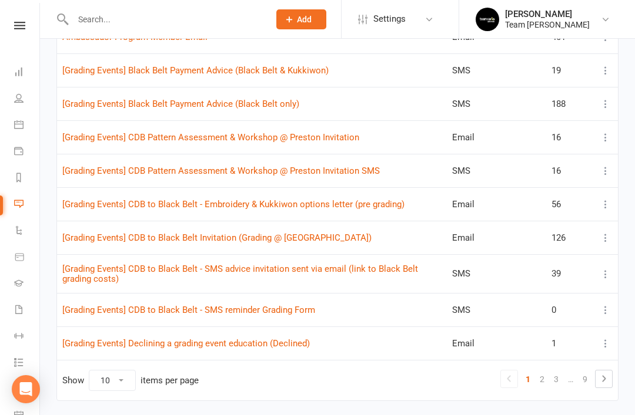
scroll to position [214, 0]
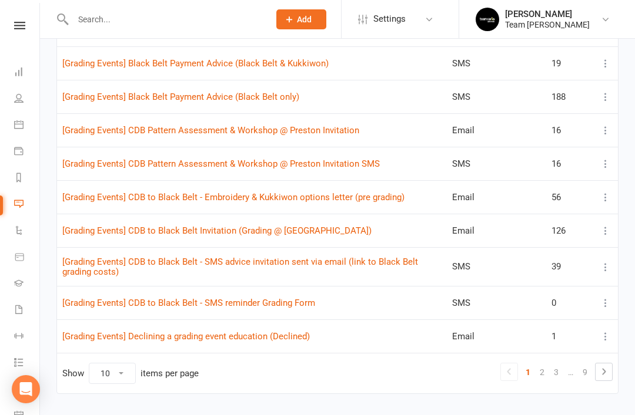
click at [558, 370] on link "3" at bounding box center [556, 372] width 14 height 16
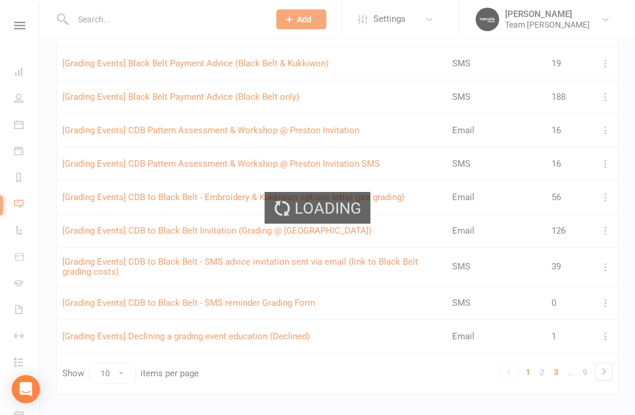
scroll to position [209, 0]
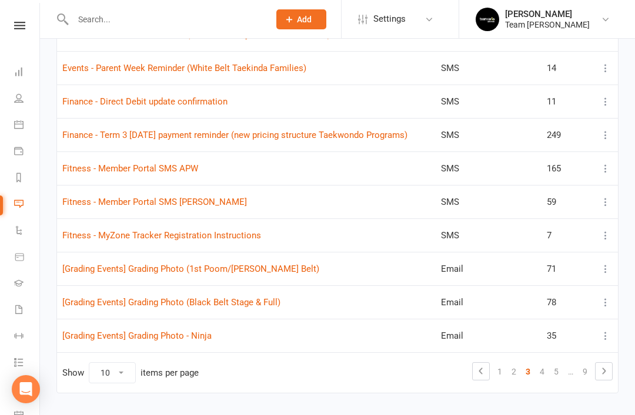
click at [545, 364] on link "4" at bounding box center [542, 372] width 14 height 16
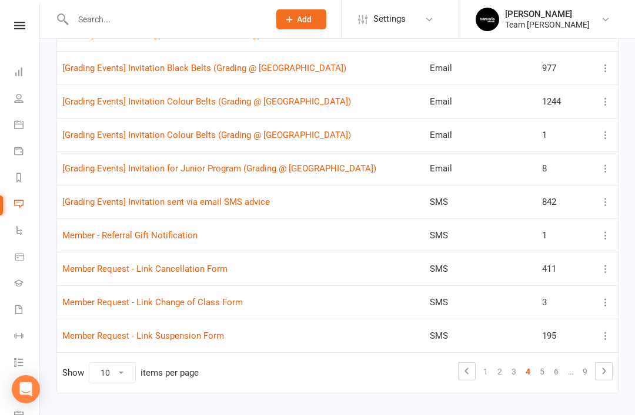
click at [543, 368] on link "5" at bounding box center [542, 372] width 14 height 16
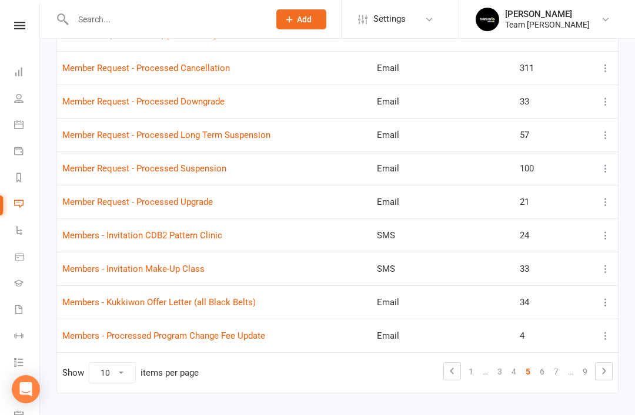
click at [545, 367] on link "6" at bounding box center [542, 372] width 14 height 16
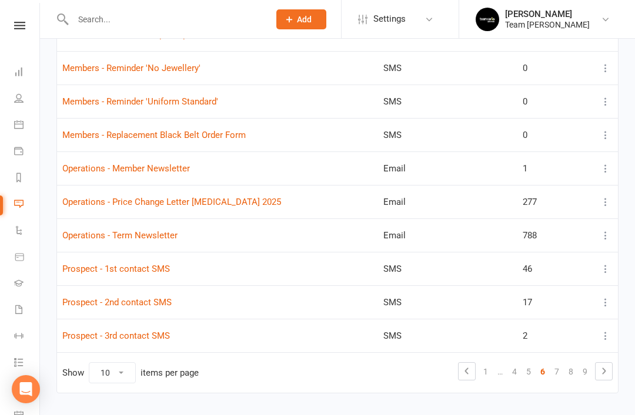
click at [558, 368] on link "7" at bounding box center [556, 372] width 14 height 16
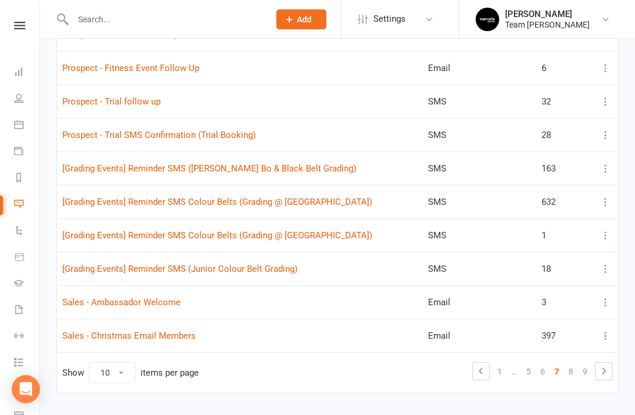
click at [170, 338] on link "Sales - Christmas Email Members" at bounding box center [128, 336] width 133 height 11
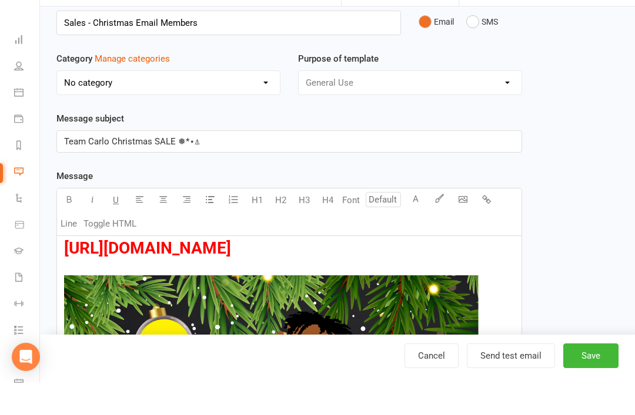
scroll to position [81, 0]
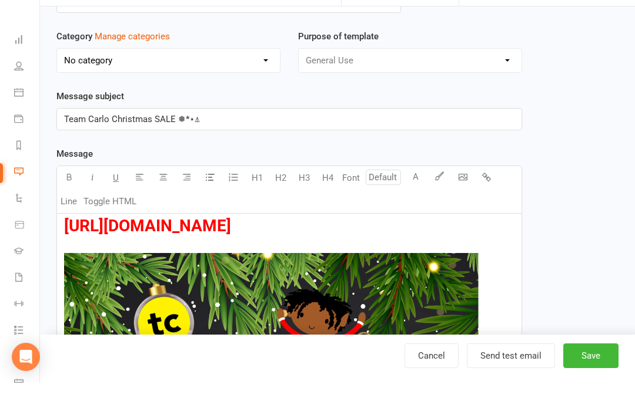
click at [438, 390] on link "Cancel" at bounding box center [431, 388] width 54 height 25
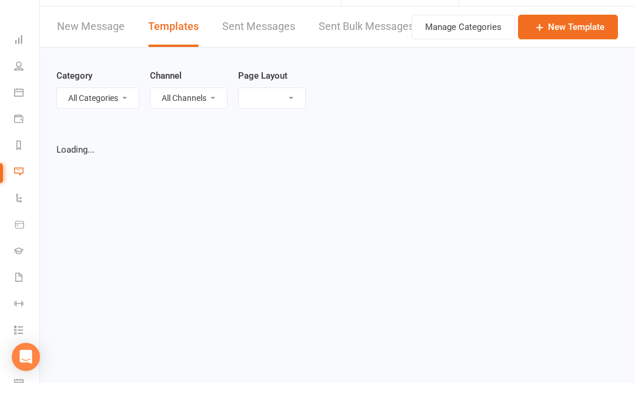
select select "list"
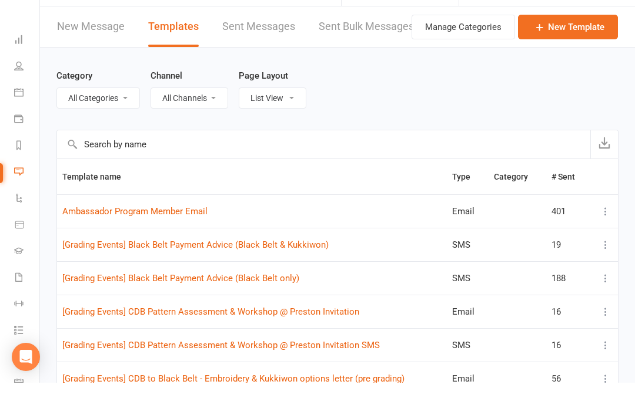
scroll to position [32, 0]
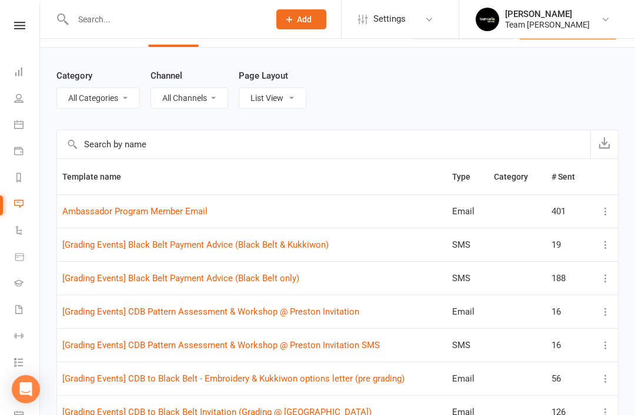
click at [213, 140] on input "text" at bounding box center [323, 144] width 533 height 28
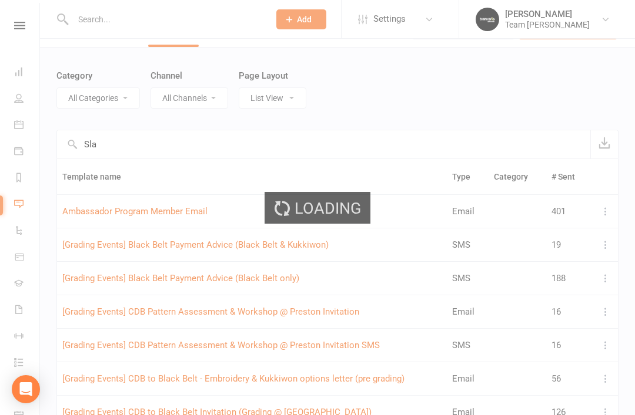
scroll to position [0, 0]
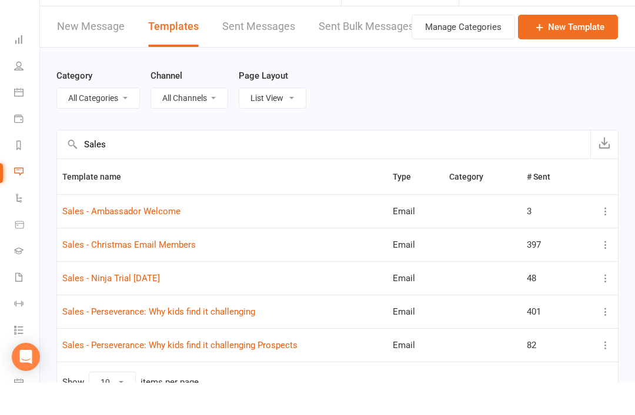
type input "Sales"
click at [609, 271] on icon at bounding box center [605, 277] width 12 height 12
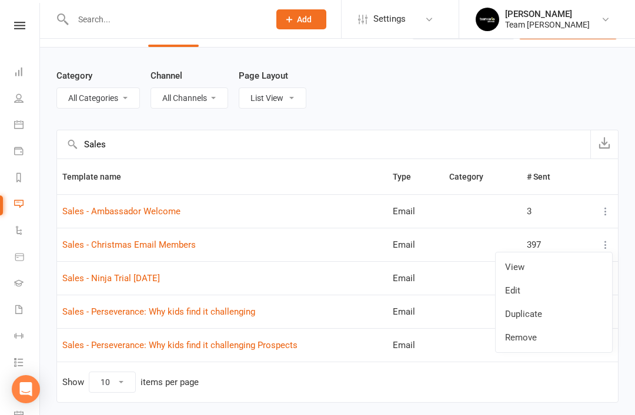
click at [543, 337] on link "Remove" at bounding box center [553, 338] width 116 height 24
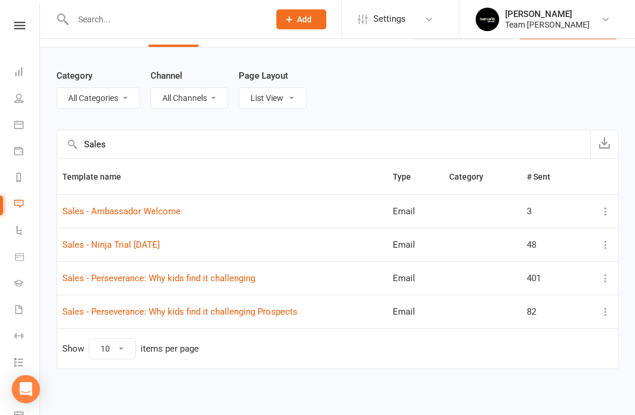
click at [136, 247] on link "Sales - Ninja Trial [DATE]" at bounding box center [111, 245] width 98 height 11
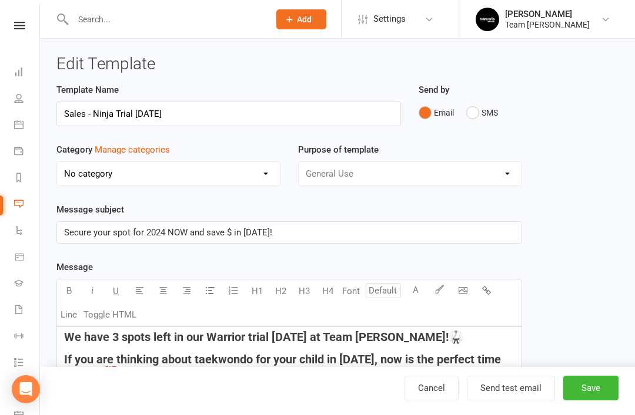
scroll to position [32, 0]
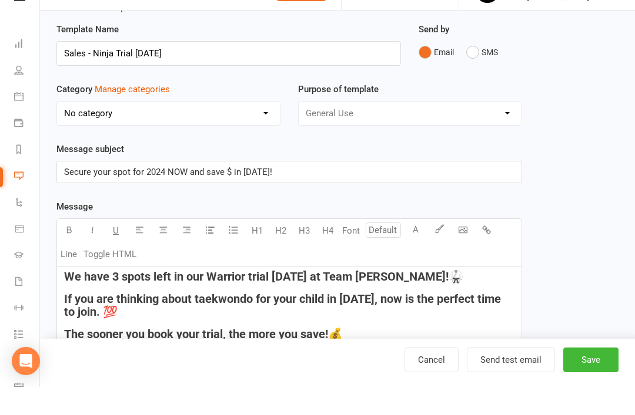
click at [437, 398] on link "Cancel" at bounding box center [431, 388] width 54 height 25
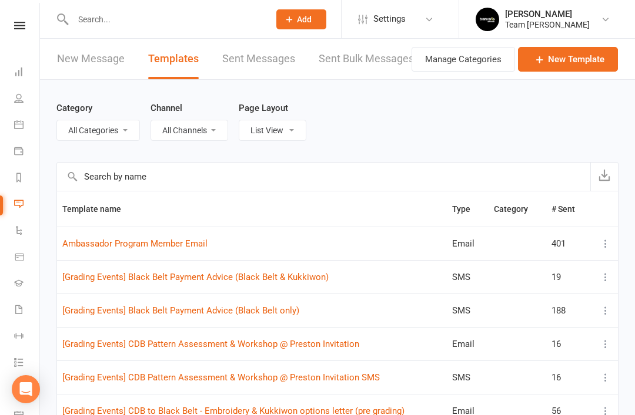
click at [199, 174] on input "text" at bounding box center [323, 177] width 533 height 28
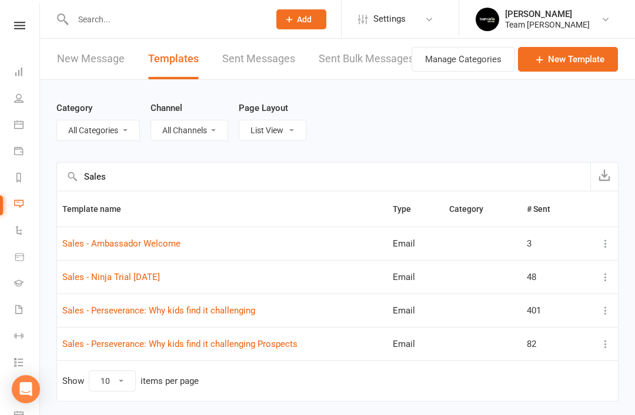
click at [608, 279] on icon at bounding box center [605, 277] width 12 height 12
click at [541, 370] on link "Remove" at bounding box center [553, 370] width 116 height 24
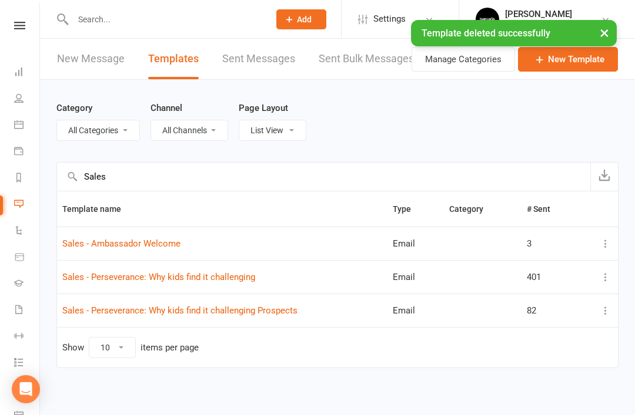
click at [227, 169] on input "Sales" at bounding box center [323, 177] width 533 height 28
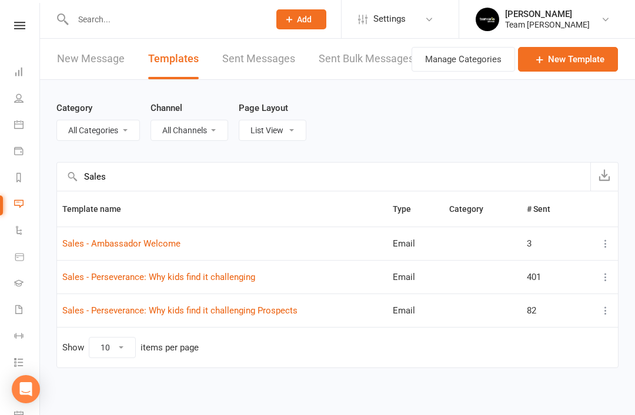
click at [198, 178] on input "Sales" at bounding box center [323, 177] width 533 height 28
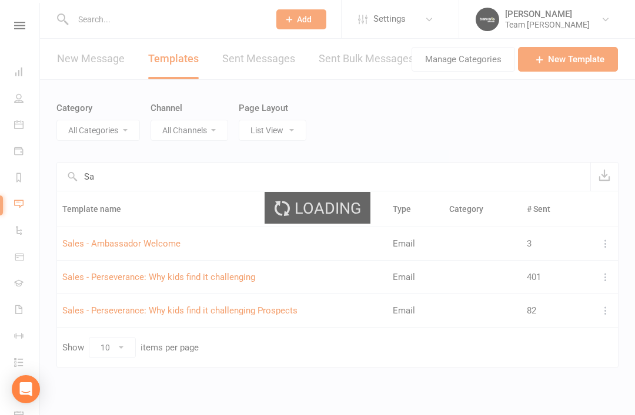
type input "S"
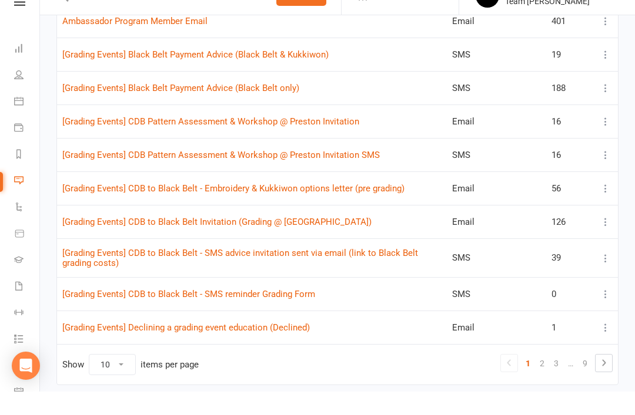
scroll to position [241, 0]
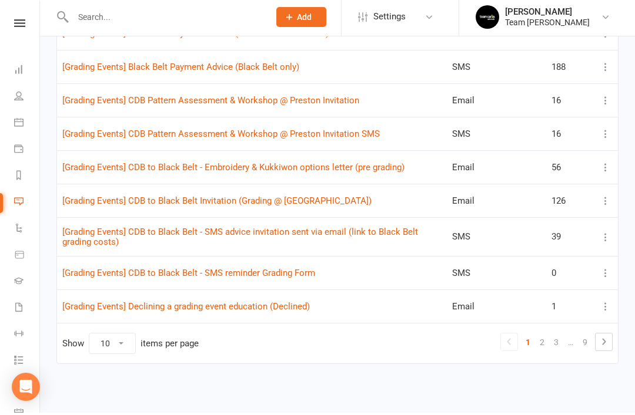
click at [561, 338] on link "3" at bounding box center [556, 345] width 14 height 16
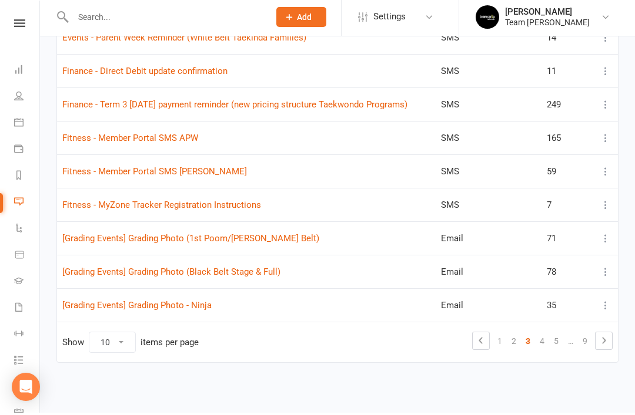
scroll to position [209, 0]
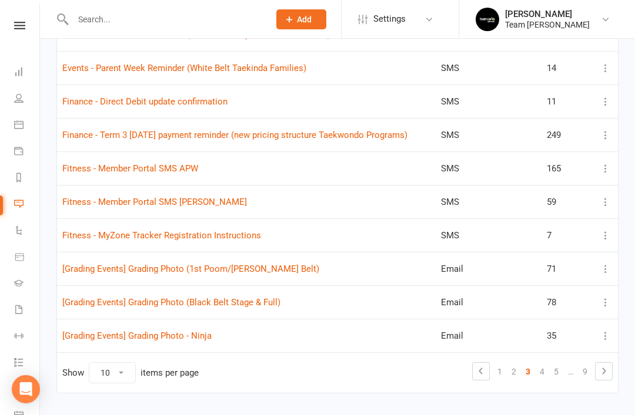
click at [555, 368] on link "5" at bounding box center [556, 372] width 14 height 16
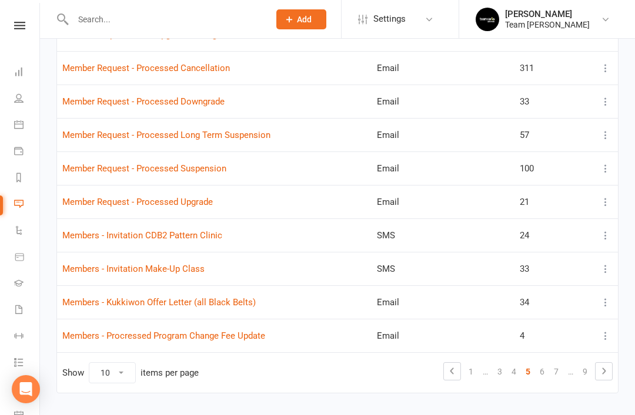
click at [555, 372] on link "7" at bounding box center [556, 372] width 14 height 16
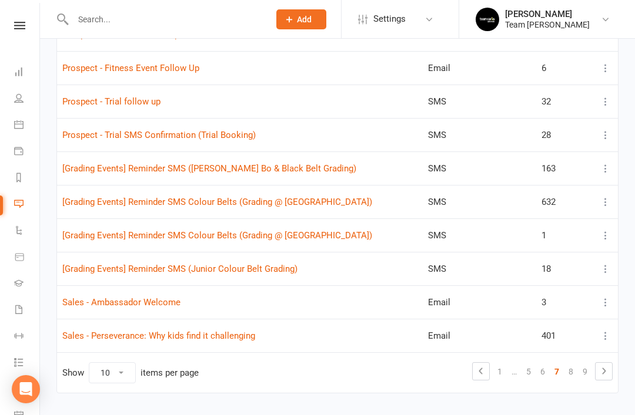
click at [568, 371] on link "8" at bounding box center [570, 372] width 14 height 16
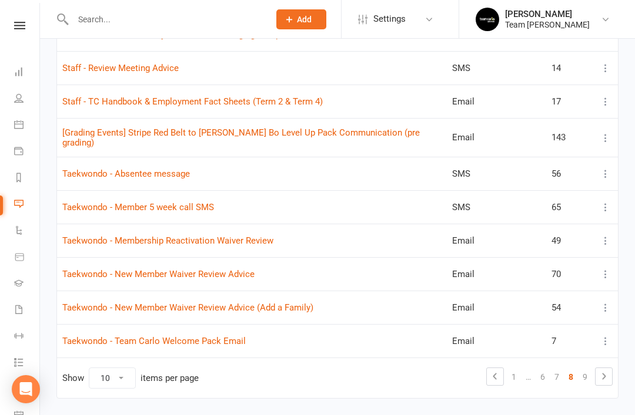
click at [586, 371] on link "9" at bounding box center [585, 377] width 14 height 16
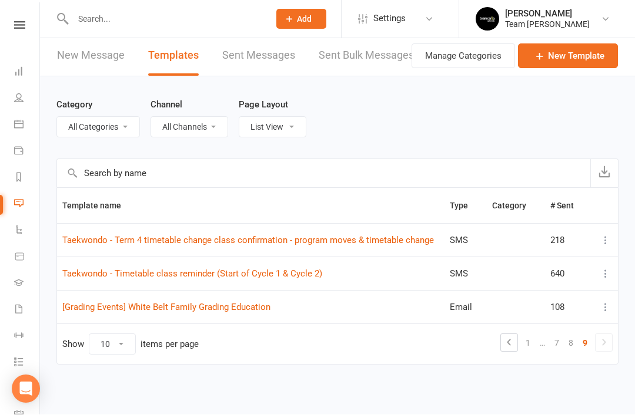
scroll to position [12, 0]
click at [572, 335] on link "8" at bounding box center [570, 343] width 14 height 16
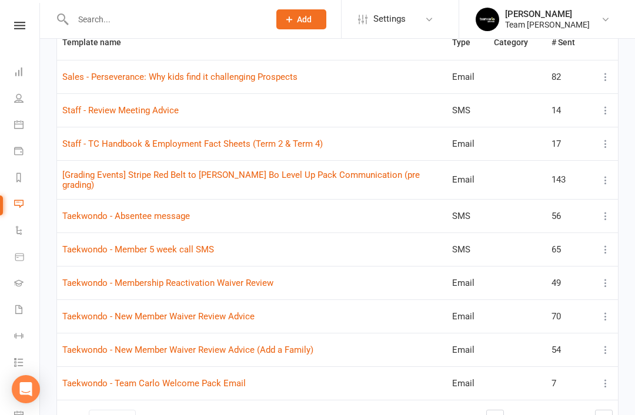
scroll to position [169, 0]
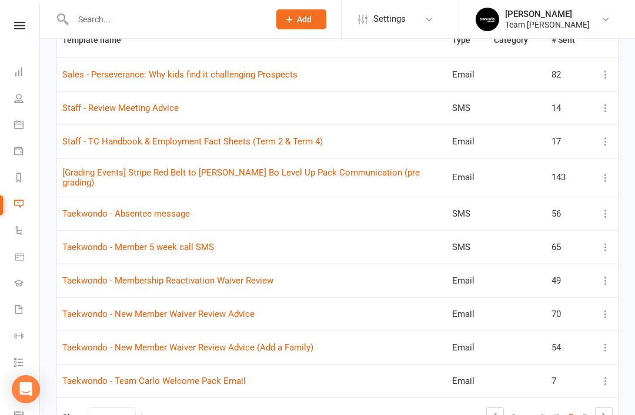
click at [173, 245] on link "Taekwondo - Member 5 week call SMS" at bounding box center [138, 247] width 152 height 11
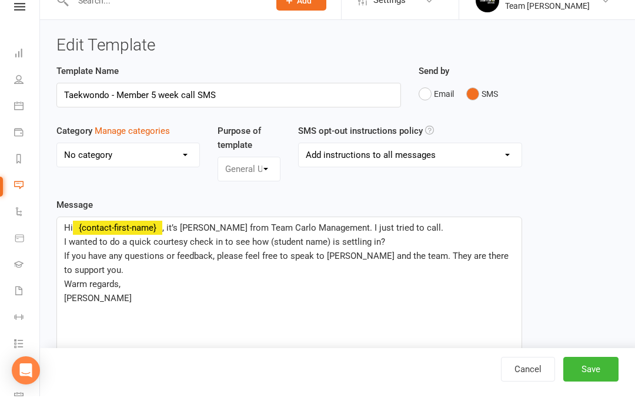
scroll to position [11, 0]
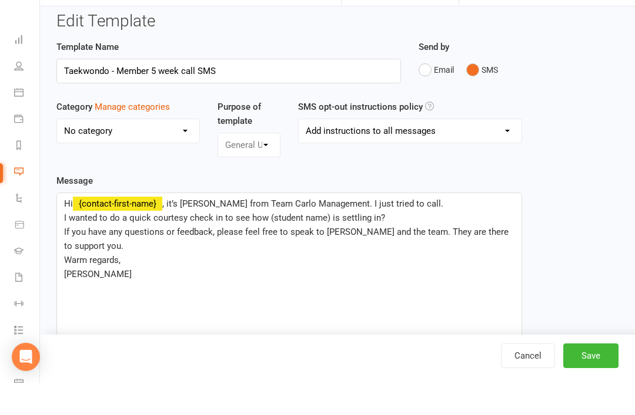
click at [532, 390] on link "Cancel" at bounding box center [528, 388] width 54 height 25
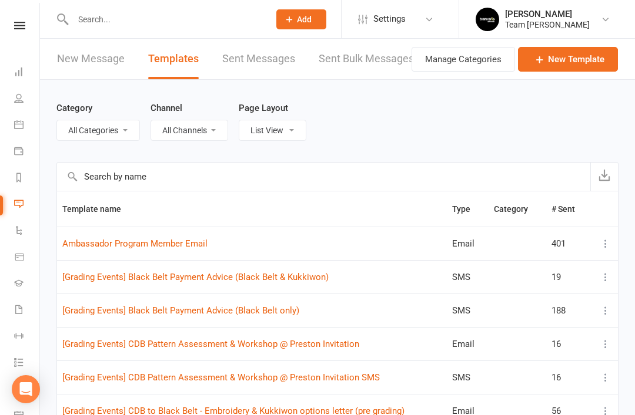
click at [24, 101] on link "People" at bounding box center [27, 99] width 26 height 26
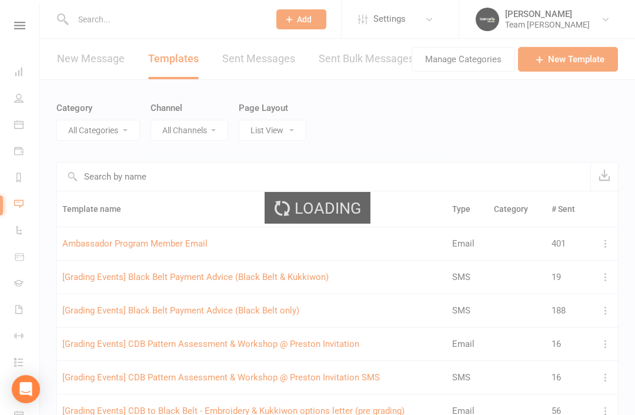
select select "50"
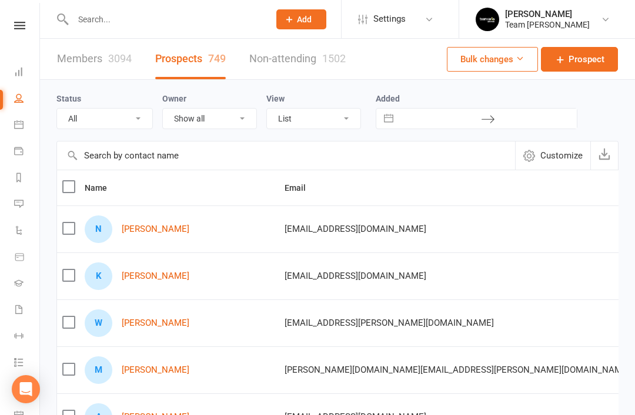
click at [165, 226] on link "Noah Leach" at bounding box center [156, 229] width 68 height 10
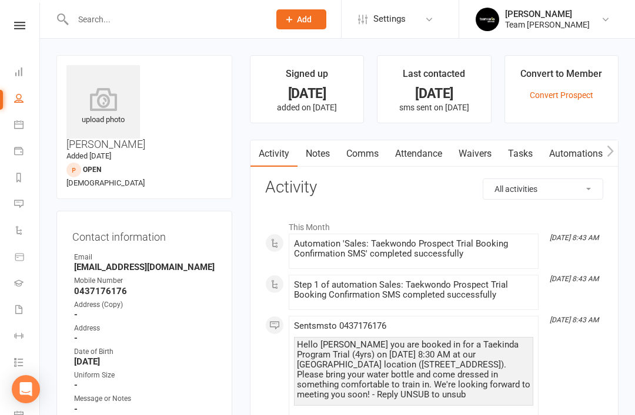
click at [370, 155] on link "Comms" at bounding box center [362, 153] width 49 height 27
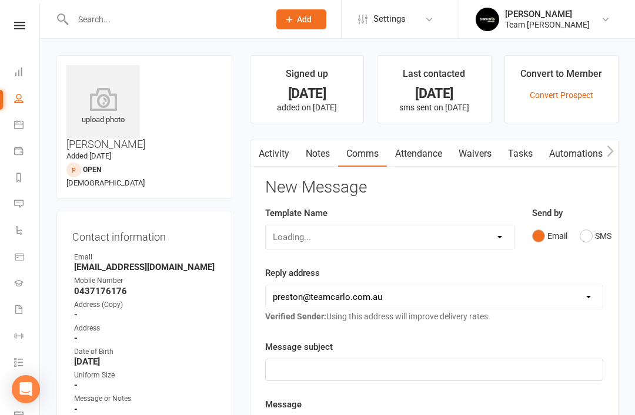
click at [501, 238] on div "Loading..." at bounding box center [389, 237] width 249 height 25
click at [491, 234] on select "Select Template [Email] Ambassador Program Member Email [SMS] Direct Debit - AT…" at bounding box center [390, 238] width 248 height 24
click at [22, 76] on link "Dashboard" at bounding box center [27, 73] width 26 height 26
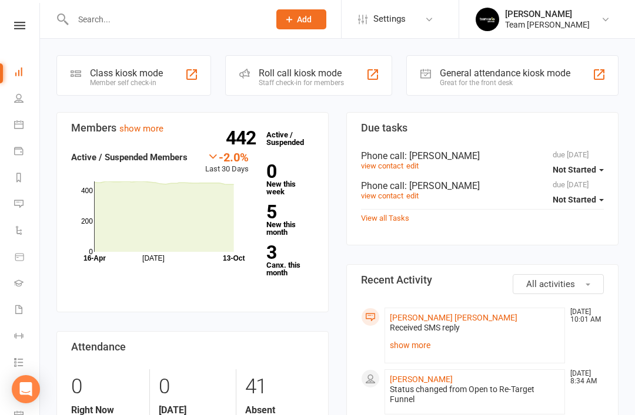
click at [415, 350] on link "show more" at bounding box center [475, 345] width 170 height 16
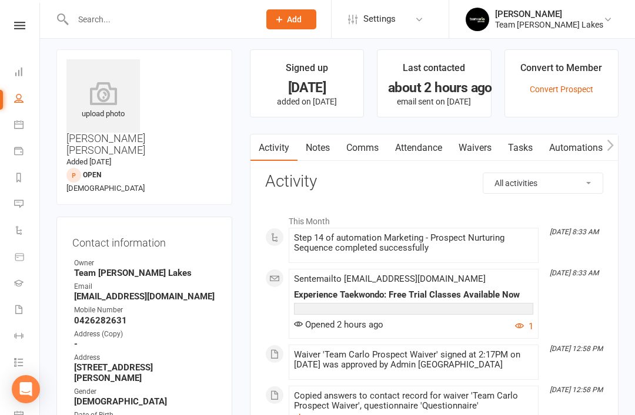
click at [15, 179] on icon at bounding box center [18, 177] width 9 height 9
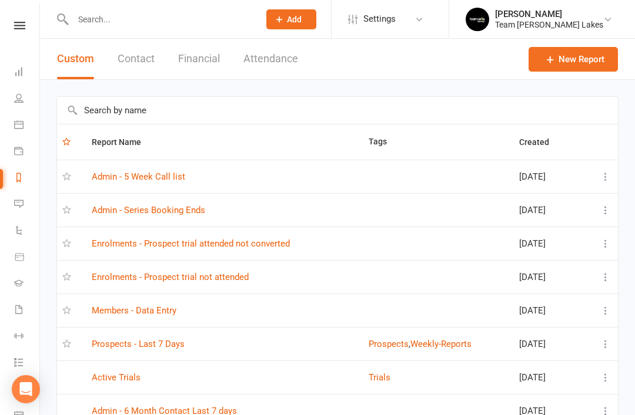
click at [165, 308] on link "Members - Data Entry" at bounding box center [134, 311] width 85 height 11
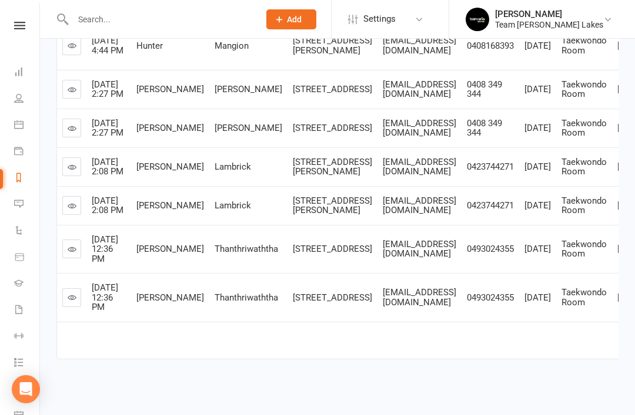
scroll to position [549, 0]
click at [69, 251] on icon at bounding box center [72, 249] width 9 height 9
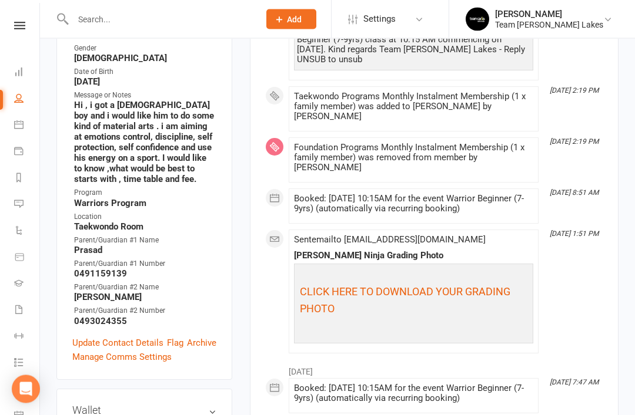
scroll to position [375, 0]
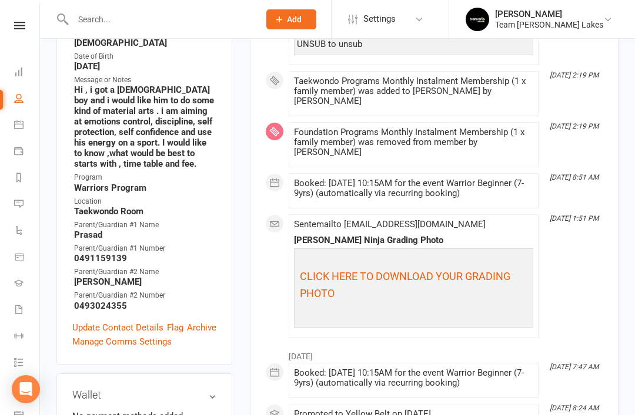
click at [110, 333] on link "Update Contact Details" at bounding box center [117, 328] width 91 height 14
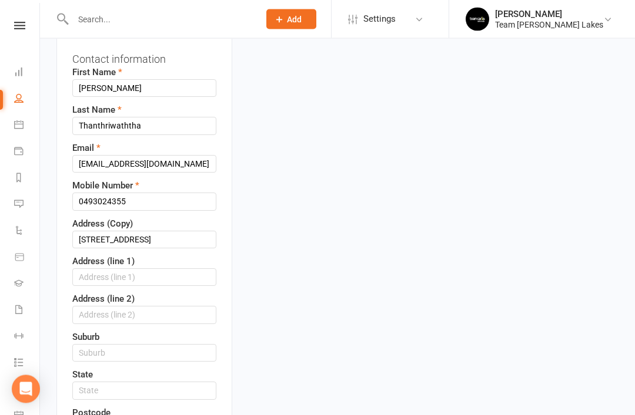
scroll to position [212, 0]
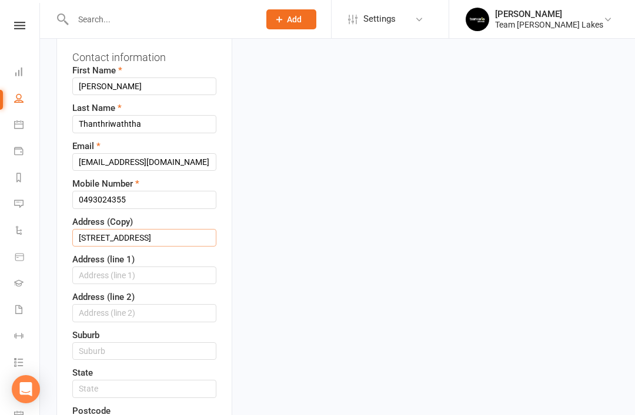
click at [161, 240] on input "5 opus street Strathtulloh Victoria 3338" at bounding box center [144, 238] width 144 height 18
click at [152, 240] on input "5 opus street Strathtulloh Victoria 3338" at bounding box center [144, 238] width 144 height 18
click at [122, 353] on input "text" at bounding box center [144, 352] width 144 height 18
paste input "Strathtulloh"
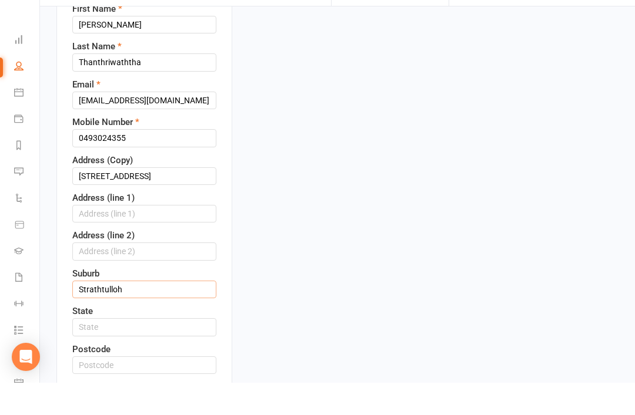
scroll to position [243, 0]
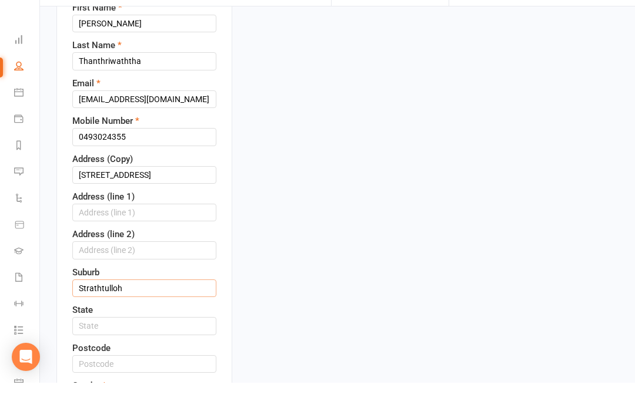
type input "Strathtulloh"
click at [151, 350] on input "text" at bounding box center [144, 359] width 144 height 18
type input "v"
type input "Victoria"
click at [186, 199] on input "5 opus street Strathtulloh Victoria 3338" at bounding box center [144, 208] width 144 height 18
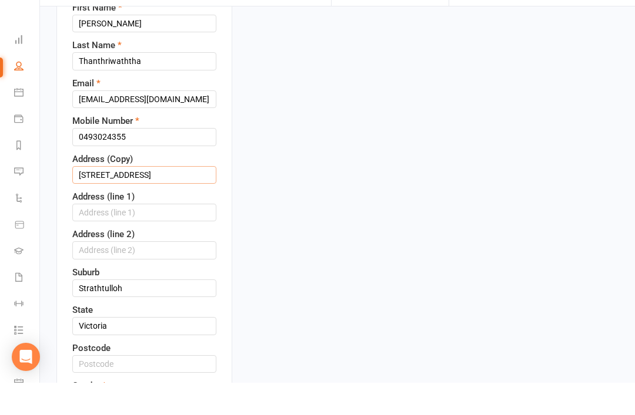
type input "5 opus street Strathtulloh Victoria"
click at [125, 388] on input "text" at bounding box center [144, 397] width 144 height 18
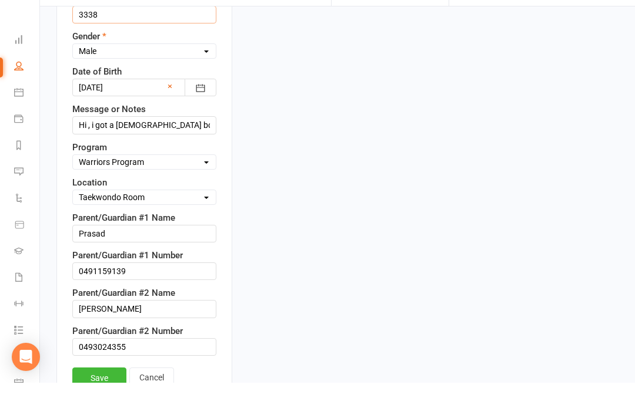
scroll to position [616, 0]
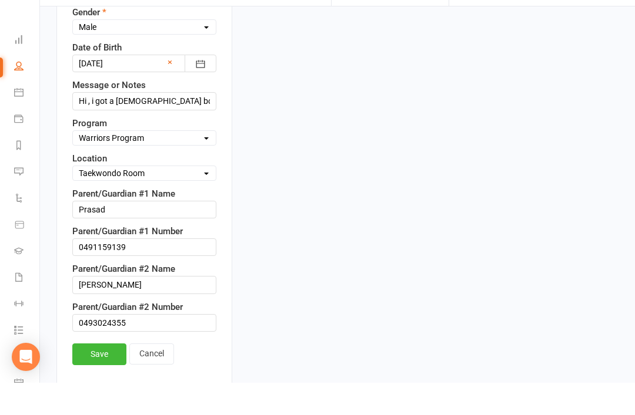
type input "3338"
click at [105, 376] on link "Save" at bounding box center [99, 386] width 54 height 21
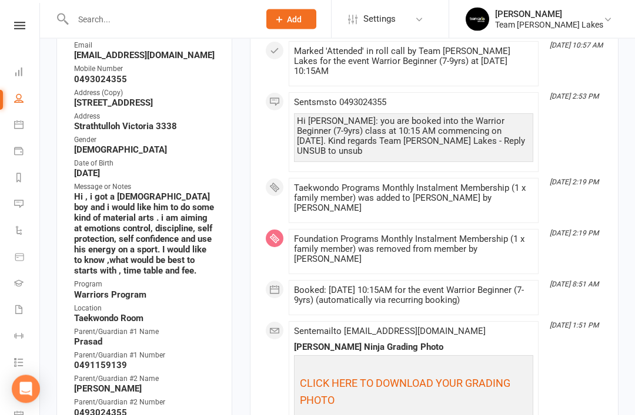
scroll to position [268, 0]
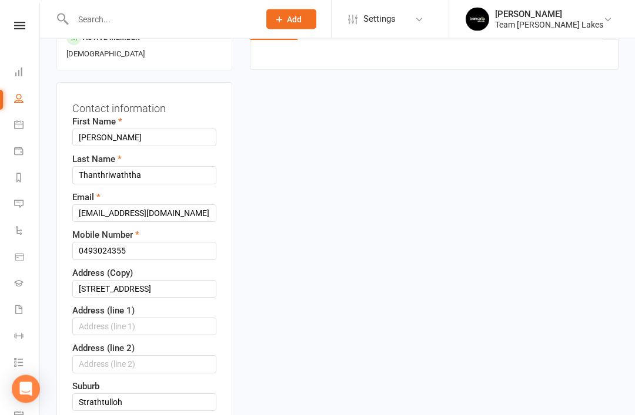
scroll to position [177, 0]
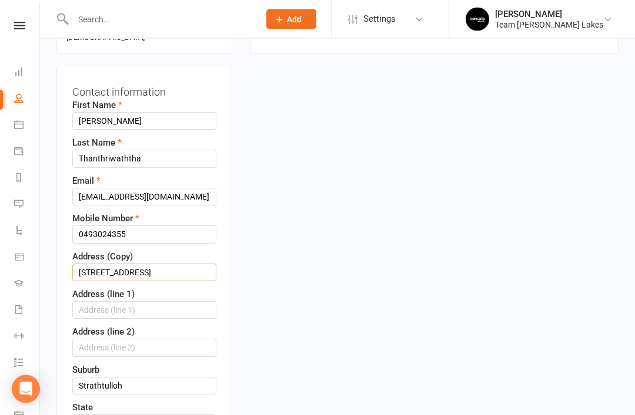
click at [210, 275] on input "5 opus street Strathtulloh Victoria" at bounding box center [144, 273] width 144 height 18
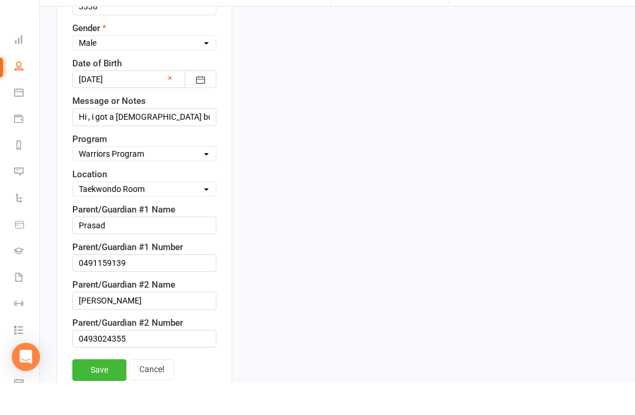
scroll to position [602, 0]
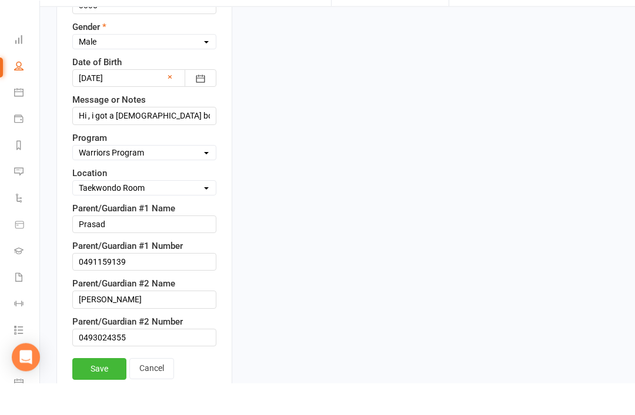
type input "5 Opus street"
click at [96, 391] on link "Save" at bounding box center [99, 401] width 54 height 21
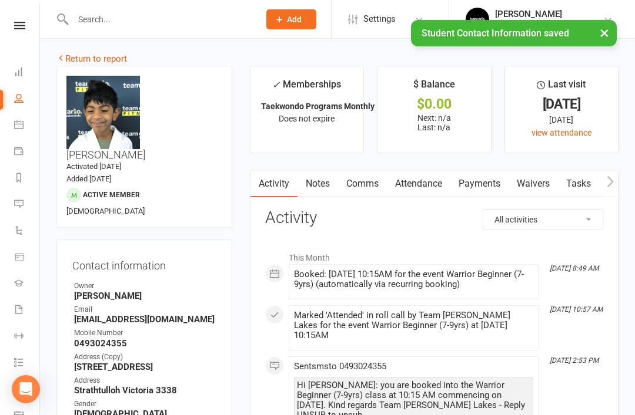
scroll to position [0, 0]
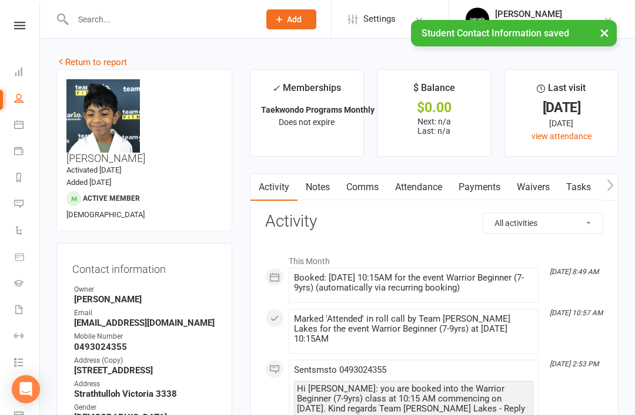
click at [80, 62] on link "Return to report" at bounding box center [91, 62] width 71 height 11
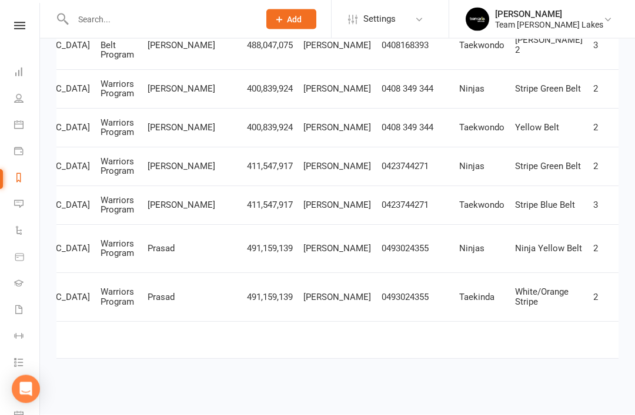
scroll to position [531, 0]
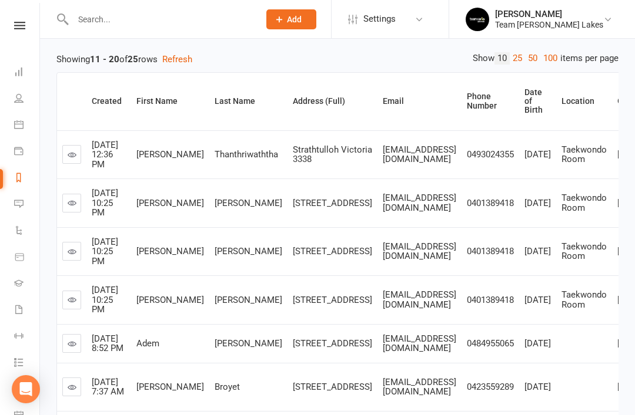
scroll to position [146, 0]
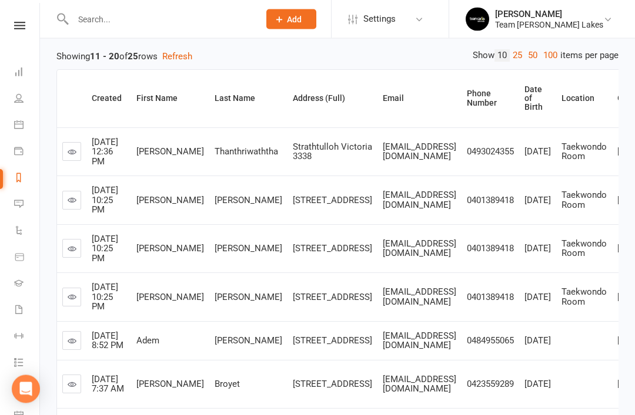
click at [80, 307] on link at bounding box center [71, 297] width 19 height 19
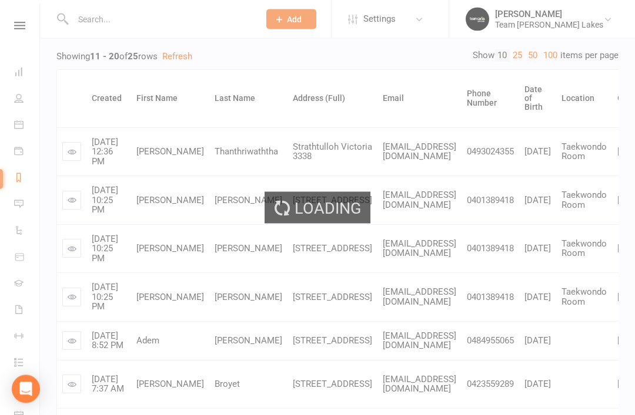
scroll to position [146, 0]
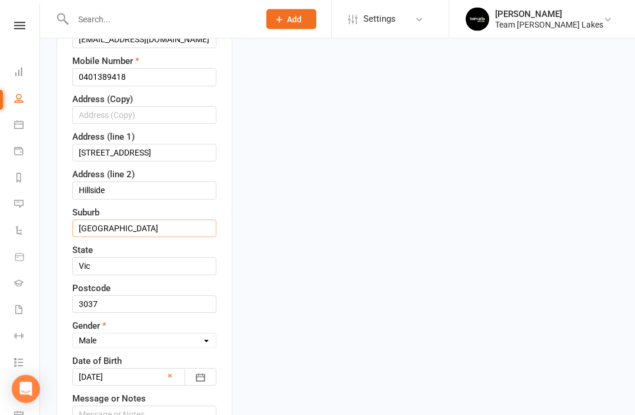
click at [156, 220] on input "Melbourne" at bounding box center [144, 229] width 144 height 18
type input "M"
type input "Hillside"
click at [175, 145] on input "24 high wood drive" at bounding box center [144, 154] width 144 height 18
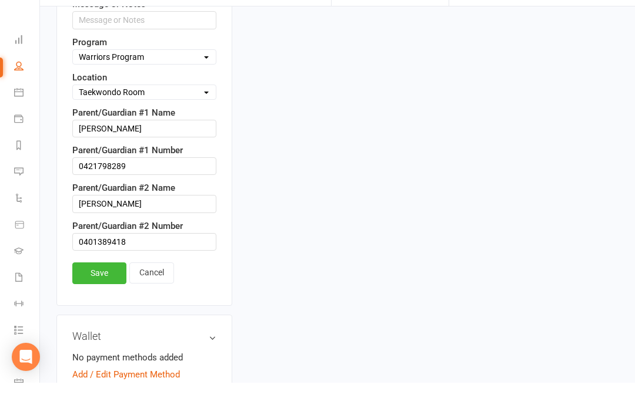
scroll to position [698, 0]
type input "24 High Wood Drive"
click at [96, 294] on link "Save" at bounding box center [99, 304] width 54 height 21
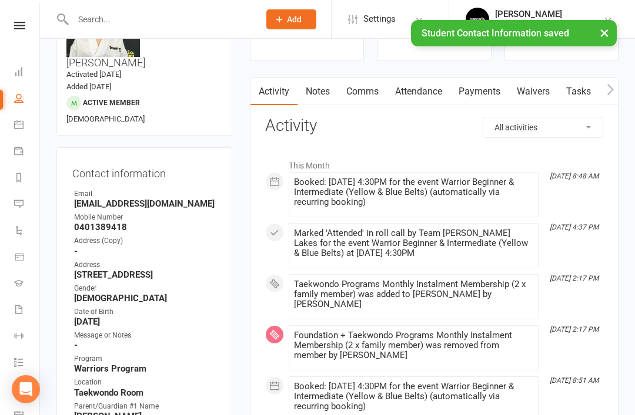
scroll to position [0, 0]
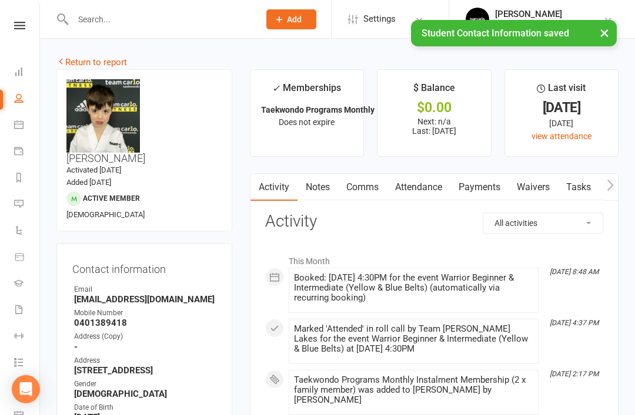
click at [78, 58] on link "Return to report" at bounding box center [91, 62] width 71 height 11
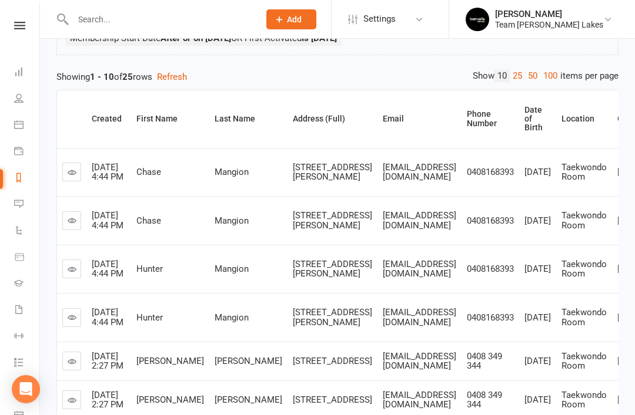
scroll to position [130, 0]
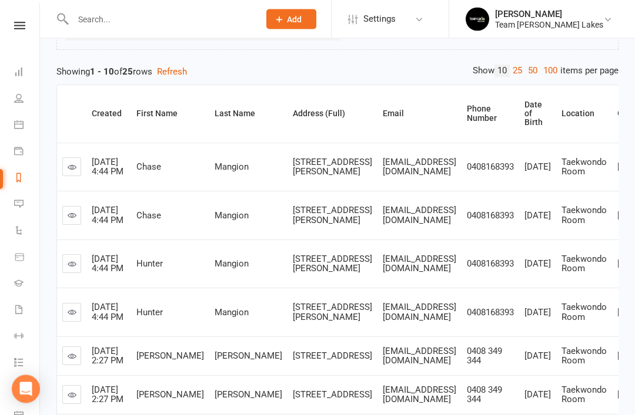
click at [72, 172] on icon at bounding box center [72, 167] width 9 height 9
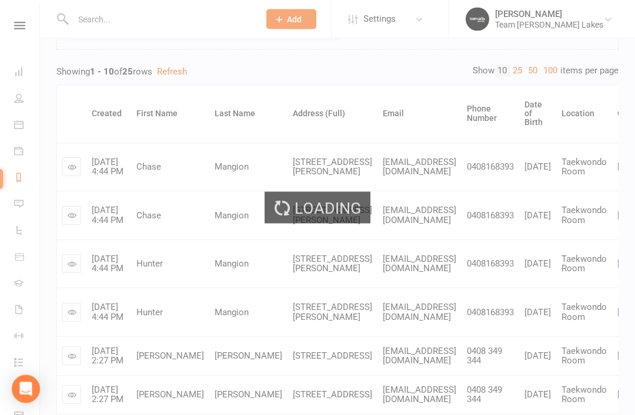
scroll to position [131, 0]
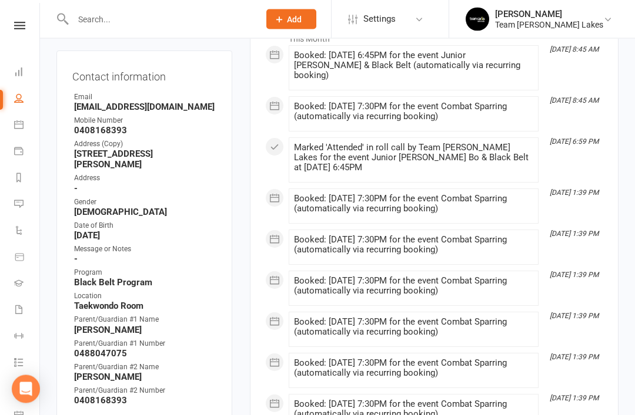
click at [109, 415] on link "Update Contact Details" at bounding box center [117, 423] width 91 height 14
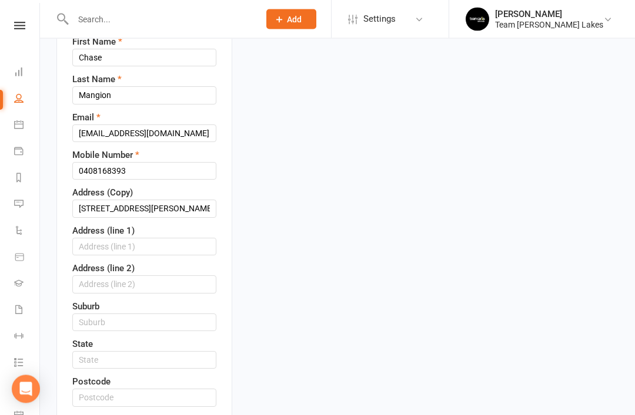
scroll to position [271, 0]
click at [160, 314] on input "text" at bounding box center [144, 323] width 144 height 18
type input "Hillside"
click at [139, 351] on input "text" at bounding box center [144, 360] width 144 height 18
type input "Victoria"
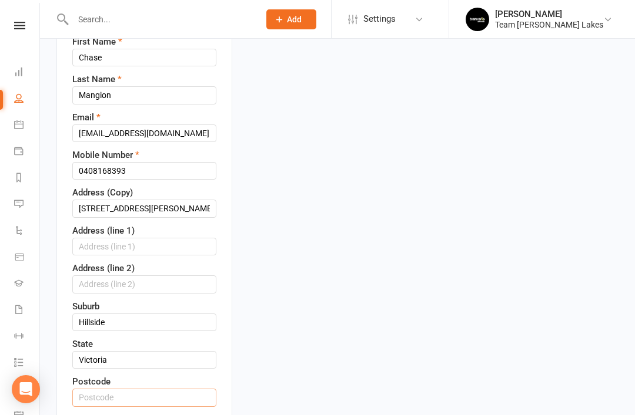
click at [135, 389] on input "text" at bounding box center [144, 398] width 144 height 18
type input "3037"
click at [215, 200] on input "4 Kendall St HILLSIDE Victoria 3037" at bounding box center [144, 209] width 144 height 18
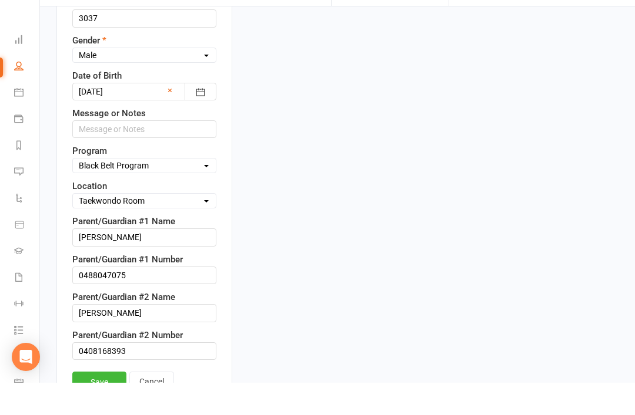
scroll to position [619, 0]
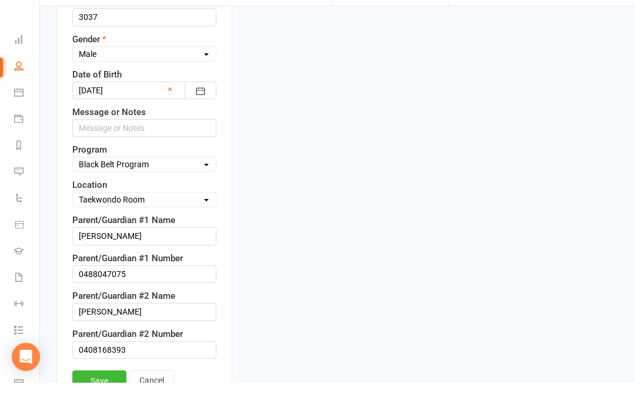
type input "4 Kendall St"
click at [101, 403] on link "Save" at bounding box center [99, 413] width 54 height 21
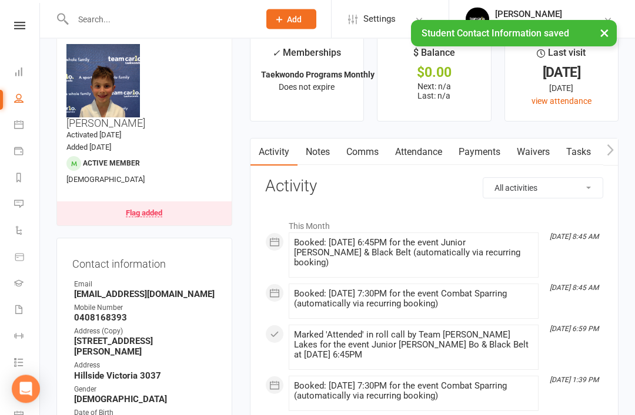
scroll to position [0, 0]
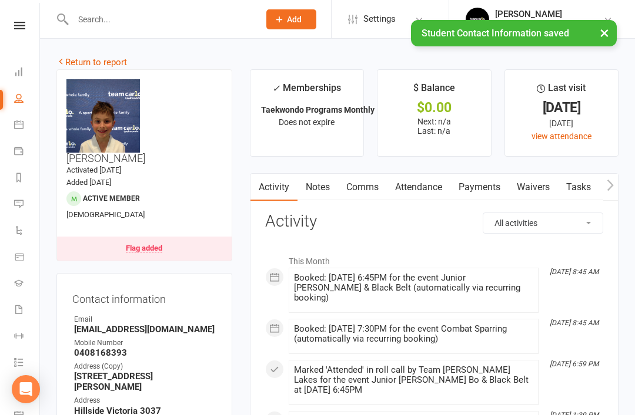
click at [83, 61] on link "Return to report" at bounding box center [91, 62] width 71 height 11
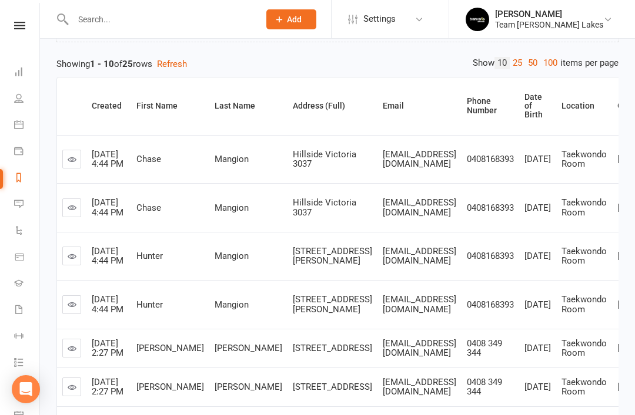
scroll to position [143, 0]
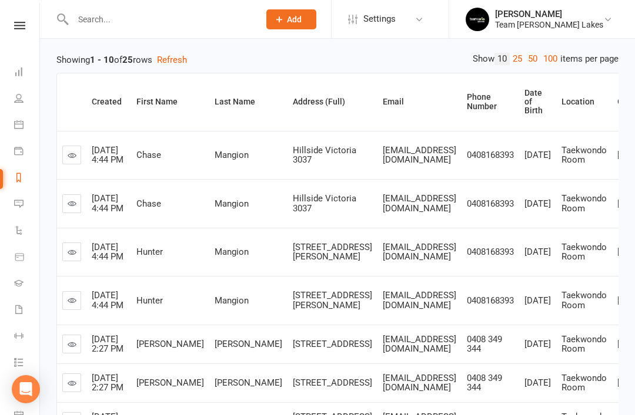
click at [69, 152] on icon at bounding box center [72, 155] width 9 height 9
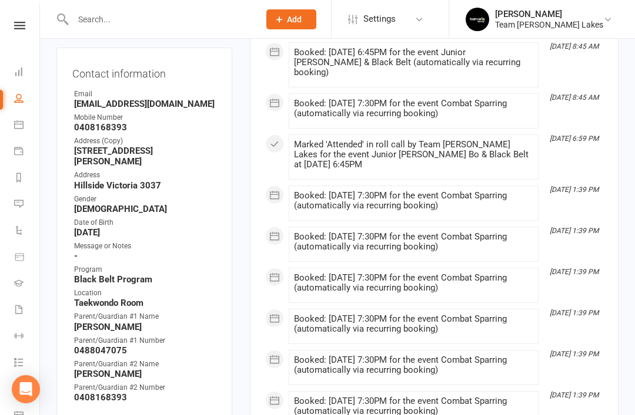
click at [102, 412] on link "Update Contact Details" at bounding box center [117, 419] width 91 height 14
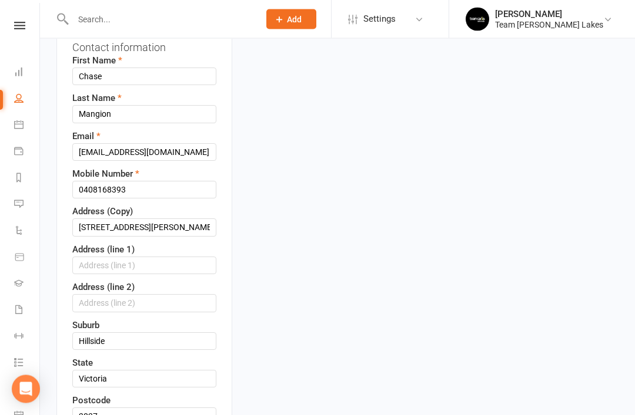
scroll to position [253, 0]
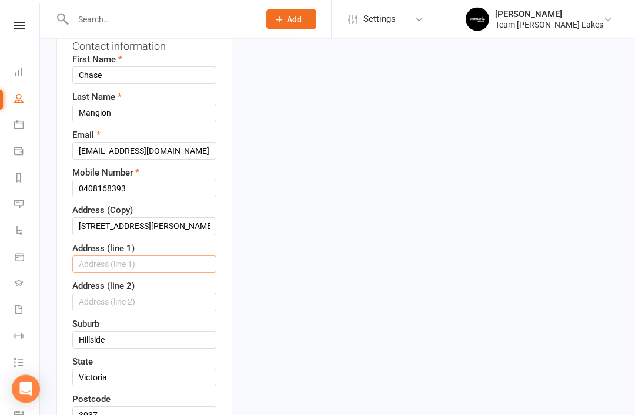
click at [115, 256] on input "text" at bounding box center [144, 265] width 144 height 18
type input "4 Kendall St"
click at [151, 218] on input "4 Kendall St" at bounding box center [144, 227] width 144 height 18
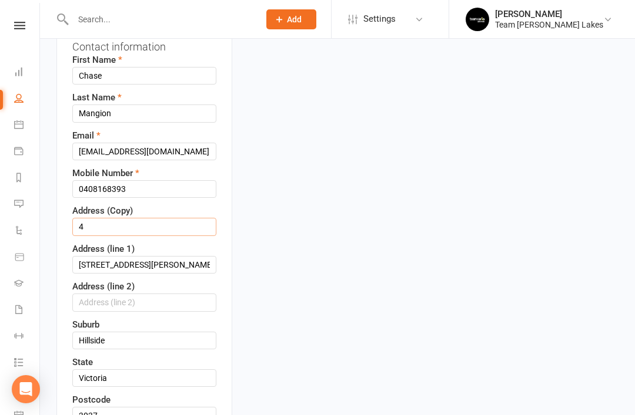
type input "4"
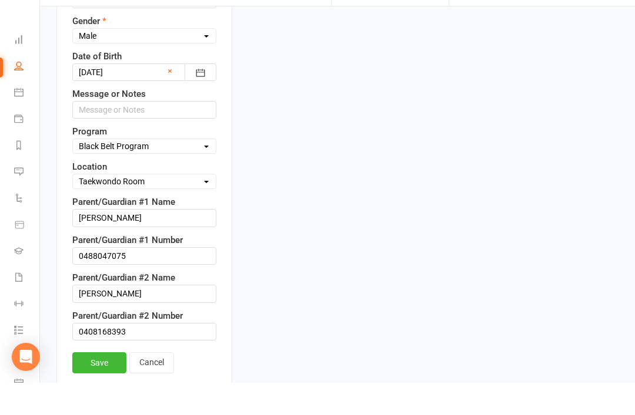
scroll to position [647, 0]
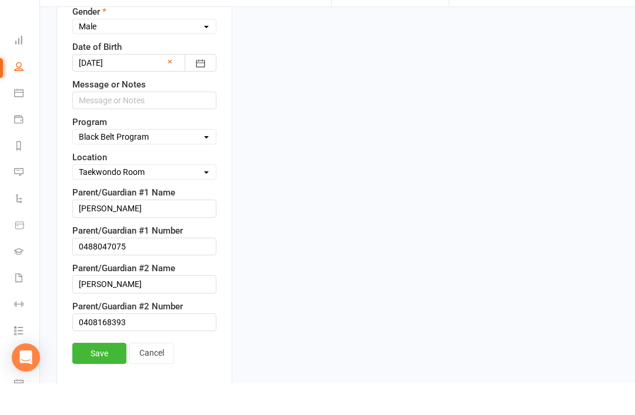
click at [105, 375] on link "Save" at bounding box center [99, 385] width 54 height 21
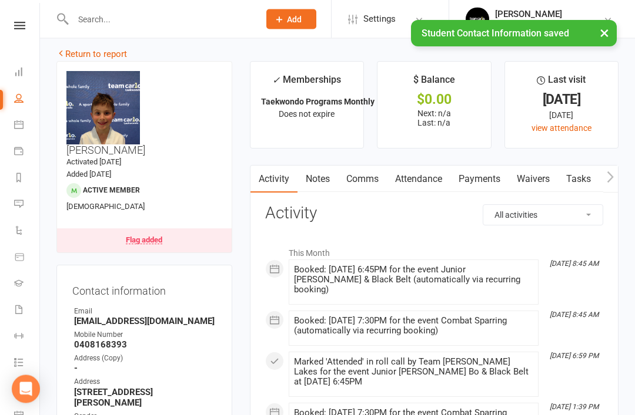
scroll to position [0, 0]
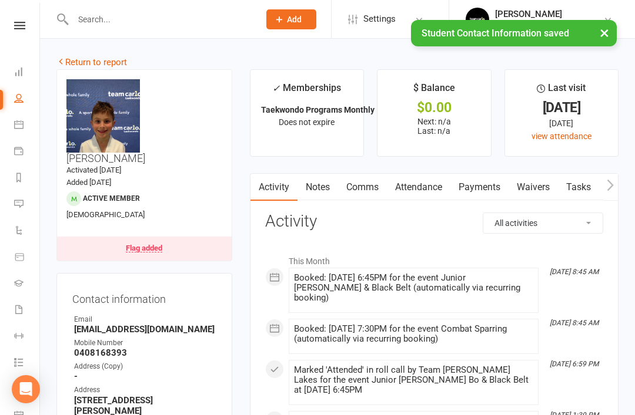
click at [77, 62] on link "Return to report" at bounding box center [91, 62] width 71 height 11
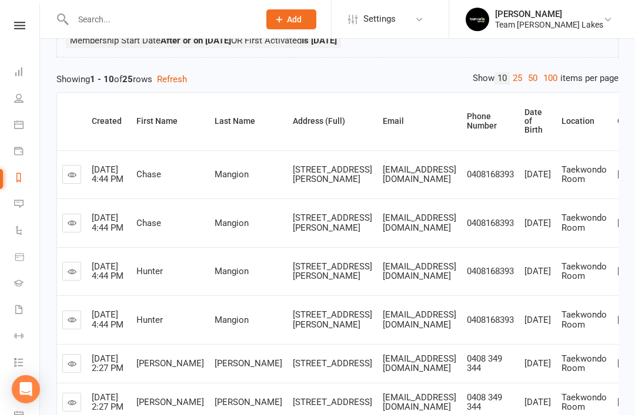
scroll to position [130, 0]
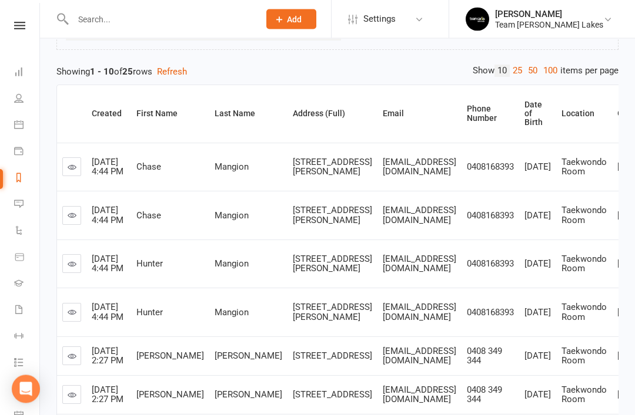
click at [72, 269] on icon at bounding box center [72, 264] width 9 height 9
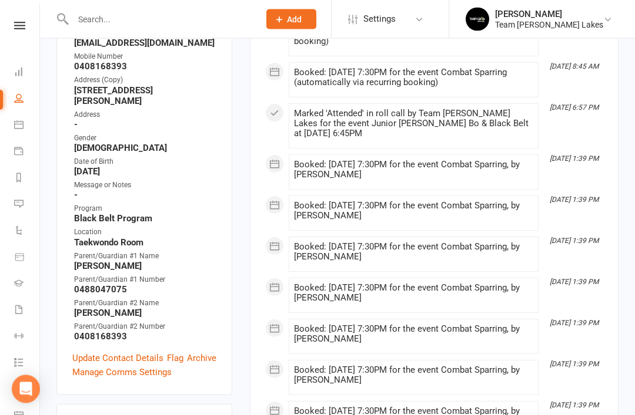
click at [121, 352] on link "Update Contact Details" at bounding box center [117, 359] width 91 height 14
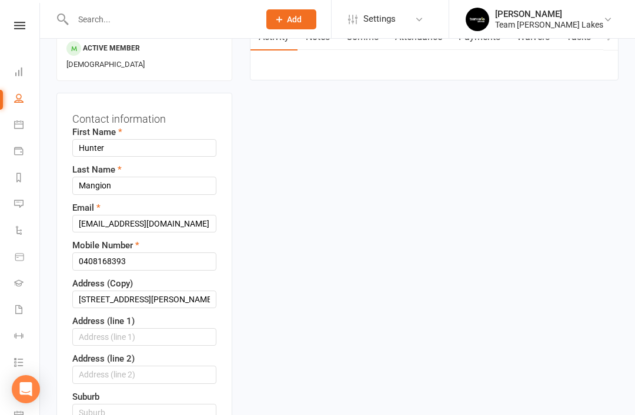
scroll to position [155, 0]
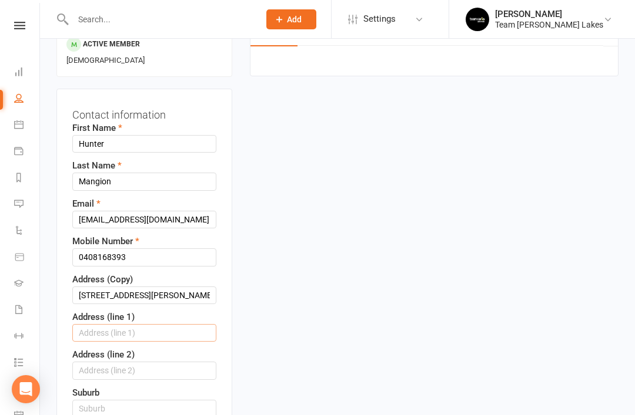
click at [156, 324] on input "text" at bounding box center [144, 333] width 144 height 18
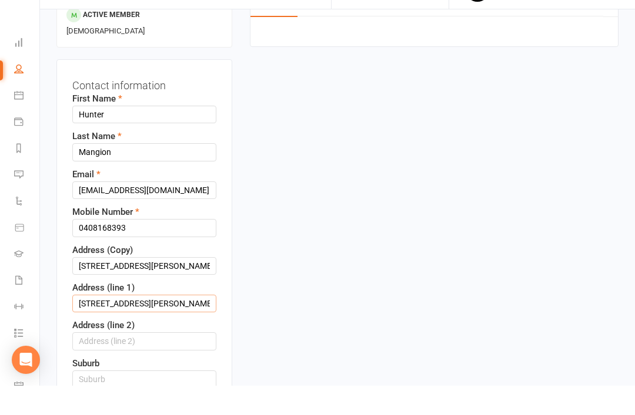
type input "4 Kendall St"
click at [155, 400] on input "text" at bounding box center [144, 409] width 144 height 18
type input "Hillside"
type input "v"
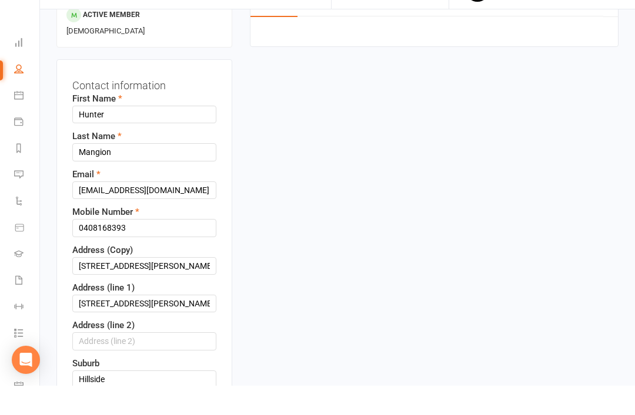
type input "C"
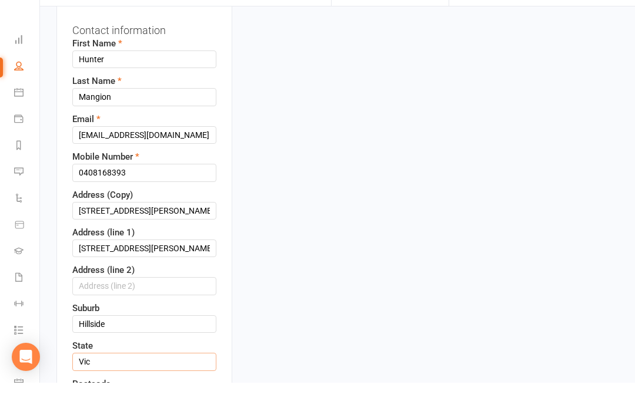
scroll to position [208, 0]
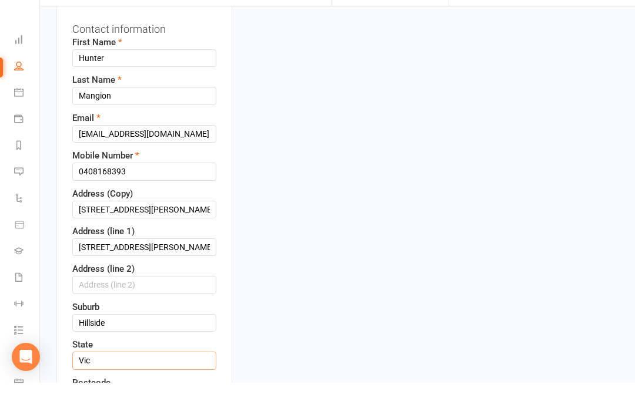
type input "Vic"
type input "3037"
click at [203, 233] on input "4 Kendall St HILLSIDE Victoria 3037" at bounding box center [144, 242] width 144 height 18
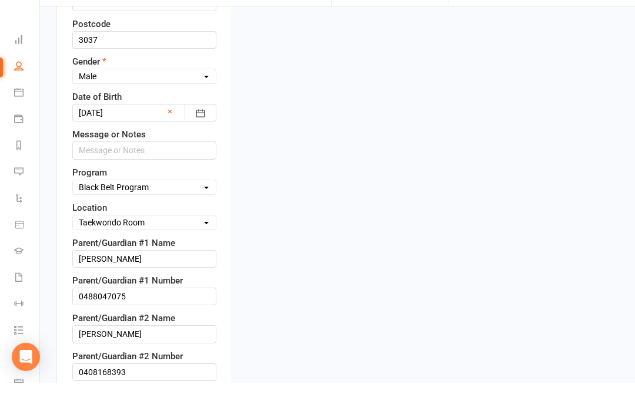
scroll to position [568, 0]
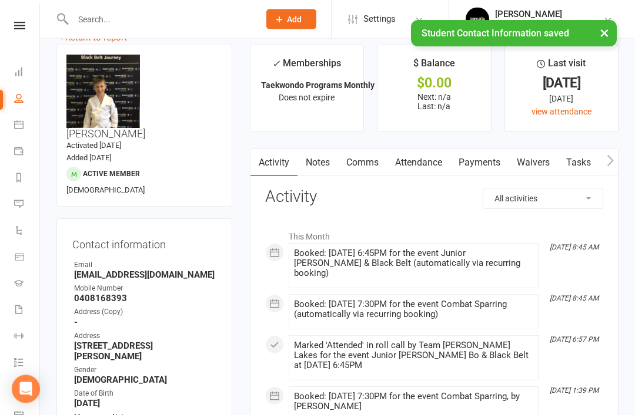
scroll to position [0, 0]
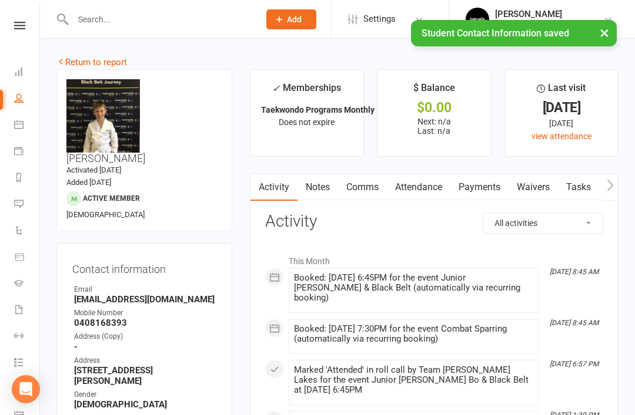
click at [68, 64] on link "Return to report" at bounding box center [91, 62] width 71 height 11
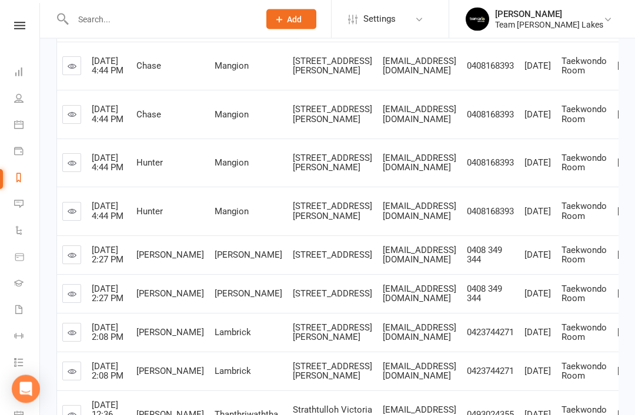
scroll to position [235, 0]
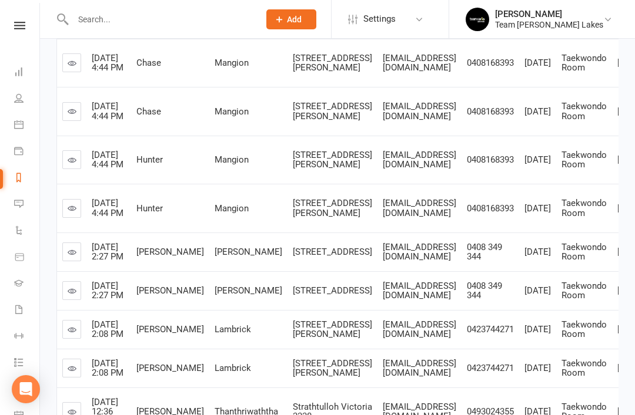
click at [73, 261] on link at bounding box center [71, 252] width 19 height 19
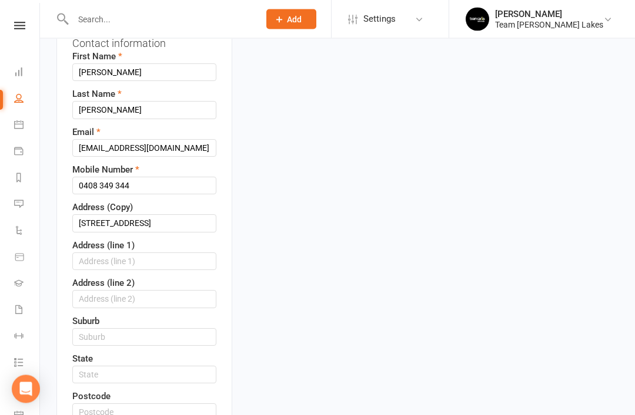
scroll to position [259, 0]
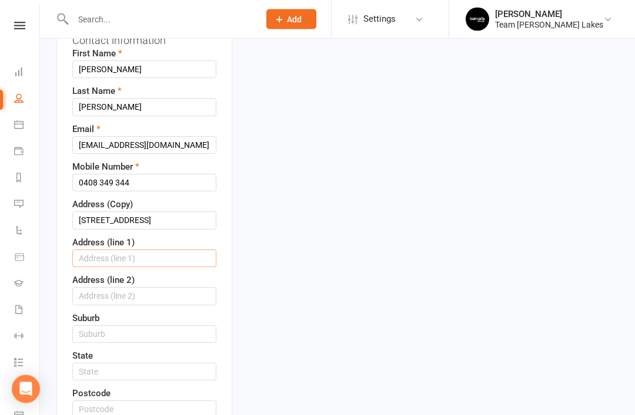
click at [157, 250] on input "text" at bounding box center [144, 259] width 144 height 18
type input "5 Karina Crt"
click at [123, 364] on input "text" at bounding box center [144, 373] width 144 height 18
type input "C"
type input "Victoria"
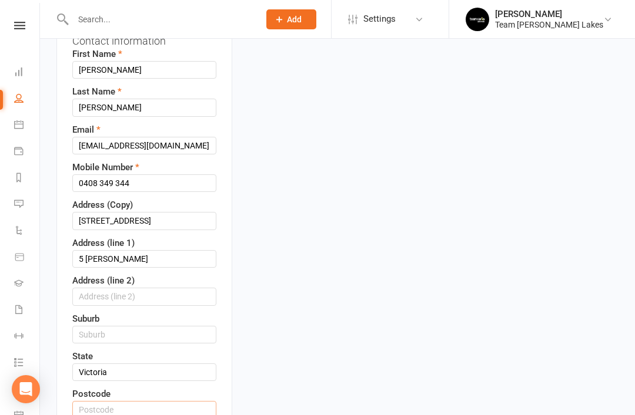
click at [122, 401] on input "text" at bounding box center [144, 410] width 144 height 18
type input "3036"
click at [139, 326] on input "text" at bounding box center [144, 335] width 144 height 18
type input "Keilor"
click at [195, 212] on input "5 karina crt 3036 Vic 3036" at bounding box center [144, 221] width 144 height 18
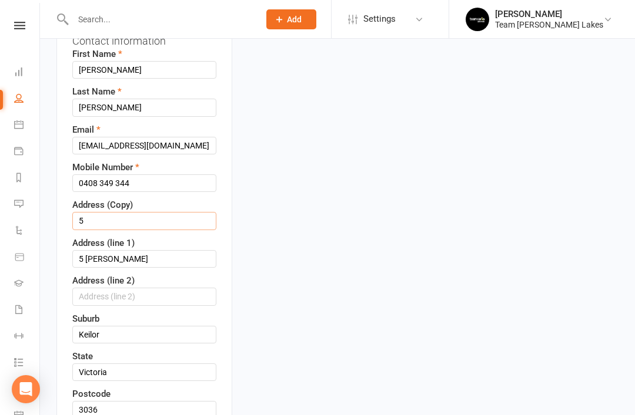
type input "5"
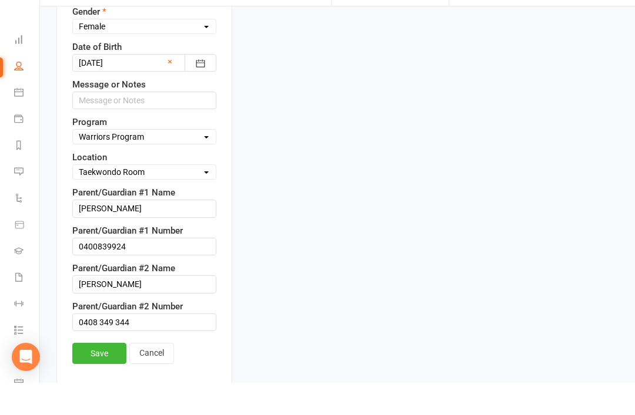
scroll to position [647, 0]
click at [99, 375] on link "Save" at bounding box center [99, 385] width 54 height 21
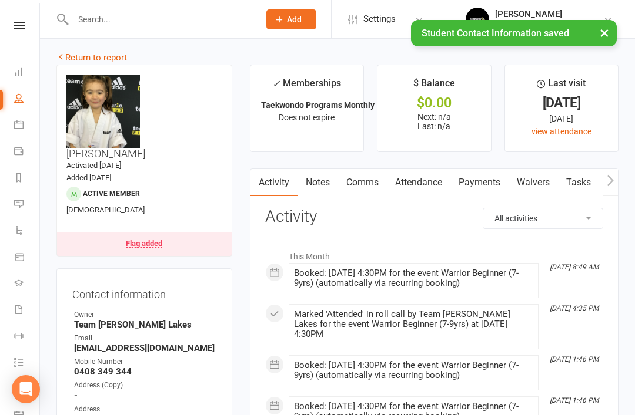
scroll to position [0, 0]
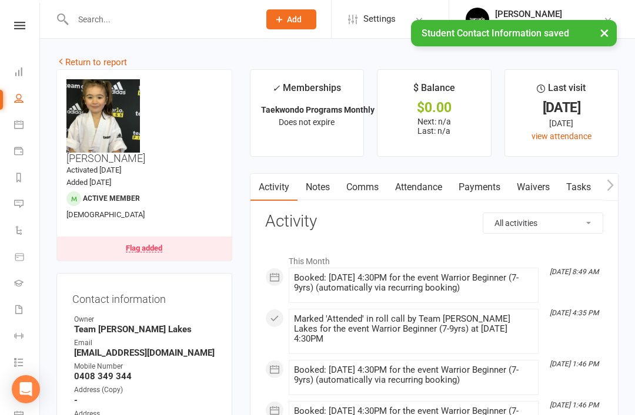
click at [75, 59] on link "Return to report" at bounding box center [91, 62] width 71 height 11
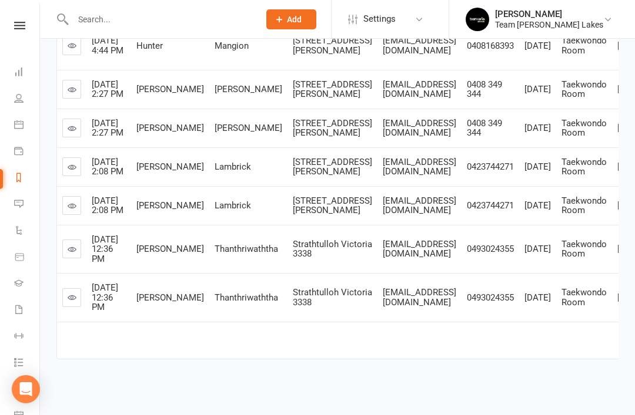
scroll to position [444, 0]
click at [71, 172] on icon at bounding box center [72, 167] width 9 height 9
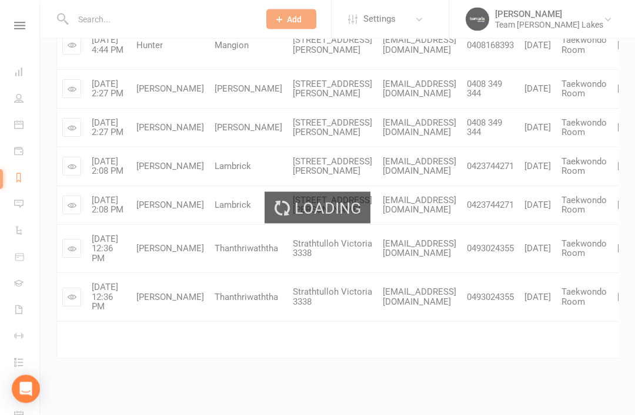
scroll to position [444, 0]
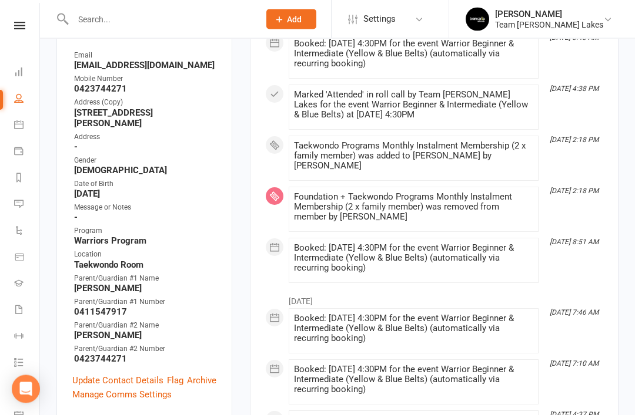
scroll to position [239, 0]
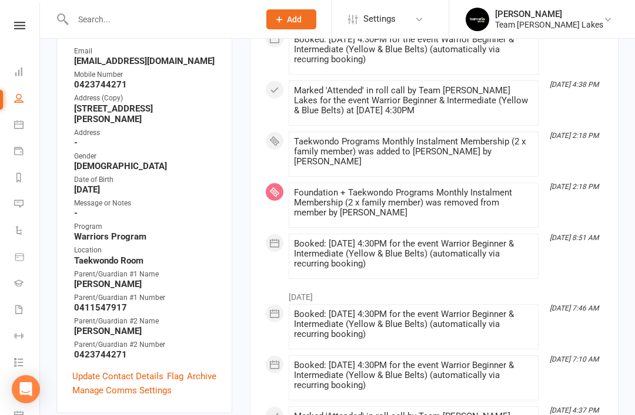
click at [120, 370] on link "Update Contact Details" at bounding box center [117, 377] width 91 height 14
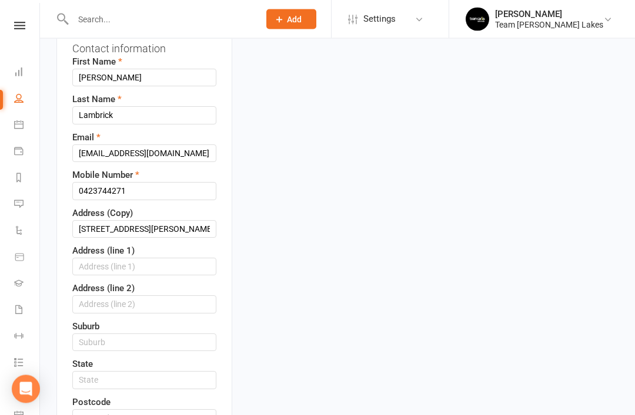
scroll to position [225, 0]
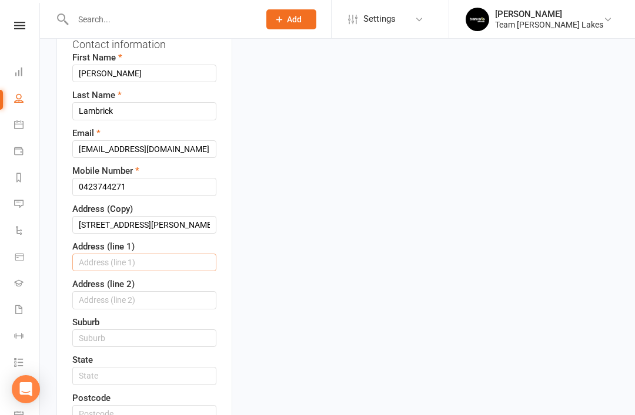
click at [159, 254] on input "text" at bounding box center [144, 263] width 144 height 18
type input "4 Lynne Court"
click at [152, 330] on input "text" at bounding box center [144, 339] width 144 height 18
type input "Taylors Lakes"
type input "Victoria"
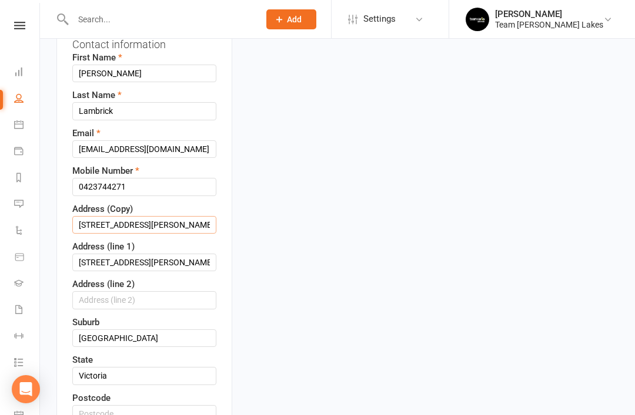
click at [170, 216] on input "4 Lynne Court Taylors Lakes VIC 3038" at bounding box center [144, 225] width 144 height 18
type input "4 Lynne Court Taylors Lakes VIC 30383"
click at [115, 405] on input "text" at bounding box center [144, 414] width 144 height 18
type input "3038"
click at [197, 216] on input "4 Lynne Court Taylors Lakes VIC 30383" at bounding box center [144, 225] width 144 height 18
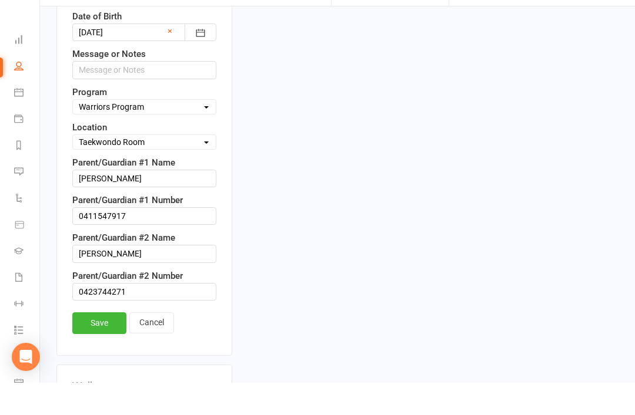
scroll to position [649, 0]
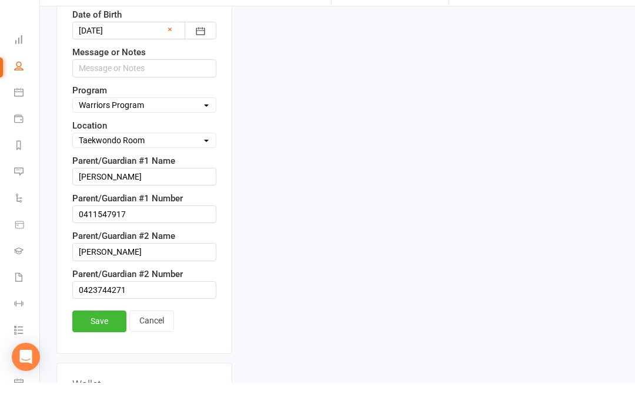
click at [102, 343] on link "Save" at bounding box center [99, 353] width 54 height 21
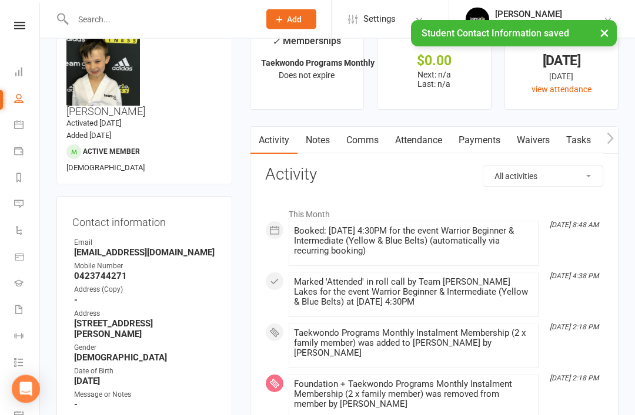
scroll to position [0, 0]
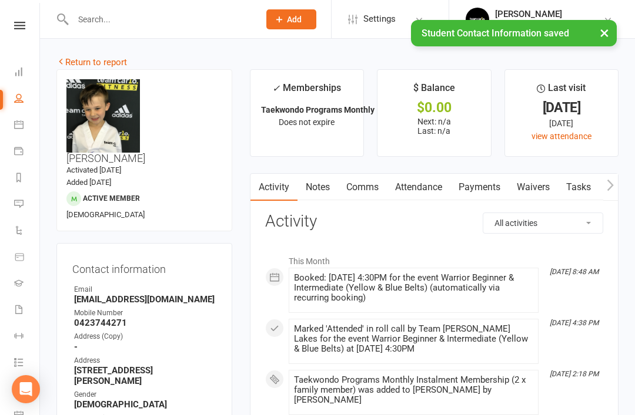
click at [79, 62] on link "Return to report" at bounding box center [91, 62] width 71 height 11
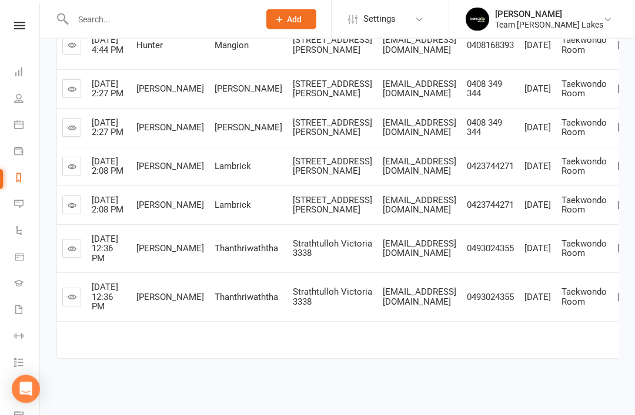
scroll to position [502, 0]
click at [66, 259] on link at bounding box center [71, 249] width 19 height 19
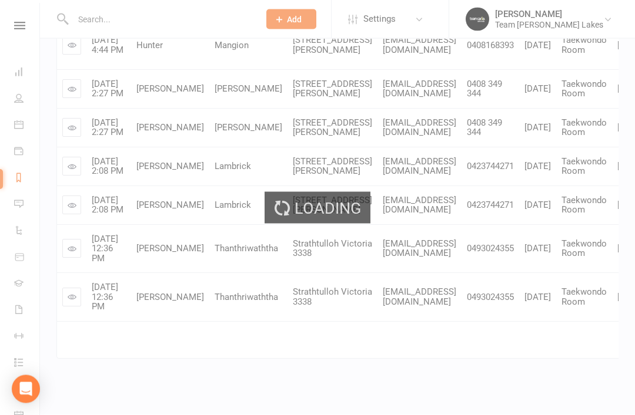
scroll to position [503, 0]
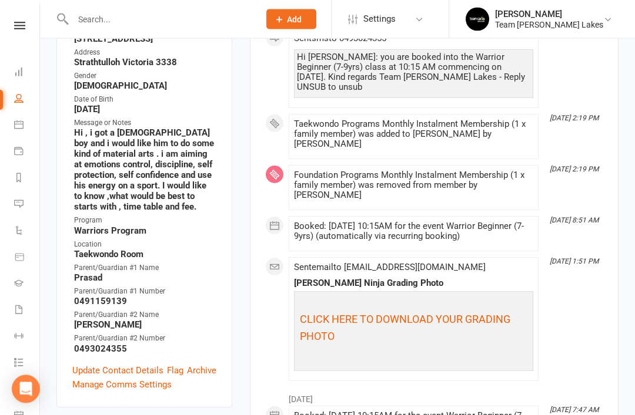
click at [117, 368] on link "Update Contact Details" at bounding box center [117, 371] width 91 height 14
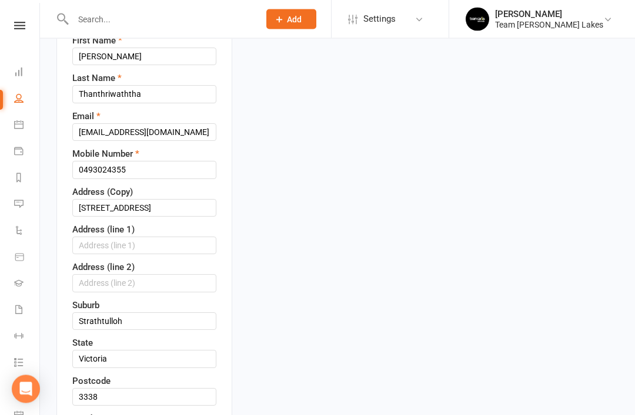
scroll to position [254, 0]
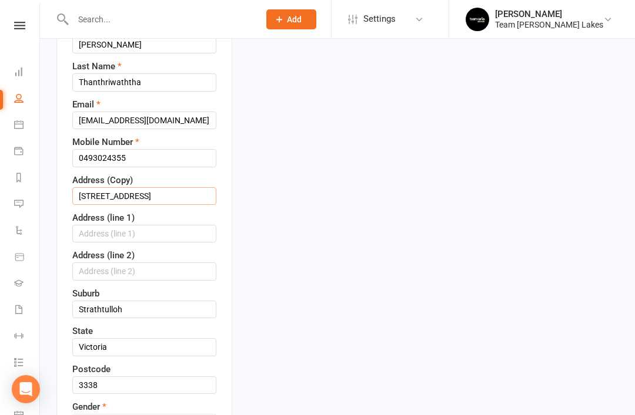
click at [170, 197] on input "5 Opus street" at bounding box center [144, 196] width 144 height 18
click at [127, 239] on input "text" at bounding box center [144, 234] width 144 height 18
paste input "5 Opus street"
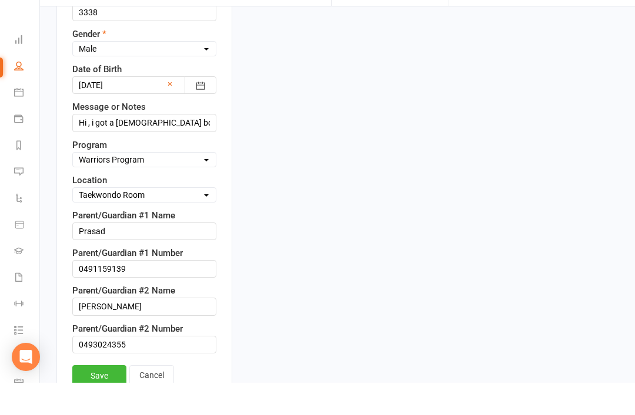
scroll to position [596, 0]
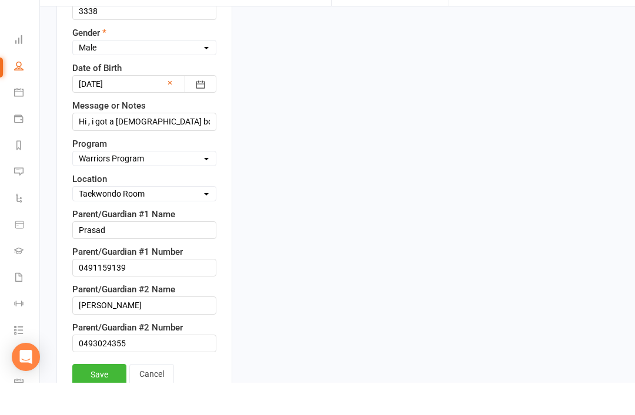
type input "5 Opus Street"
click at [109, 397] on link "Save" at bounding box center [99, 407] width 54 height 21
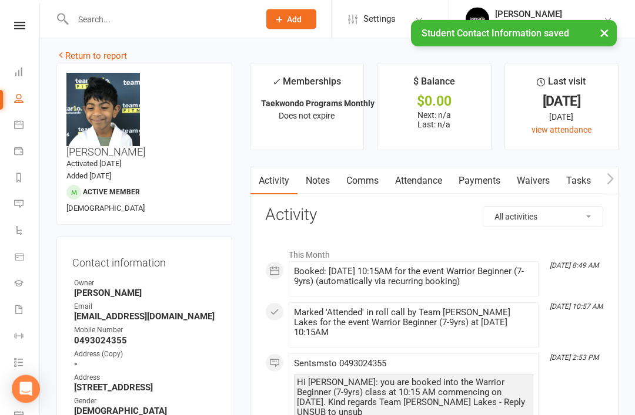
scroll to position [0, 0]
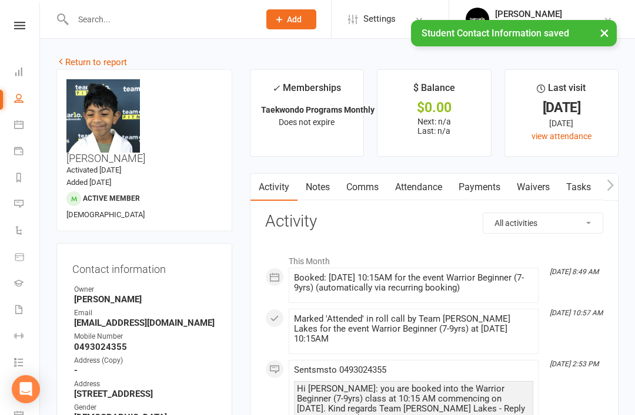
click at [82, 59] on link "Return to report" at bounding box center [91, 62] width 71 height 11
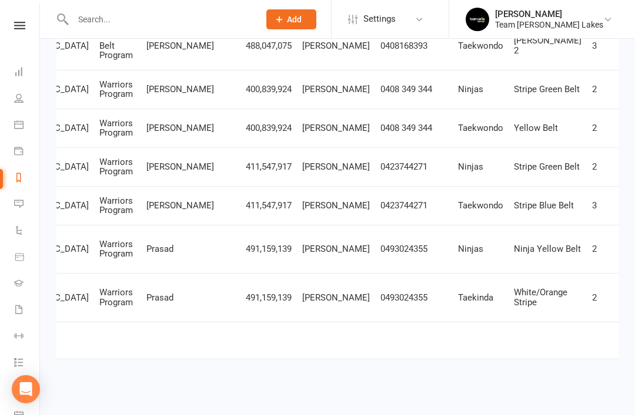
scroll to position [0, 619]
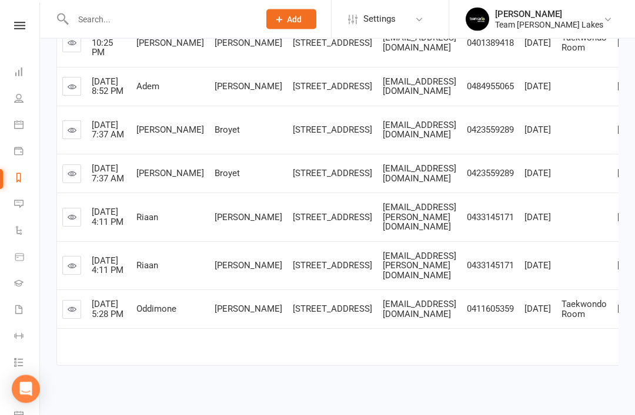
scroll to position [401, 0]
click at [72, 91] on icon at bounding box center [72, 86] width 9 height 9
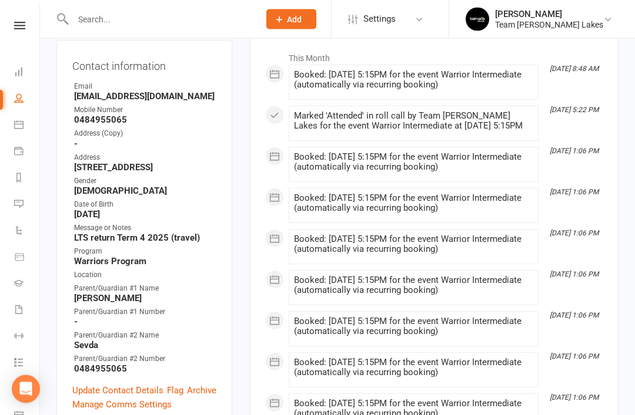
click at [126, 384] on link "Update Contact Details" at bounding box center [117, 391] width 91 height 14
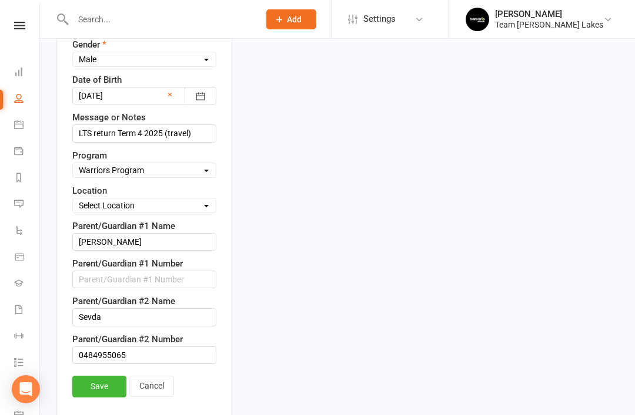
scroll to position [622, 0]
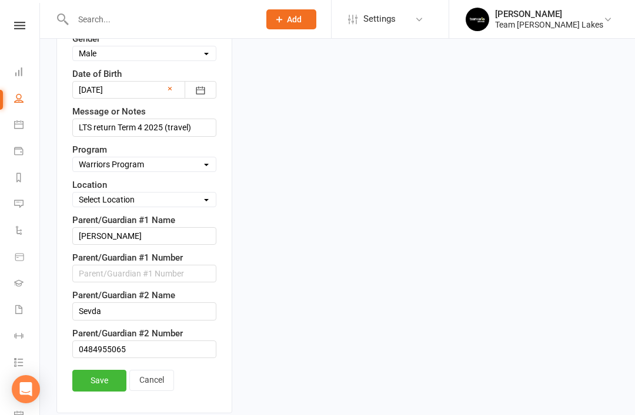
click at [102, 370] on link "Save" at bounding box center [99, 380] width 54 height 21
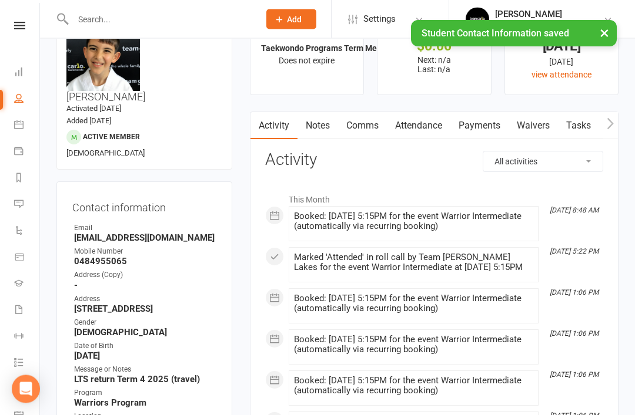
scroll to position [0, 0]
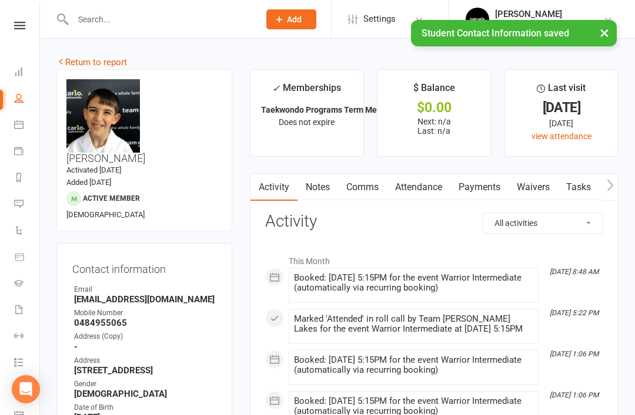
click at [75, 63] on link "Return to report" at bounding box center [91, 62] width 71 height 11
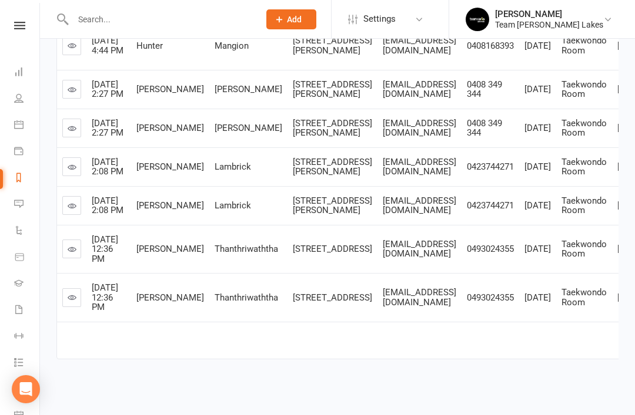
scroll to position [531, 0]
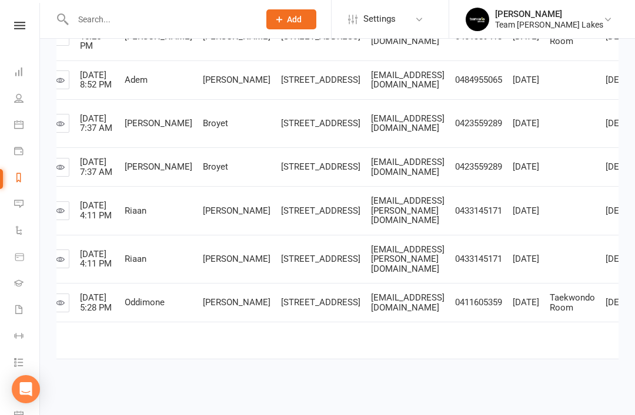
scroll to position [0, 11]
click at [64, 119] on icon at bounding box center [61, 123] width 9 height 9
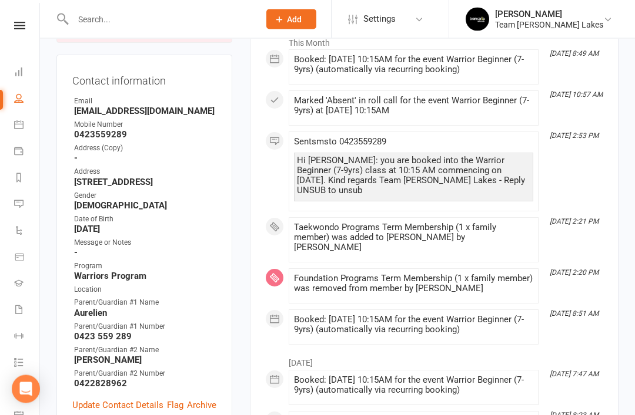
scroll to position [219, 0]
click at [109, 398] on link "Update Contact Details" at bounding box center [117, 405] width 91 height 14
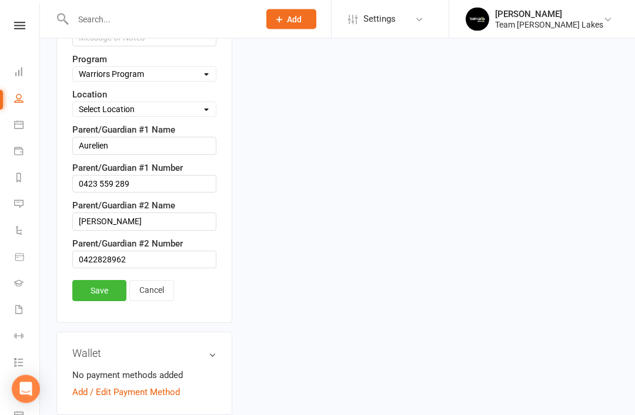
click at [105, 281] on link "Save" at bounding box center [99, 291] width 54 height 21
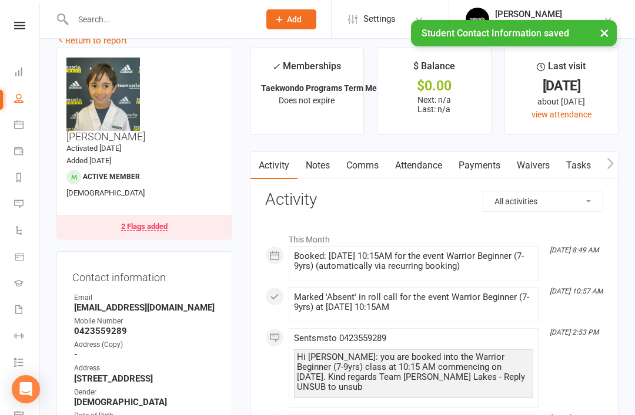
scroll to position [0, 0]
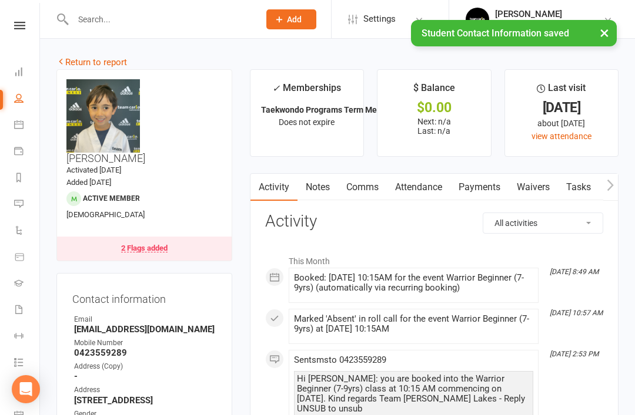
click at [143, 244] on div "2 Flags added" at bounding box center [144, 248] width 46 height 8
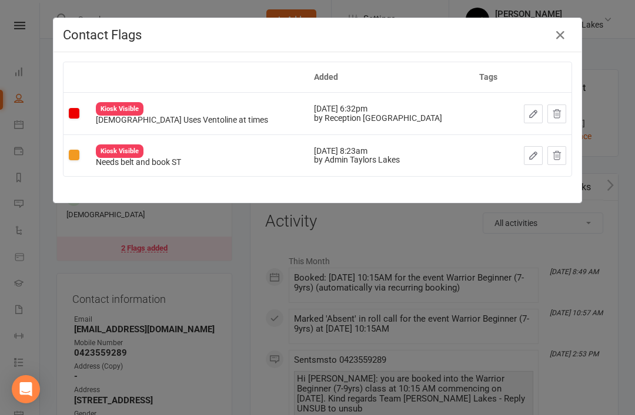
click at [561, 42] on icon "button" at bounding box center [560, 35] width 14 height 14
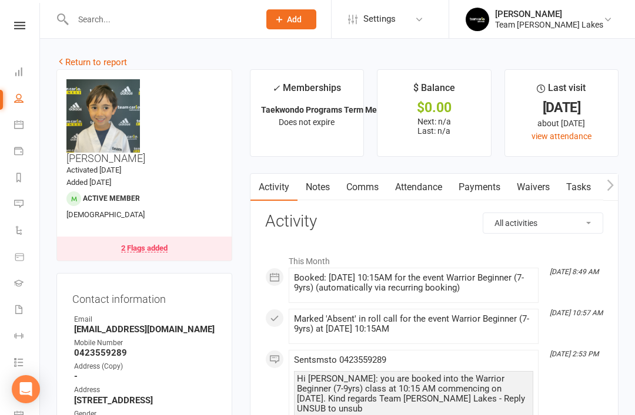
click at [78, 62] on link "Return to report" at bounding box center [91, 62] width 71 height 11
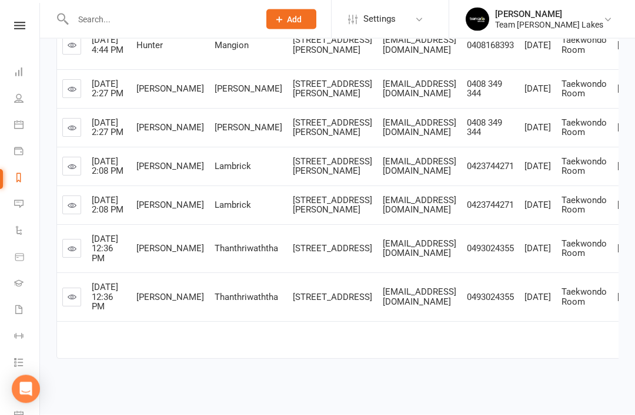
scroll to position [531, 0]
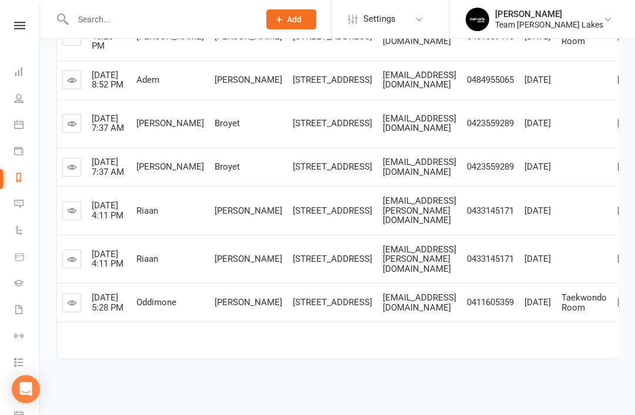
scroll to position [0, 0]
click at [71, 215] on icon at bounding box center [72, 210] width 9 height 9
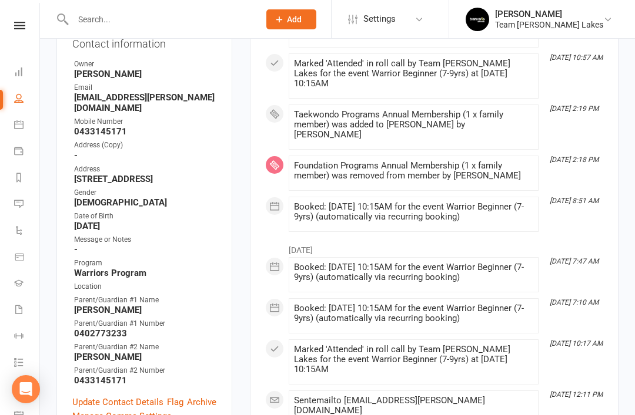
scroll to position [259, 0]
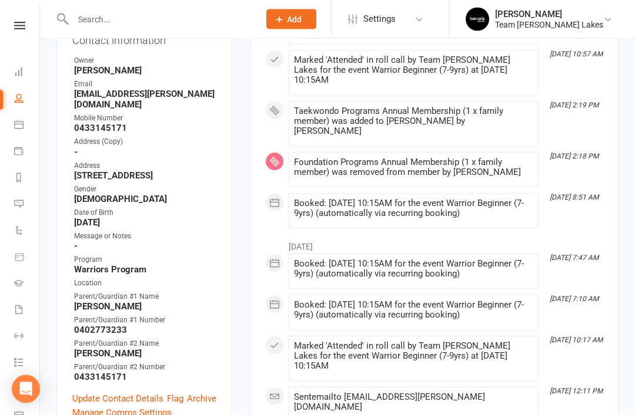
click at [114, 392] on link "Update Contact Details" at bounding box center [117, 399] width 91 height 14
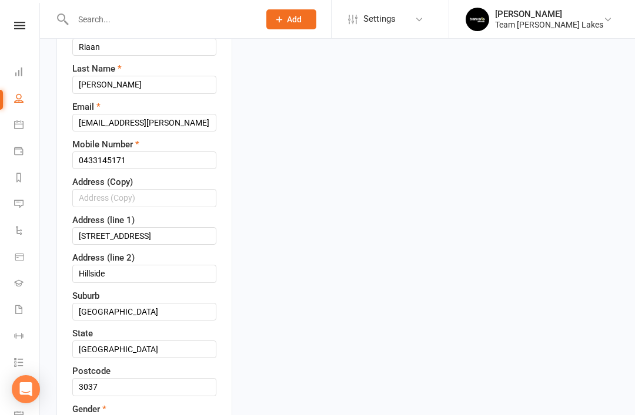
scroll to position [283, 0]
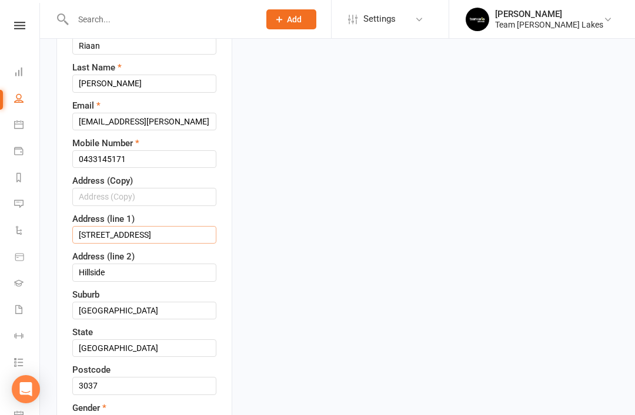
click at [174, 226] on input "34 Kelland avenue" at bounding box center [144, 235] width 144 height 18
type input "34 Kelland Avenue"
click at [143, 302] on input "Melbourne" at bounding box center [144, 311] width 144 height 18
type input "M"
type input "Hillside"
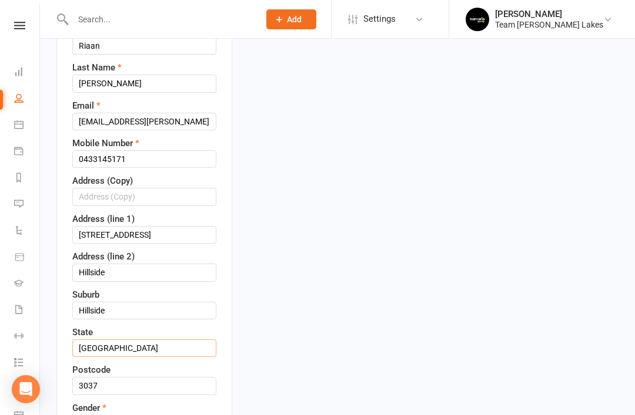
click at [141, 340] on input "Melbourne" at bounding box center [144, 349] width 144 height 18
type input "M"
type input "Victoria"
click at [133, 264] on input "Hillside" at bounding box center [144, 273] width 144 height 18
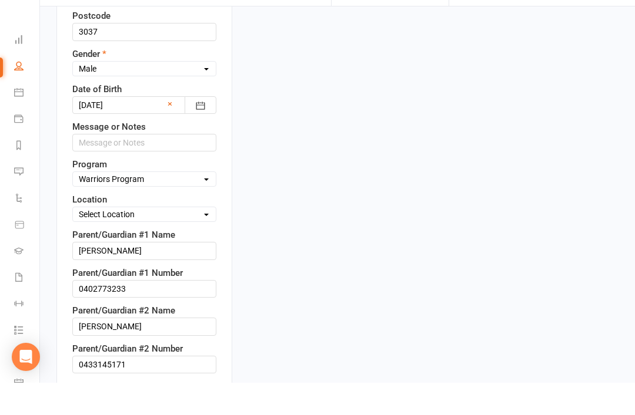
scroll to position [606, 0]
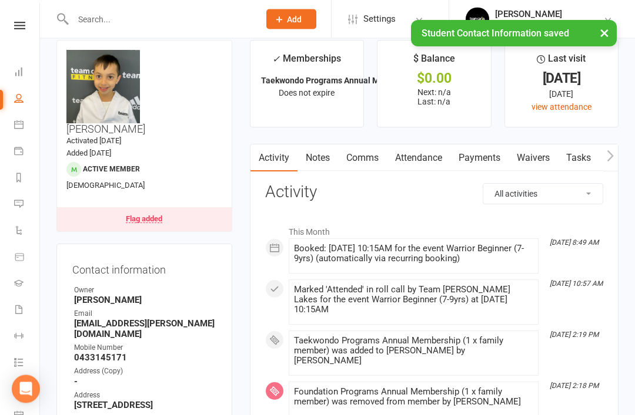
scroll to position [0, 0]
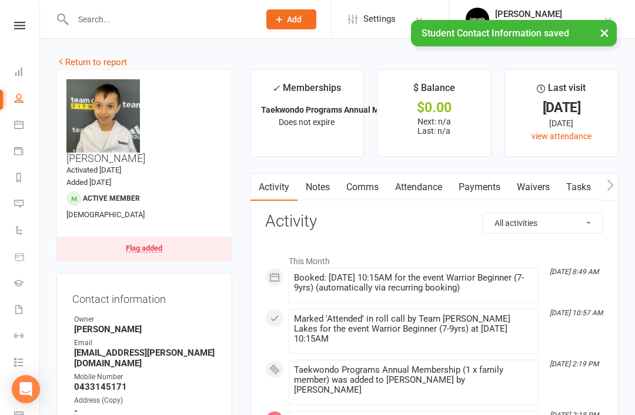
click at [78, 63] on link "Return to report" at bounding box center [91, 62] width 71 height 11
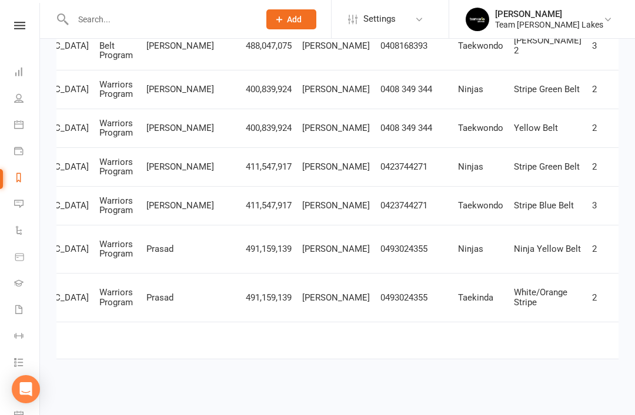
scroll to position [0, 619]
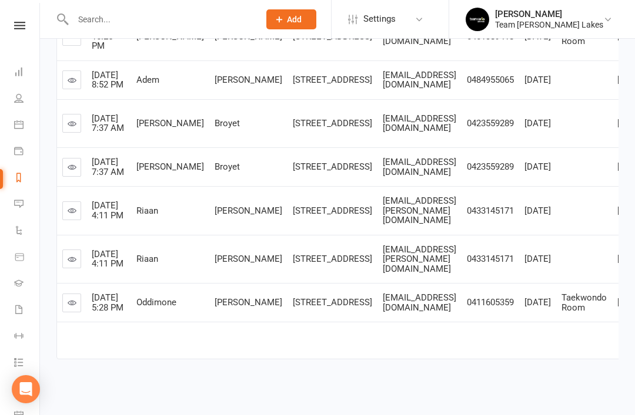
scroll to position [606, 0]
click at [75, 307] on icon at bounding box center [72, 302] width 9 height 9
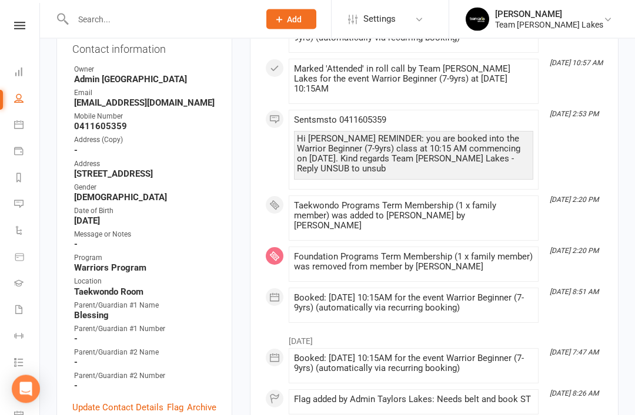
click at [110, 401] on link "Update Contact Details" at bounding box center [117, 408] width 91 height 14
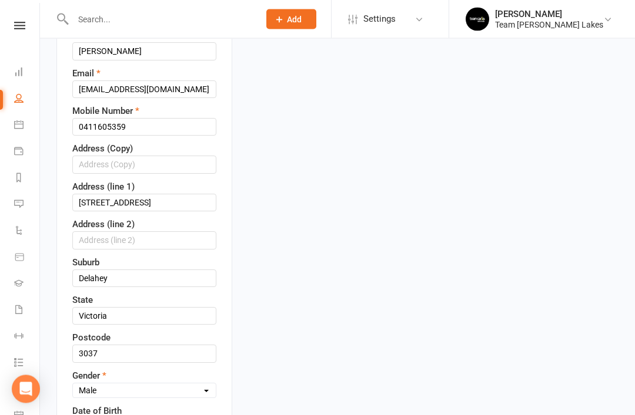
scroll to position [315, 0]
click at [163, 194] on input "17 barley court" at bounding box center [144, 203] width 144 height 18
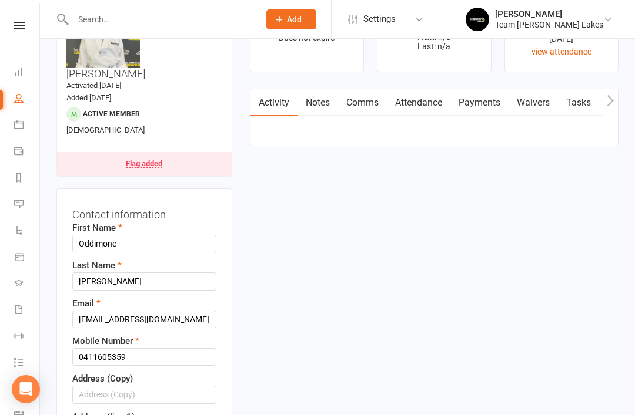
scroll to position [85, 0]
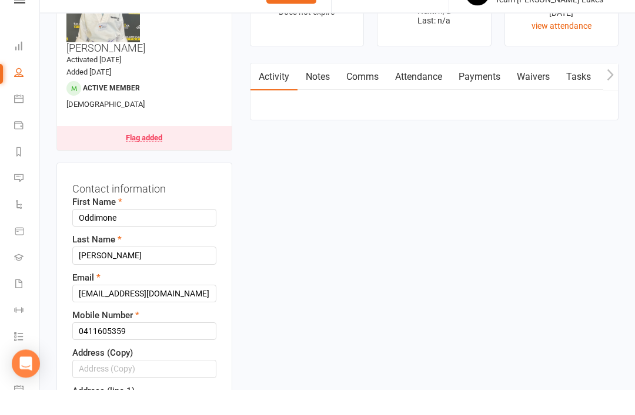
type input "17 Barley Court"
click at [165, 348] on input "0411605359" at bounding box center [144, 357] width 144 height 18
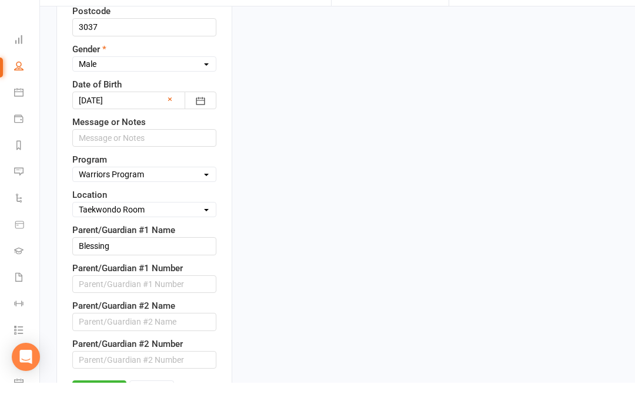
scroll to position [623, 0]
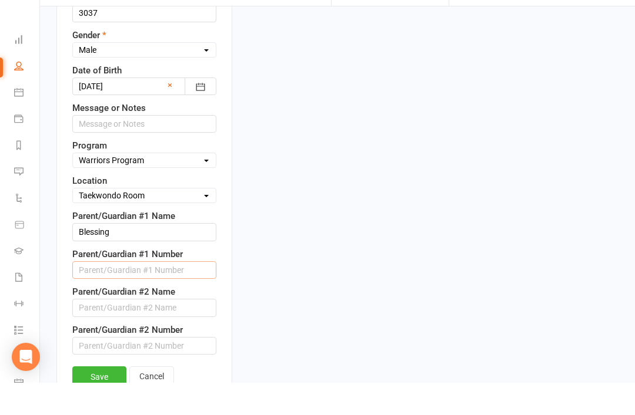
click at [133, 294] on input "string" at bounding box center [144, 303] width 144 height 18
paste input "0411605359"
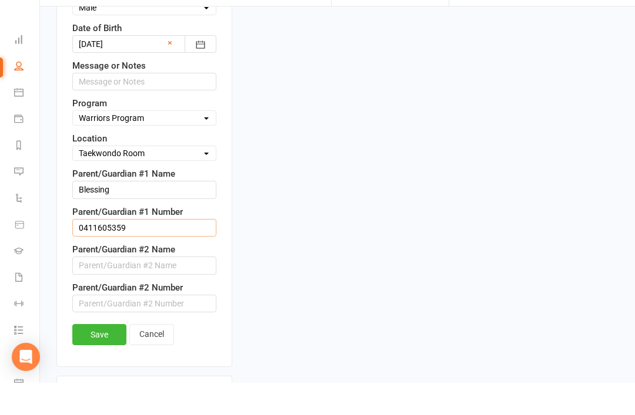
scroll to position [667, 0]
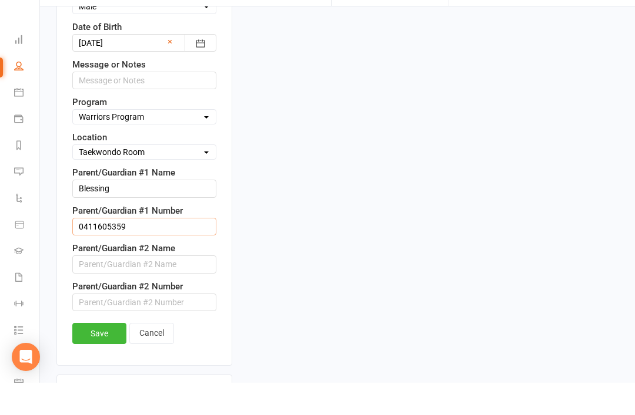
type input "0411605359"
click at [103, 355] on link "Save" at bounding box center [99, 365] width 54 height 21
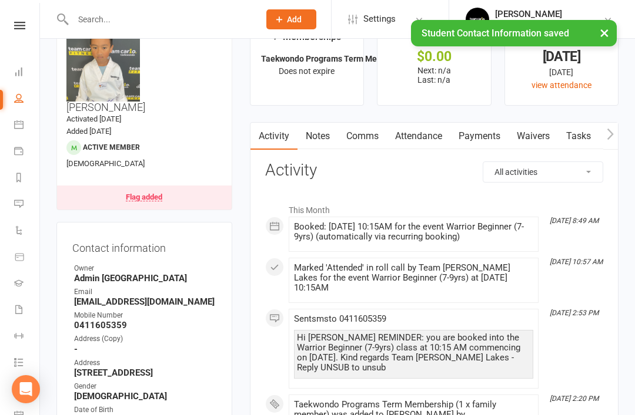
scroll to position [44, 0]
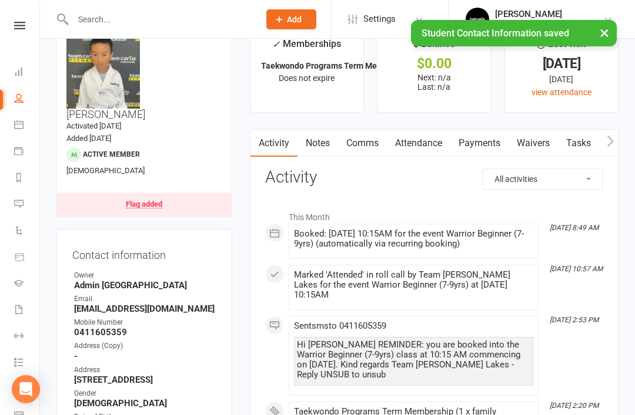
click at [541, 144] on link "Waivers" at bounding box center [532, 143] width 49 height 27
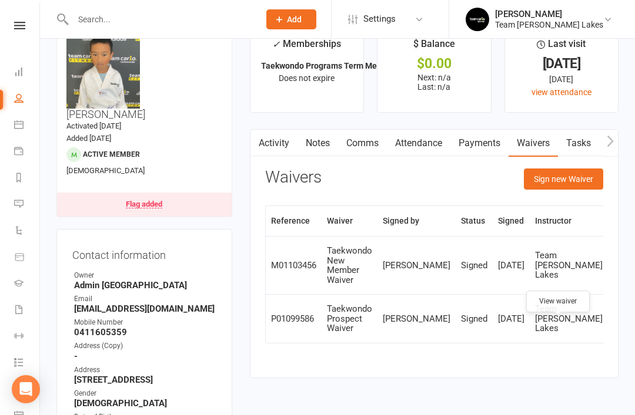
click at [613, 328] on link at bounding box center [622, 319] width 19 height 19
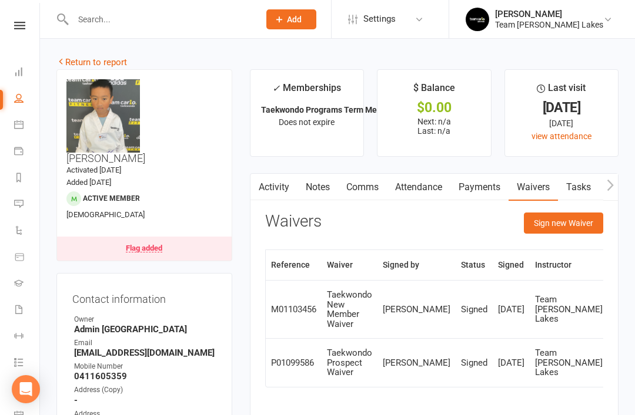
click at [87, 61] on link "Return to report" at bounding box center [91, 62] width 71 height 11
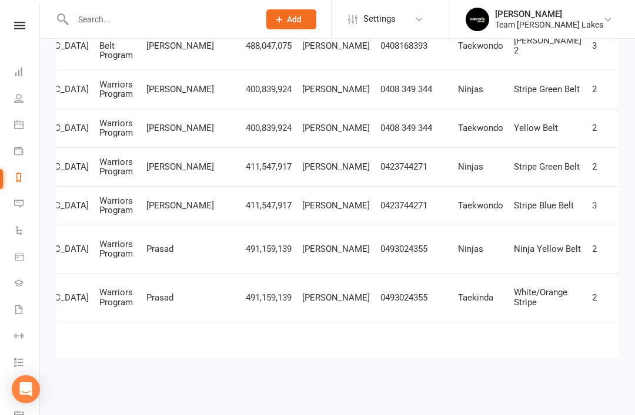
scroll to position [0, 619]
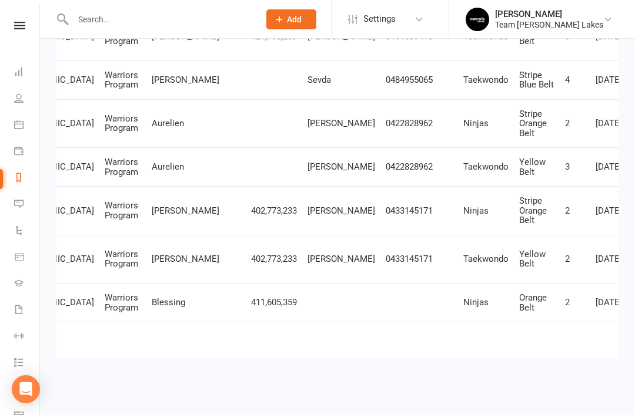
scroll to position [0, 615]
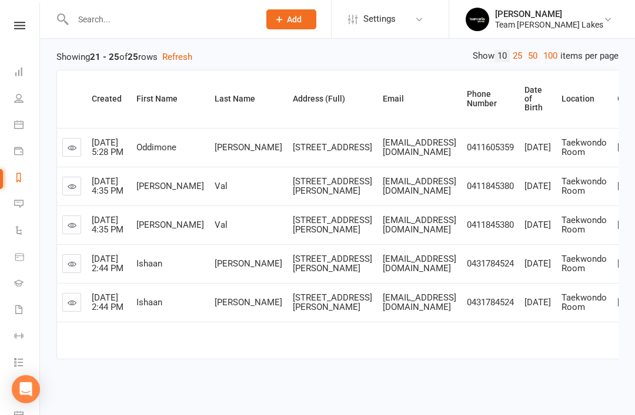
scroll to position [0, 0]
click at [70, 182] on icon at bounding box center [72, 186] width 9 height 9
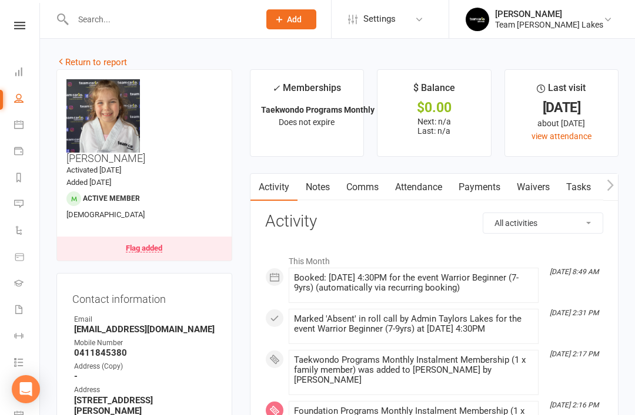
click at [148, 244] on div "Flag added" at bounding box center [144, 248] width 36 height 8
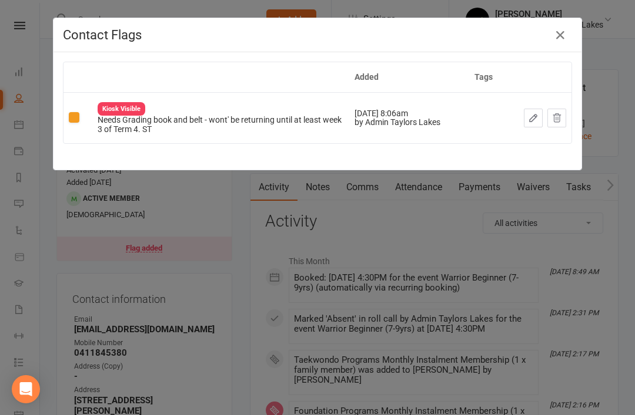
click at [561, 32] on icon "button" at bounding box center [560, 35] width 14 height 14
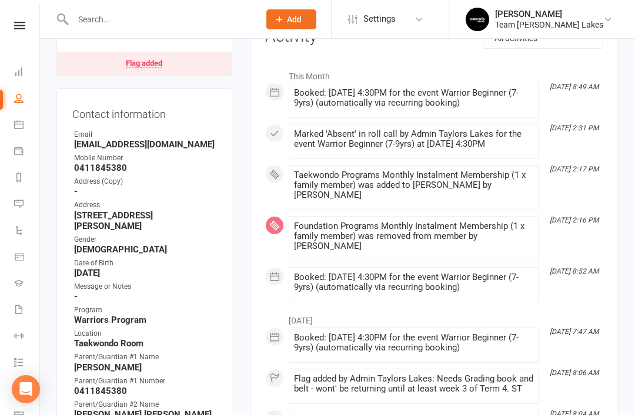
scroll to position [203, 0]
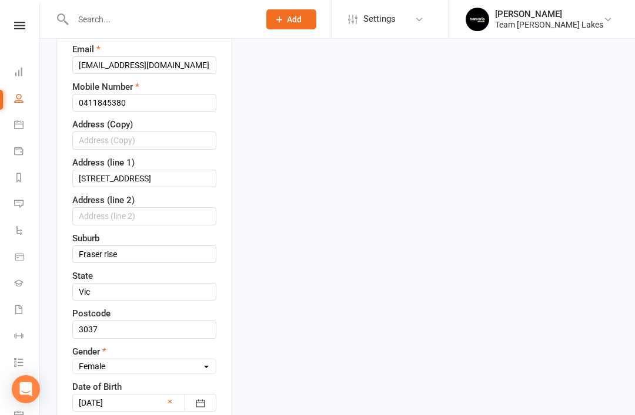
scroll to position [337, 0]
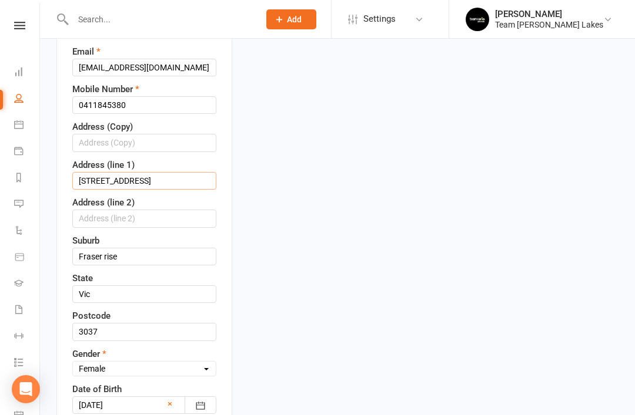
click at [160, 172] on input "13 pienza rd" at bounding box center [144, 181] width 144 height 18
type input "13 Pienza Rd"
click at [146, 248] on input "Fraser rise" at bounding box center [144, 257] width 144 height 18
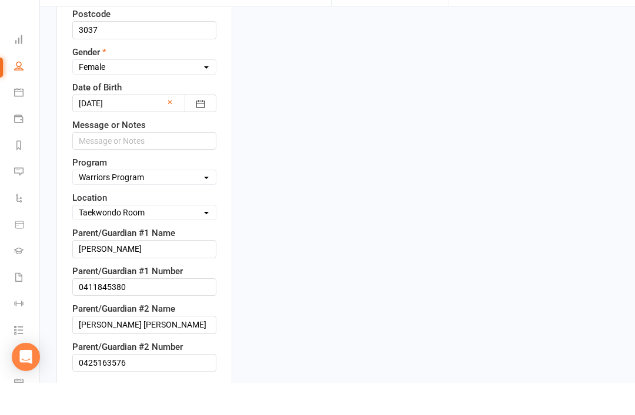
scroll to position [621, 0]
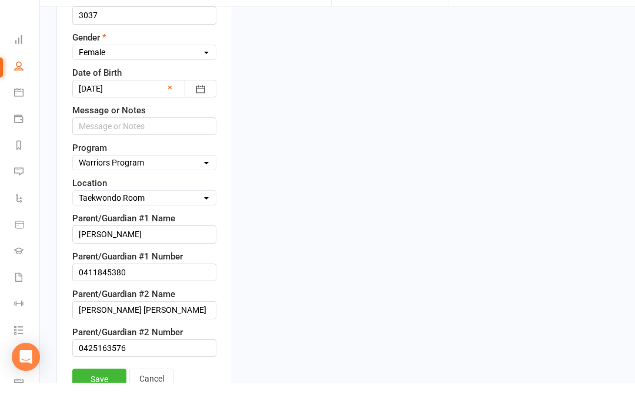
type input "Fraser Rise"
click at [96, 401] on link "Save" at bounding box center [99, 411] width 54 height 21
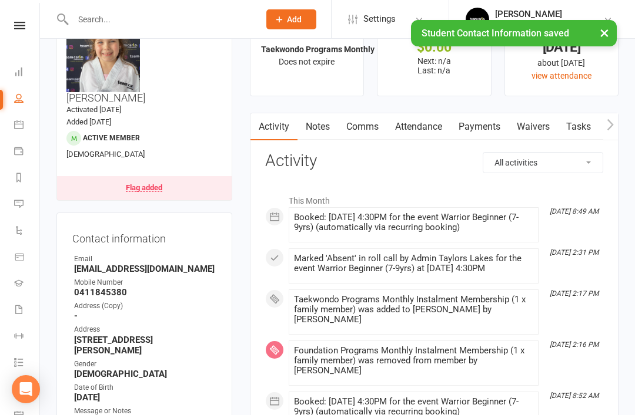
scroll to position [0, 0]
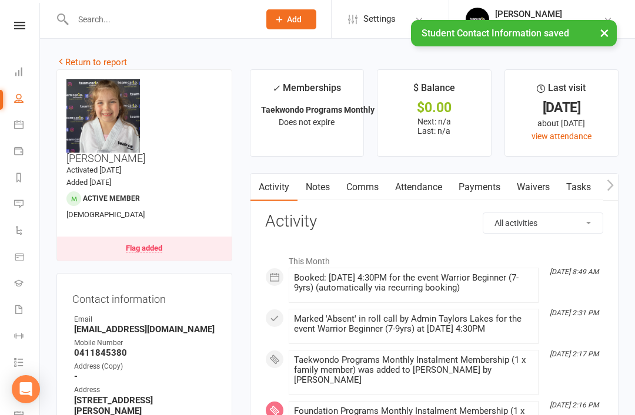
click at [72, 64] on link "Return to report" at bounding box center [91, 62] width 71 height 11
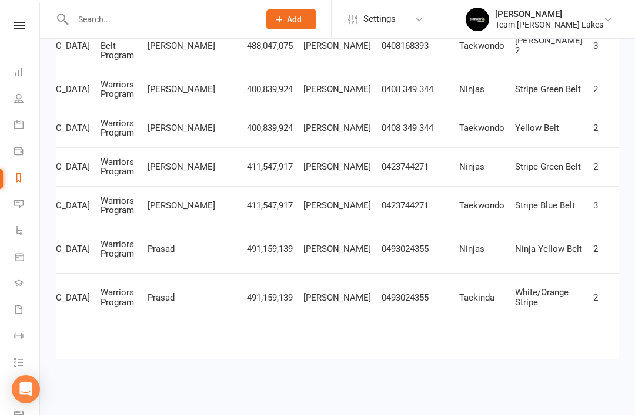
scroll to position [0, 619]
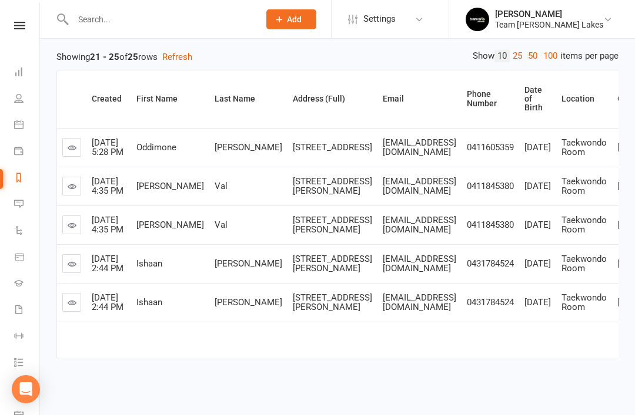
scroll to position [0, 0]
click at [73, 266] on icon at bounding box center [72, 264] width 9 height 9
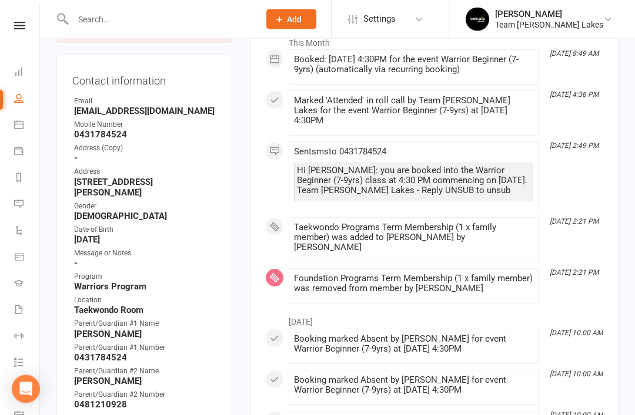
scroll to position [220, 0]
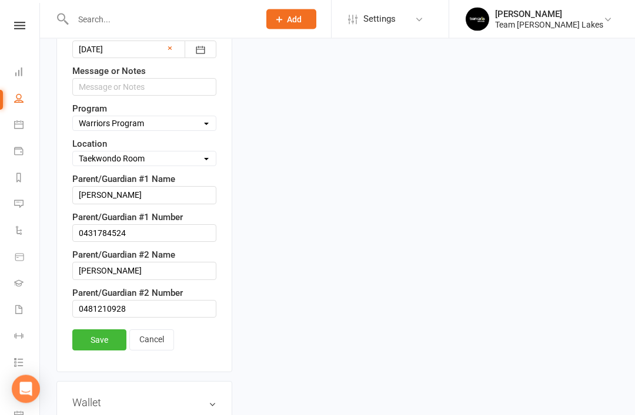
click at [106, 330] on link "Save" at bounding box center [99, 340] width 54 height 21
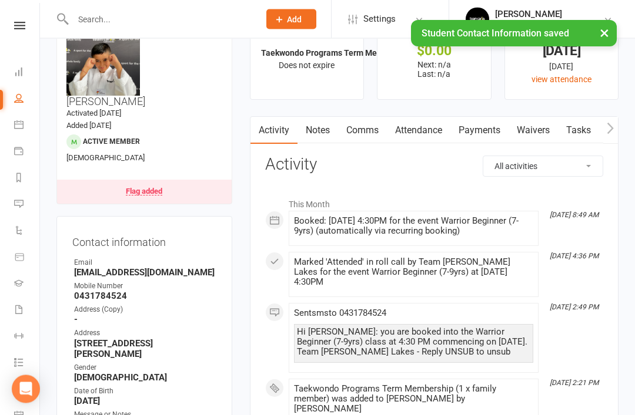
scroll to position [0, 0]
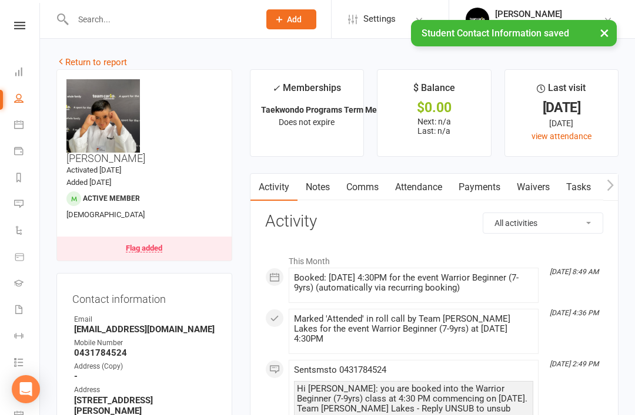
click at [78, 63] on link "Return to report" at bounding box center [91, 62] width 71 height 11
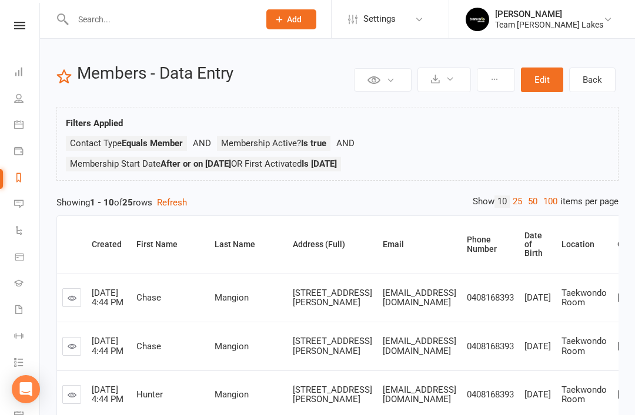
click at [24, 180] on link "Reports" at bounding box center [27, 179] width 26 height 26
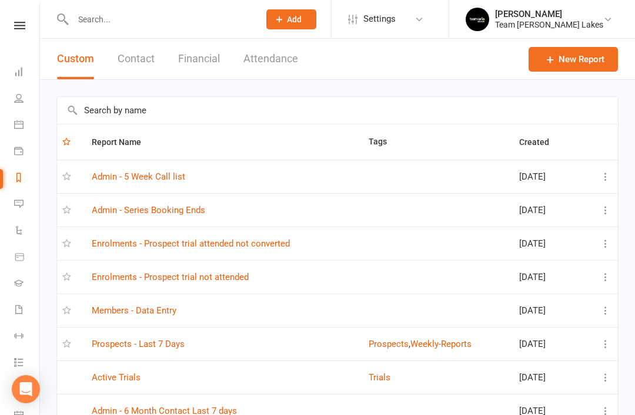
click at [183, 208] on link "Admin - Series Booking Ends" at bounding box center [148, 210] width 113 height 11
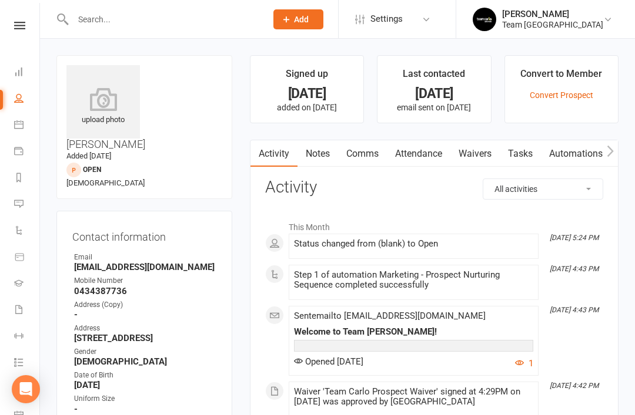
click at [309, 12] on button "Add" at bounding box center [298, 19] width 50 height 20
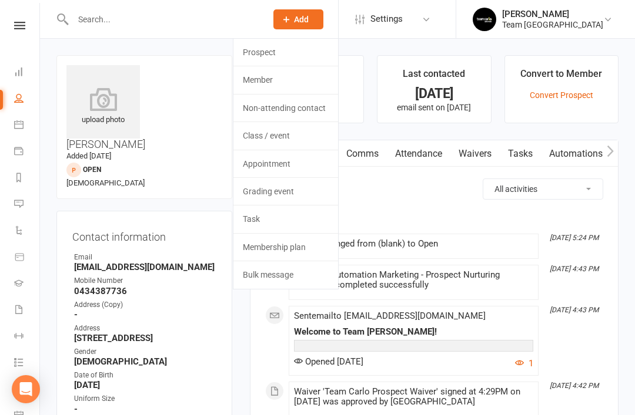
click at [301, 52] on link "Prospect" at bounding box center [285, 52] width 105 height 27
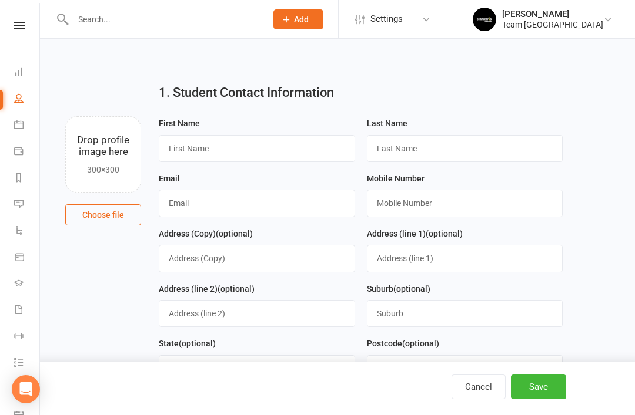
click at [481, 382] on button "Cancel" at bounding box center [478, 387] width 54 height 25
select select "50"
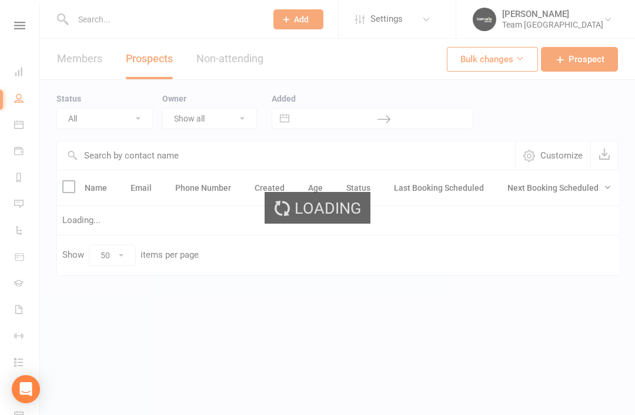
select select "Open"
